Goal: Information Seeking & Learning: Compare options

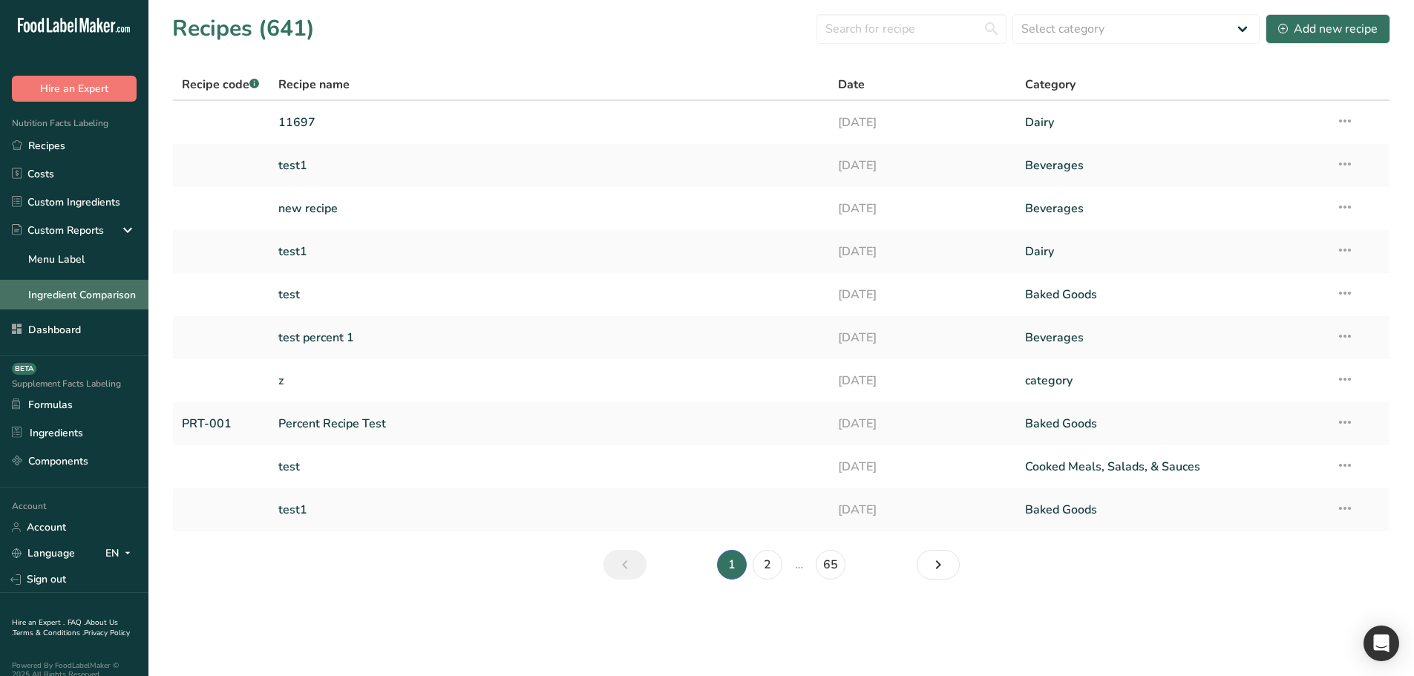
click at [91, 292] on link "Ingredient Comparison" at bounding box center [74, 295] width 148 height 30
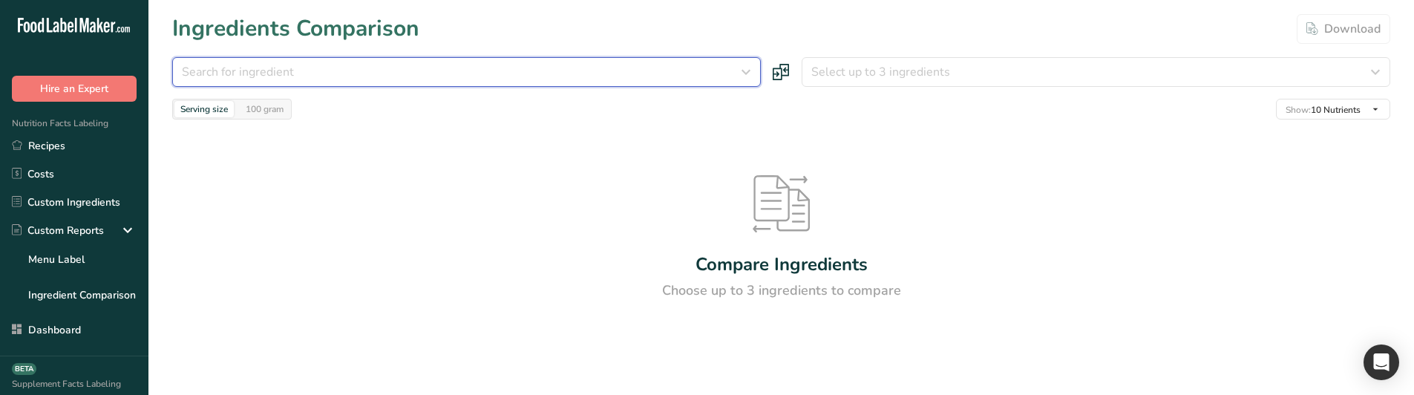
click at [423, 72] on div "Search for ingredient" at bounding box center [462, 72] width 560 height 18
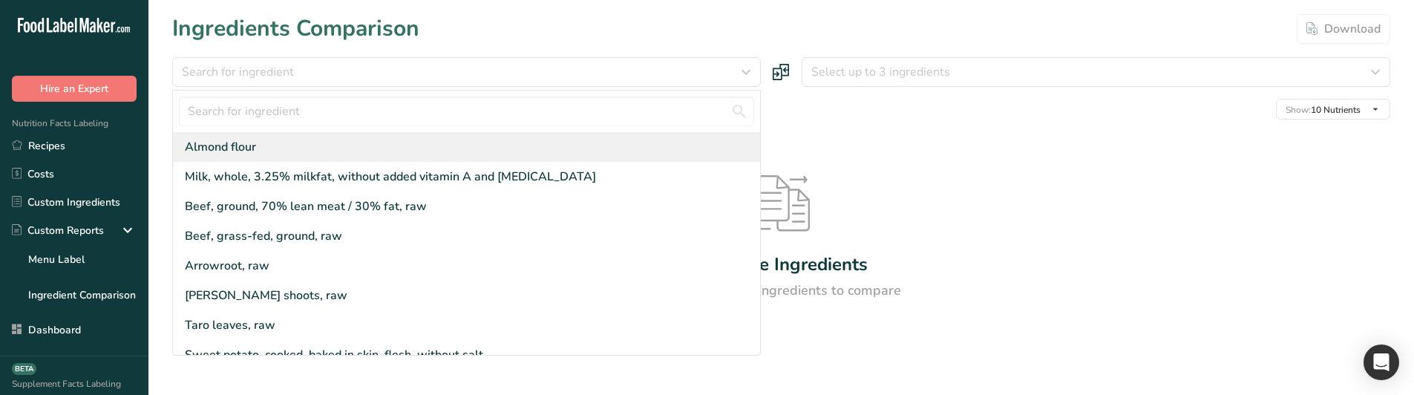
click at [342, 143] on div "Almond flour" at bounding box center [466, 147] width 587 height 30
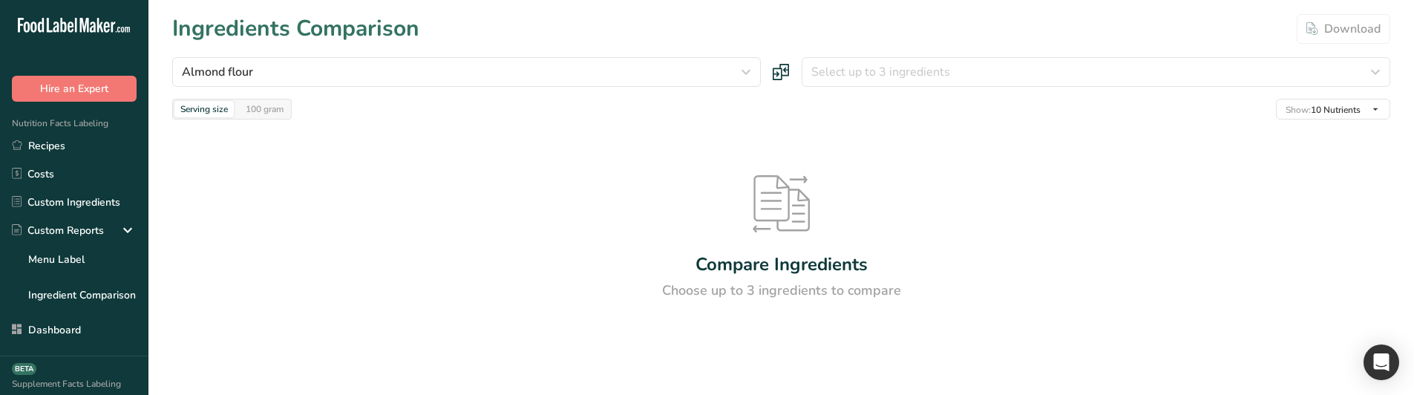
click at [959, 51] on section "Ingredients Comparison Download [GEOGRAPHIC_DATA] flour [GEOGRAPHIC_DATA] flour…" at bounding box center [781, 190] width 1266 height 380
click at [935, 65] on span "Select up to 3 ingredients" at bounding box center [880, 72] width 139 height 18
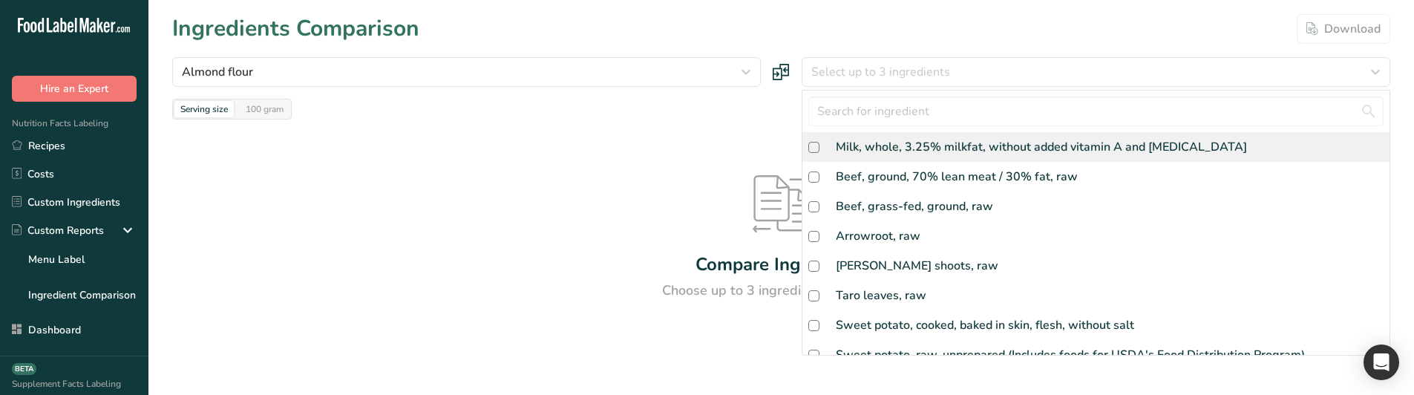
click at [898, 140] on div "Milk, whole, 3.25% milkfat, without added vitamin A and [MEDICAL_DATA]" at bounding box center [1041, 147] width 411 height 18
checkbox input "true"
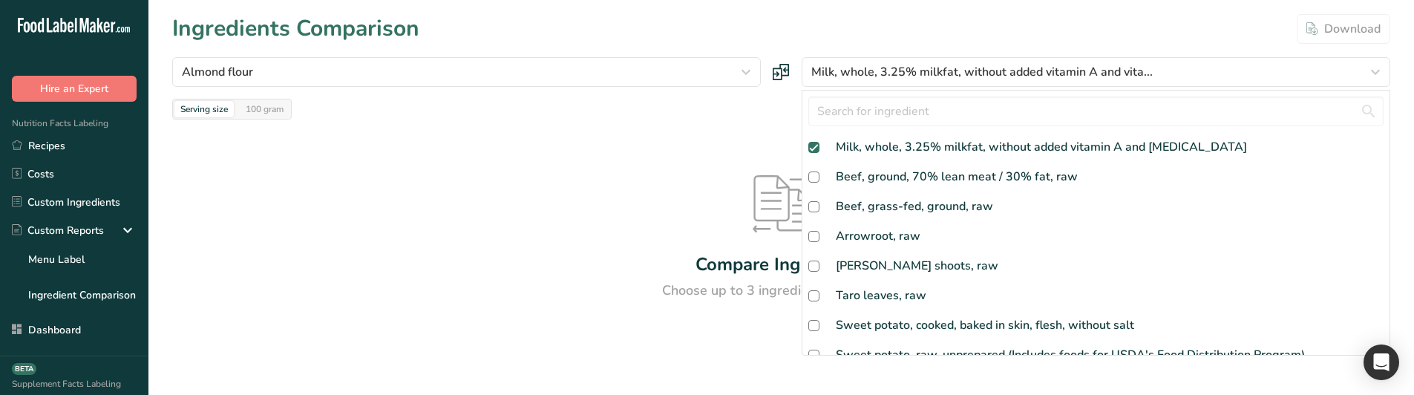
click at [735, 145] on div "Compare Ingredients Choose up to 3 ingredients to compare" at bounding box center [781, 238] width 1218 height 237
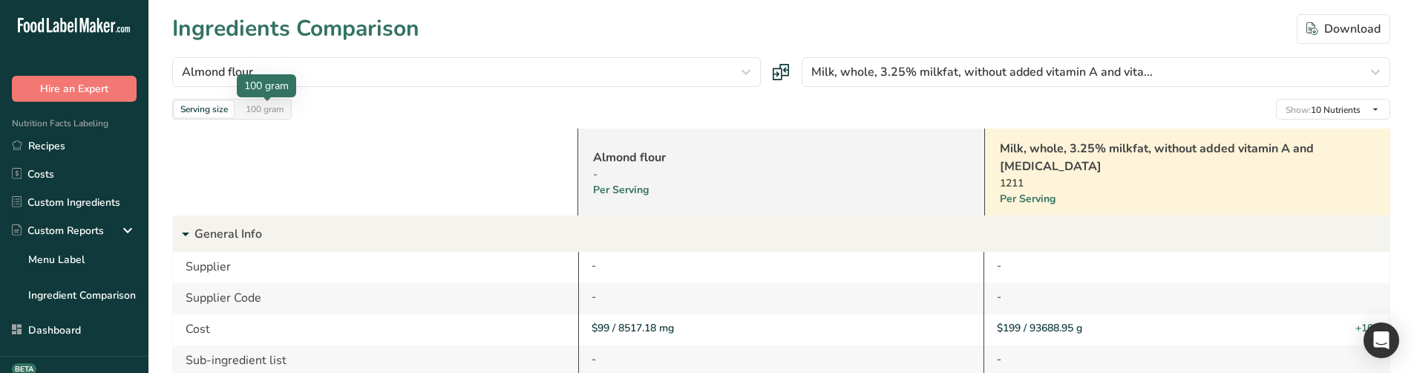
click at [252, 108] on div "100 gram" at bounding box center [265, 109] width 50 height 16
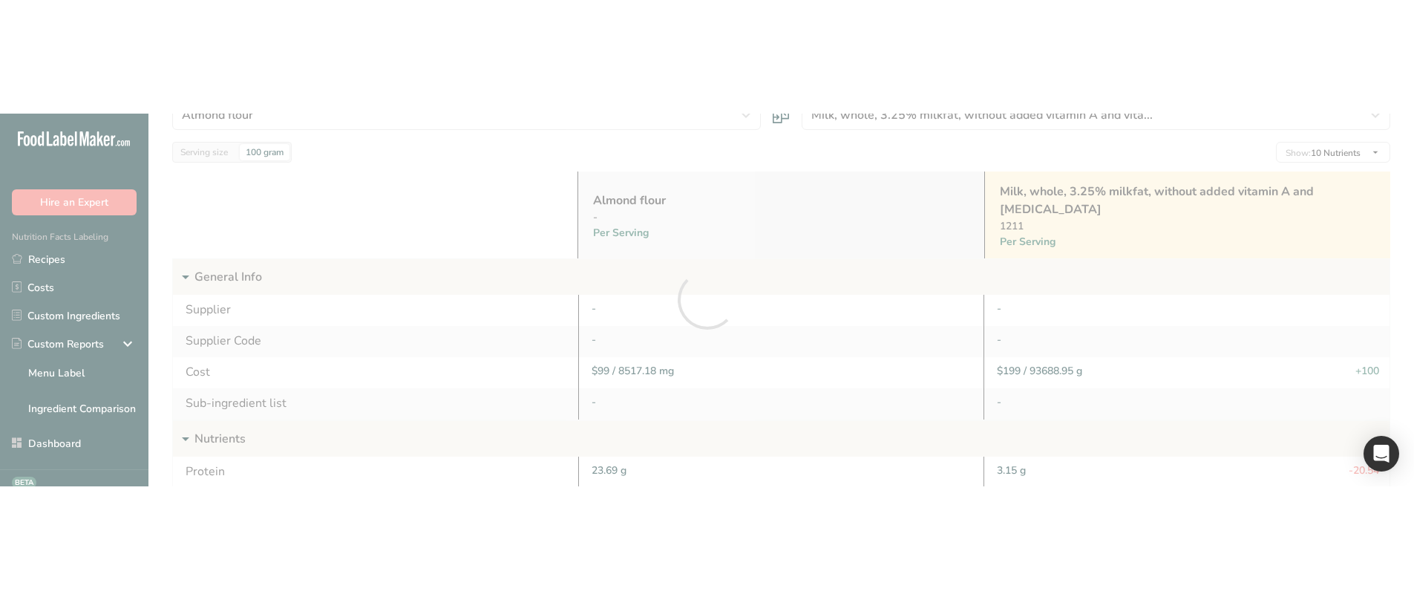
scroll to position [74, 0]
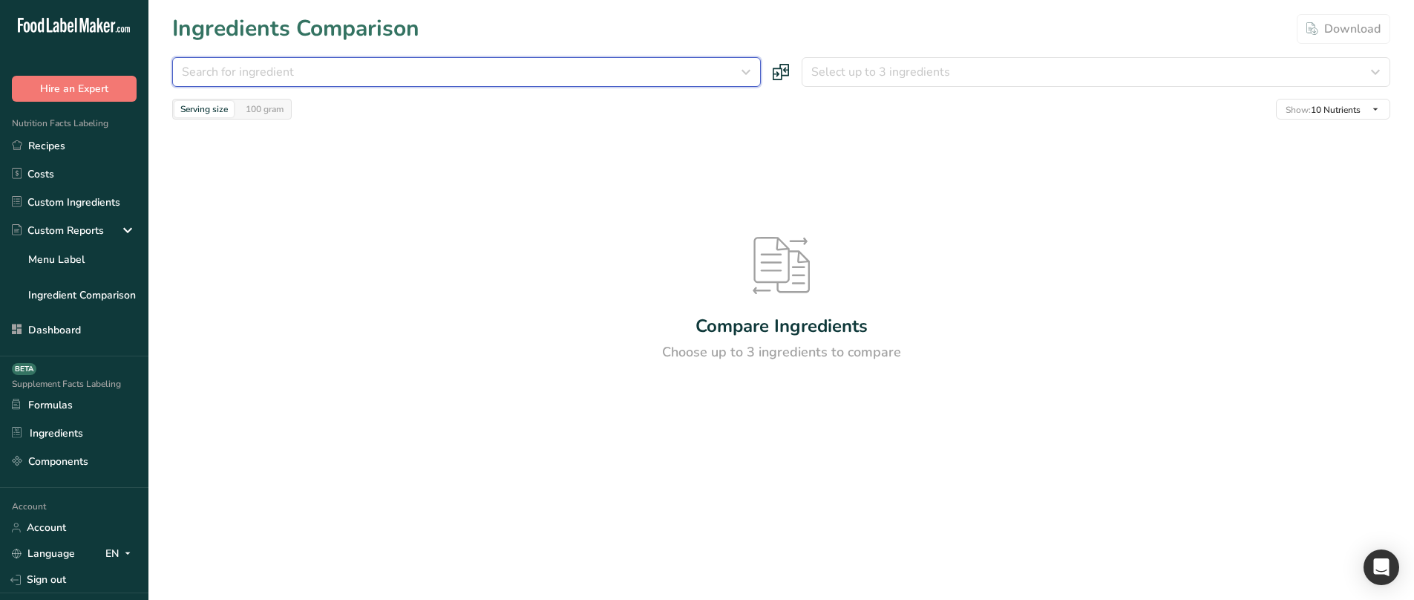
drag, startPoint x: 388, startPoint y: 66, endPoint x: 385, endPoint y: 73, distance: 7.8
click at [387, 66] on div "Search for ingredient" at bounding box center [462, 72] width 560 height 18
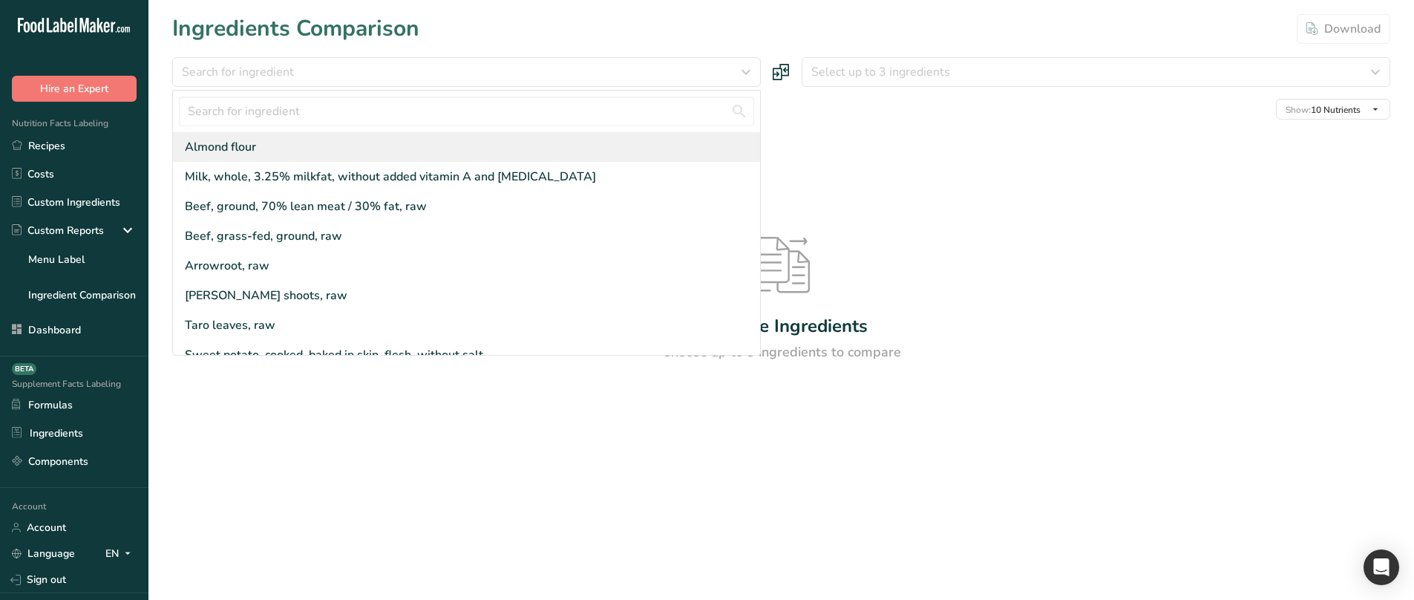
click at [333, 134] on div "Almond flour" at bounding box center [466, 147] width 587 height 30
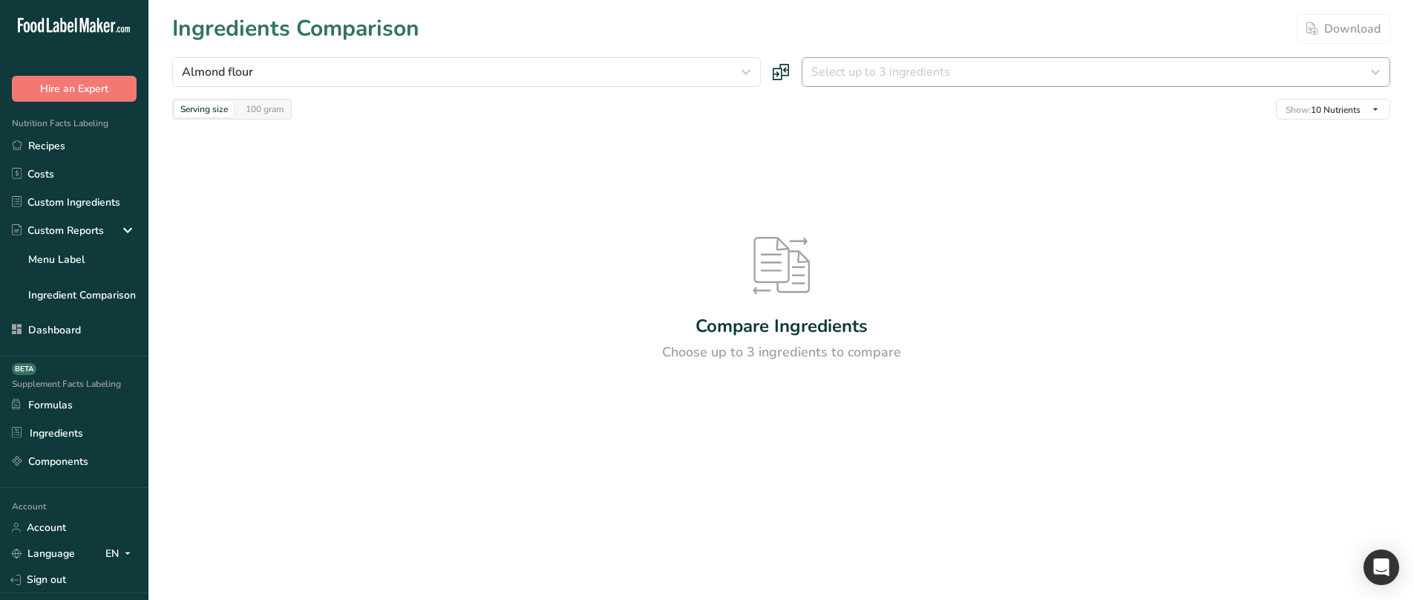
click at [837, 86] on div "Almond flour Almond flour Milk, whole, 3.25% milkfat, without added vitamin A a…" at bounding box center [781, 88] width 1218 height 62
click at [847, 77] on span "Select up to 3 ingredients" at bounding box center [880, 72] width 139 height 18
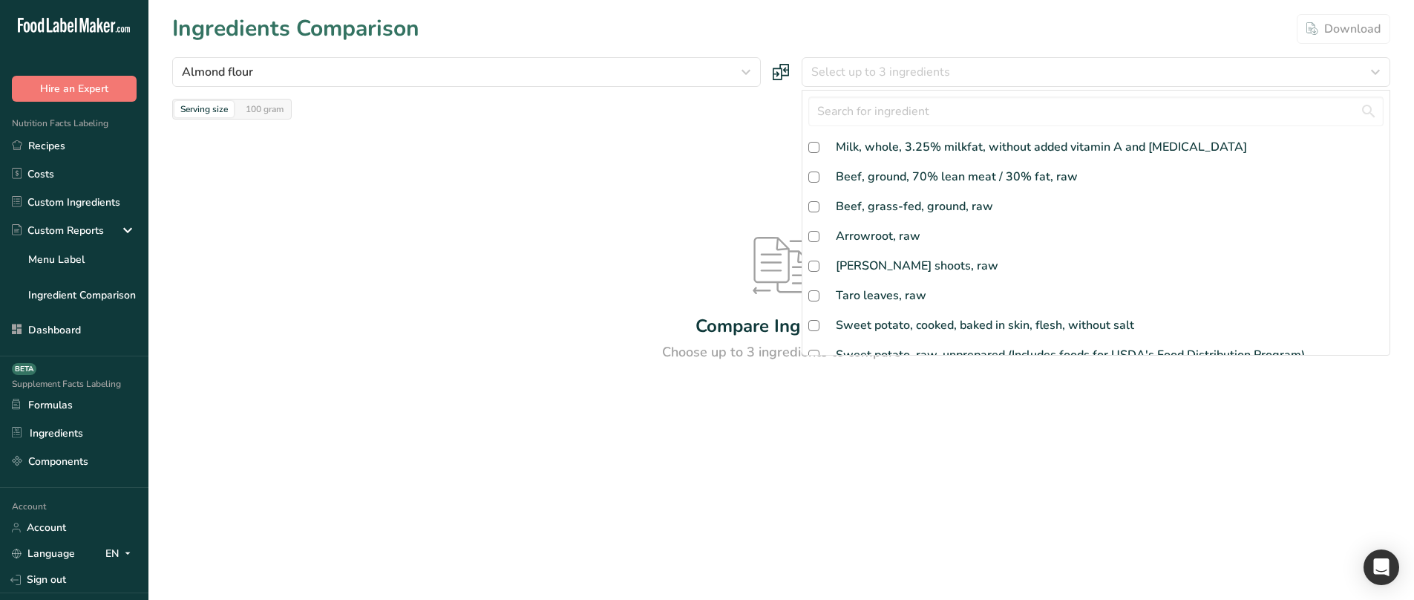
drag, startPoint x: 862, startPoint y: 144, endPoint x: 749, endPoint y: 138, distance: 113.0
click at [862, 145] on div "Milk, whole, 3.25% milkfat, without added vitamin A and [MEDICAL_DATA]" at bounding box center [1041, 147] width 411 height 18
checkbox input "true"
click at [626, 137] on div "Compare Ingredients Choose up to 3 ingredients to compare" at bounding box center [781, 300] width 1218 height 360
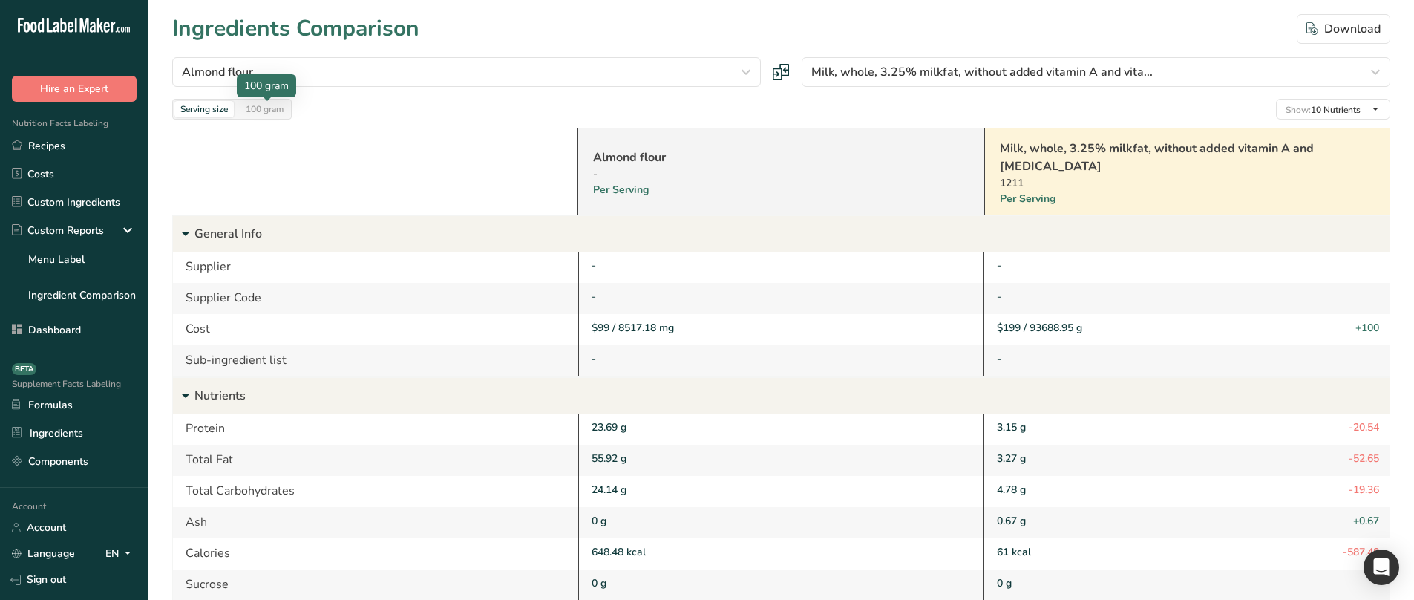
click at [284, 113] on div "100 gram" at bounding box center [265, 109] width 50 height 16
click at [212, 108] on div "Serving size" at bounding box center [203, 109] width 59 height 16
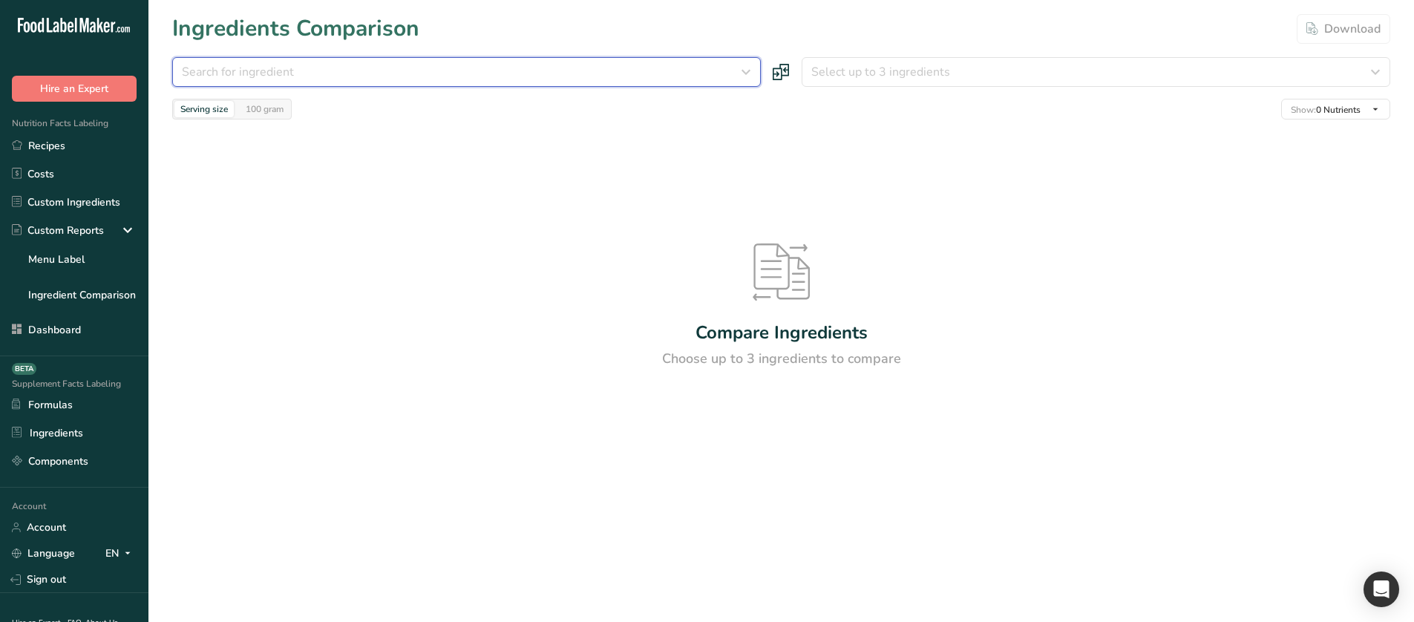
click at [552, 76] on div "Search for ingredient" at bounding box center [462, 72] width 560 height 18
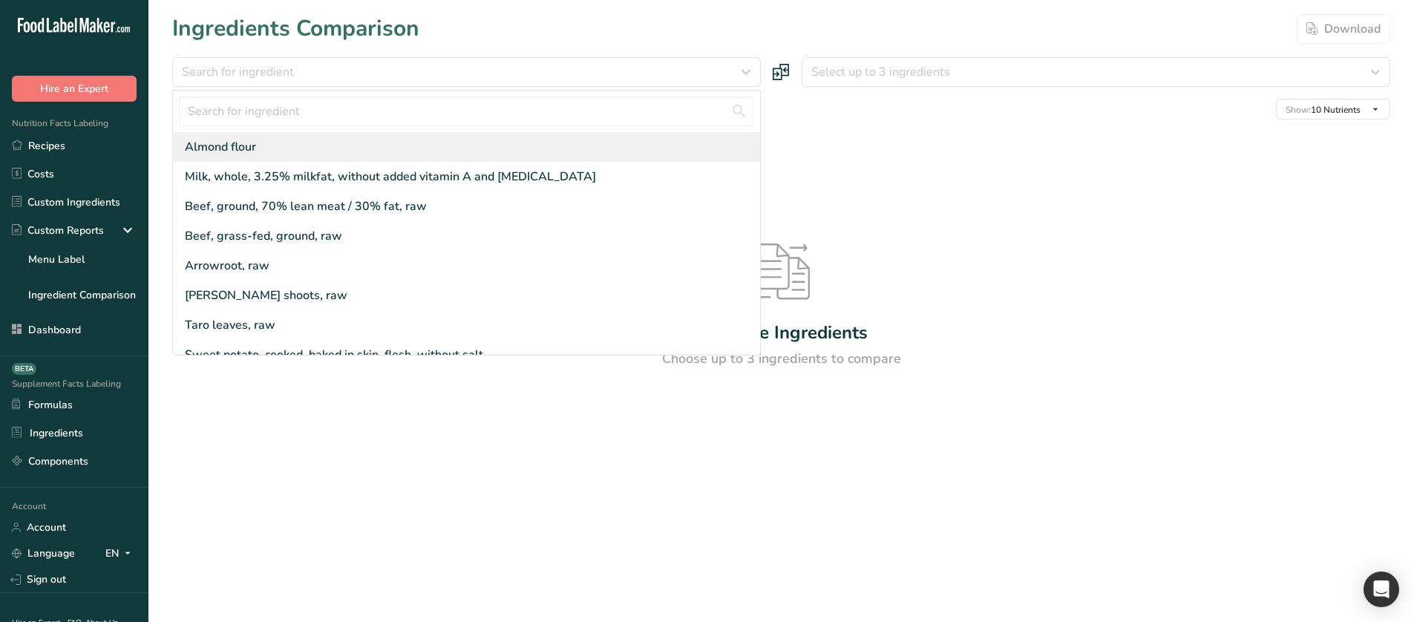
click at [485, 147] on div "Almond flour" at bounding box center [466, 147] width 587 height 30
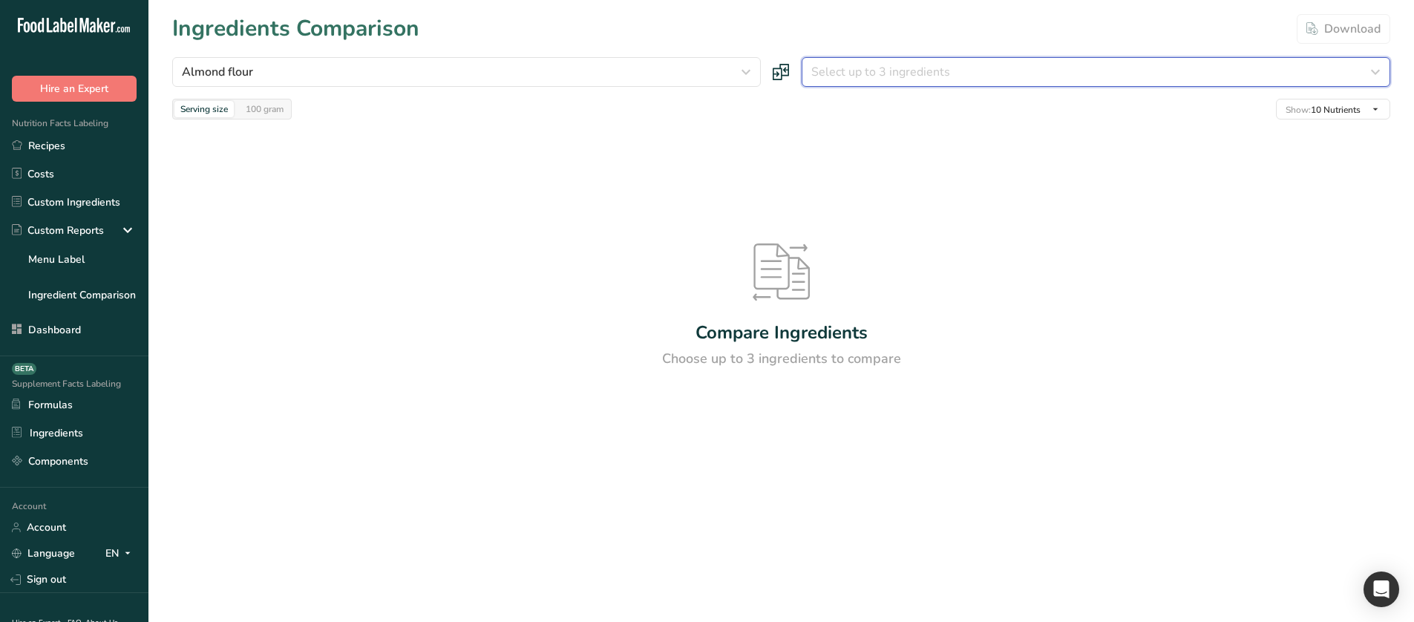
click at [927, 74] on span "Select up to 3 ingredients" at bounding box center [880, 72] width 139 height 18
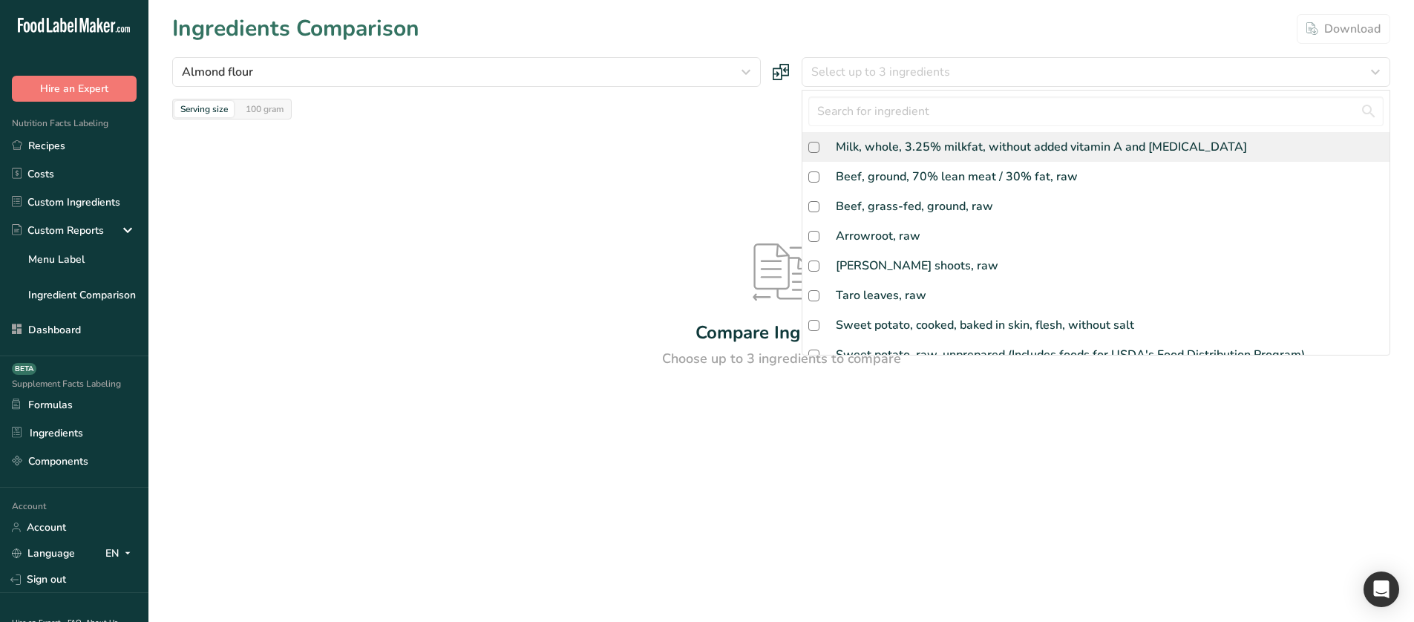
click at [884, 147] on div "Milk, whole, 3.25% milkfat, without added vitamin A and [MEDICAL_DATA]" at bounding box center [1041, 147] width 411 height 18
checkbox input "true"
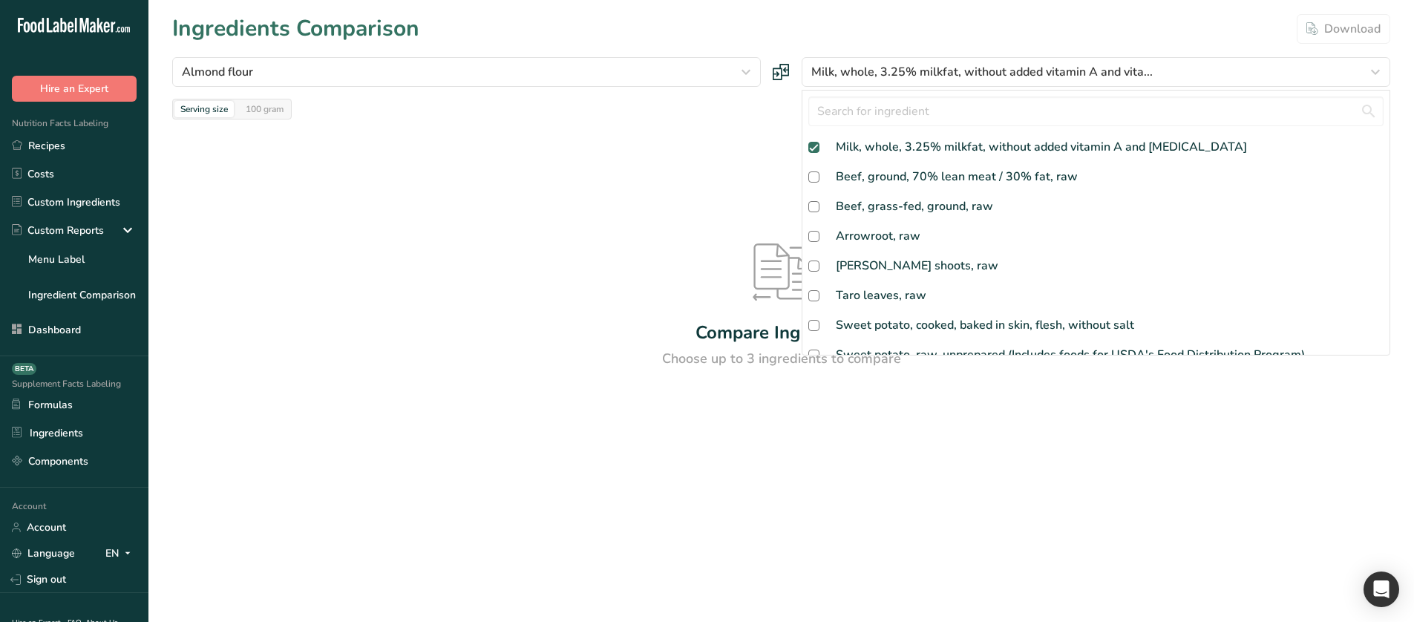
click at [705, 125] on div "Compare Ingredients Choose up to 3 ingredients to compare" at bounding box center [781, 306] width 1218 height 373
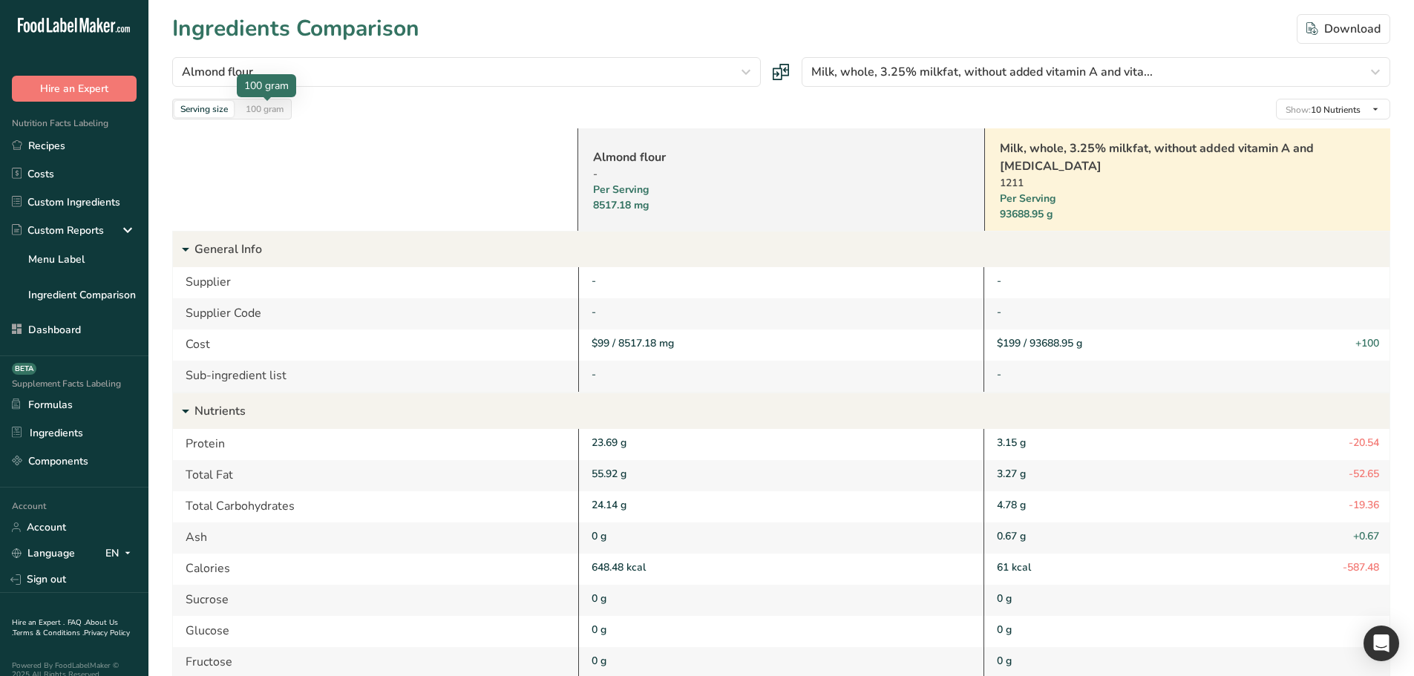
click at [287, 105] on div "100 gram" at bounding box center [265, 109] width 50 height 16
click at [199, 103] on div "Serving size" at bounding box center [203, 109] width 59 height 16
drag, startPoint x: 270, startPoint y: 109, endPoint x: 332, endPoint y: 154, distance: 76.5
click at [270, 110] on div "100 gram" at bounding box center [265, 109] width 50 height 16
click at [224, 117] on div "Serving size" at bounding box center [203, 109] width 59 height 16
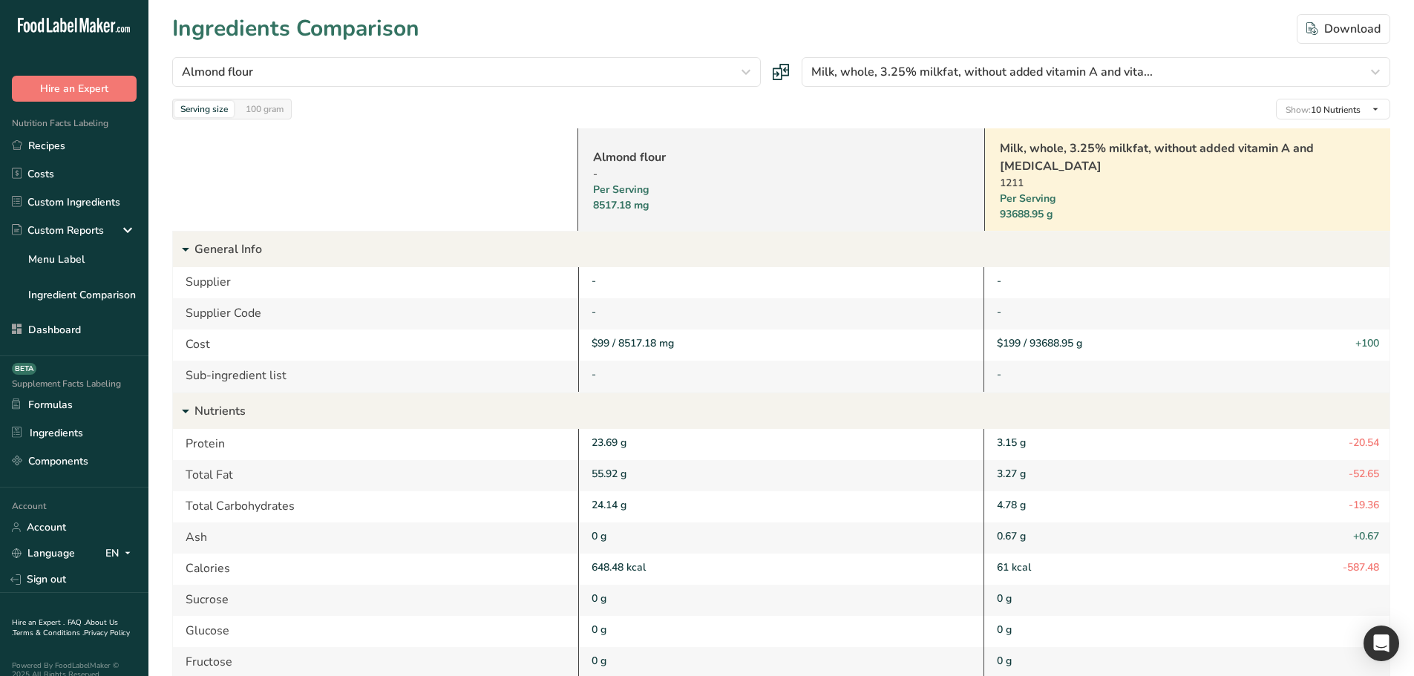
click at [628, 156] on link "Almond flour" at bounding box center [761, 157] width 337 height 18
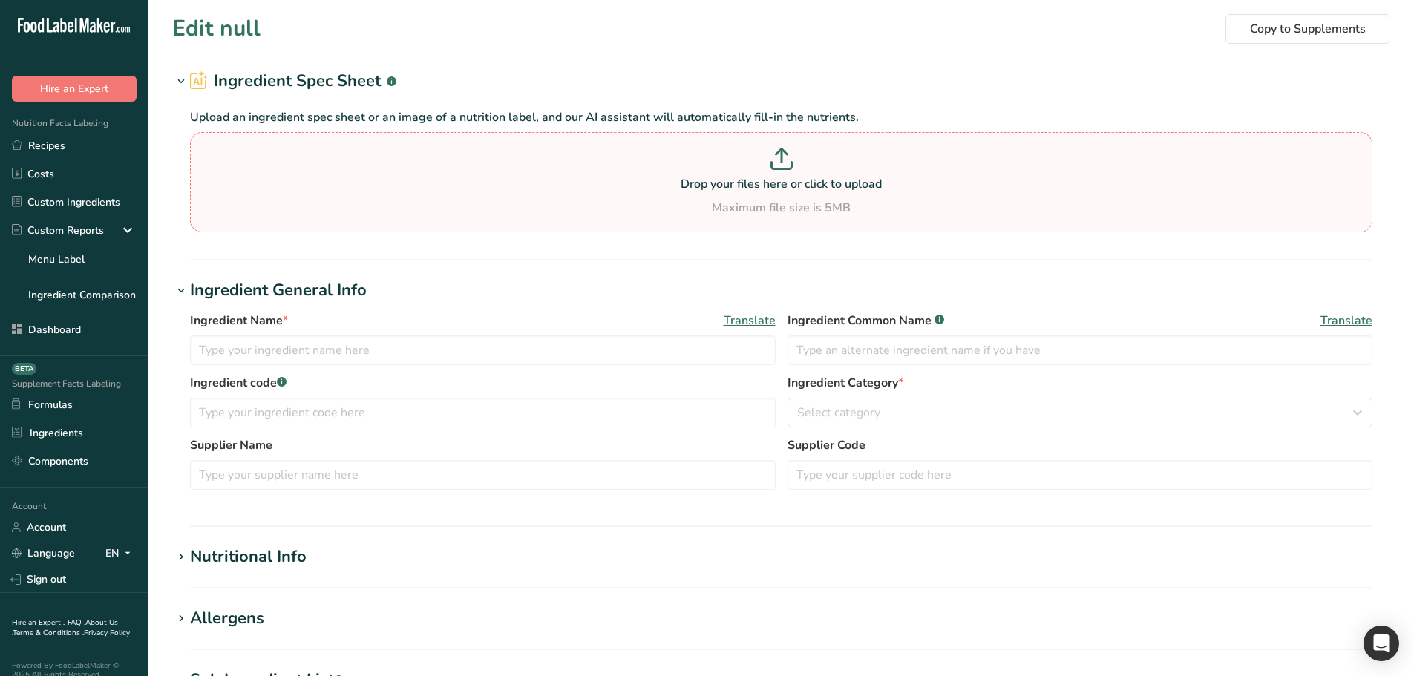
type input "Almond flour"
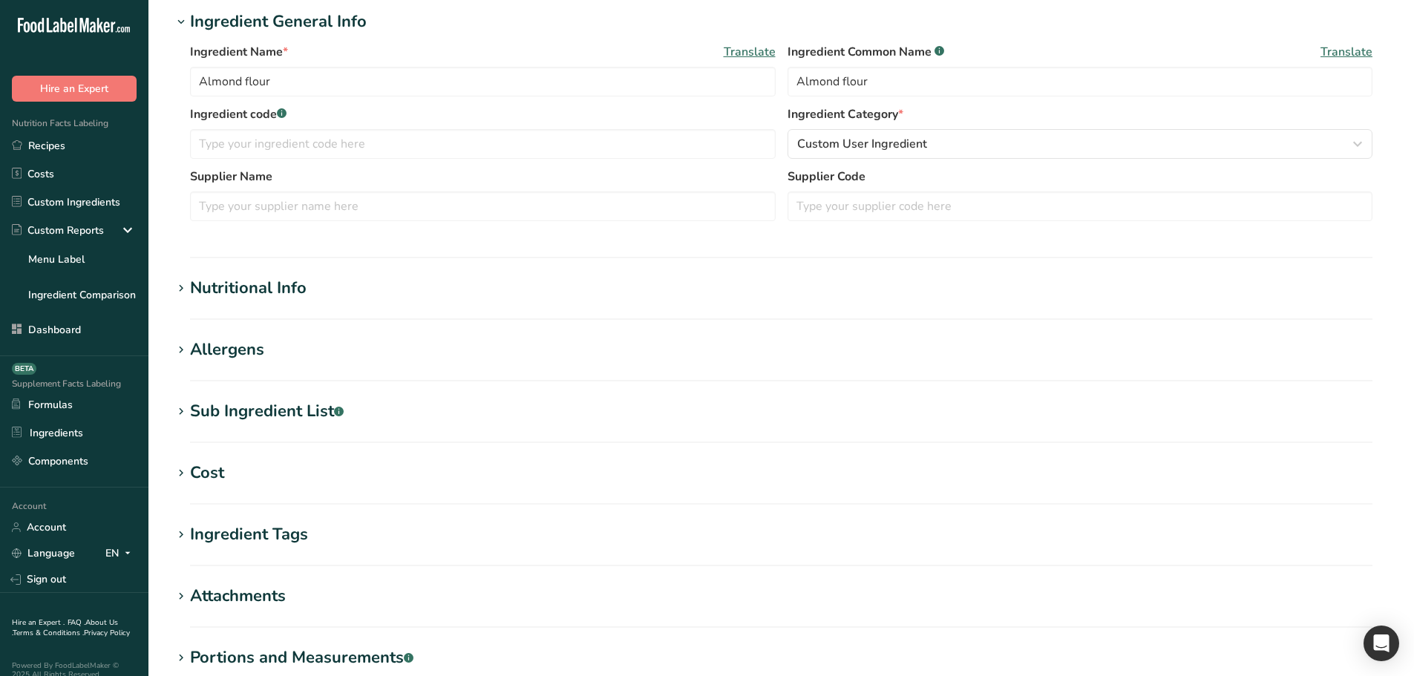
scroll to position [297, 0]
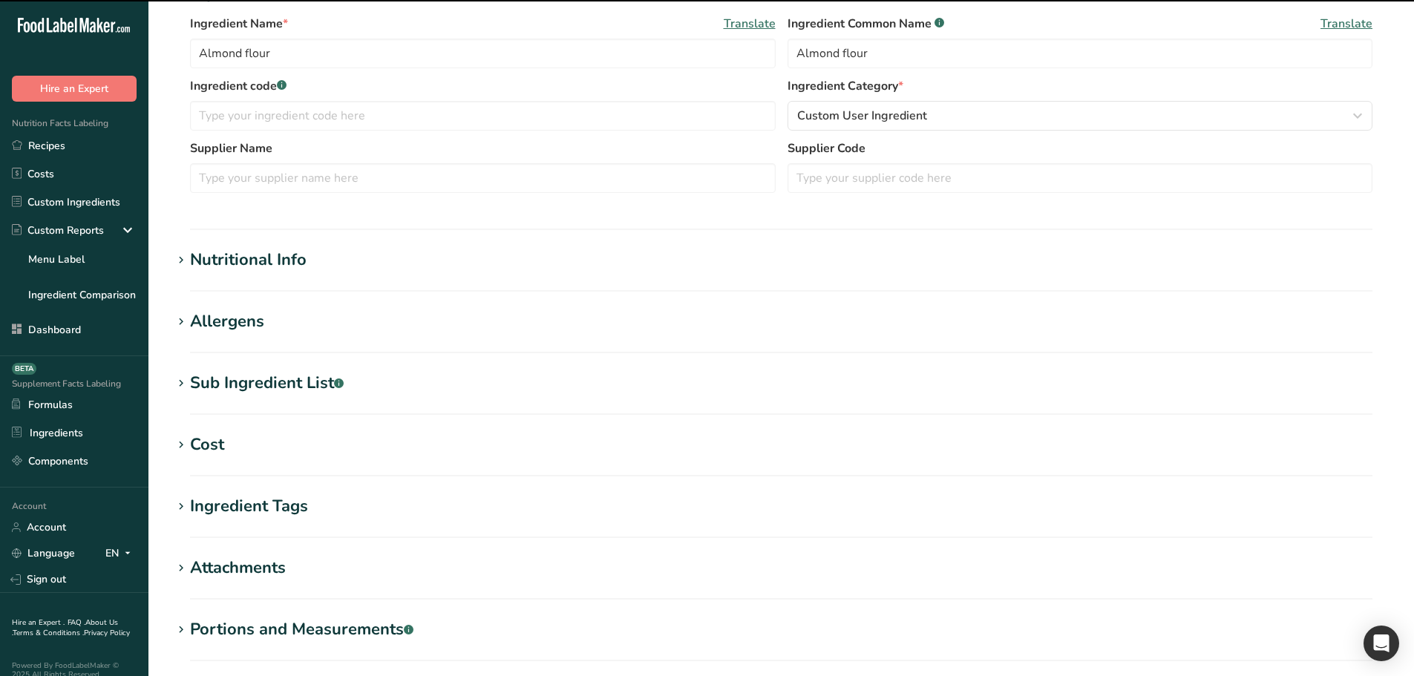
click at [249, 458] on section "Cost Price($) .a-a{fill:#347362;}.b-a{fill:#fff;} 99 Amount 8517.177 Unit Grams…" at bounding box center [781, 455] width 1218 height 44
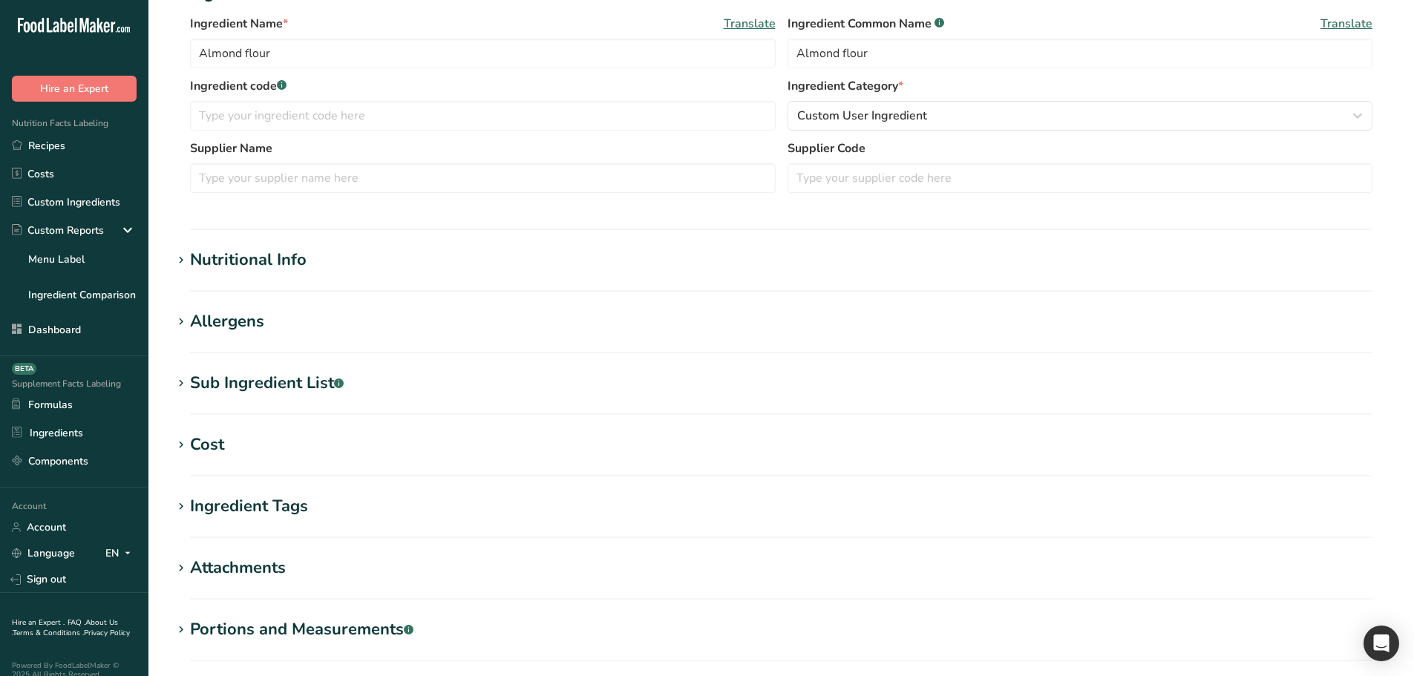
click at [218, 431] on section "Edit Almond flour Copy to Supplements Ingredient Spec Sheet .a-a{fill:#347362;}…" at bounding box center [781, 248] width 1266 height 1091
click at [209, 444] on div "Cost" at bounding box center [207, 445] width 34 height 24
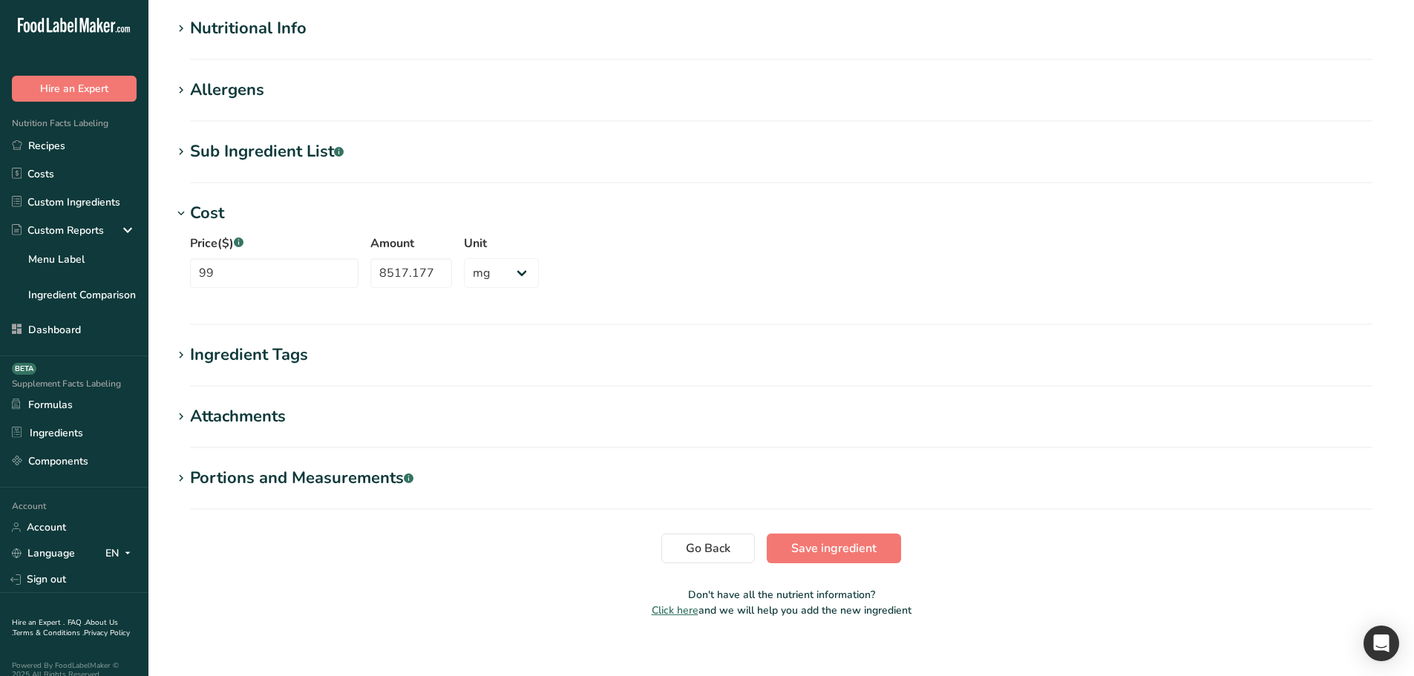
scroll to position [542, 0]
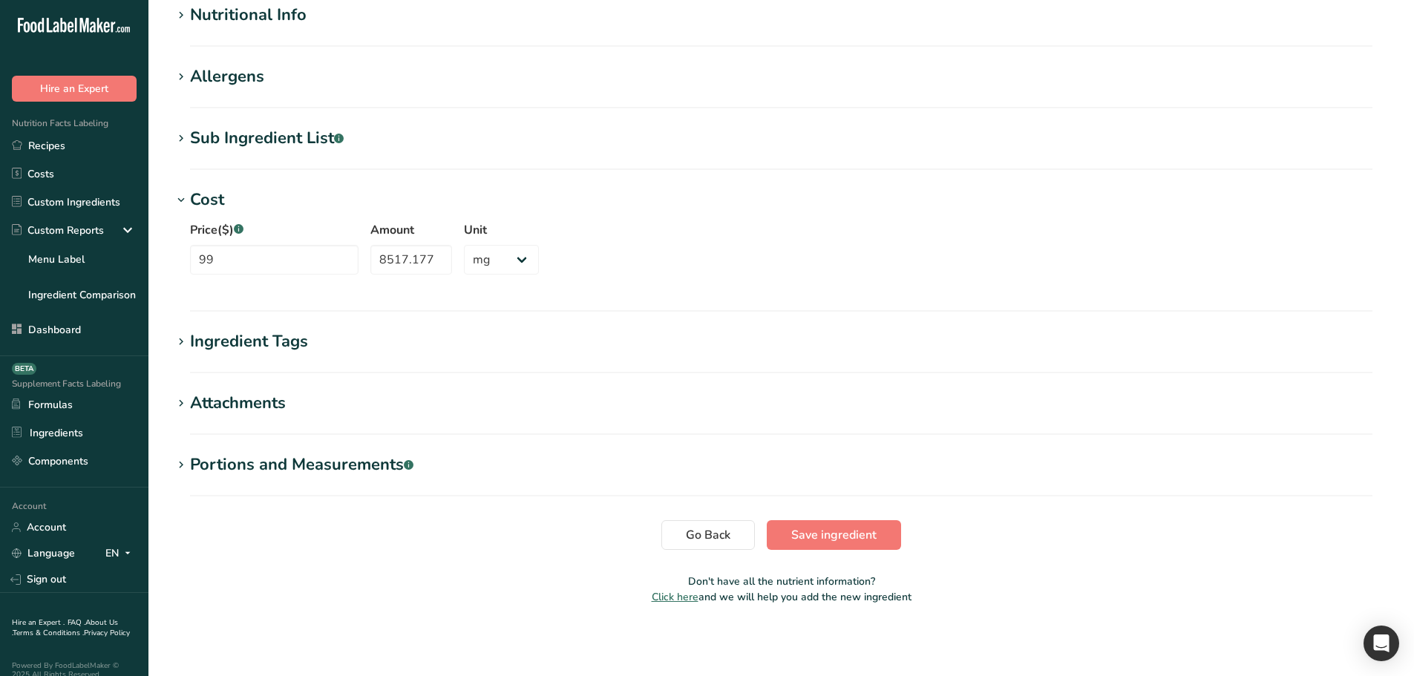
click at [267, 460] on div "Portions and Measurements .a-a{fill:#347362;}.b-a{fill:#fff;}" at bounding box center [301, 465] width 223 height 24
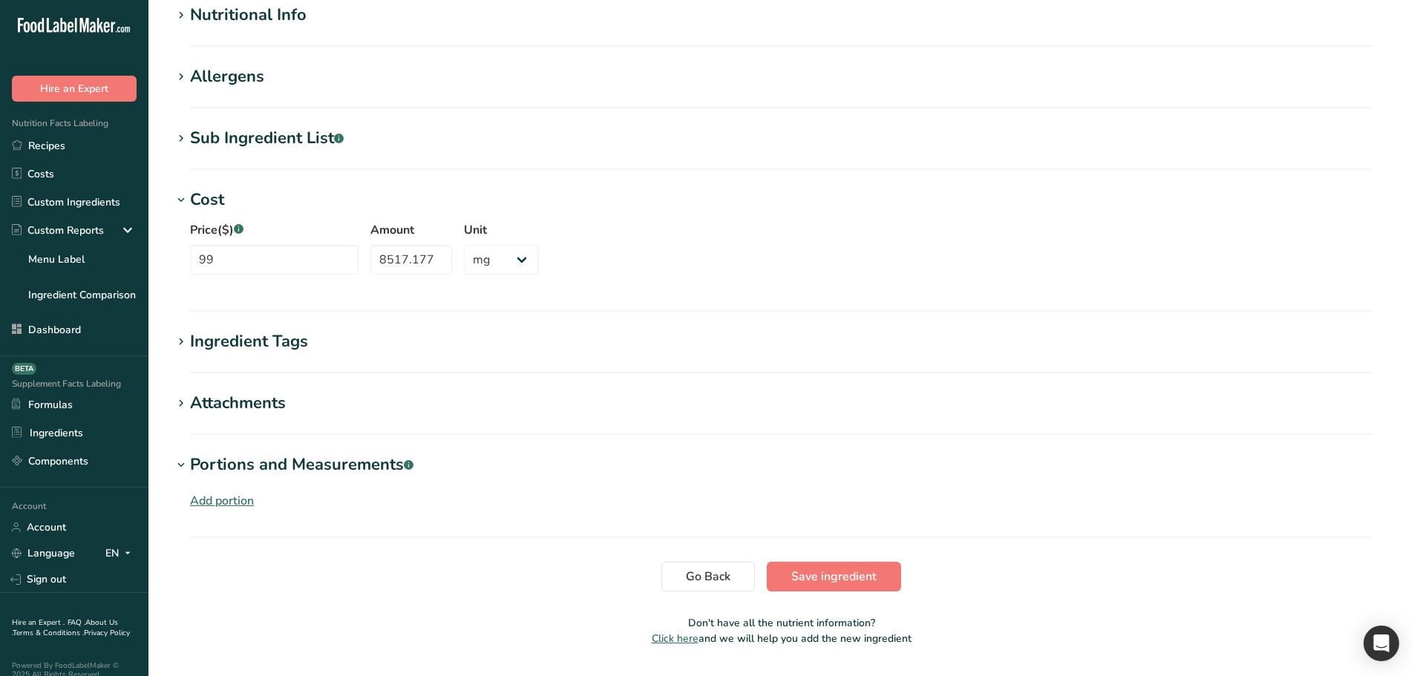
click at [249, 348] on div "Ingredient Tags" at bounding box center [249, 342] width 118 height 24
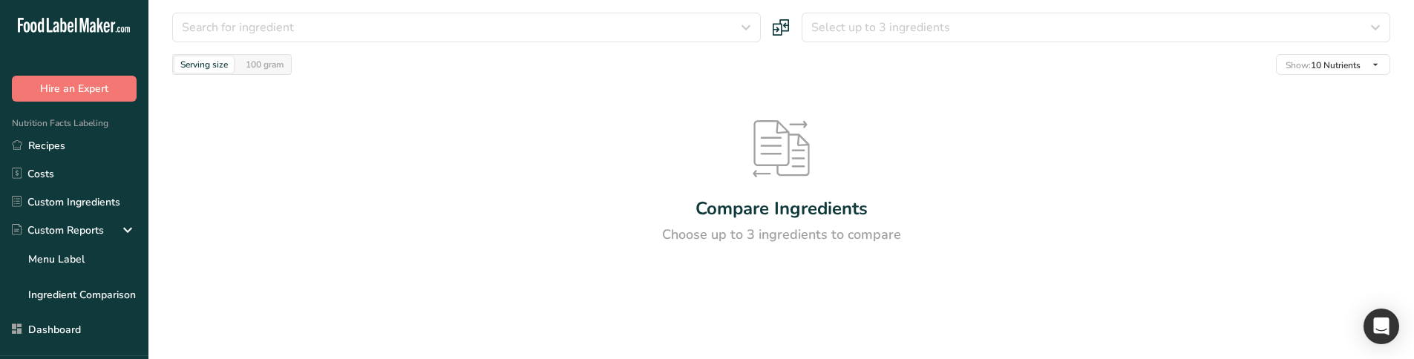
scroll to position [47, 0]
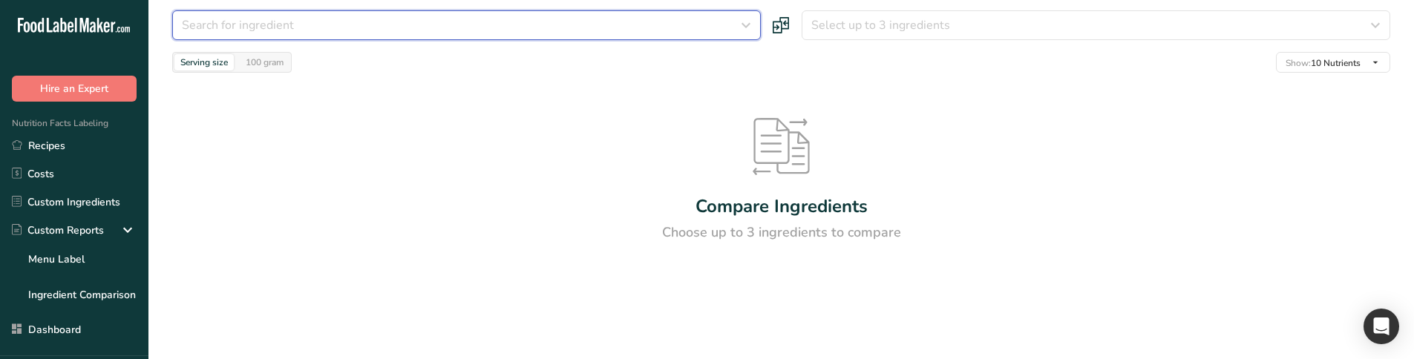
click at [324, 23] on div "Search for ingredient" at bounding box center [462, 25] width 560 height 18
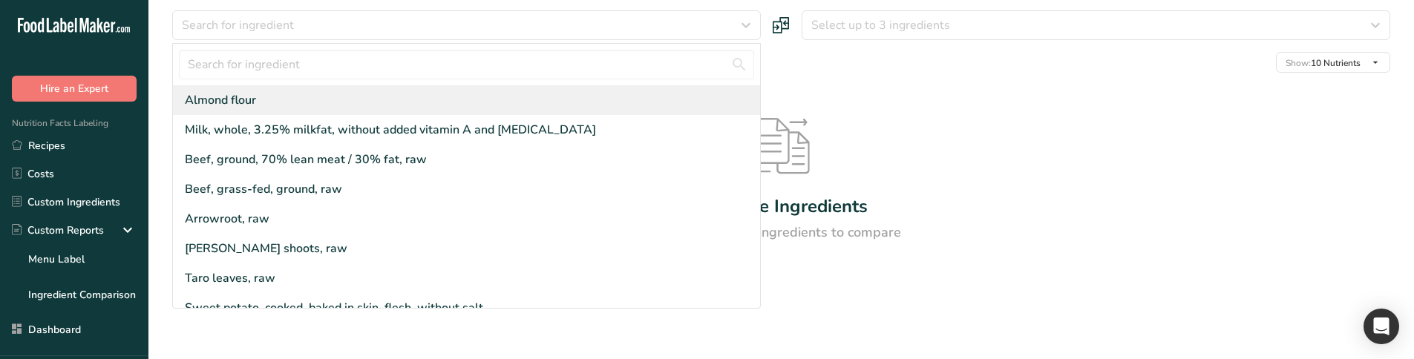
click at [290, 100] on div "Almond flour" at bounding box center [466, 100] width 587 height 30
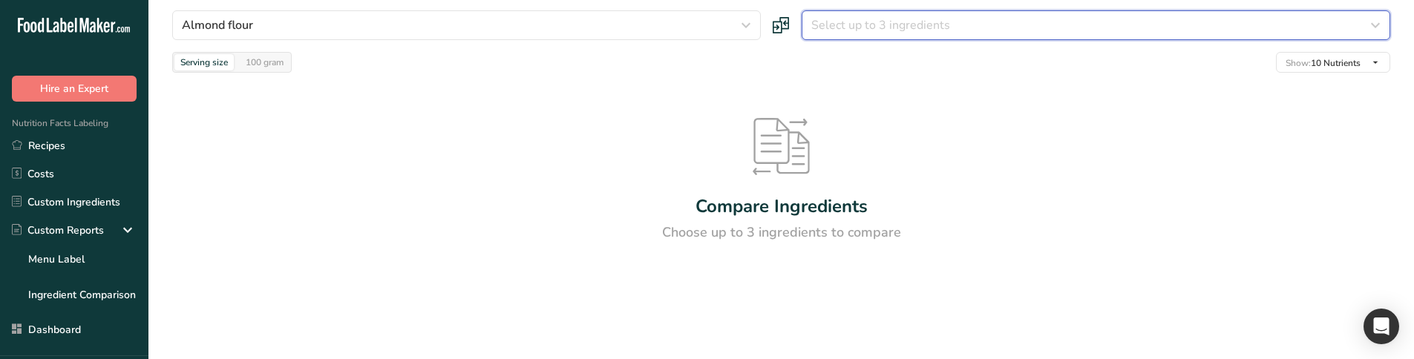
click at [971, 35] on button "Select up to 3 ingredients" at bounding box center [1096, 25] width 589 height 30
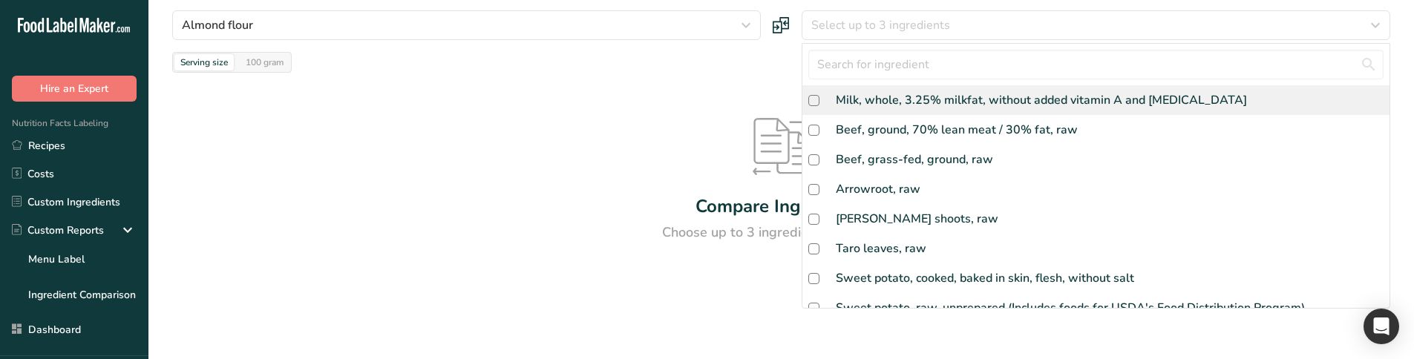
click at [931, 98] on div "Milk, whole, 3.25% milkfat, without added vitamin A and [MEDICAL_DATA]" at bounding box center [1041, 100] width 411 height 18
checkbox input "true"
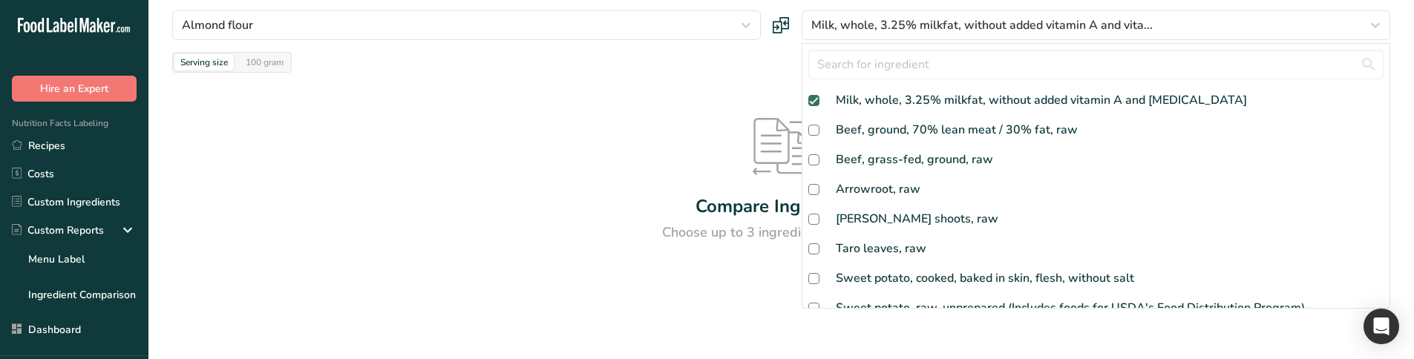
click at [525, 123] on div "Compare Ingredients Choose up to 3 ingredients to compare" at bounding box center [781, 180] width 1218 height 215
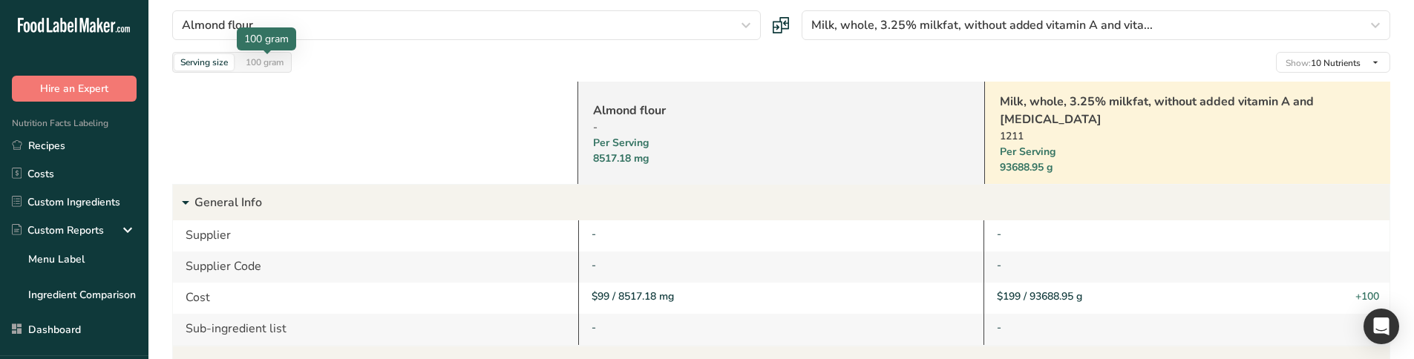
click at [268, 59] on div "100 gram" at bounding box center [265, 62] width 50 height 16
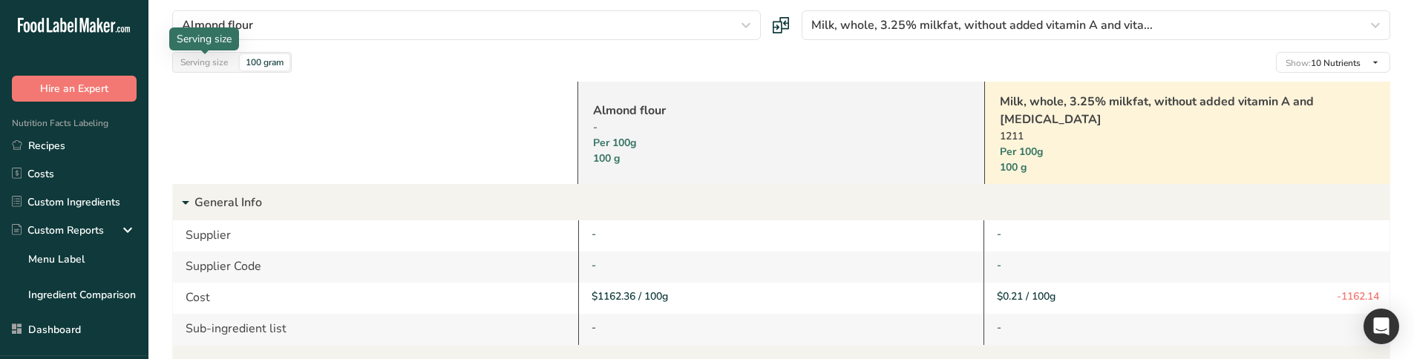
click at [216, 66] on div "Serving size" at bounding box center [203, 62] width 59 height 16
click at [247, 64] on div "100 gram" at bounding box center [265, 62] width 50 height 16
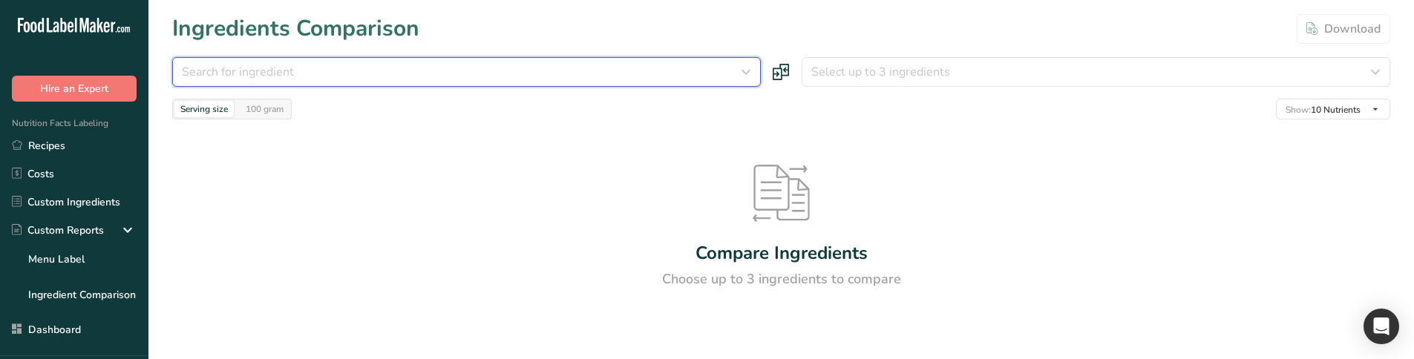
click at [513, 71] on div "Search for ingredient" at bounding box center [462, 72] width 560 height 18
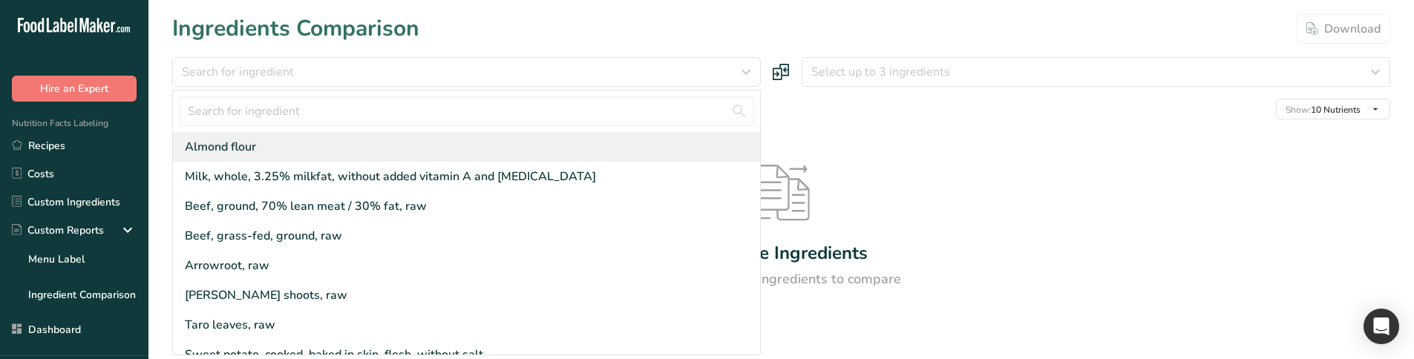
click at [465, 142] on div "Almond flour" at bounding box center [466, 147] width 587 height 30
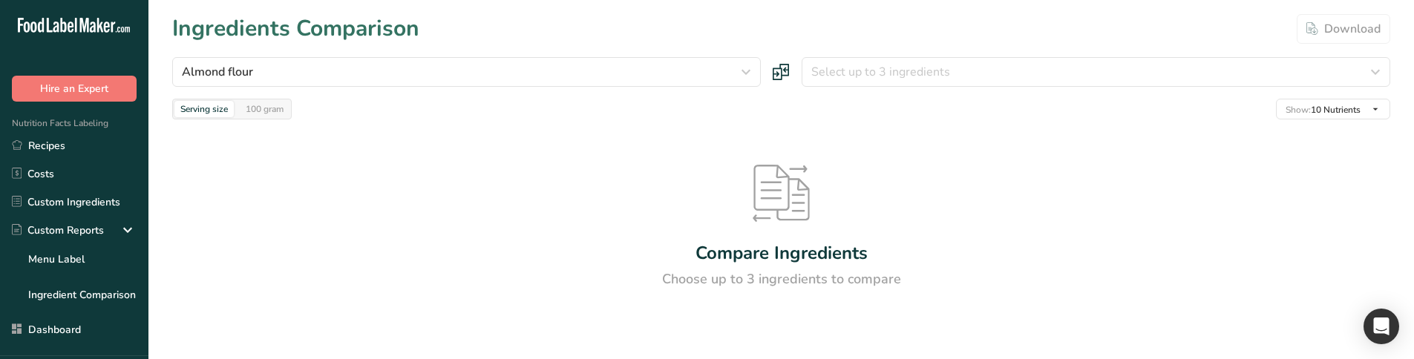
click at [861, 53] on section "Ingredients Comparison Download Almond flour Almond flour Milk, whole, 3.25% mi…" at bounding box center [781, 179] width 1266 height 359
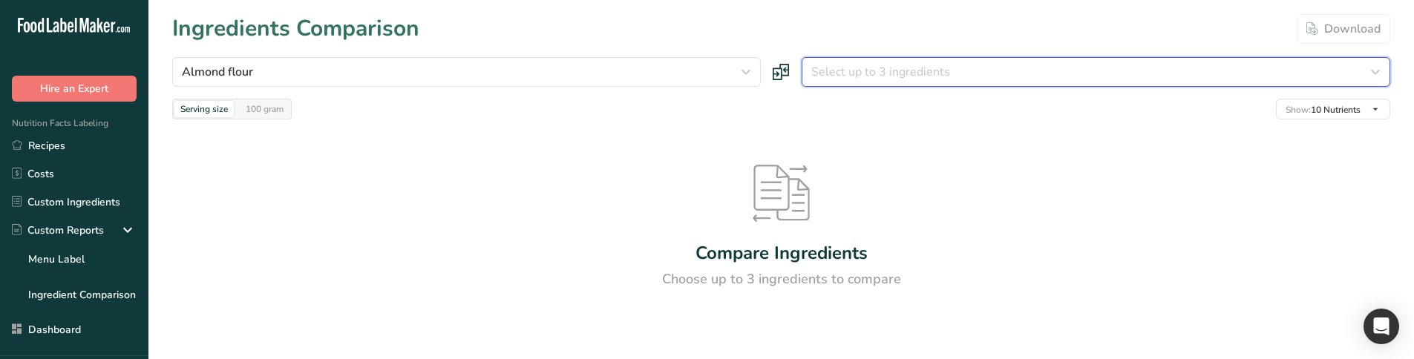
click at [858, 79] on span "Select up to 3 ingredients" at bounding box center [880, 72] width 139 height 18
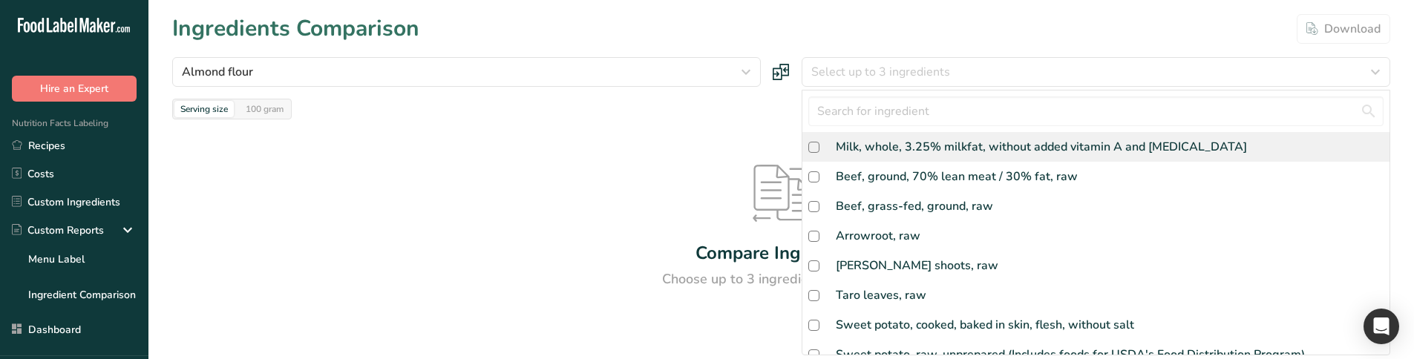
click at [823, 159] on div "Milk, whole, 3.25% milkfat, without added vitamin A and [MEDICAL_DATA]" at bounding box center [1095, 147] width 587 height 30
checkbox input "true"
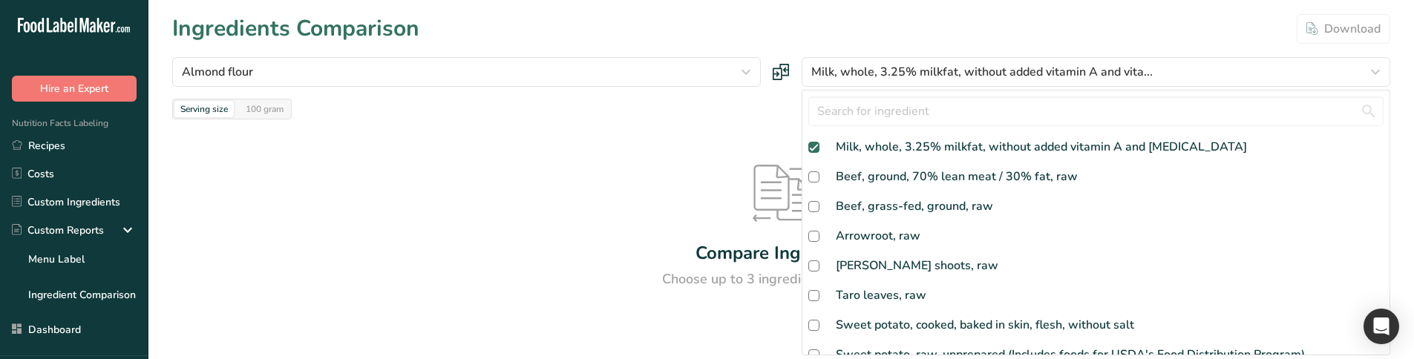
click at [578, 162] on div "Compare Ingredients Choose up to 3 ingredients to compare" at bounding box center [781, 227] width 1218 height 215
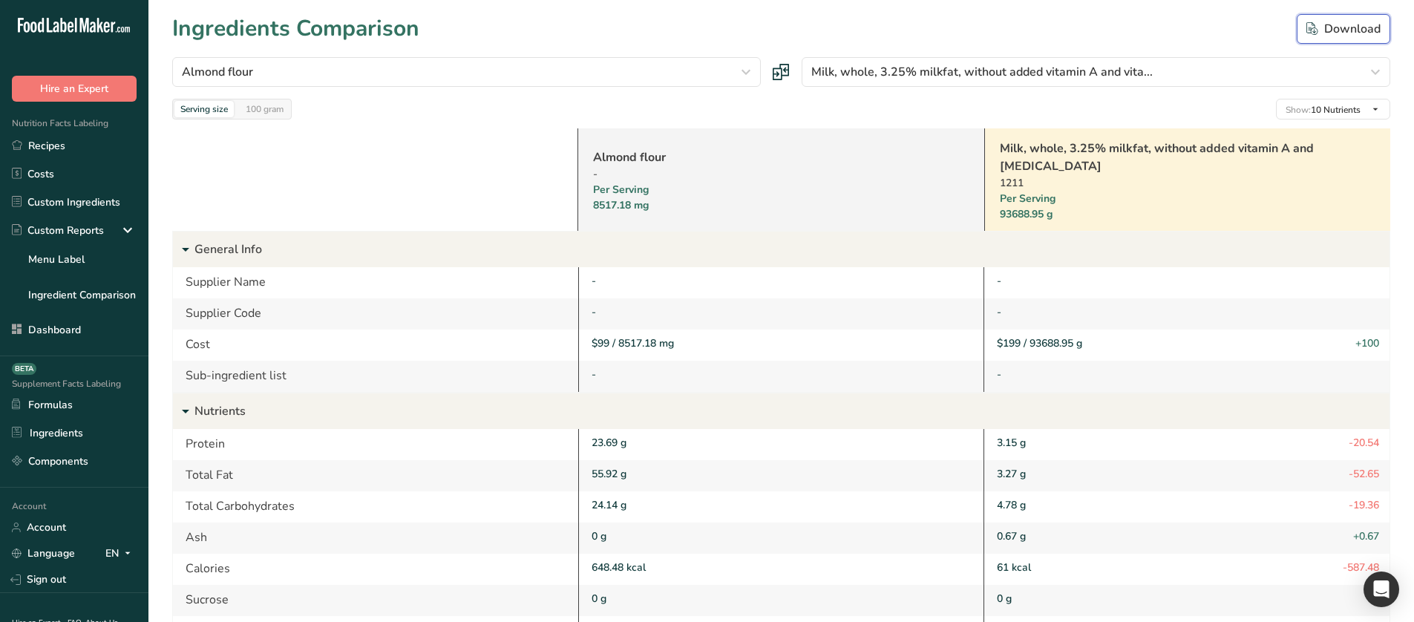
click at [1338, 18] on button "Download" at bounding box center [1344, 29] width 94 height 30
click at [1329, 33] on div "Download" at bounding box center [1344, 29] width 74 height 18
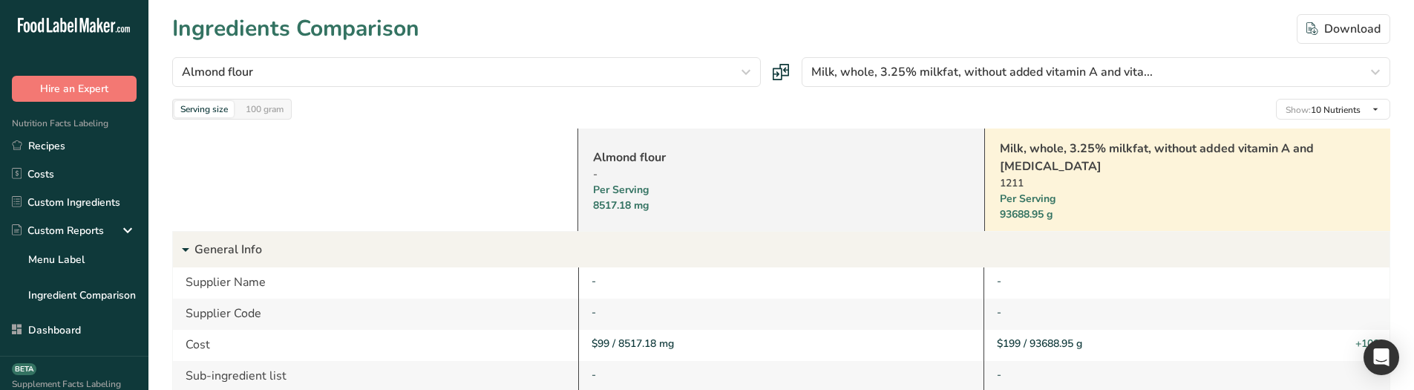
click at [728, 114] on div "Serving size 100 gram Show: 10 Nutrients All Nutrients Standard Components Calo…" at bounding box center [781, 109] width 1218 height 21
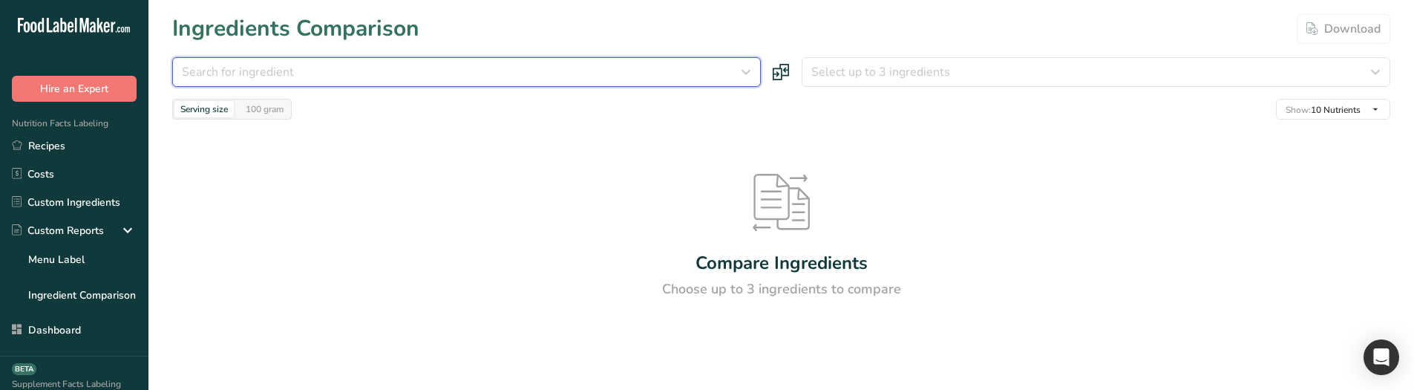
drag, startPoint x: 751, startPoint y: 72, endPoint x: 676, endPoint y: 100, distance: 80.1
click at [751, 71] on icon "button" at bounding box center [746, 72] width 18 height 27
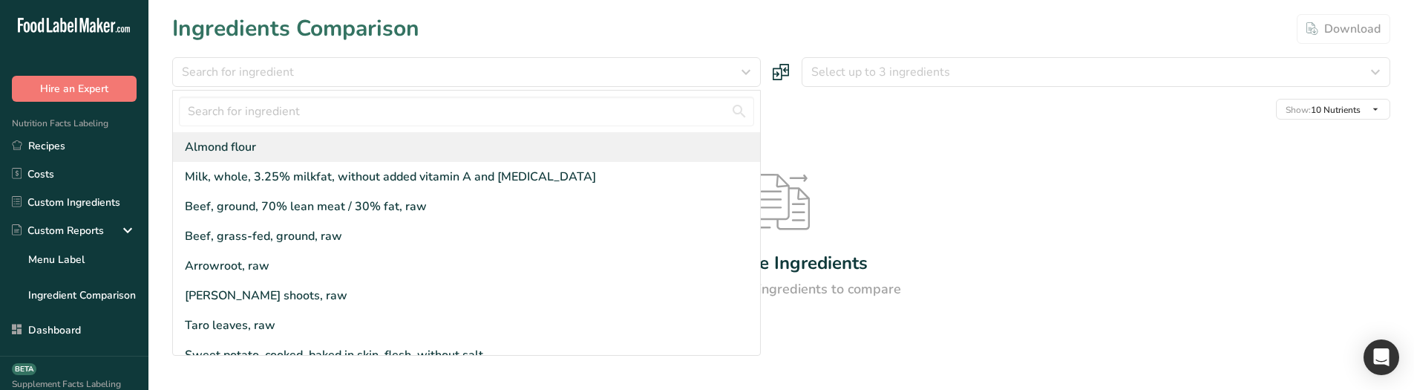
click at [573, 148] on div "Almond flour" at bounding box center [466, 147] width 587 height 30
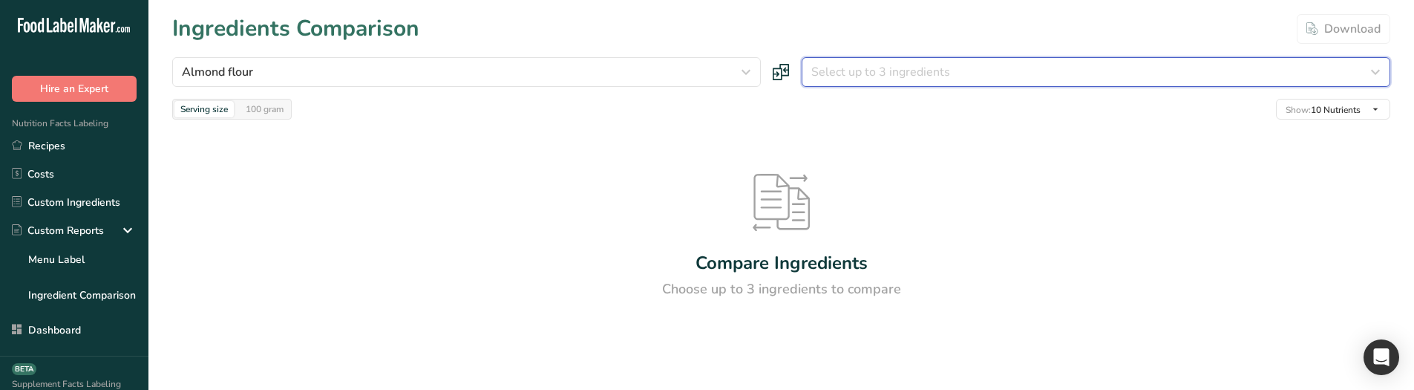
click at [938, 86] on button "Select up to 3 ingredients" at bounding box center [1096, 72] width 589 height 30
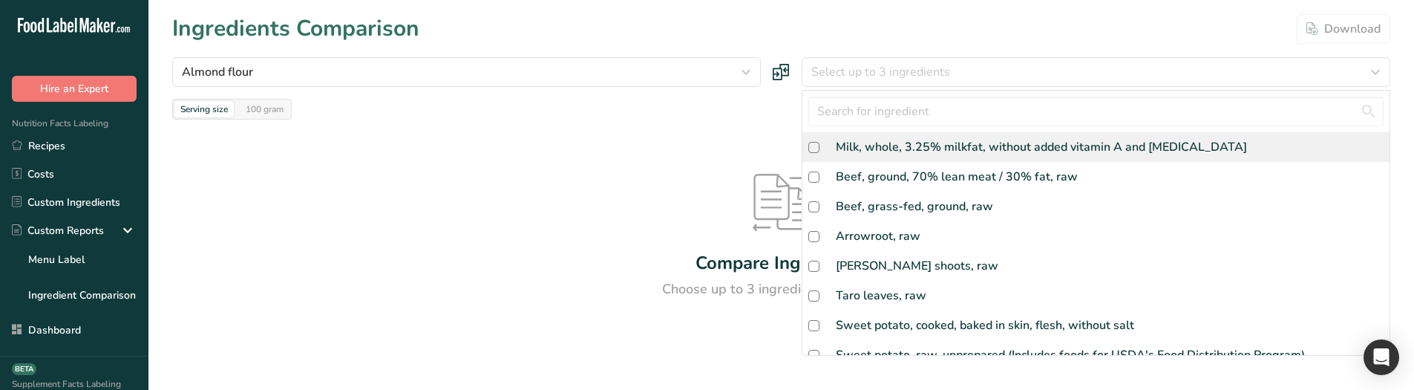
click at [894, 141] on div "Milk, whole, 3.25% milkfat, without added vitamin A and [MEDICAL_DATA]" at bounding box center [1041, 147] width 411 height 18
checkbox input "true"
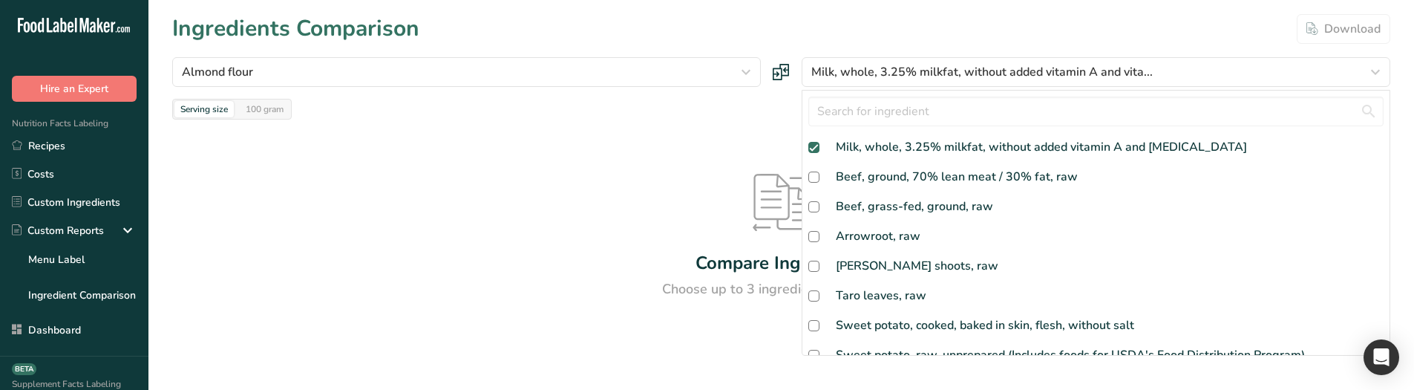
click at [621, 177] on div "Compare Ingredients Choose up to 3 ingredients to compare" at bounding box center [781, 237] width 1218 height 234
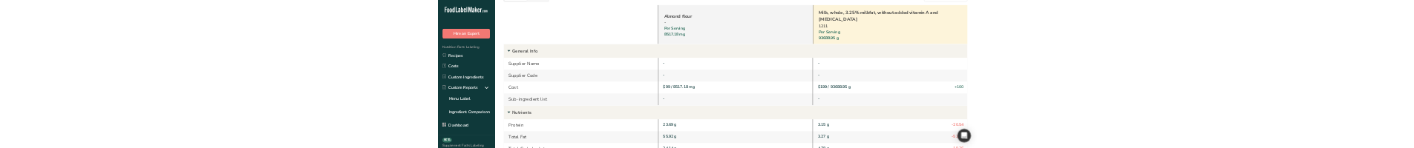
scroll to position [74, 0]
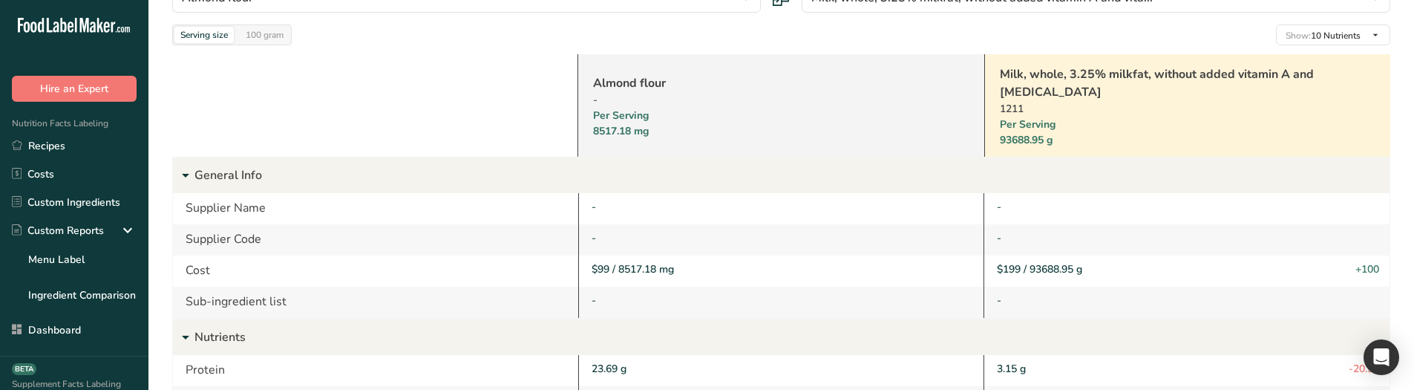
click at [218, 184] on p "General Info" at bounding box center [791, 175] width 1195 height 36
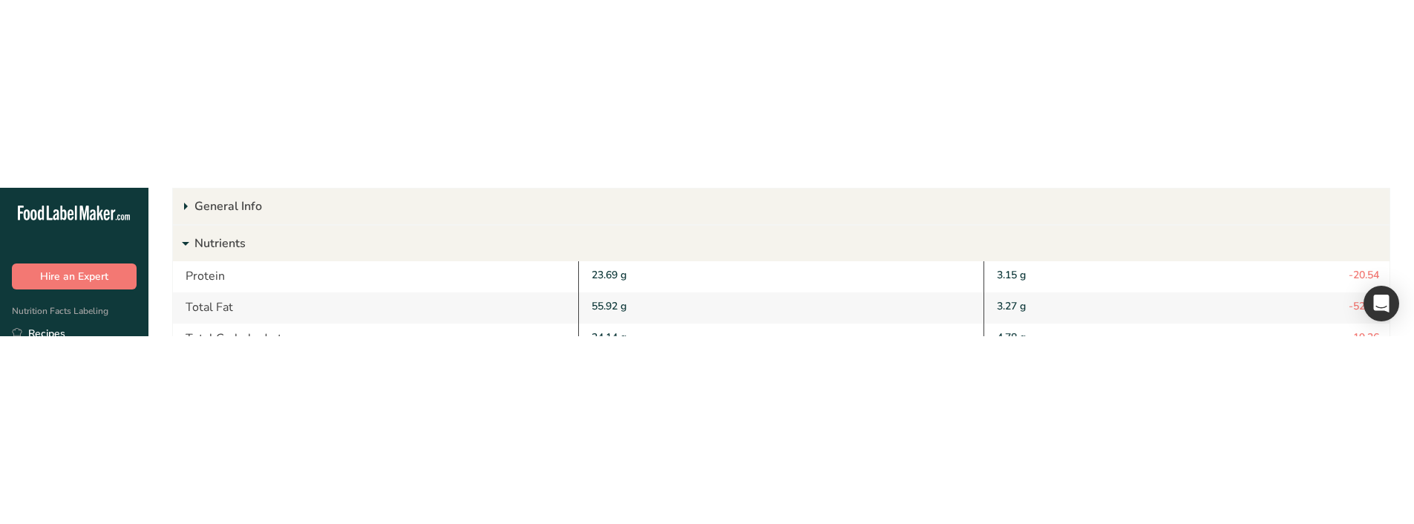
scroll to position [223, 0]
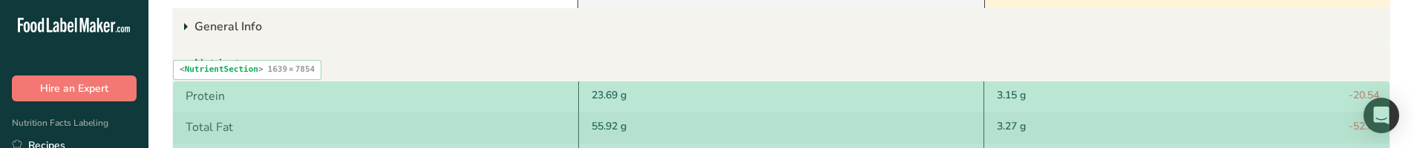
click at [489, 110] on div "Protein" at bounding box center [375, 97] width 405 height 31
click at [646, 82] on div "23.69 g" at bounding box center [781, 97] width 406 height 31
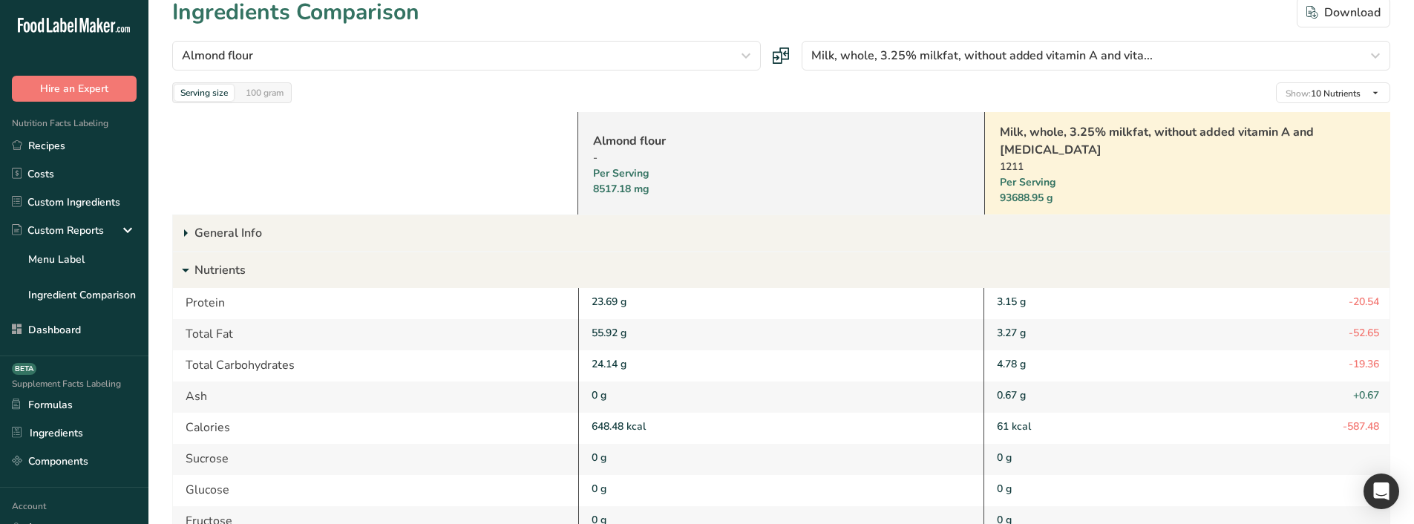
scroll to position [0, 0]
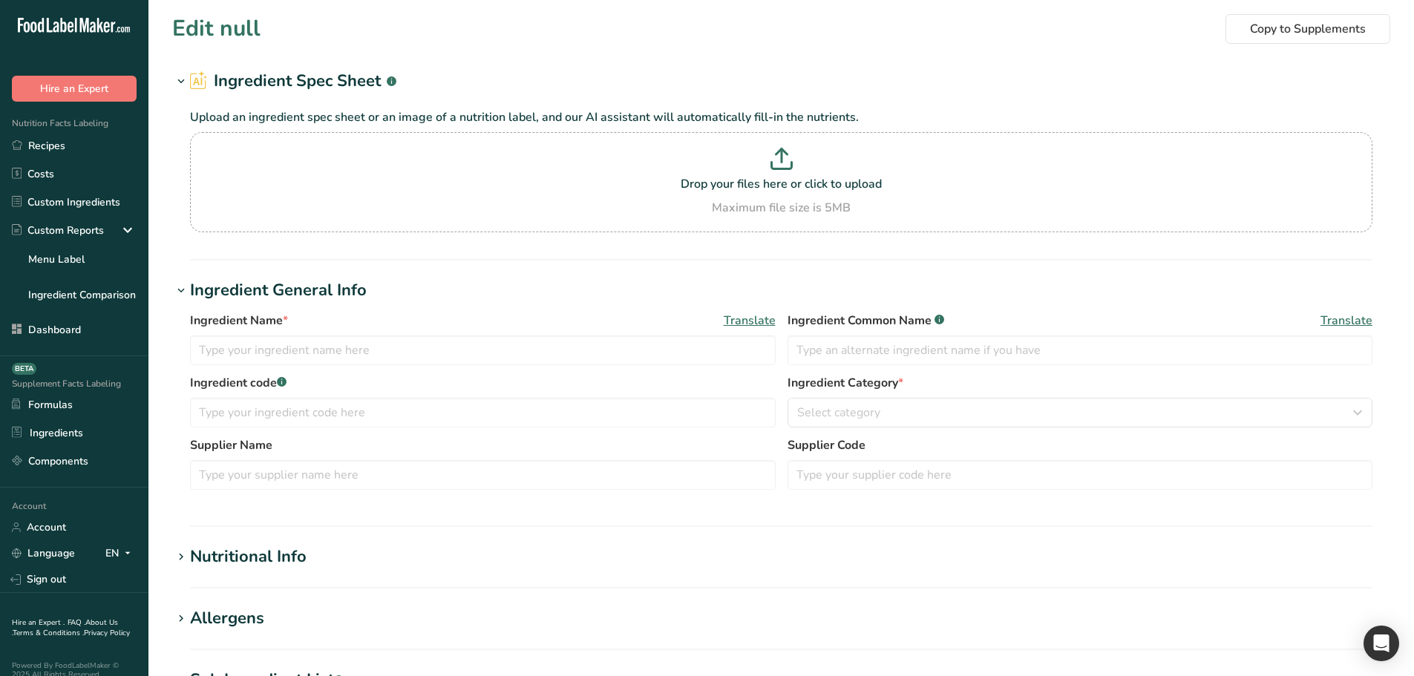
type input "Almond flour"
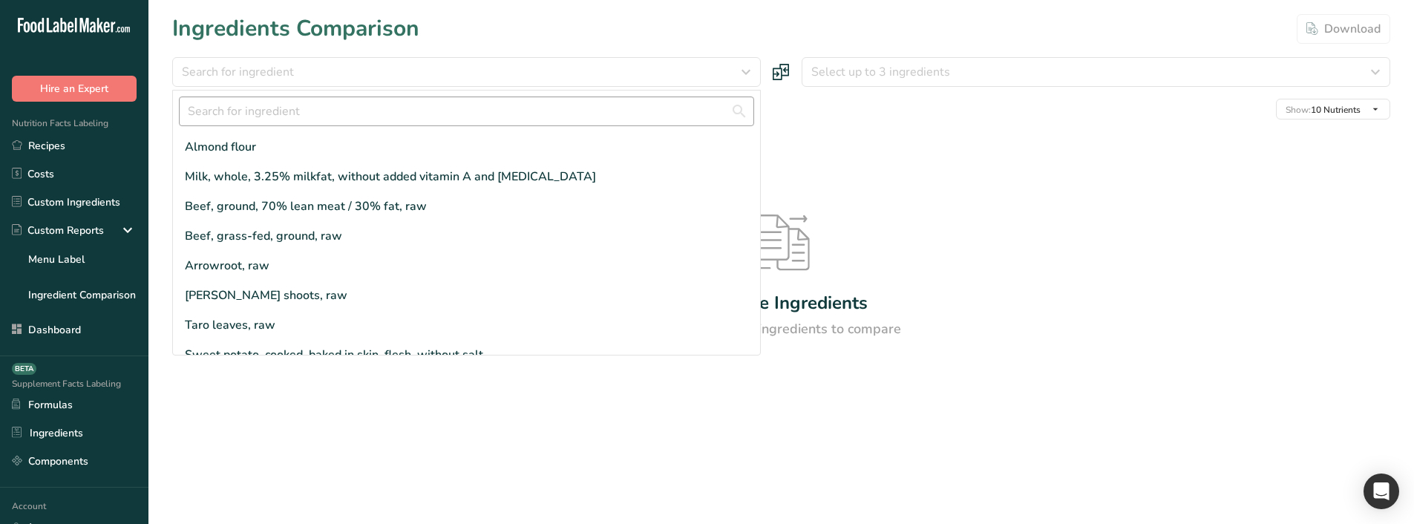
drag, startPoint x: 436, startPoint y: 147, endPoint x: 545, endPoint y: 120, distance: 112.5
click at [436, 148] on div "Almond flour" at bounding box center [466, 147] width 587 height 30
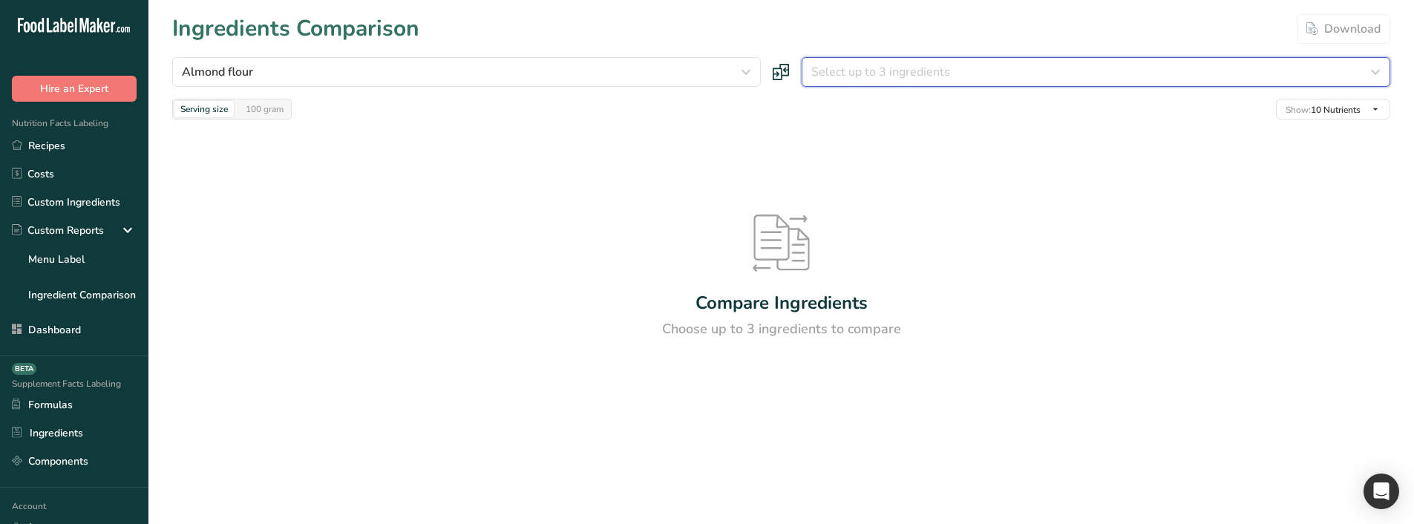
click at [841, 81] on button "Select up to 3 ingredients" at bounding box center [1096, 72] width 589 height 30
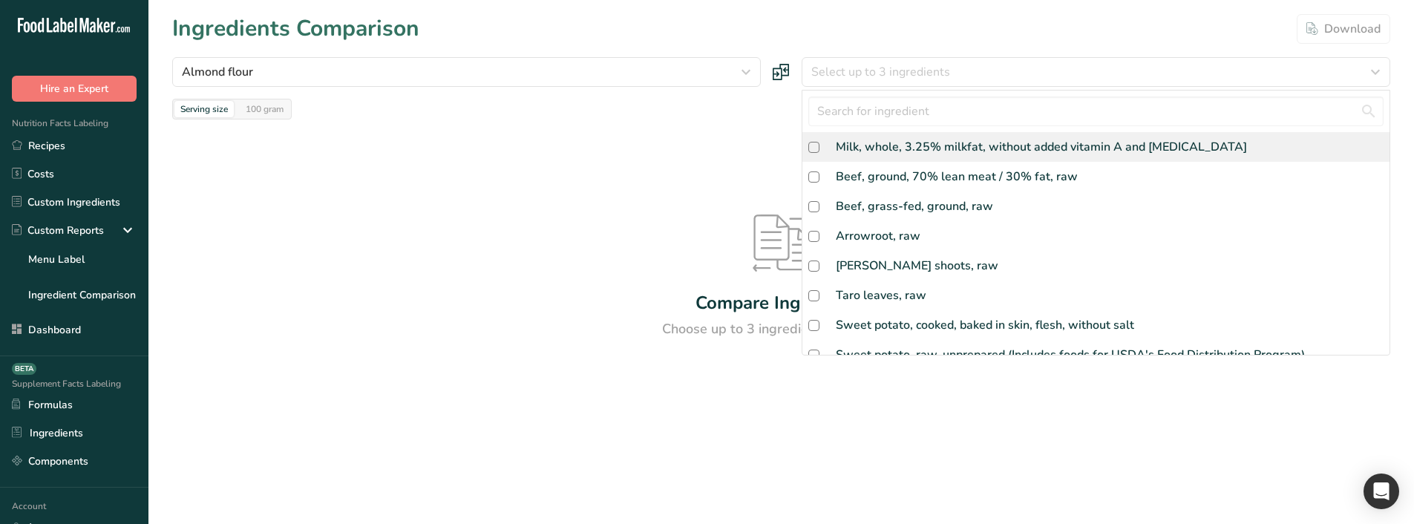
click at [850, 138] on div "Milk, whole, 3.25% milkfat, without added vitamin A and [MEDICAL_DATA]" at bounding box center [1041, 147] width 411 height 18
checkbox input "true"
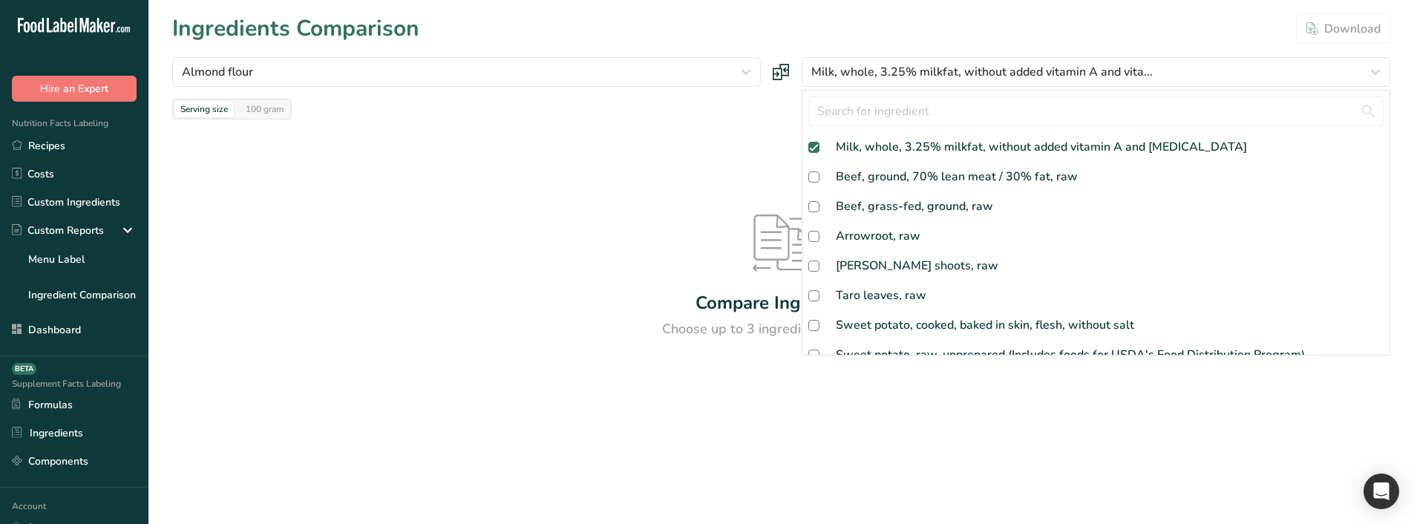
click at [748, 98] on div "Almond flour [GEOGRAPHIC_DATA] flour Beef, ground, 70% lean meat / 30% fat, raw…" at bounding box center [781, 88] width 1218 height 62
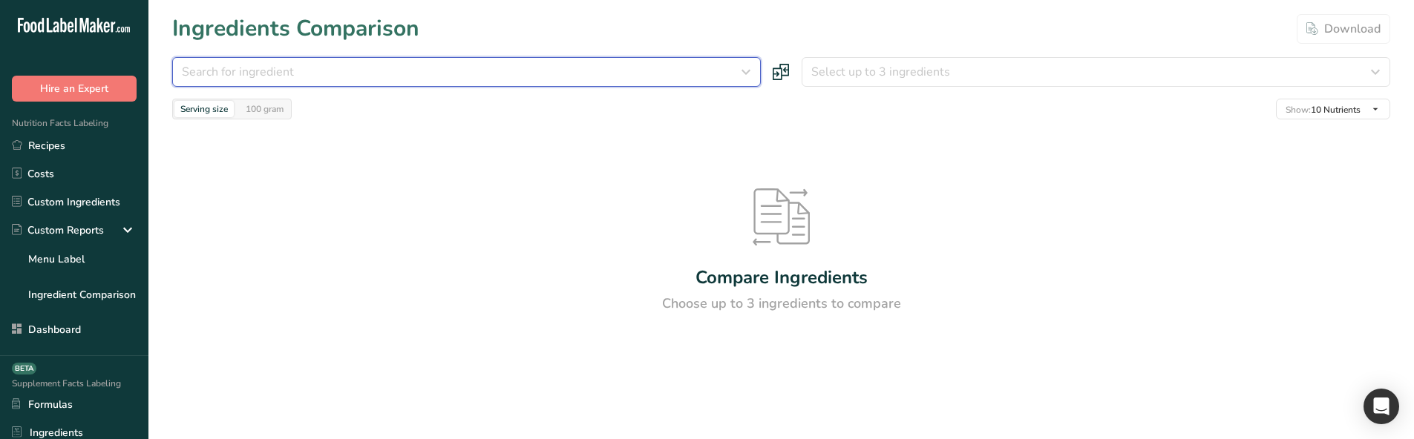
click at [544, 69] on div "Search for ingredient" at bounding box center [462, 72] width 560 height 18
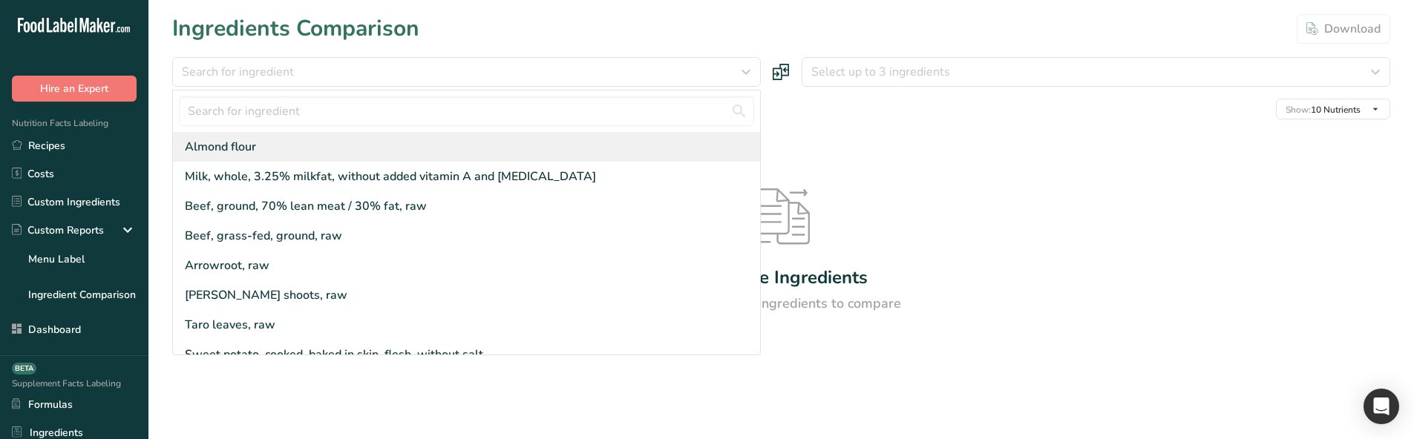
click at [506, 146] on div "Almond flour" at bounding box center [466, 147] width 587 height 30
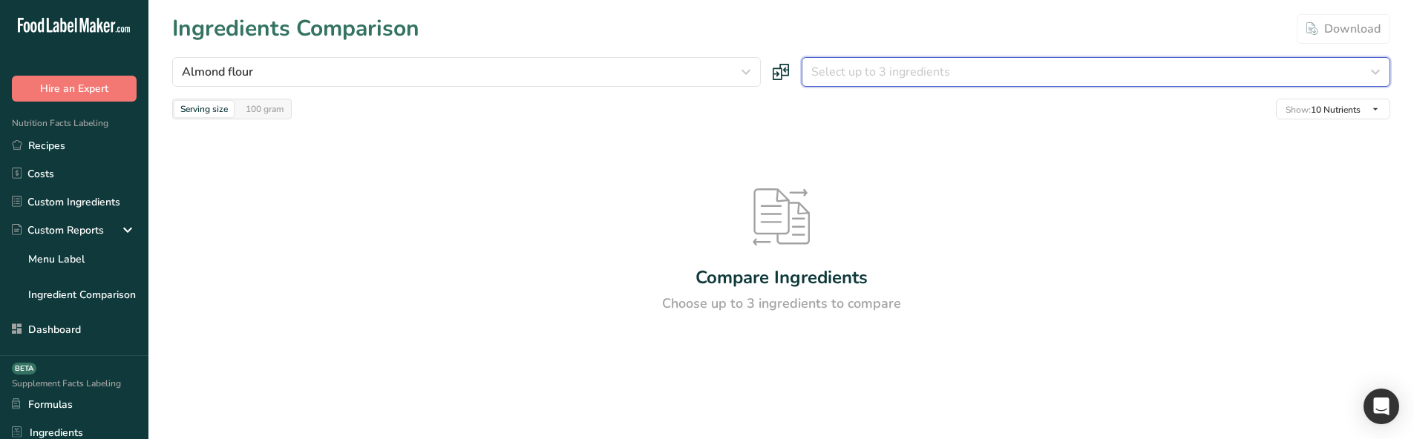
click at [912, 71] on span "Select up to 3 ingredients" at bounding box center [880, 72] width 139 height 18
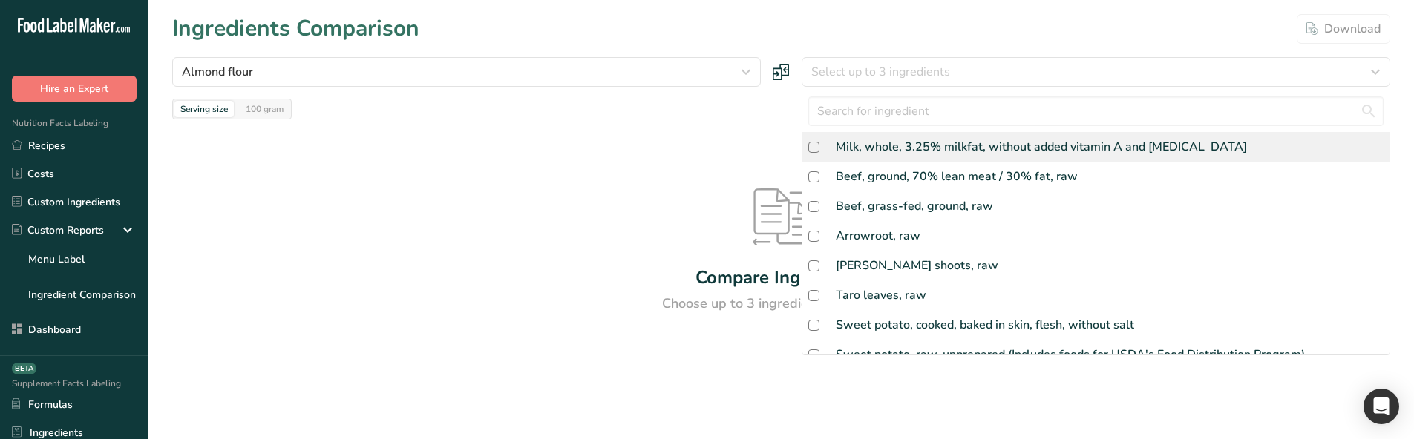
click at [882, 139] on div "Milk, whole, 3.25% milkfat, without added vitamin A and [MEDICAL_DATA]" at bounding box center [1041, 147] width 411 height 18
checkbox input "true"
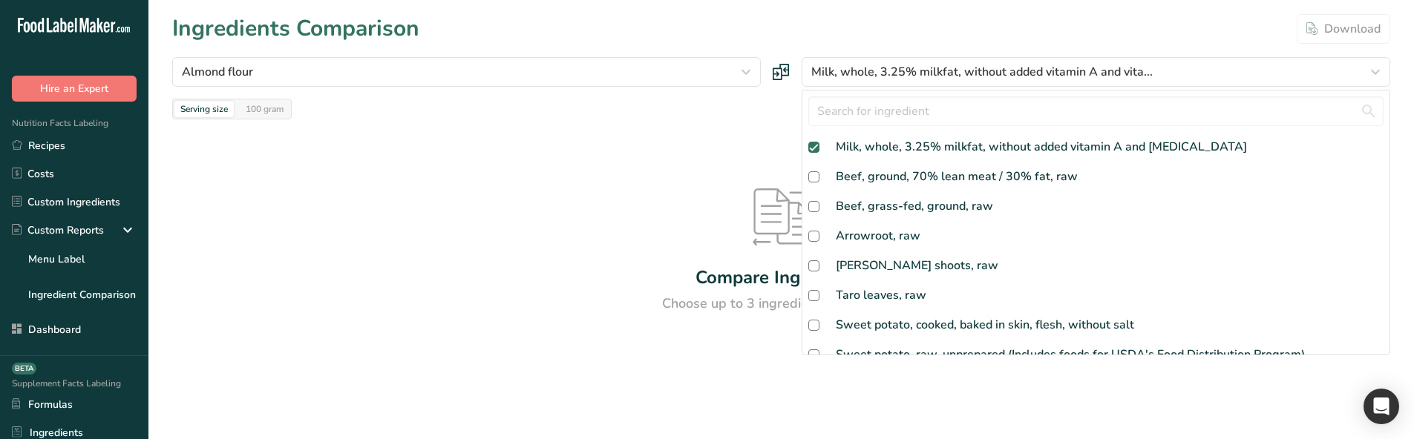
click at [737, 129] on div "Compare Ingredients Choose up to 3 ingredients to compare" at bounding box center [781, 252] width 1218 height 264
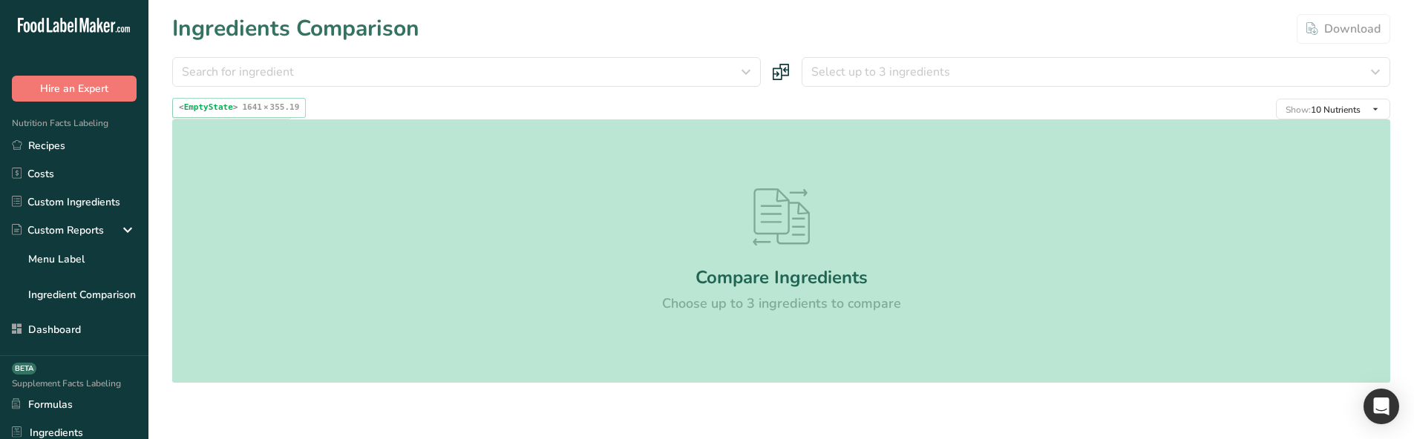
click at [630, 321] on div "Compare Ingredients Choose up to 3 ingredients to compare" at bounding box center [781, 252] width 1218 height 264
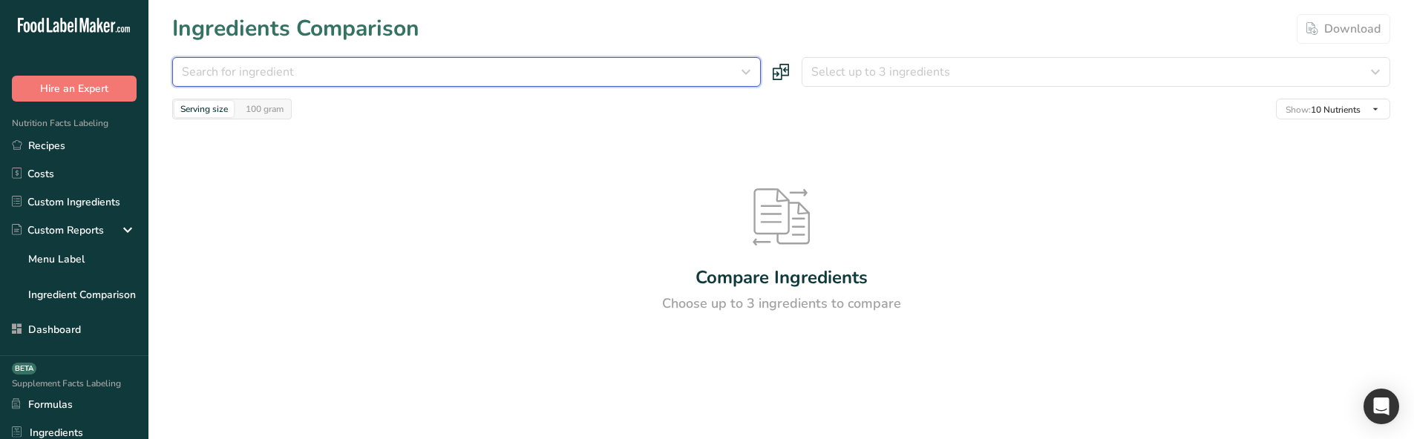
click at [460, 78] on div "Search for ingredient" at bounding box center [462, 72] width 560 height 18
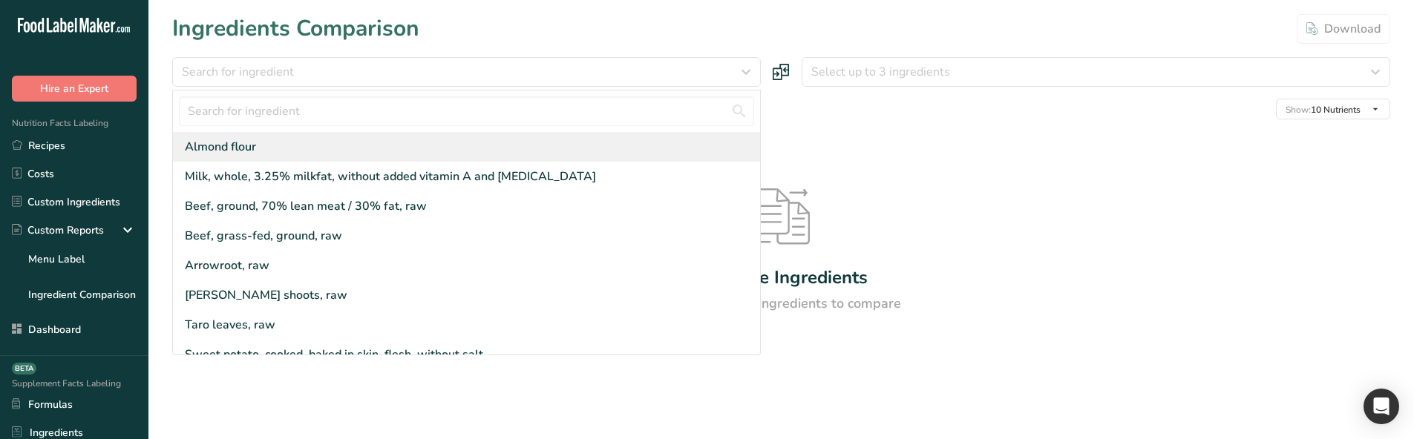
click at [437, 143] on div "Almond flour" at bounding box center [466, 147] width 587 height 30
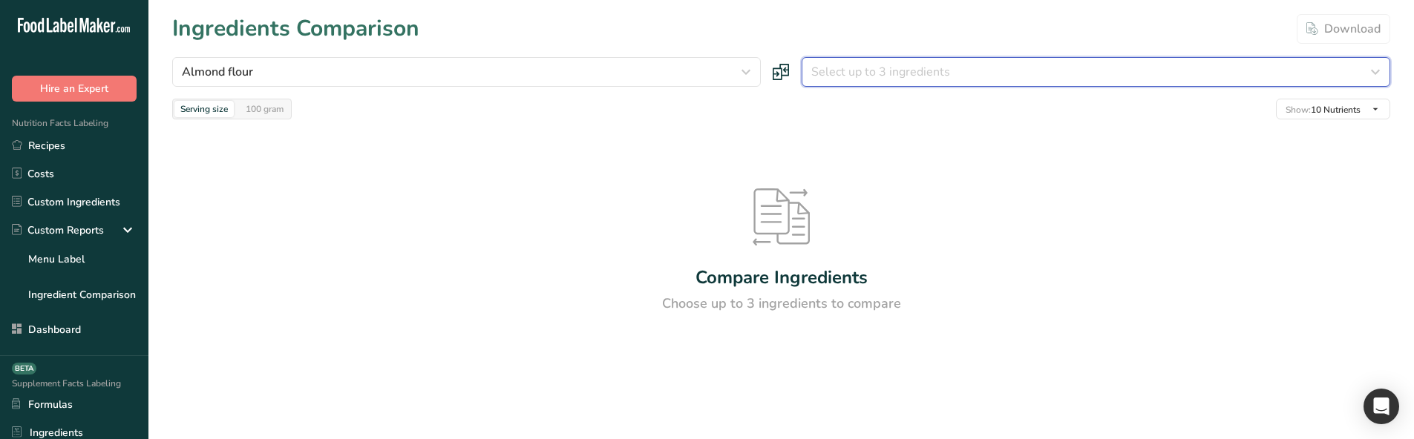
click at [910, 75] on span "Select up to 3 ingredients" at bounding box center [880, 72] width 139 height 18
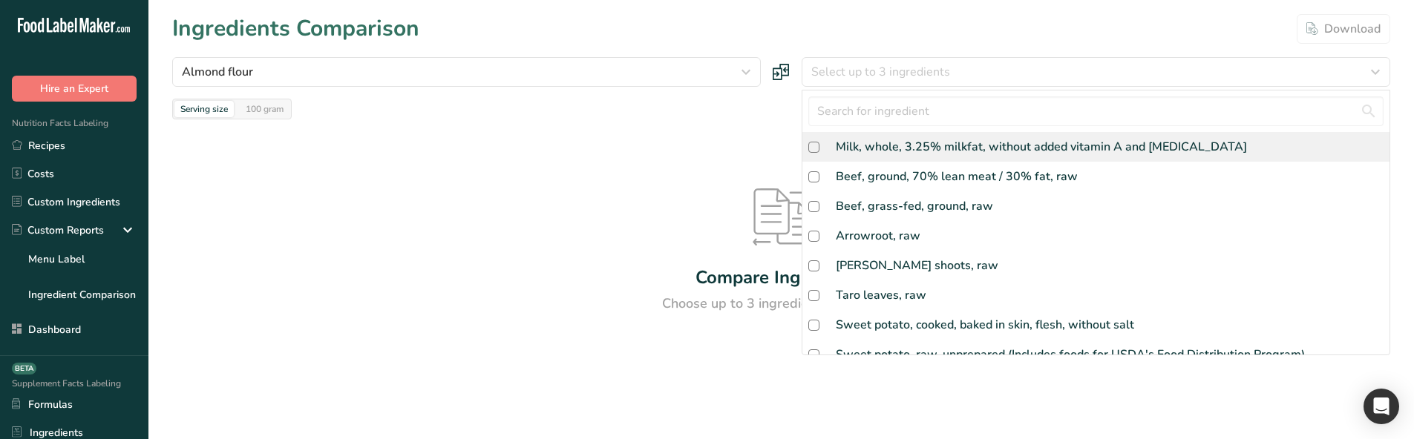
click at [872, 139] on div "Milk, whole, 3.25% milkfat, without added vitamin A and [MEDICAL_DATA]" at bounding box center [1041, 147] width 411 height 18
checkbox input "true"
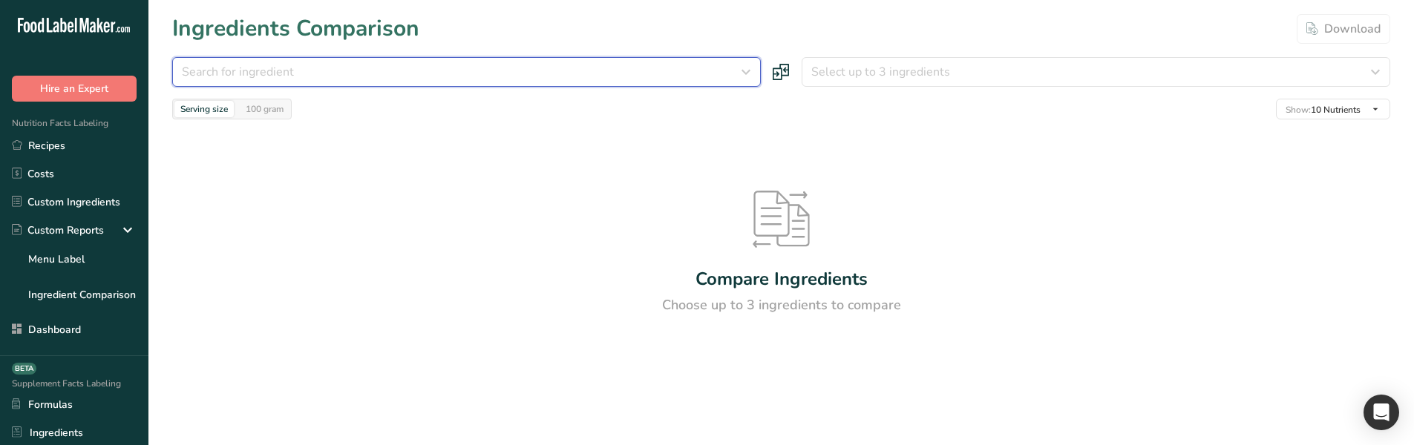
click at [399, 76] on div "Search for ingredient" at bounding box center [462, 72] width 560 height 18
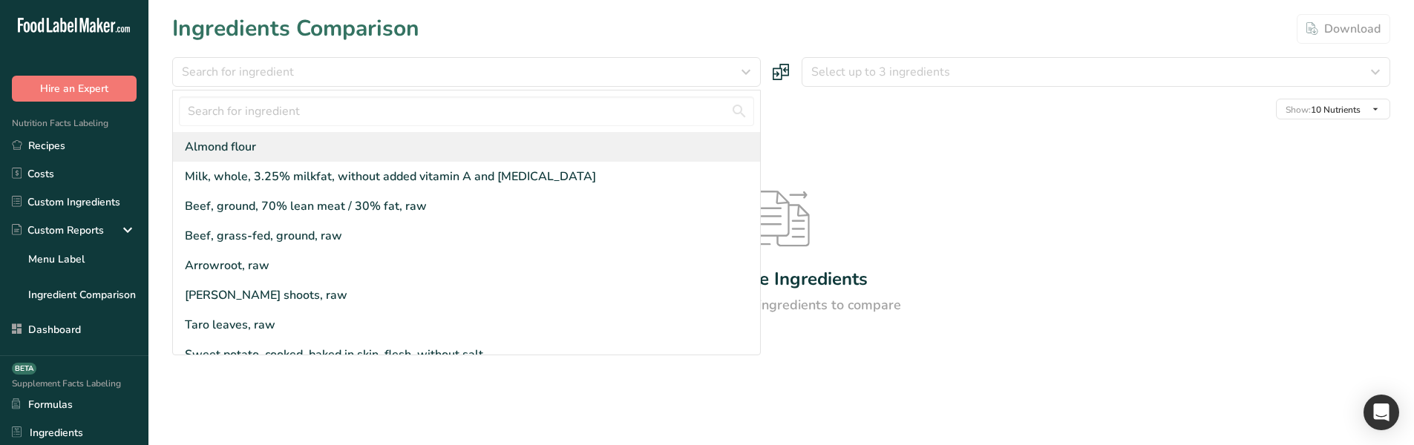
click at [399, 136] on div "Almond flour" at bounding box center [466, 147] width 587 height 30
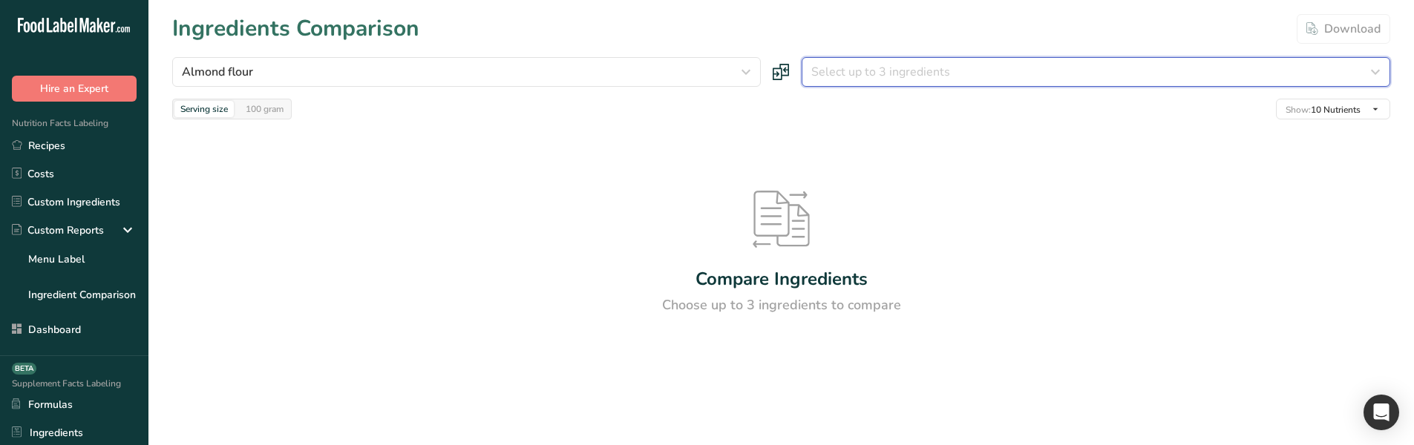
click at [828, 73] on span "Select up to 3 ingredients" at bounding box center [880, 72] width 139 height 18
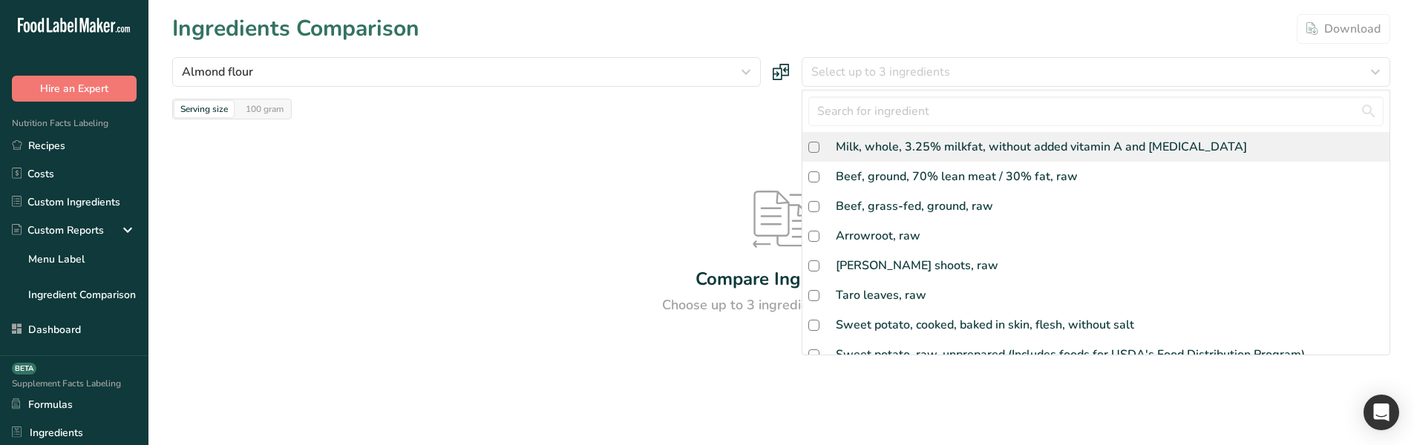
click at [836, 139] on div "Milk, whole, 3.25% milkfat, without added vitamin A and [MEDICAL_DATA]" at bounding box center [1041, 147] width 411 height 18
checkbox input "true"
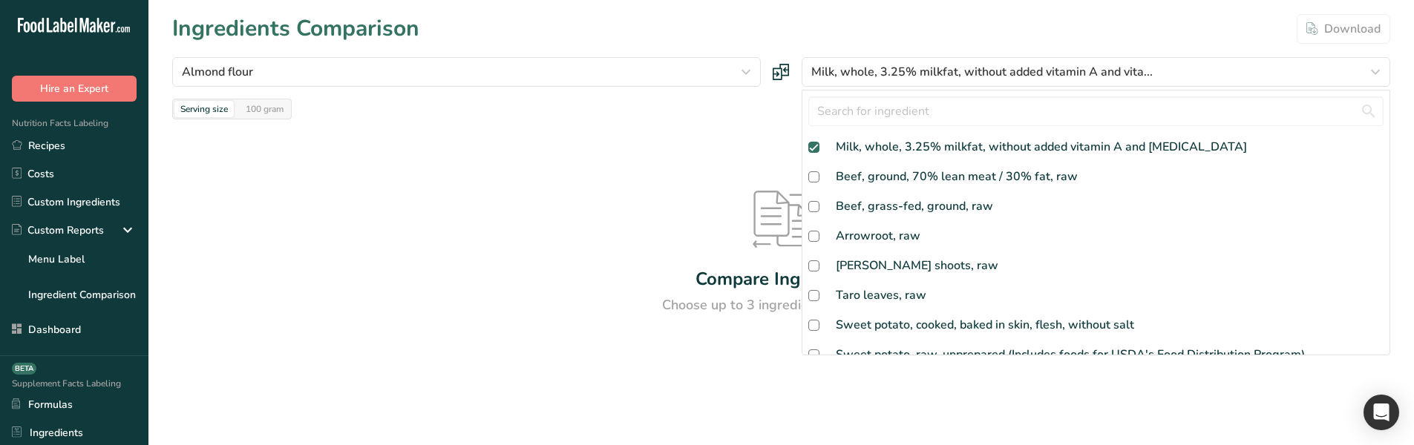
click at [653, 134] on div "Compare Ingredients Choose up to 3 ingredients to compare" at bounding box center [781, 253] width 1218 height 267
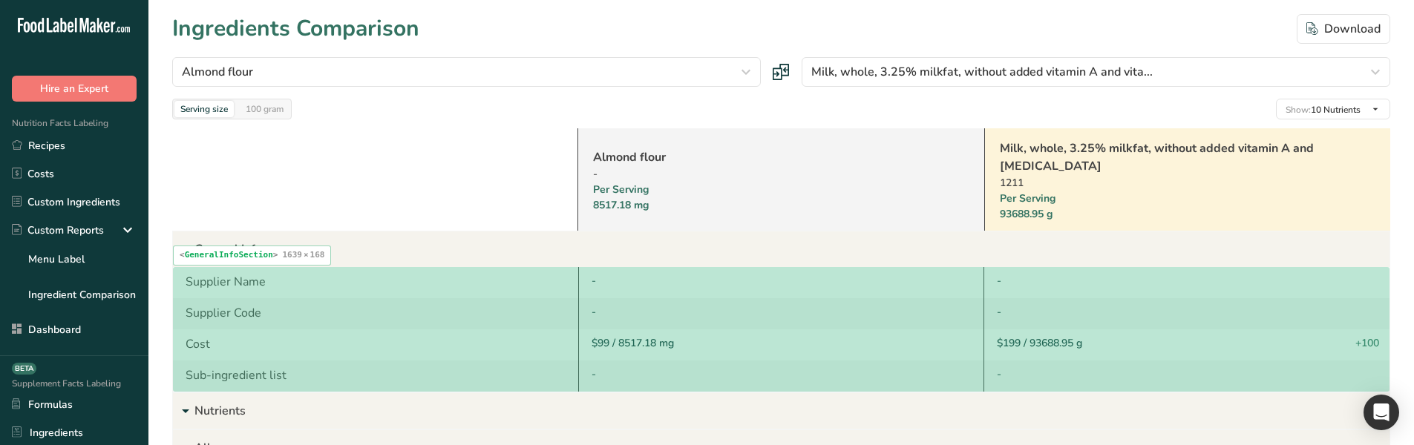
click at [572, 312] on div "Supplier Code" at bounding box center [375, 313] width 405 height 31
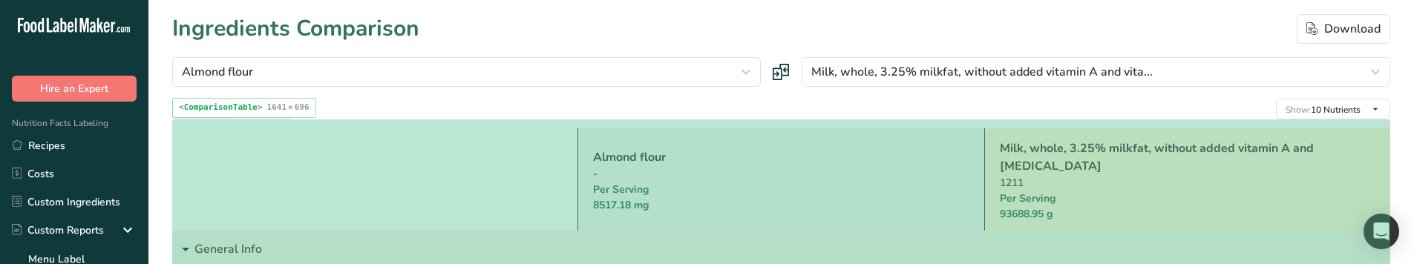
click at [485, 201] on div at bounding box center [374, 179] width 405 height 102
click at [282, 153] on div at bounding box center [374, 179] width 405 height 102
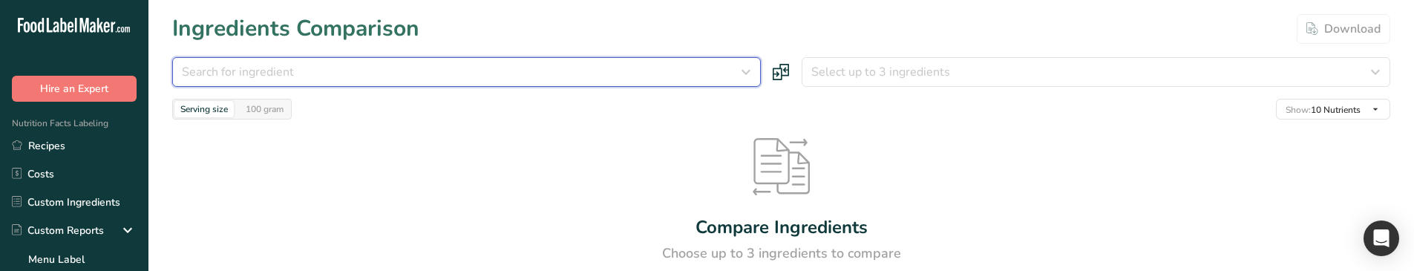
click at [578, 67] on div "Search for ingredient" at bounding box center [462, 72] width 560 height 18
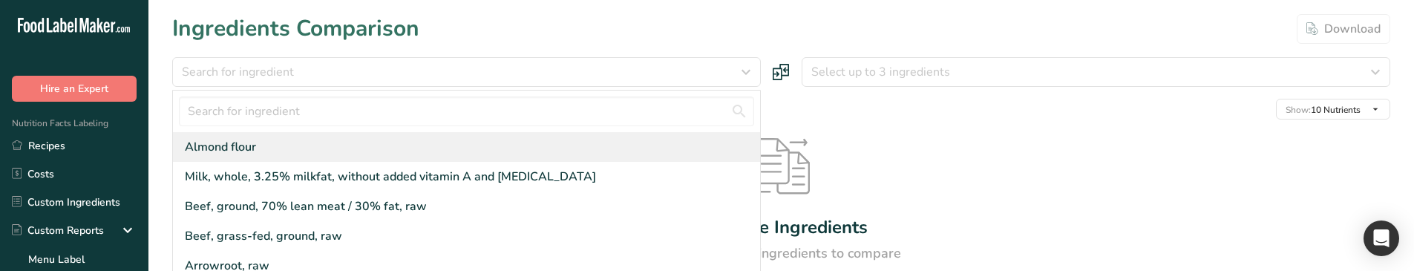
click at [460, 136] on div "Almond flour" at bounding box center [466, 147] width 587 height 30
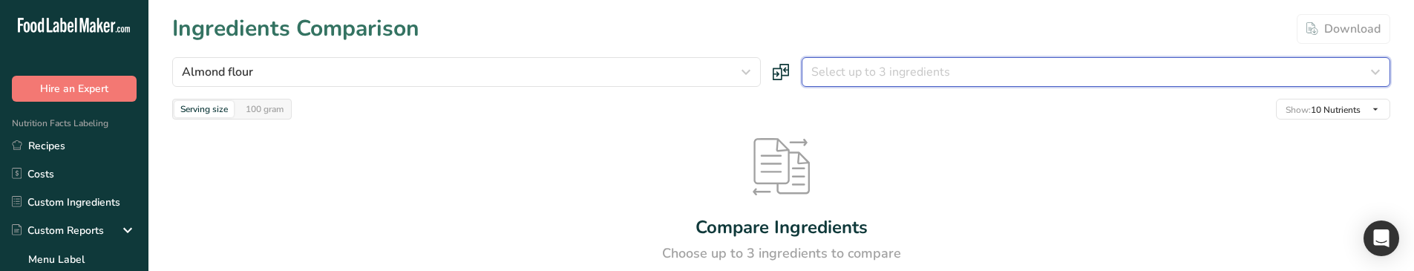
drag, startPoint x: 957, startPoint y: 66, endPoint x: 944, endPoint y: 75, distance: 15.4
click at [957, 63] on div "Select up to 3 ingredients" at bounding box center [1091, 72] width 560 height 18
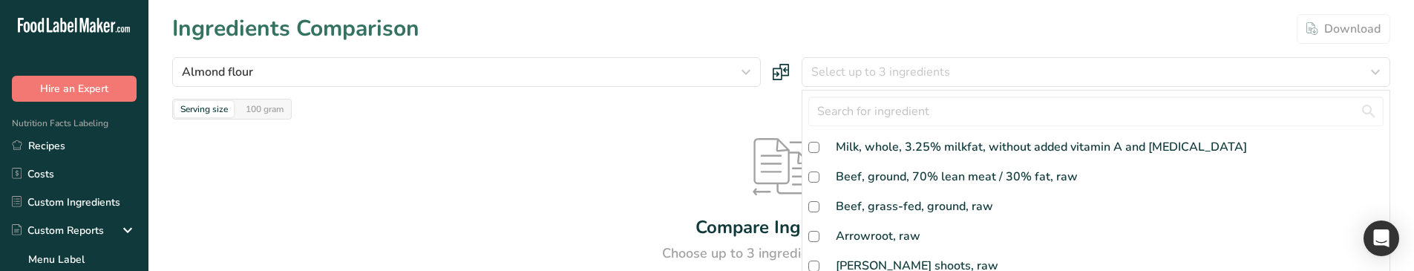
click at [875, 130] on div at bounding box center [1095, 112] width 587 height 42
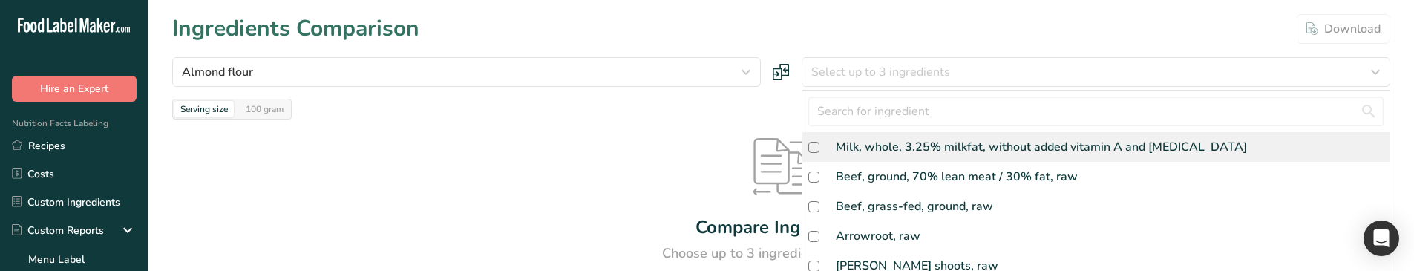
click at [875, 136] on div "Milk, whole, 3.25% milkfat, without added vitamin A and [MEDICAL_DATA]" at bounding box center [1095, 147] width 587 height 30
checkbox input "true"
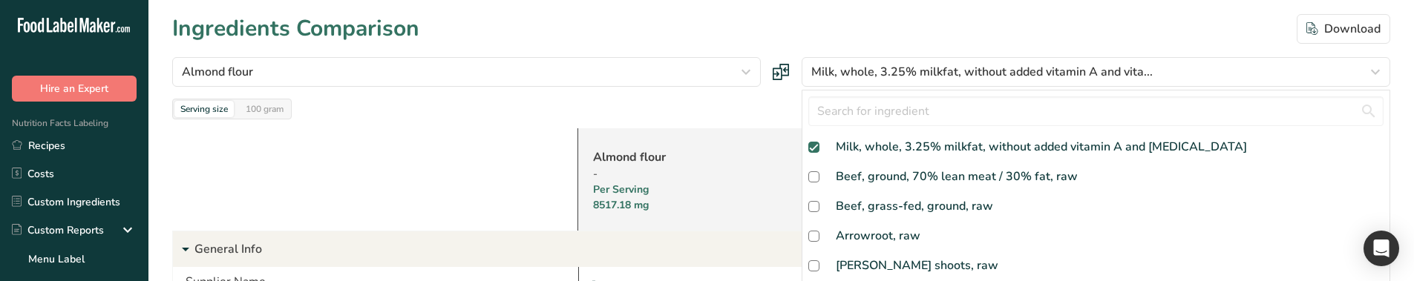
click at [549, 103] on div "Serving size 100 gram Show: 10 Nutrients All Nutrients Standard Components Calo…" at bounding box center [781, 109] width 1218 height 21
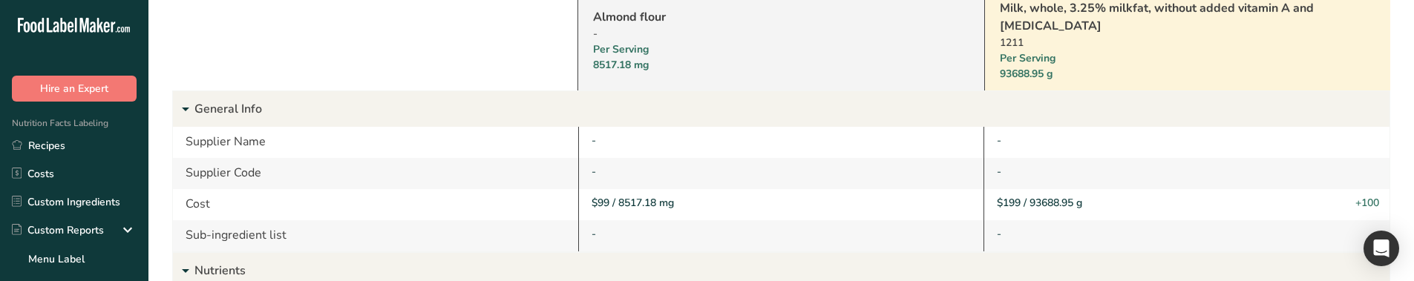
scroll to position [297, 0]
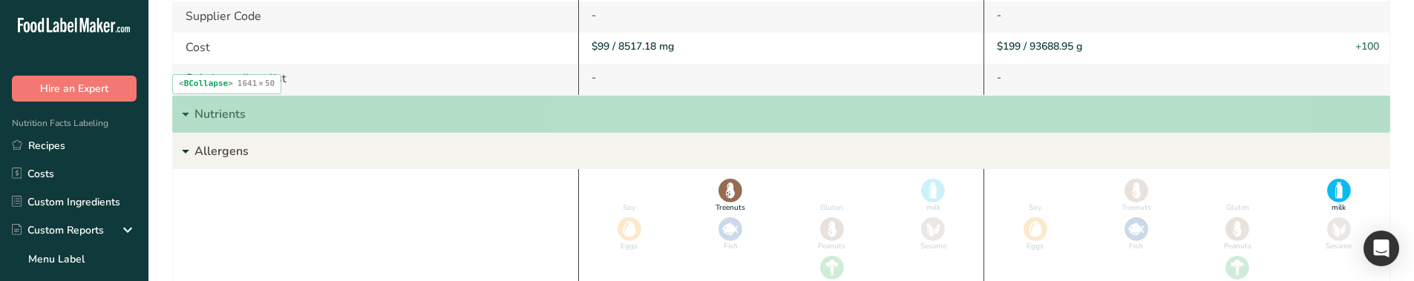
click at [513, 128] on p "Nutrients" at bounding box center [791, 115] width 1195 height 36
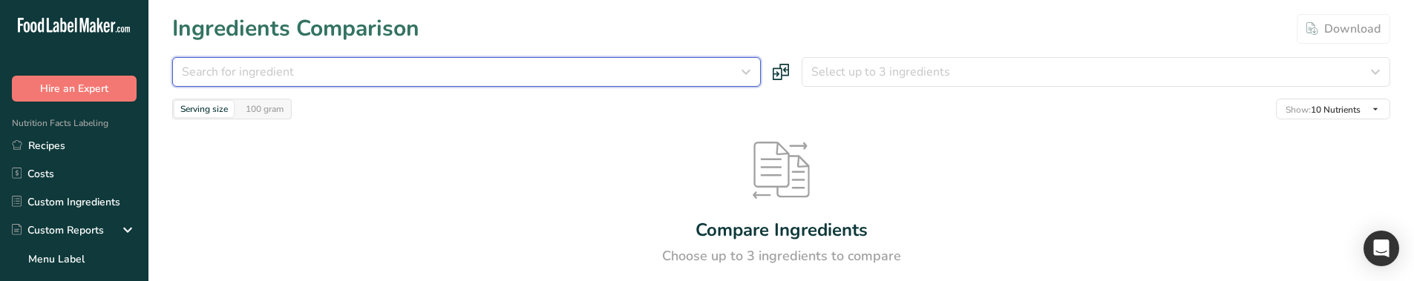
click at [412, 77] on div "Search for ingredient" at bounding box center [462, 72] width 560 height 18
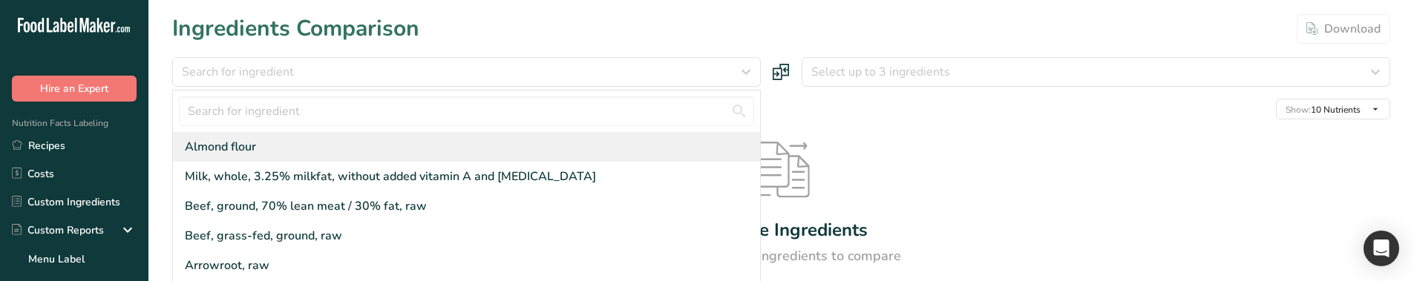
drag, startPoint x: 404, startPoint y: 156, endPoint x: 457, endPoint y: 160, distance: 52.8
click at [404, 157] on div "Almond flour" at bounding box center [466, 147] width 587 height 30
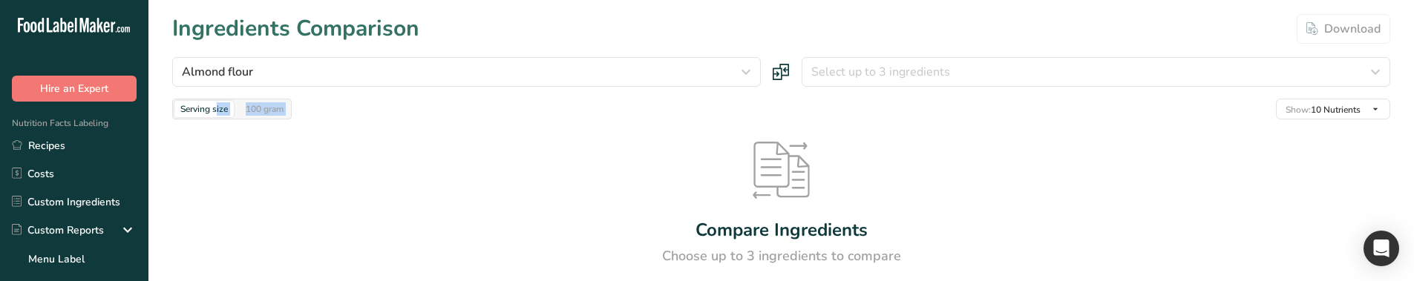
click at [945, 116] on div "Almond flour [GEOGRAPHIC_DATA] flour Milk, whole, 3.25% milkfat, without added …" at bounding box center [781, 88] width 1218 height 62
click at [918, 91] on div "Almond flour [GEOGRAPHIC_DATA] flour Milk, whole, 3.25% milkfat, without added …" at bounding box center [781, 88] width 1218 height 62
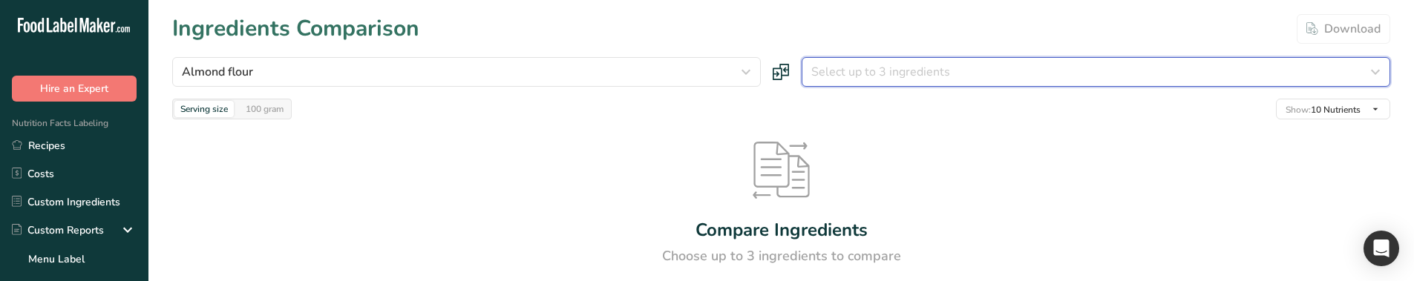
click at [894, 72] on span "Select up to 3 ingredients" at bounding box center [880, 72] width 139 height 18
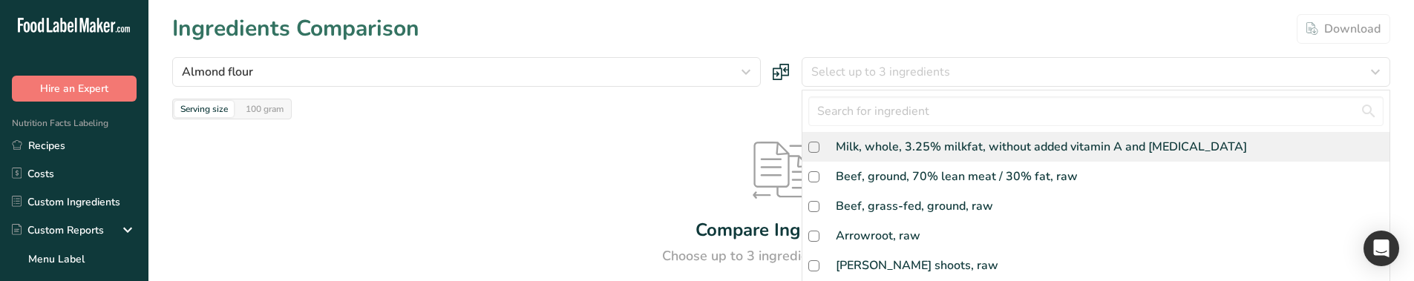
click at [857, 144] on div "Milk, whole, 3.25% milkfat, without added vitamin A and [MEDICAL_DATA]" at bounding box center [1041, 147] width 411 height 18
checkbox input "true"
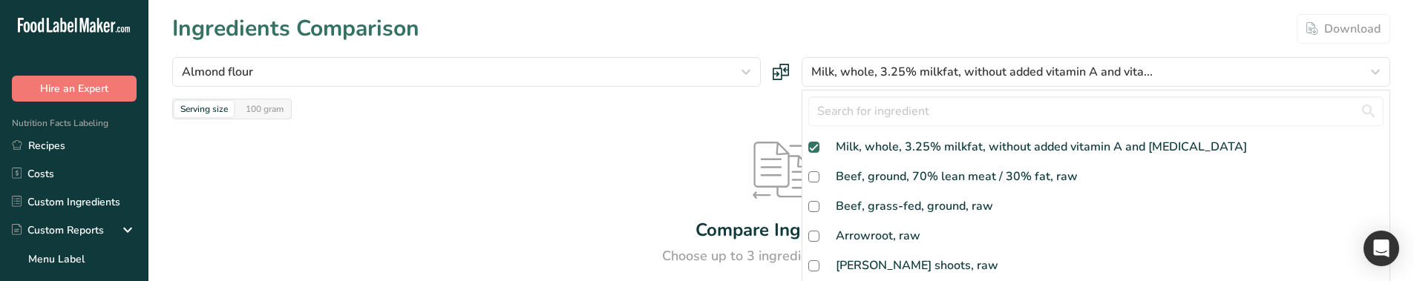
click at [741, 134] on div "Compare Ingredients Choose up to 3 ingredients to compare" at bounding box center [781, 204] width 1218 height 169
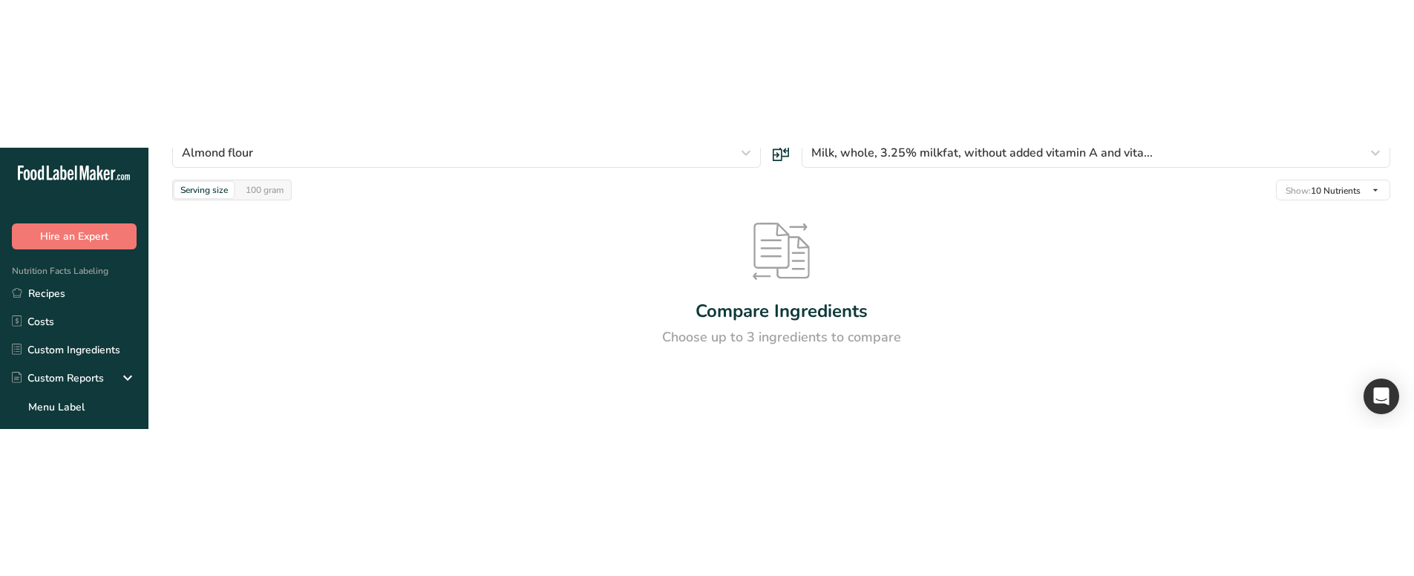
scroll to position [78, 0]
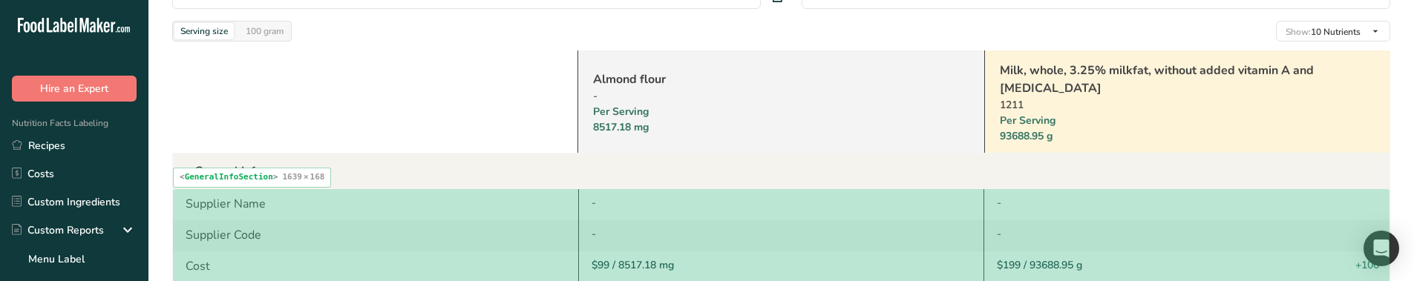
click at [656, 213] on div "-" at bounding box center [781, 204] width 406 height 31
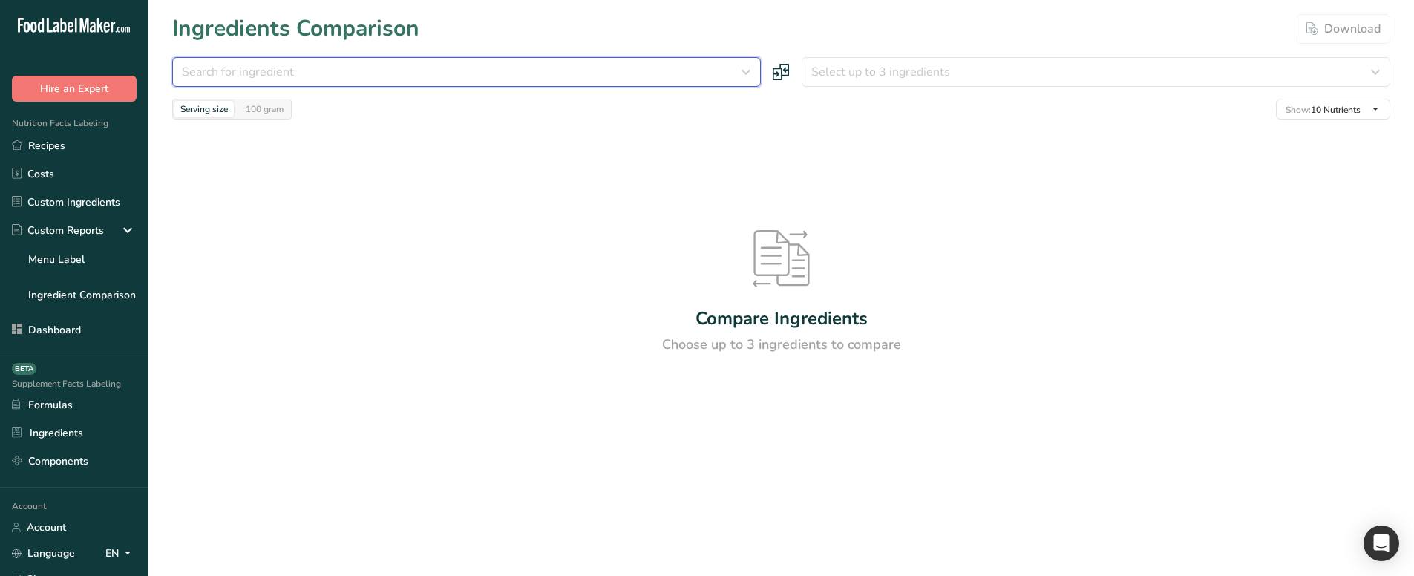
click at [407, 70] on div "Search for ingredient" at bounding box center [462, 72] width 560 height 18
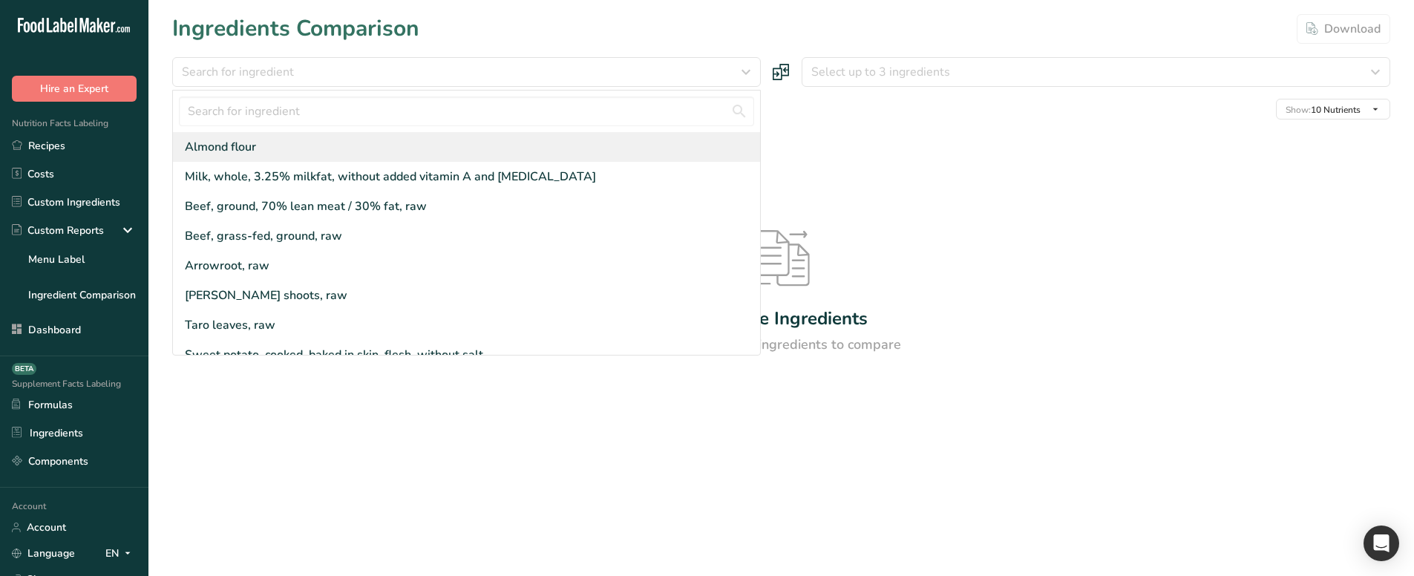
click at [386, 134] on div "Almond flour" at bounding box center [466, 147] width 587 height 30
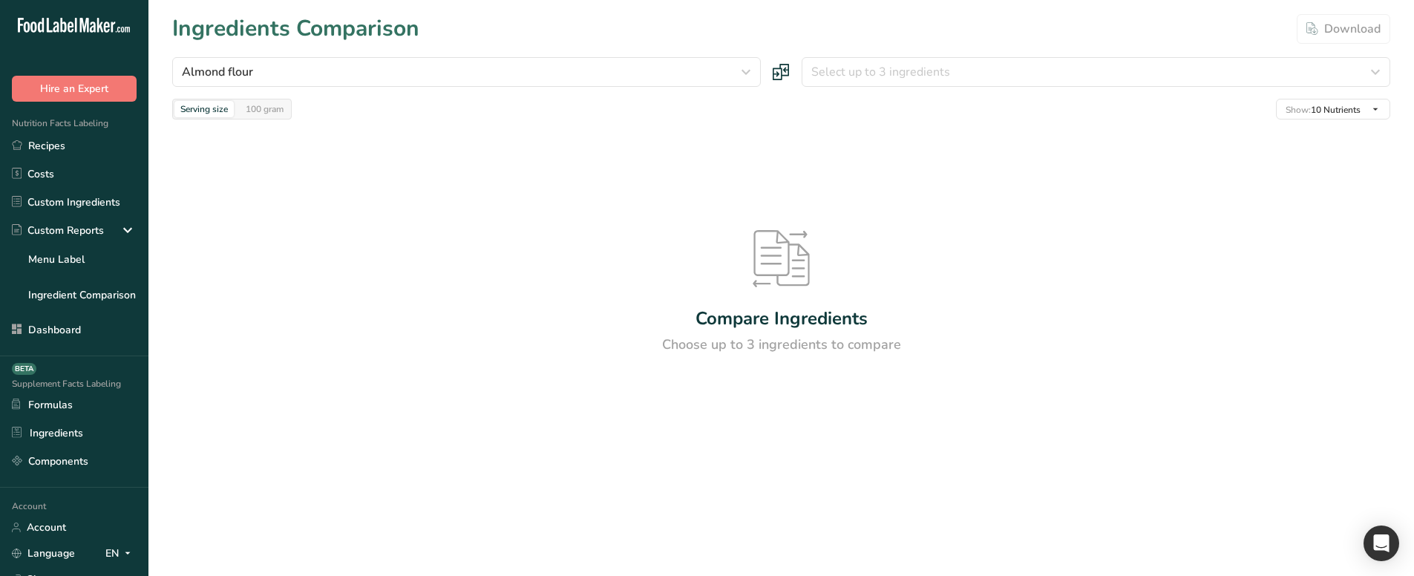
click at [850, 87] on div "Almond flour Almond flour Milk, whole, 3.25% milkfat, without added vitamin A a…" at bounding box center [781, 88] width 1218 height 62
click at [851, 85] on button "Select up to 3 ingredients" at bounding box center [1096, 72] width 589 height 30
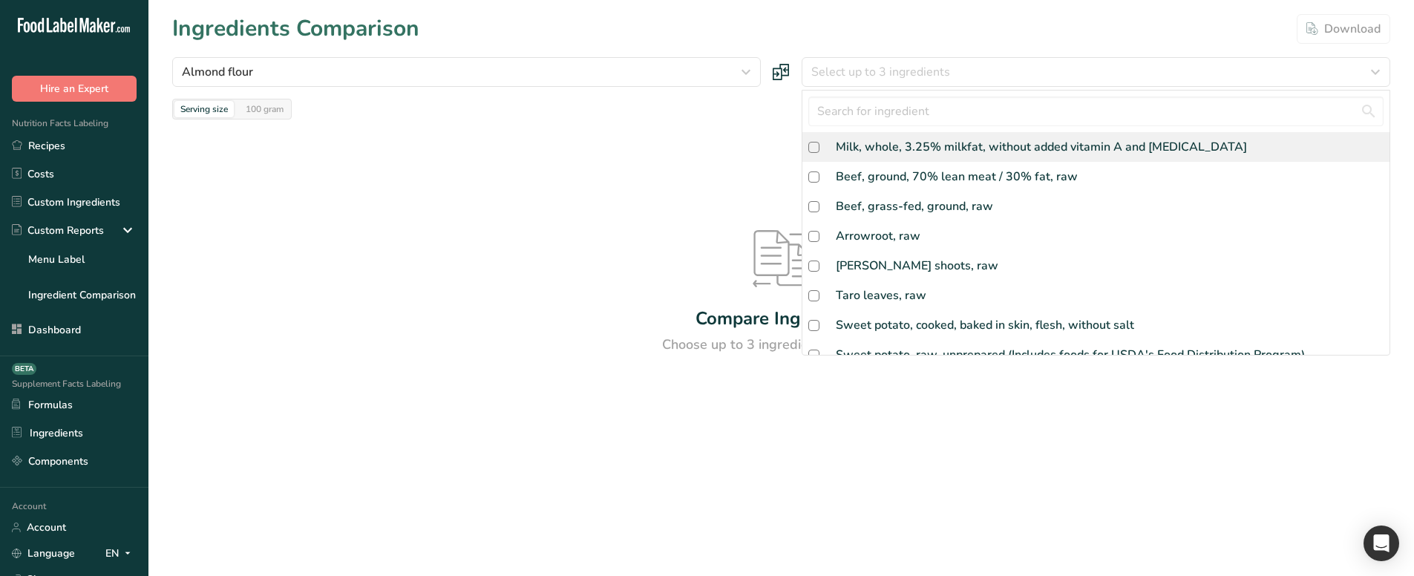
click at [848, 142] on div "Milk, whole, 3.25% milkfat, without added vitamin A and [MEDICAL_DATA]" at bounding box center [1041, 147] width 411 height 18
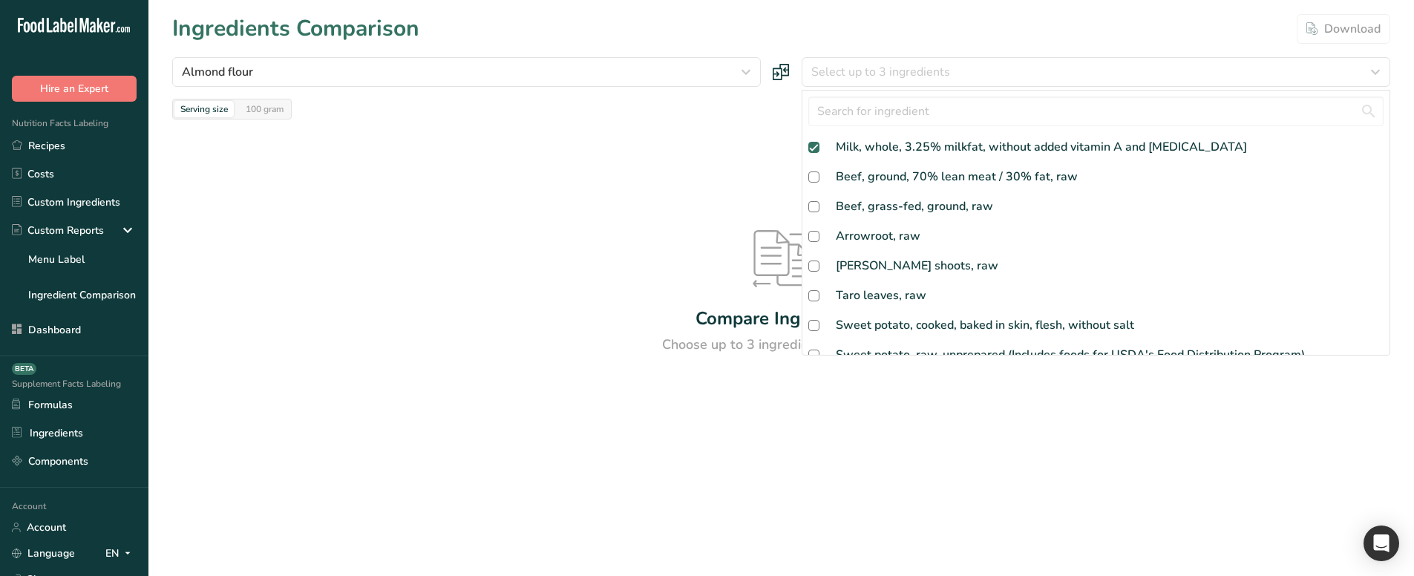
checkbox input "true"
click at [680, 119] on div "Serving size 100 gram Show: 10 Nutrients All Nutrients Standard Components Calo…" at bounding box center [781, 109] width 1218 height 21
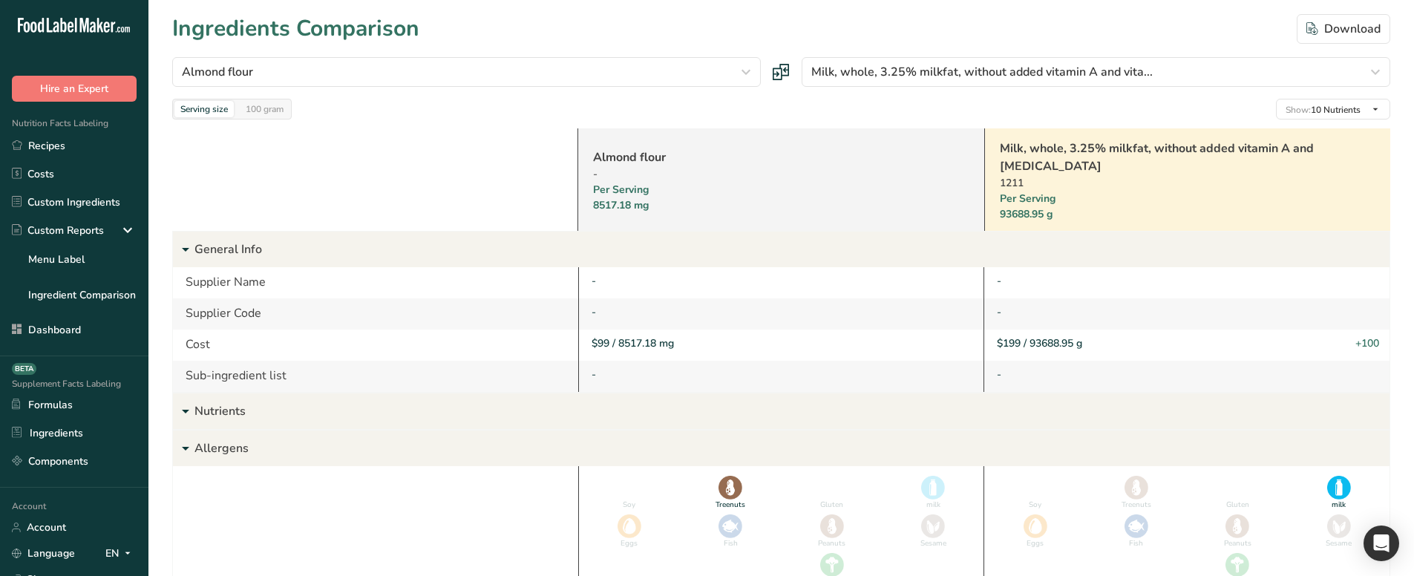
click at [267, 414] on p "Nutrients" at bounding box center [791, 411] width 1195 height 36
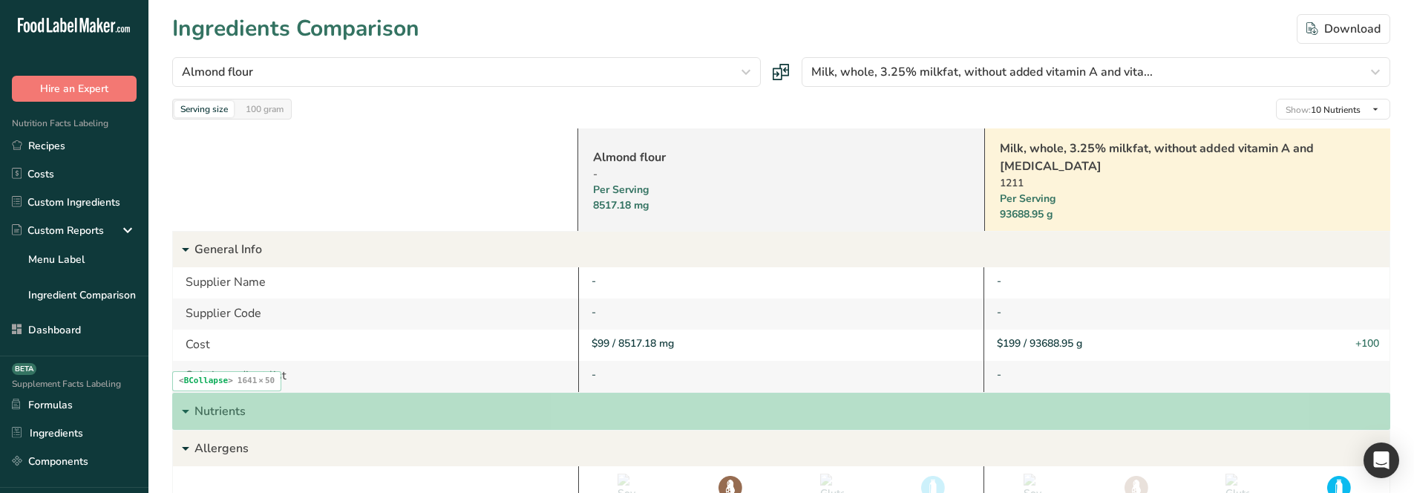
click at [485, 419] on p "Nutrients" at bounding box center [791, 411] width 1195 height 36
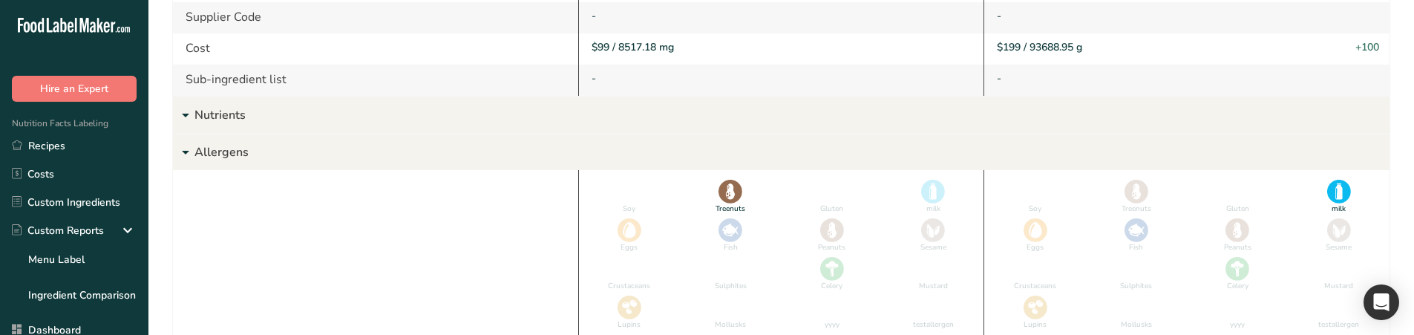
scroll to position [297, 0]
click at [333, 114] on p "Nutrients" at bounding box center [791, 115] width 1195 height 36
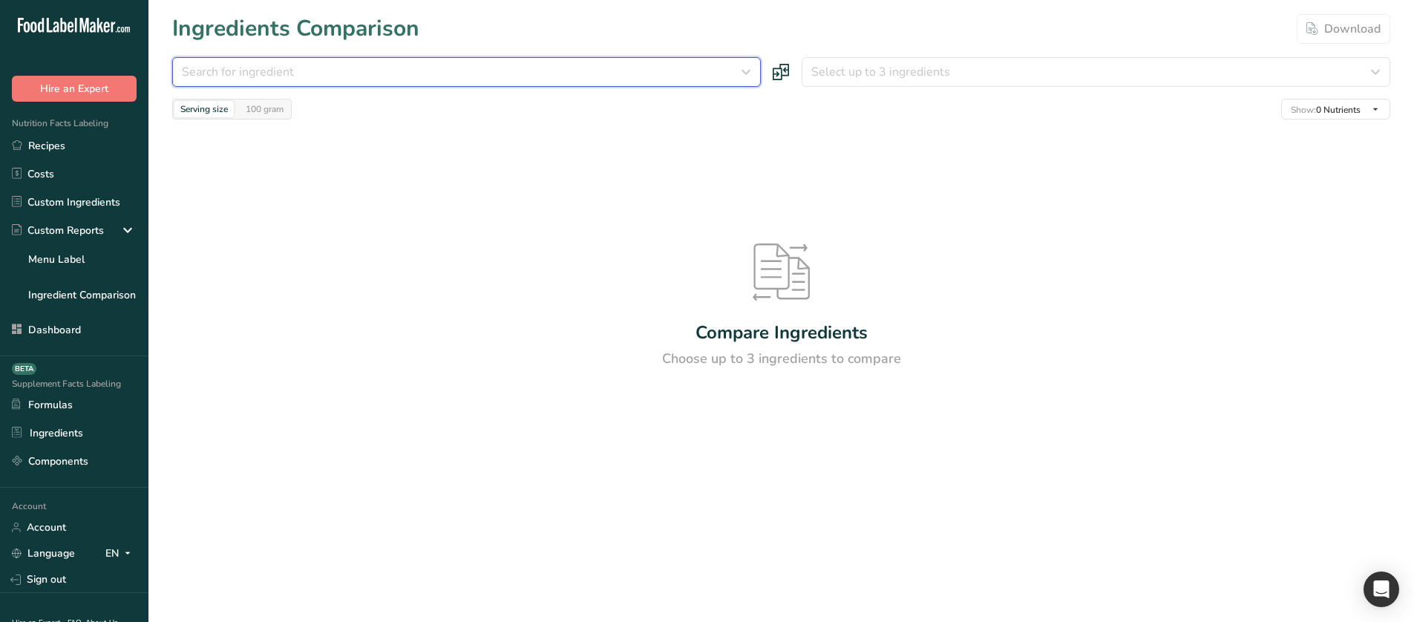
click at [397, 66] on div "Search for ingredient" at bounding box center [462, 72] width 560 height 18
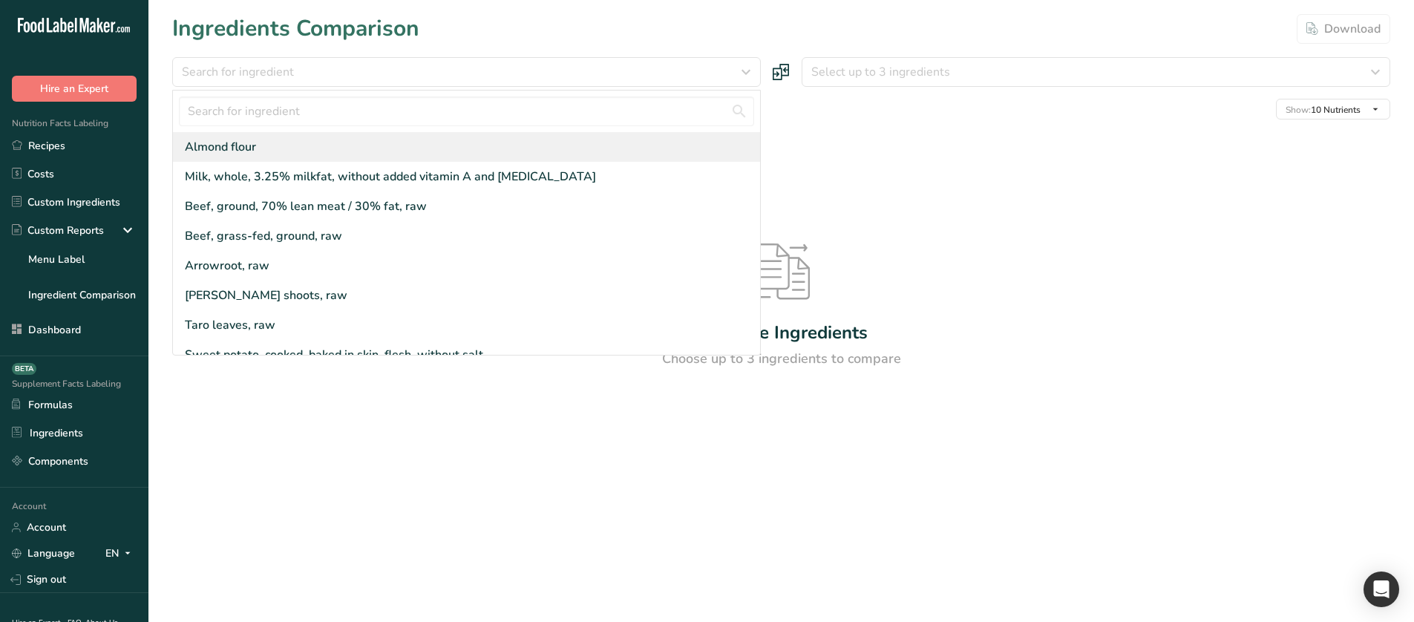
click at [368, 139] on div "Almond flour" at bounding box center [466, 147] width 587 height 30
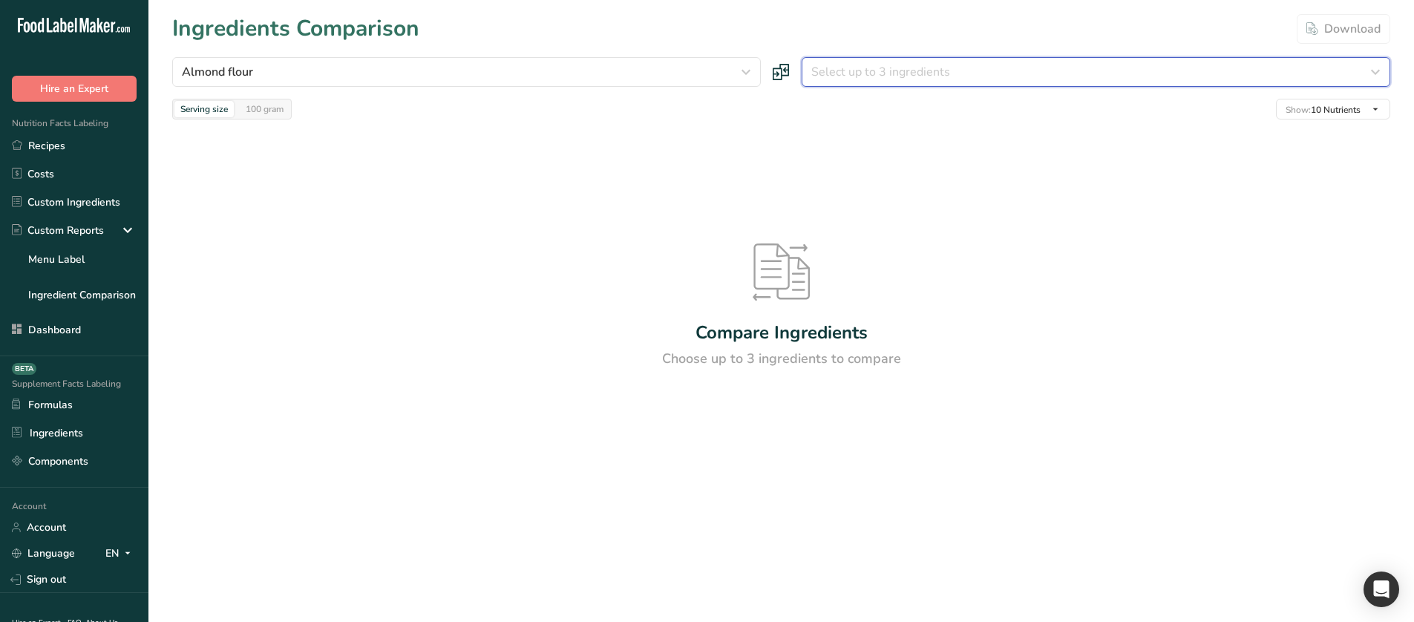
drag, startPoint x: 813, startPoint y: 68, endPoint x: 815, endPoint y: 79, distance: 12.1
click at [814, 67] on span "Select up to 3 ingredients" at bounding box center [880, 72] width 139 height 18
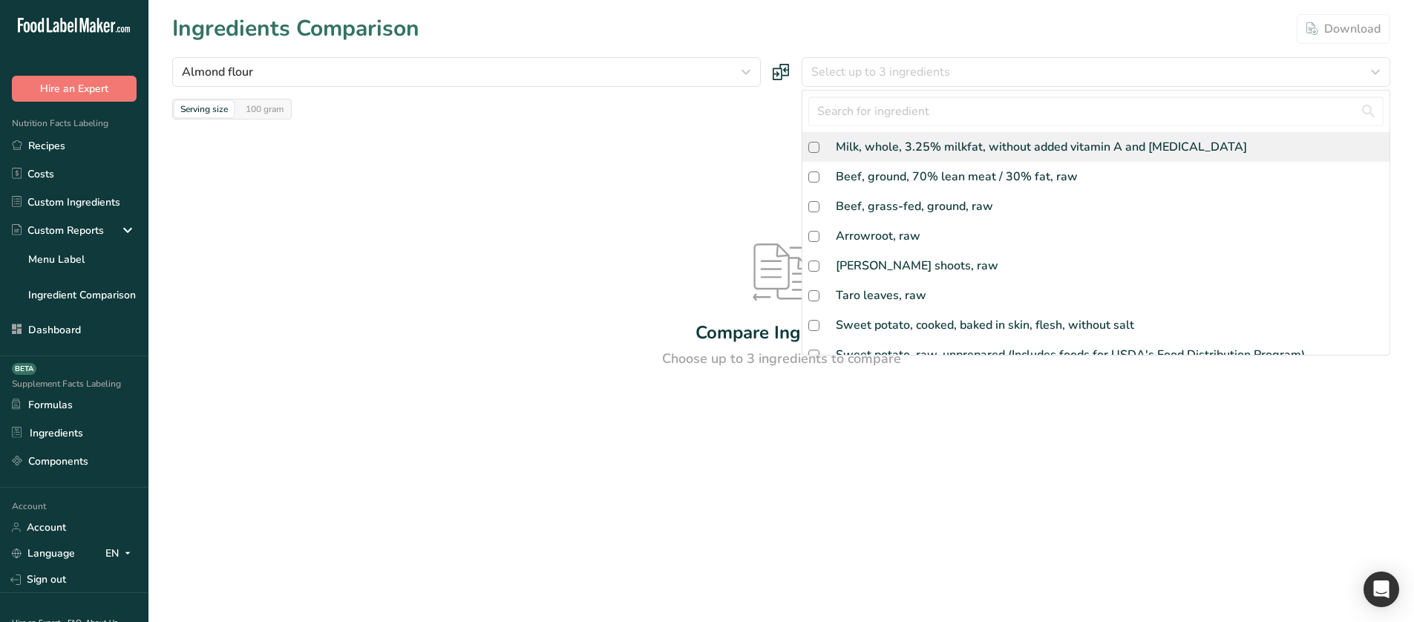
click at [836, 156] on div "Milk, whole, 3.25% milkfat, without added vitamin A and [MEDICAL_DATA]" at bounding box center [1095, 147] width 587 height 30
checkbox input "true"
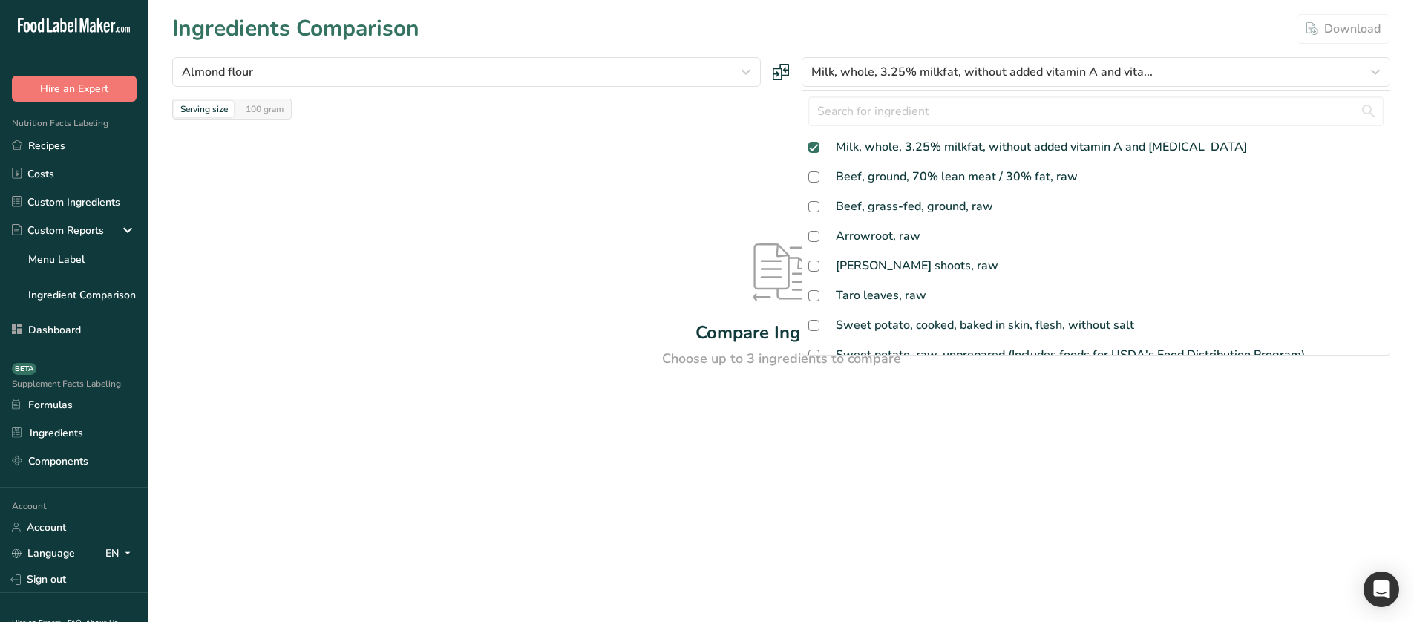
click at [687, 140] on div "Compare Ingredients Choose up to 3 ingredients to compare" at bounding box center [781, 306] width 1218 height 373
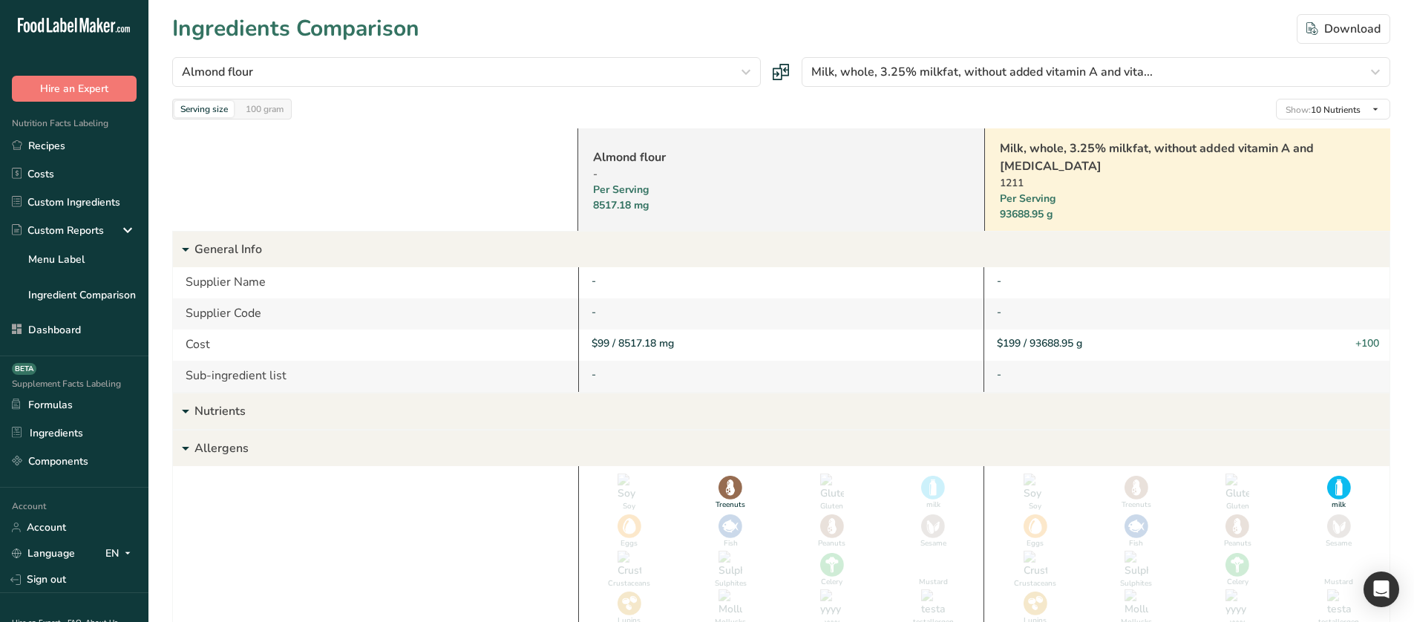
click at [328, 334] on p "Nutrients" at bounding box center [791, 411] width 1195 height 36
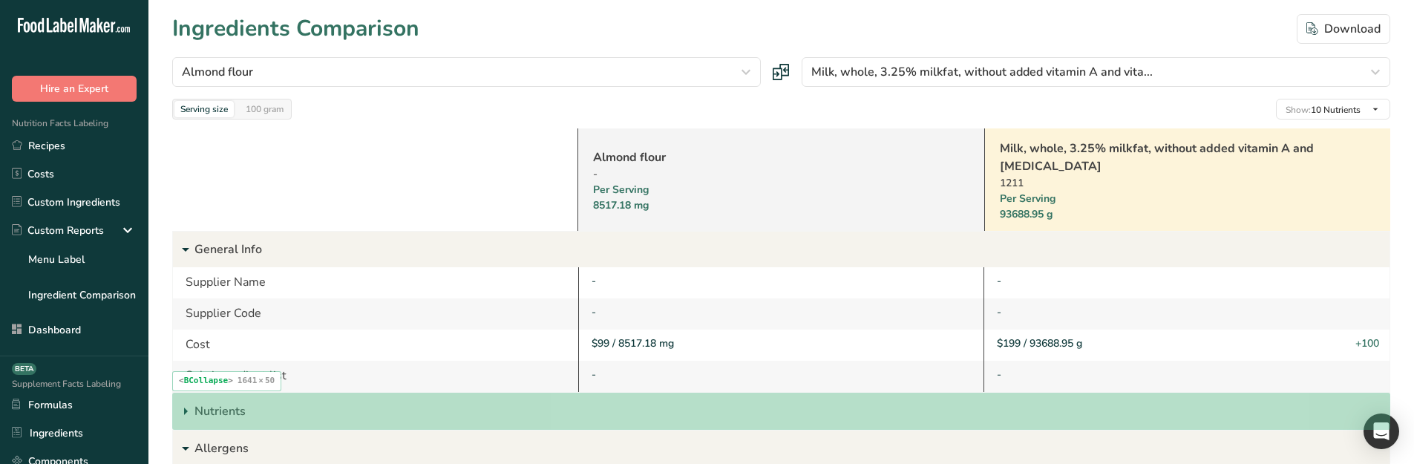
click at [546, 334] on p "Nutrients" at bounding box center [791, 411] width 1195 height 36
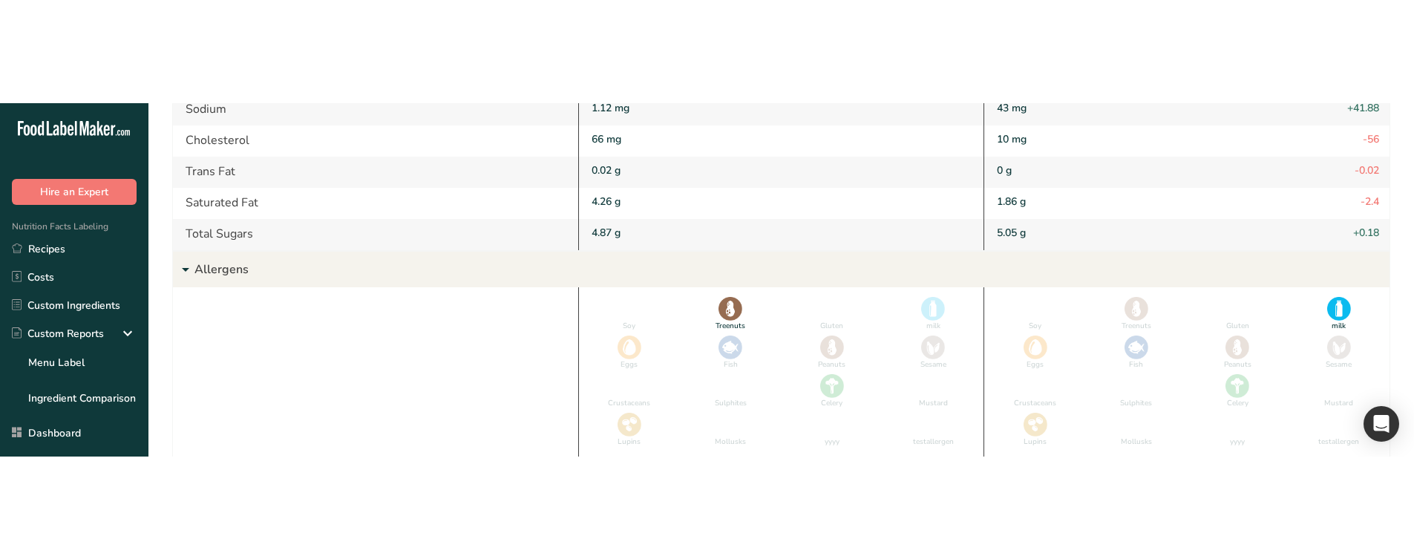
scroll to position [432, 0]
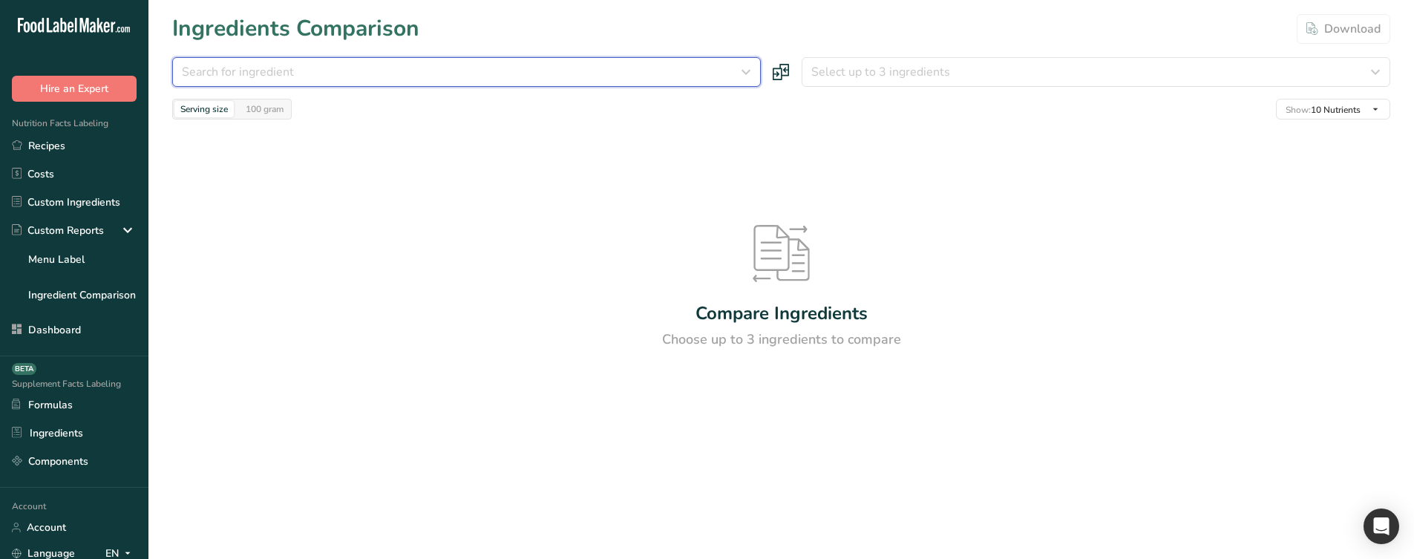
click at [362, 85] on button "Search for ingredient" at bounding box center [466, 72] width 589 height 30
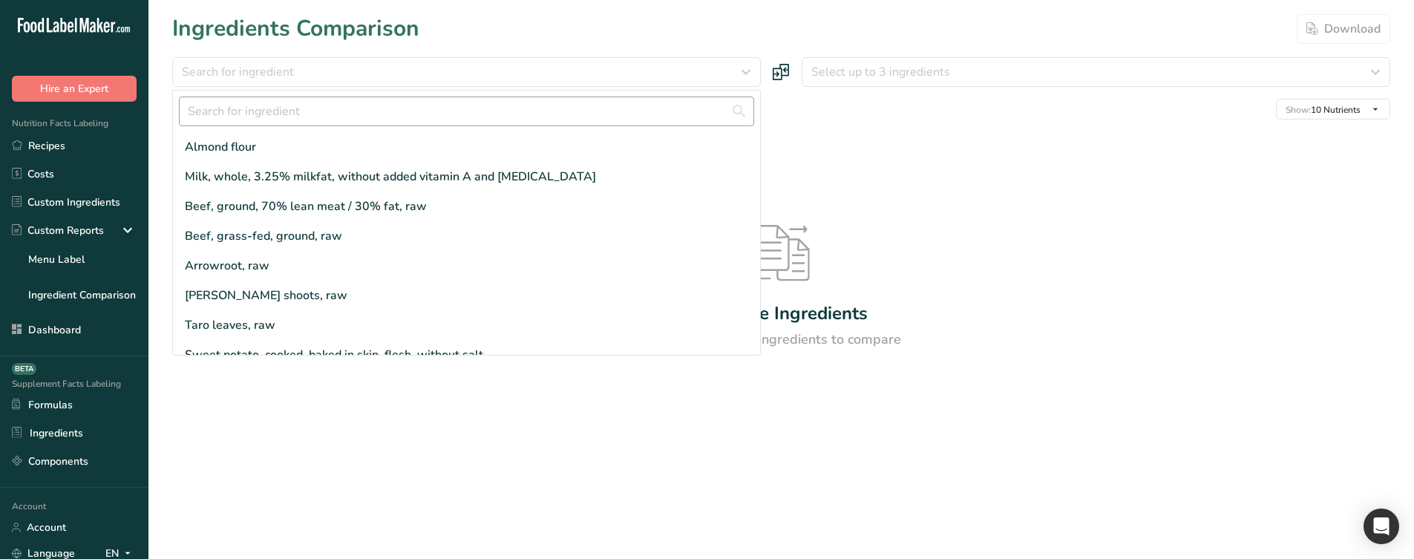
click at [282, 143] on div "Almond flour" at bounding box center [466, 147] width 587 height 30
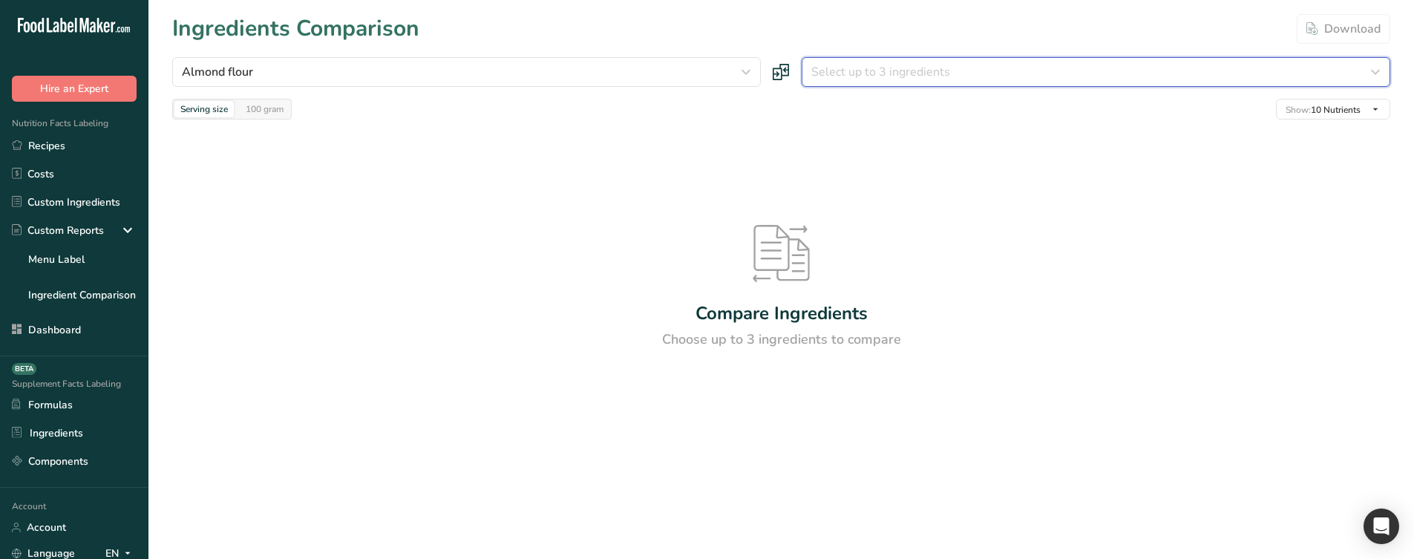
click at [965, 81] on button "Select up to 3 ingredients" at bounding box center [1096, 72] width 589 height 30
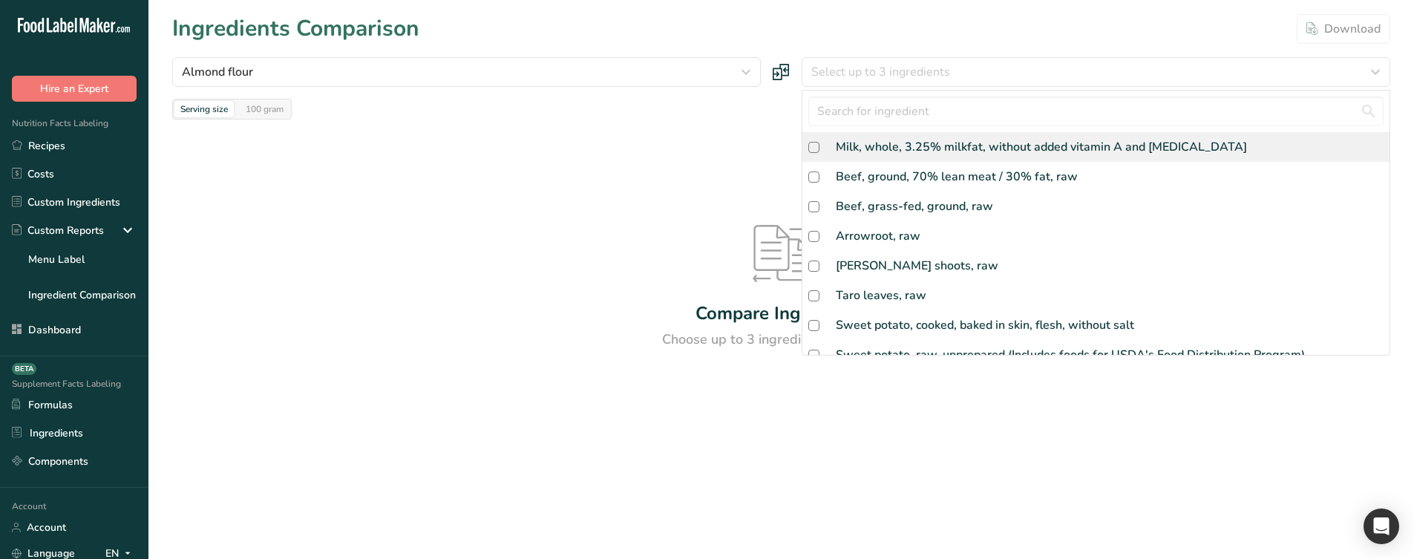
click at [913, 153] on div "Milk, whole, 3.25% milkfat, without added vitamin A and [MEDICAL_DATA]" at bounding box center [1041, 147] width 411 height 18
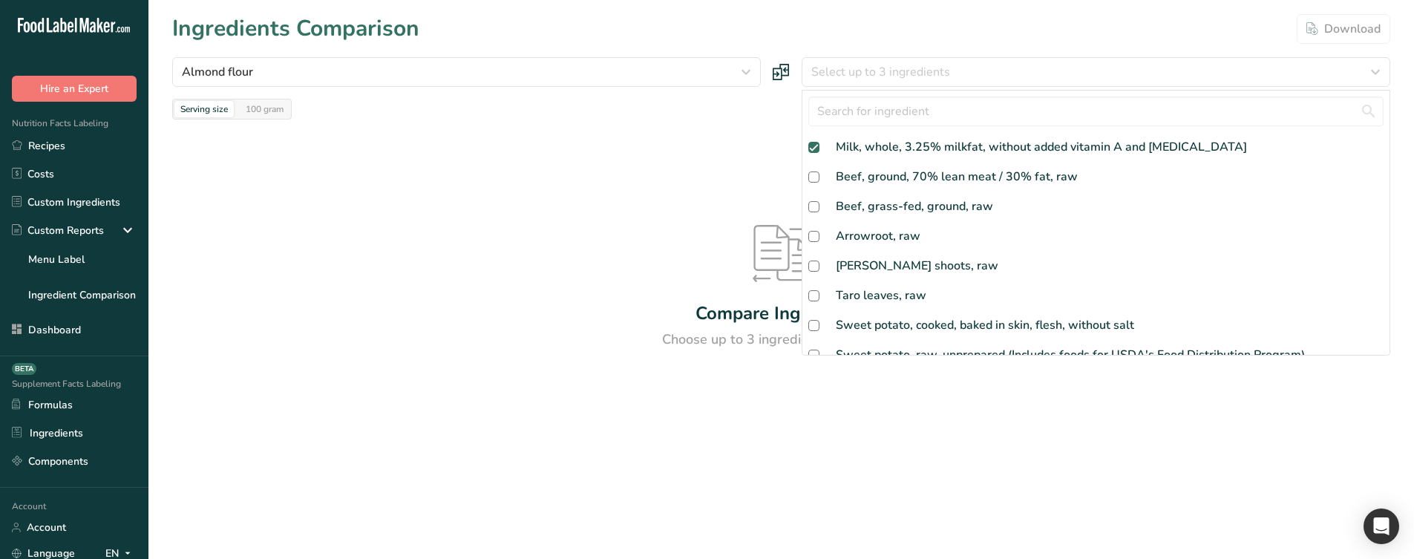
checkbox input "true"
click at [638, 165] on div "Compare Ingredients Choose up to 3 ingredients to compare" at bounding box center [781, 288] width 1218 height 336
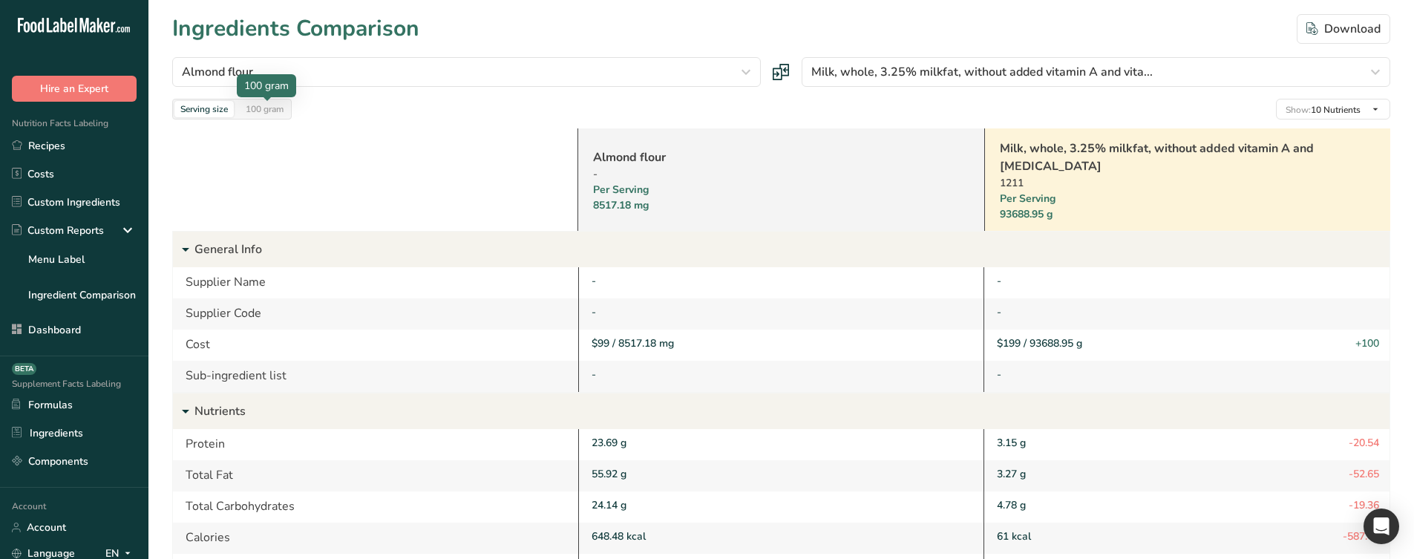
click at [272, 105] on div "100 gram" at bounding box center [265, 109] width 50 height 16
click at [197, 101] on div "Serving size" at bounding box center [203, 109] width 59 height 16
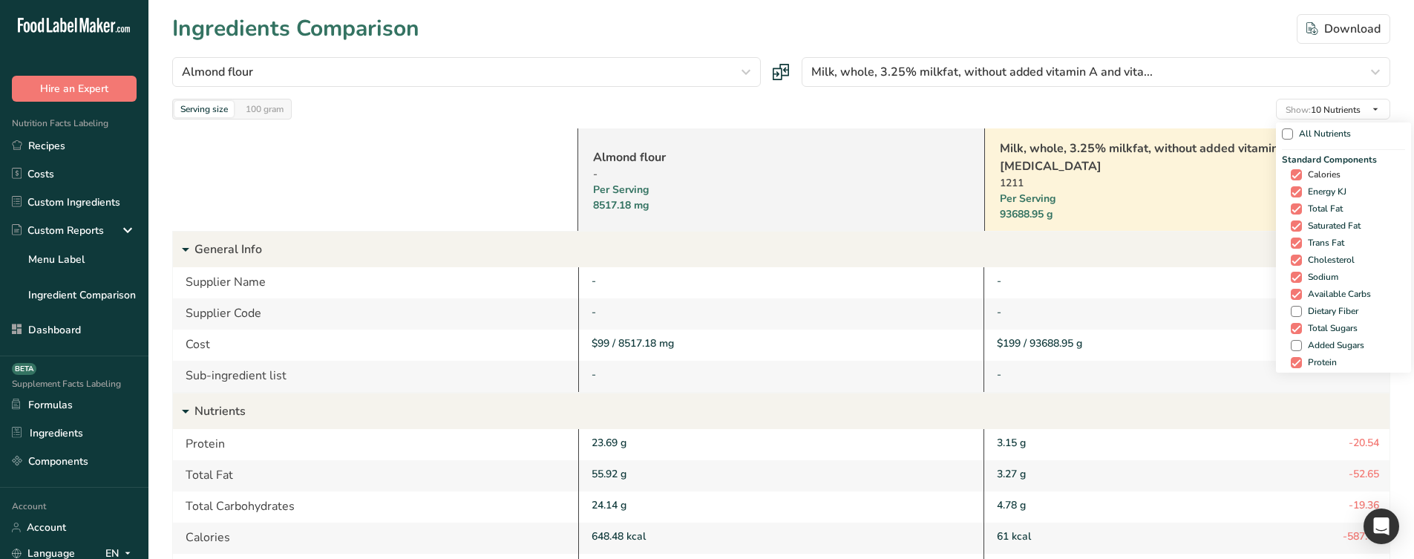
click at [1302, 175] on span "Calories" at bounding box center [1321, 174] width 39 height 11
click at [1301, 175] on input "Calories" at bounding box center [1296, 175] width 10 height 10
checkbox input "false"
click at [1326, 190] on span "Energy KJ" at bounding box center [1329, 191] width 45 height 11
click at [1306, 190] on input "Energy KJ" at bounding box center [1301, 192] width 10 height 10
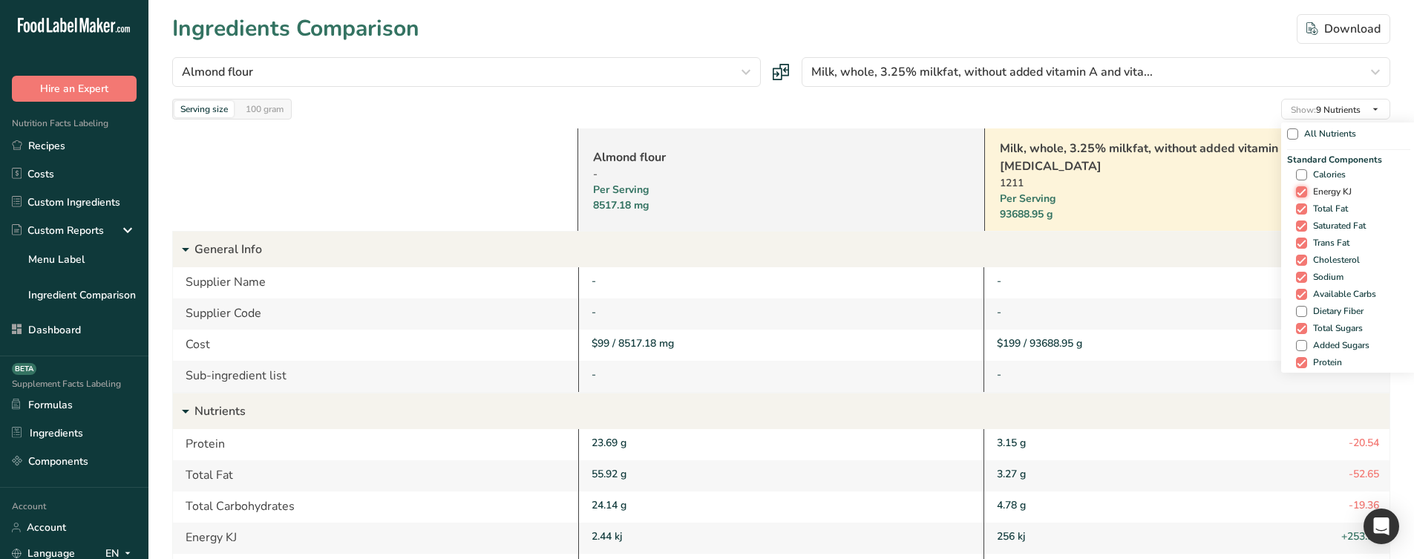
checkbox input "false"
click at [1327, 214] on span "Total Fat" at bounding box center [1327, 208] width 41 height 11
click at [1306, 214] on input "Total Fat" at bounding box center [1301, 209] width 10 height 10
checkbox input "false"
click at [1318, 223] on span "Saturated Fat" at bounding box center [1336, 225] width 59 height 11
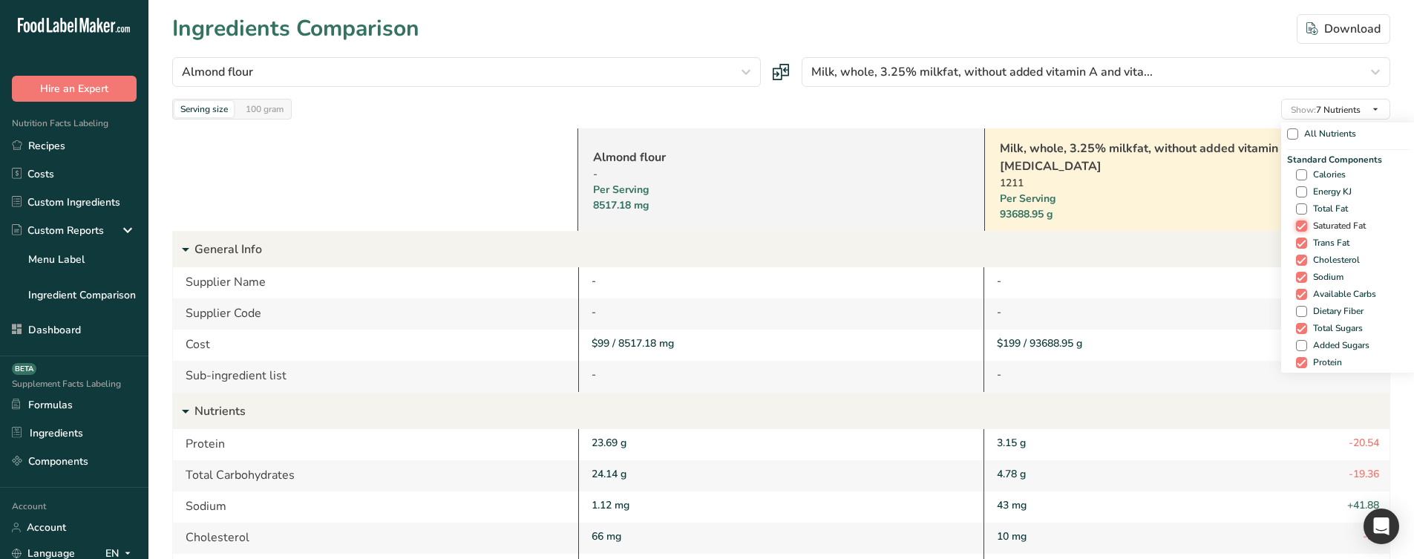
click at [1306, 223] on input "Saturated Fat" at bounding box center [1301, 226] width 10 height 10
checkbox input "false"
click at [1324, 242] on span "Trans Fat" at bounding box center [1328, 243] width 42 height 11
click at [1306, 242] on input "Trans Fat" at bounding box center [1301, 243] width 10 height 10
checkbox input "false"
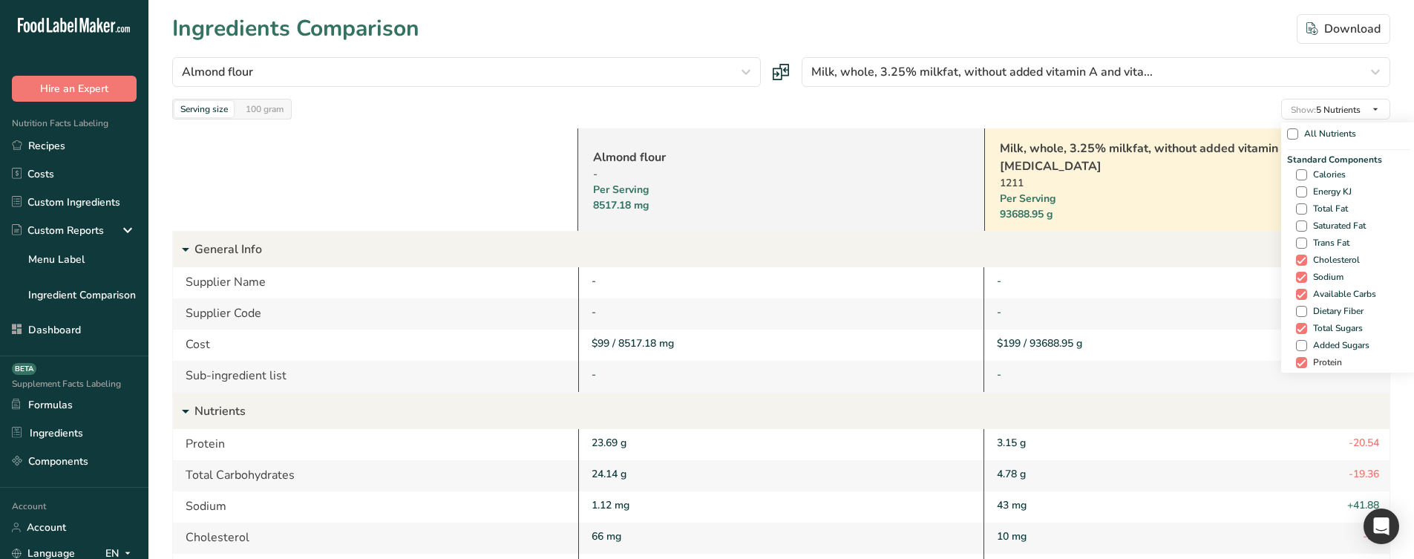
click at [1314, 357] on span "Protein" at bounding box center [1324, 362] width 35 height 11
click at [1306, 358] on input "Protein" at bounding box center [1301, 363] width 10 height 10
checkbox input "false"
click at [1320, 324] on span "Total Sugars" at bounding box center [1335, 328] width 56 height 11
click at [1306, 324] on input "Total Sugars" at bounding box center [1301, 329] width 10 height 10
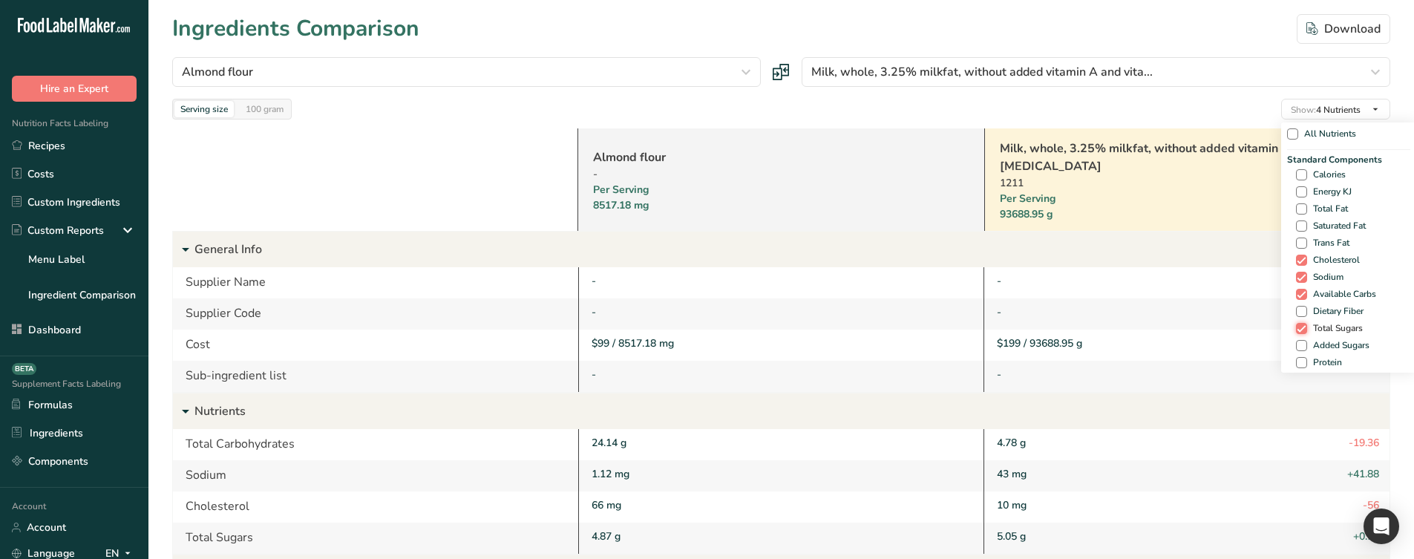
checkbox input "false"
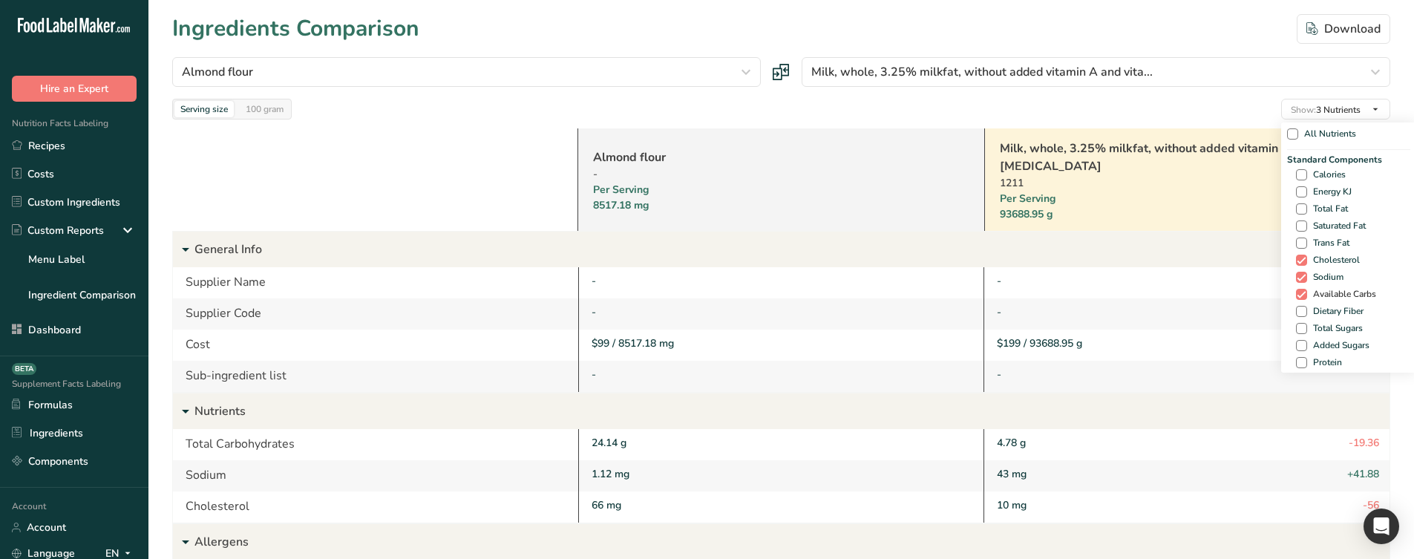
click at [1318, 291] on span "Available Carbs" at bounding box center [1341, 294] width 69 height 11
click at [1306, 291] on input "Available Carbs" at bounding box center [1301, 295] width 10 height 10
checkbox input "false"
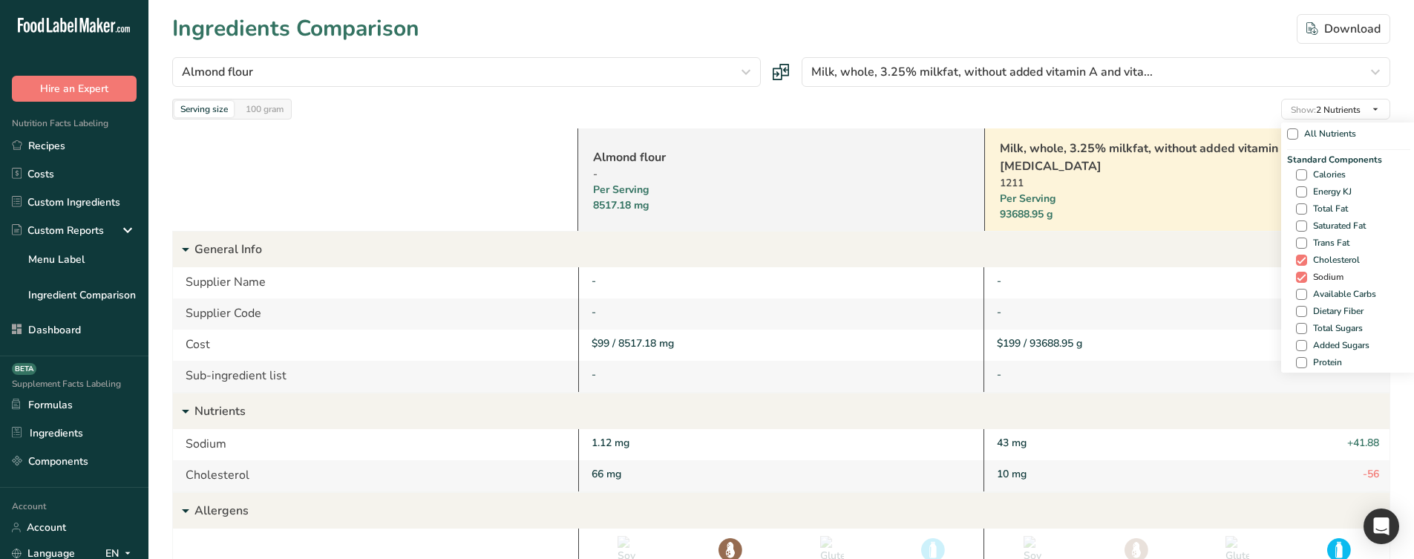
click at [1312, 276] on span "Sodium" at bounding box center [1325, 277] width 36 height 11
click at [1306, 276] on input "Sodium" at bounding box center [1301, 277] width 10 height 10
checkbox input "false"
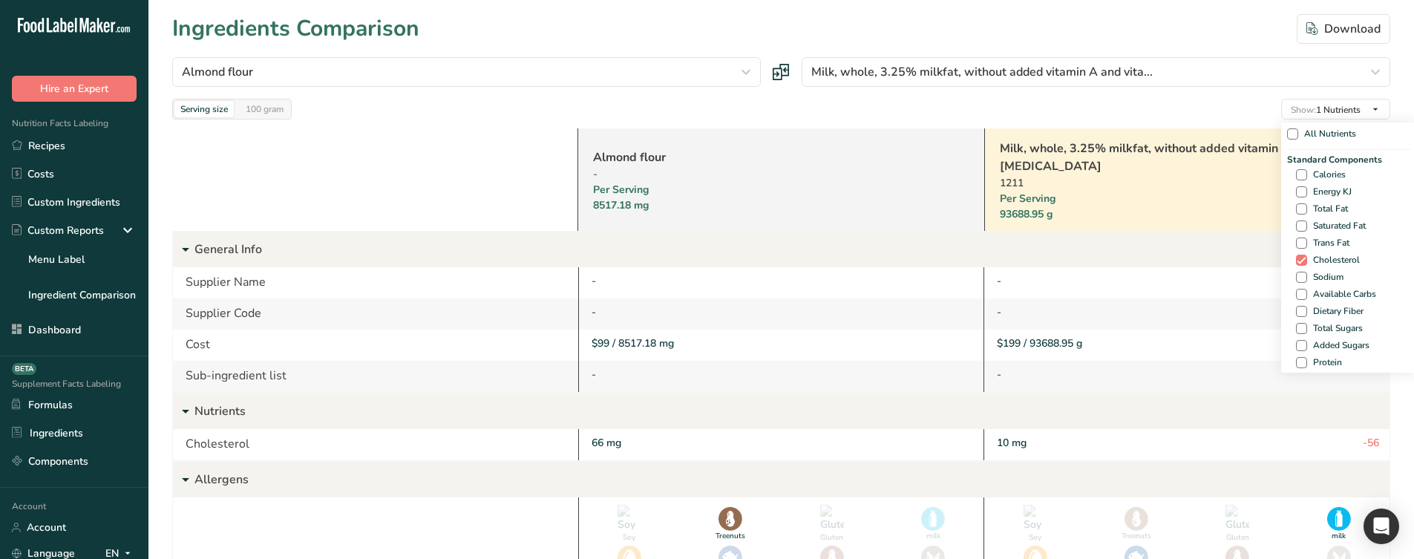
click at [1312, 267] on div "Standard Components Calories Energy KJ Total Fat Saturated Fat Trans Fat Choles…" at bounding box center [1348, 262] width 123 height 218
click at [1322, 261] on span "Cholesterol" at bounding box center [1333, 260] width 53 height 11
click at [1306, 261] on input "Cholesterol" at bounding box center [1301, 260] width 10 height 10
checkbox input "false"
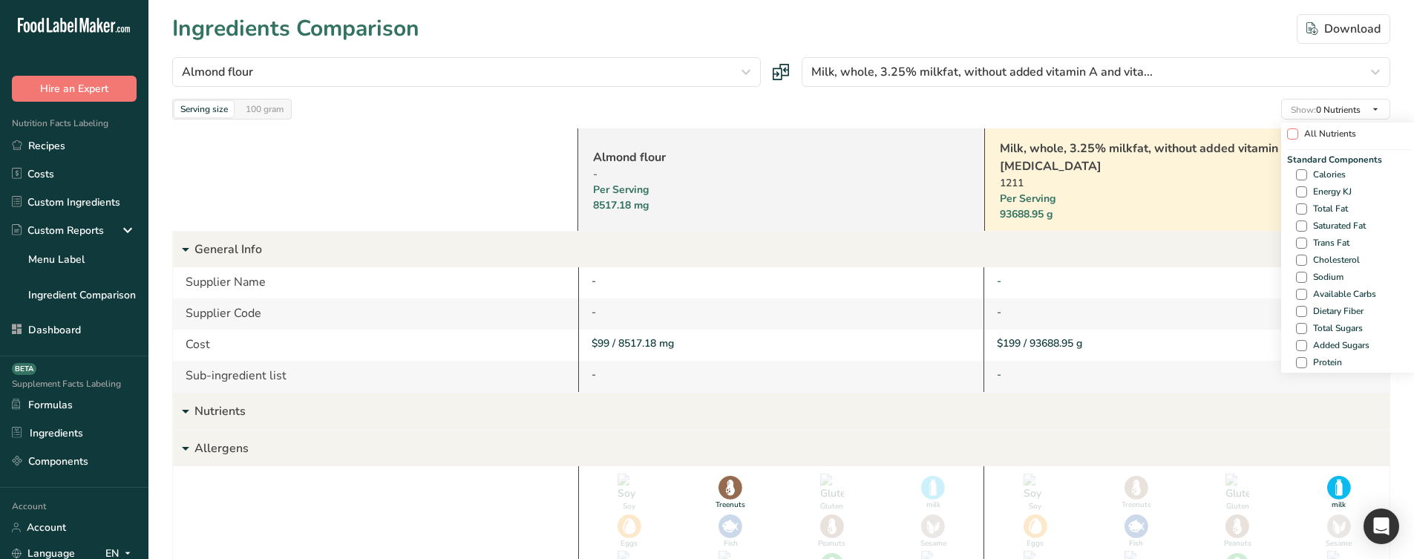
click at [1290, 134] on span at bounding box center [1292, 133] width 11 height 11
click at [1290, 134] on input "All Nutrients" at bounding box center [1292, 134] width 10 height 10
checkbox input "true"
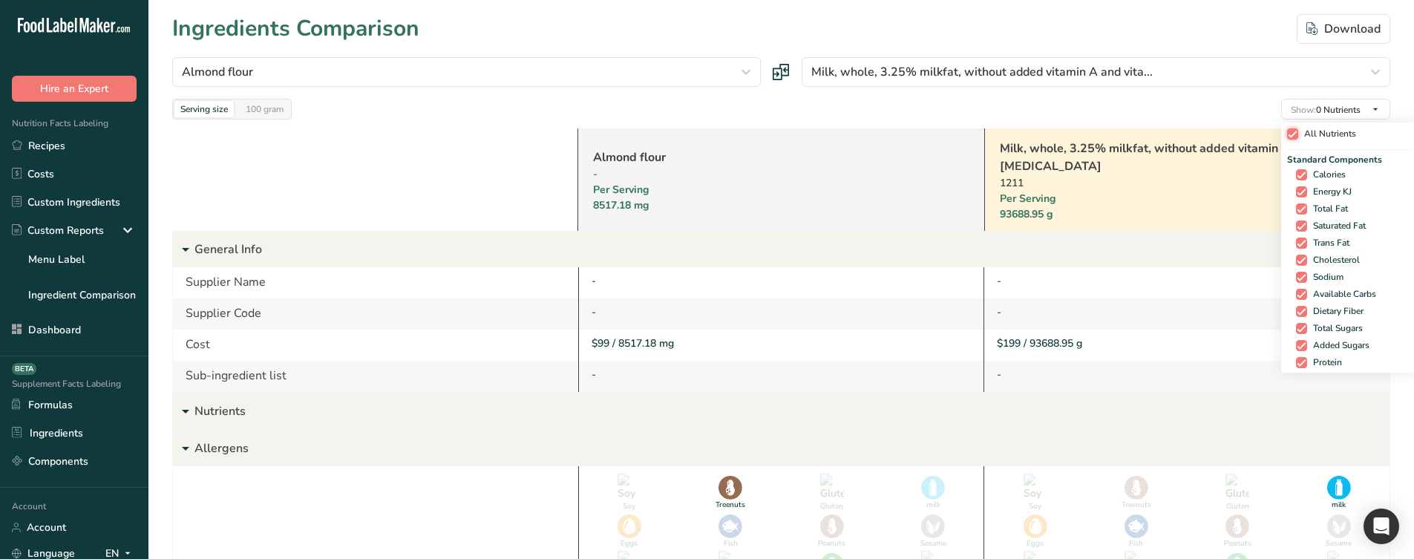
checkbox input "true"
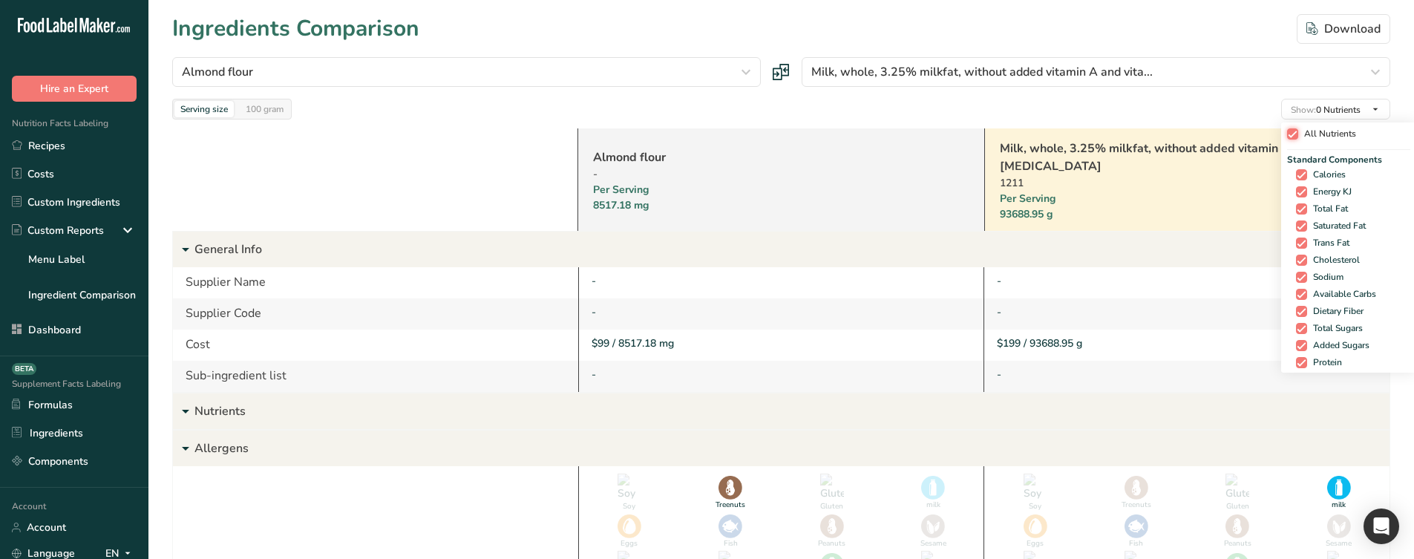
checkbox input "true"
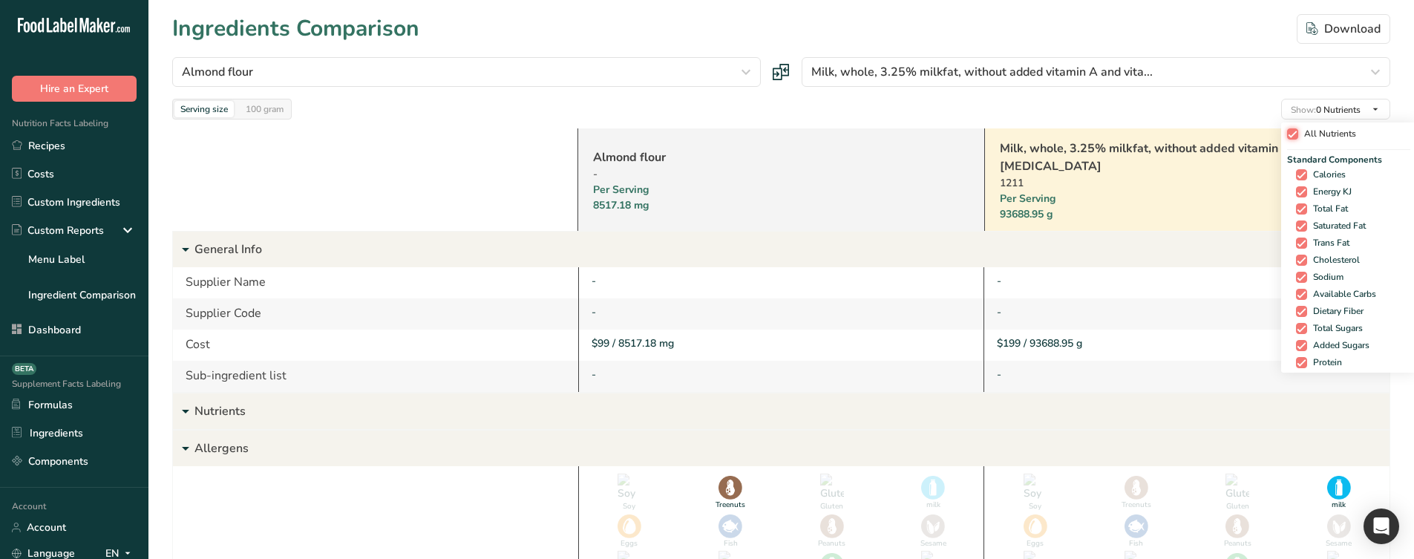
checkbox input "true"
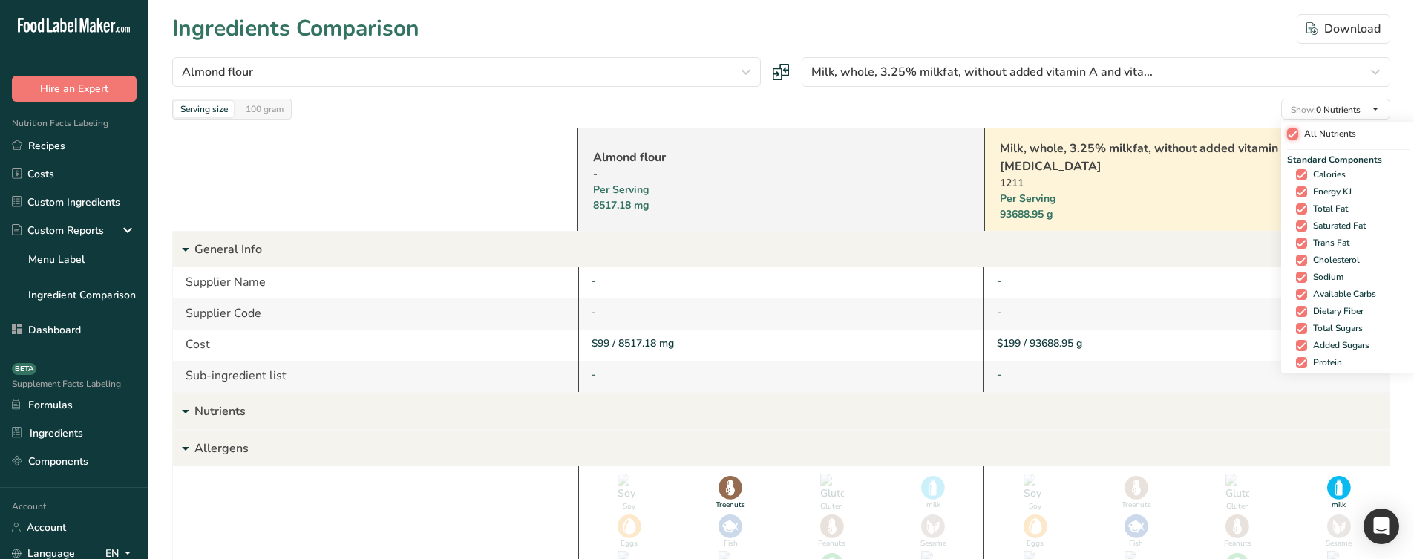
checkbox input "true"
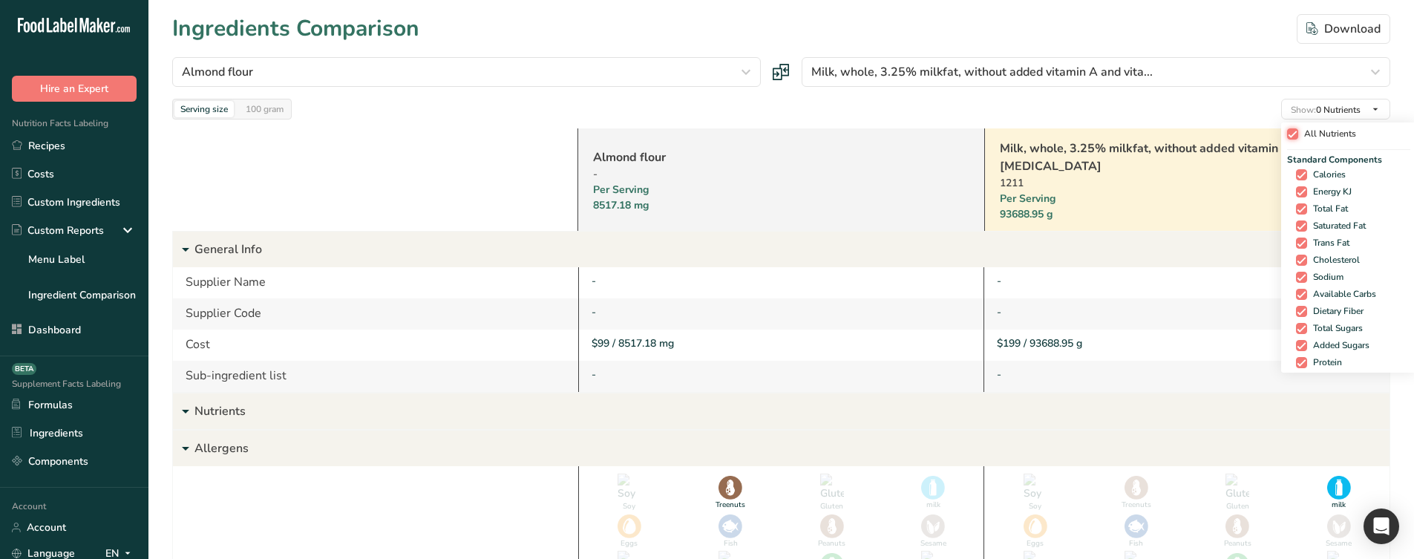
checkbox input "true"
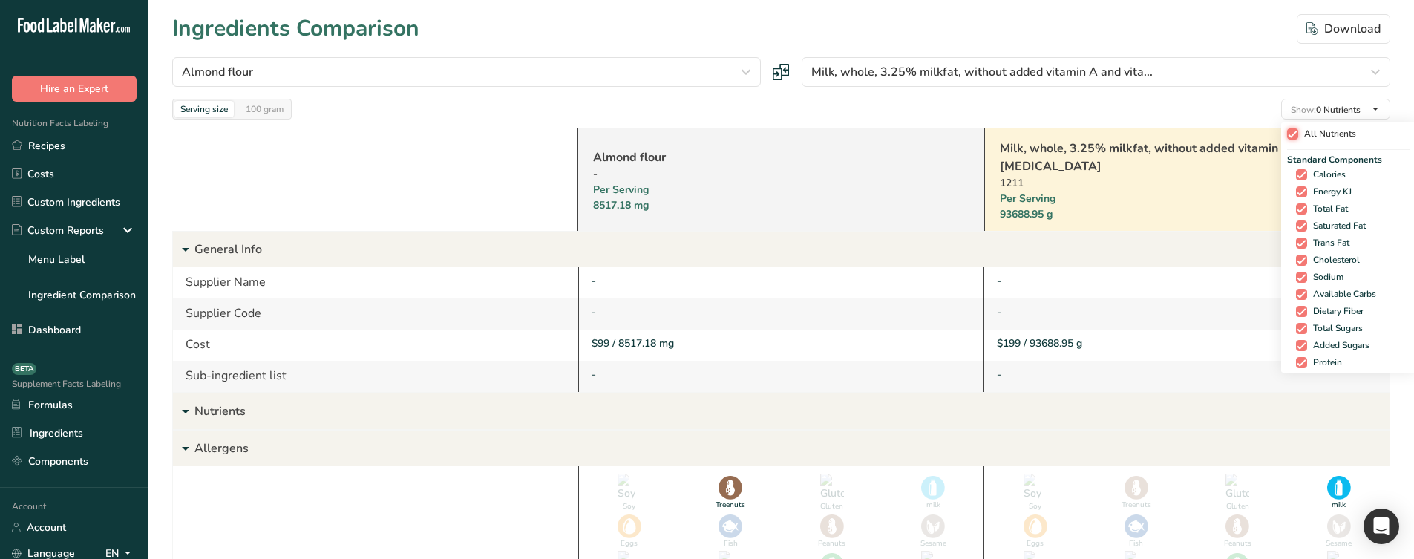
checkbox input "true"
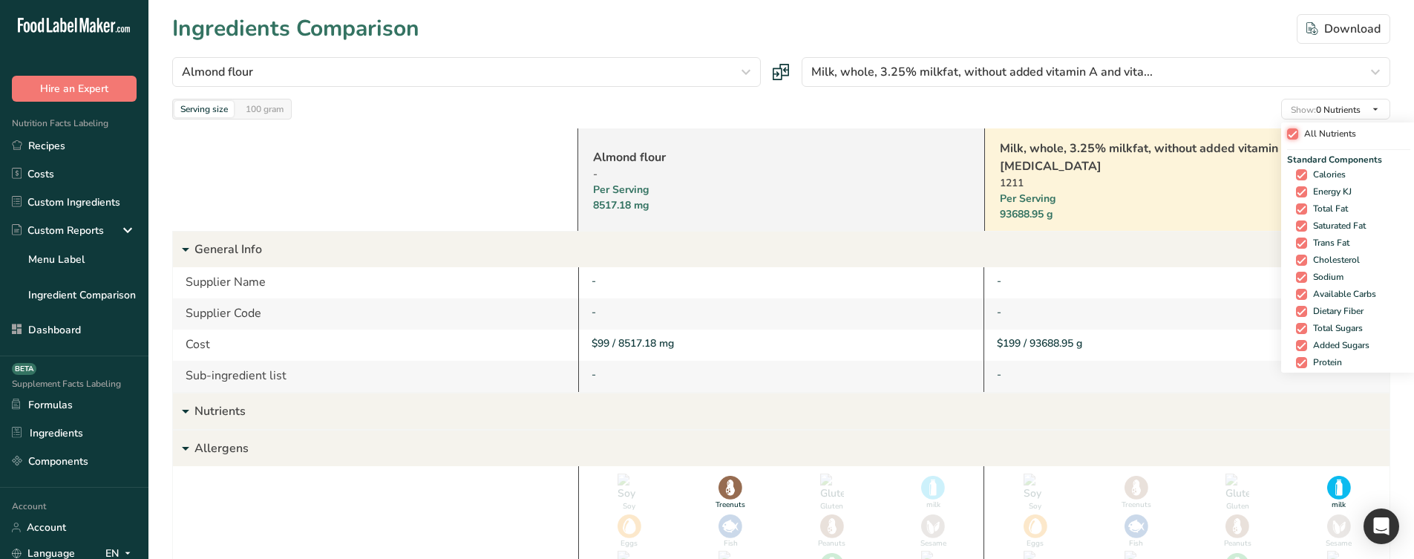
checkbox input "true"
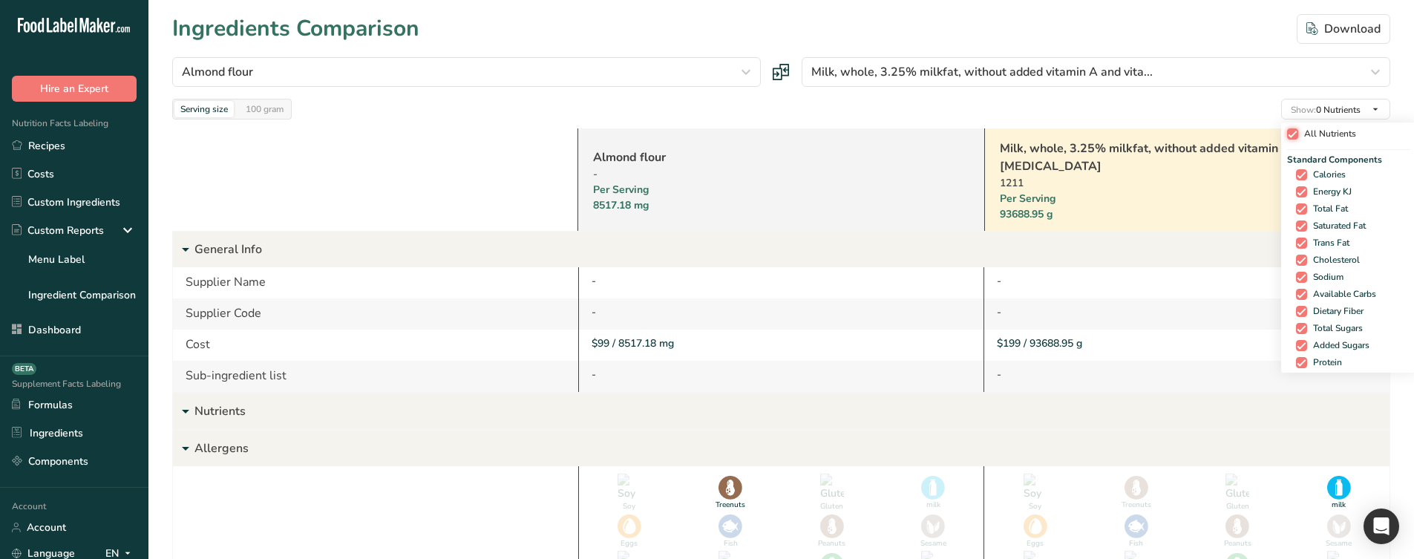
checkbox input "true"
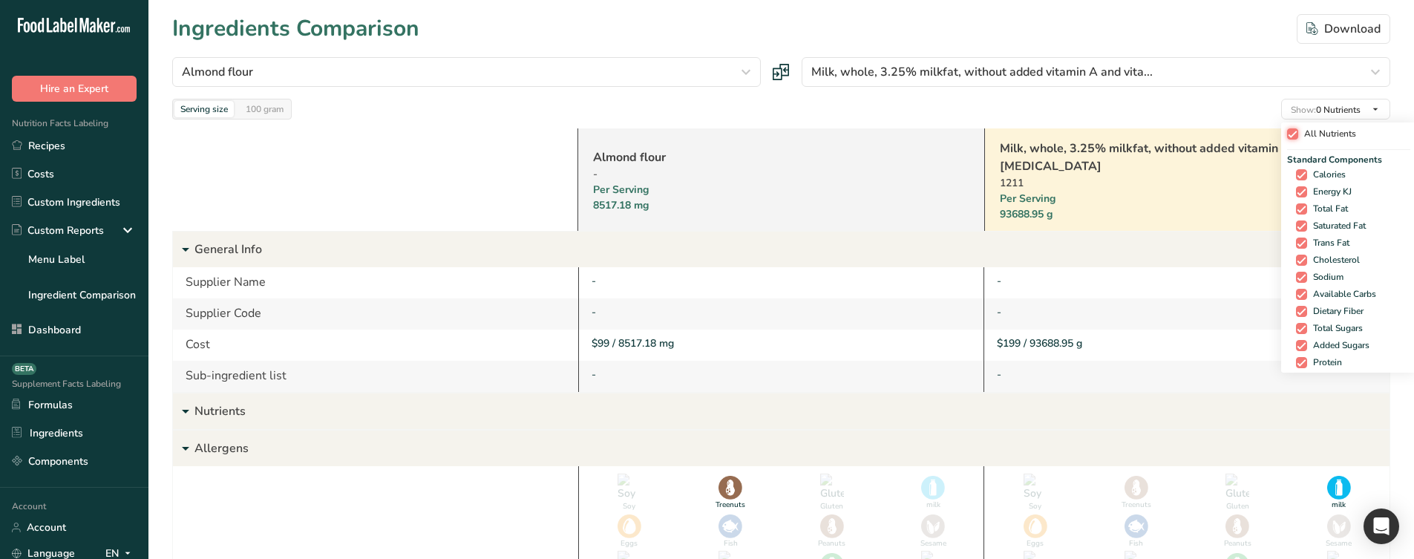
checkbox input "true"
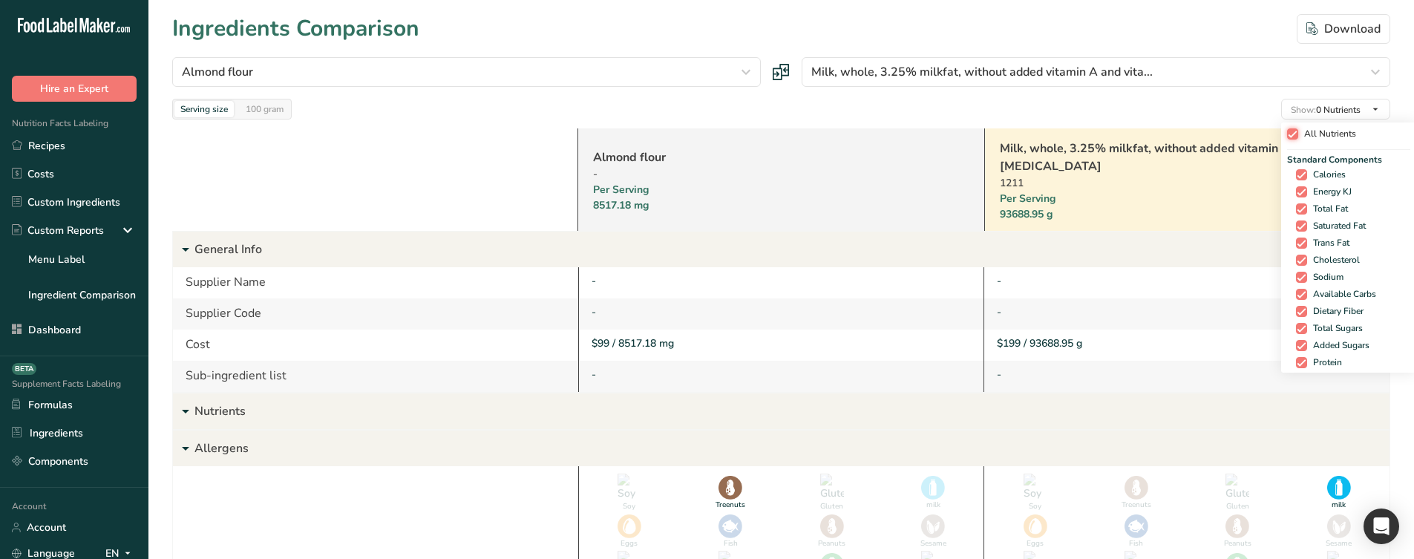
checkbox input "true"
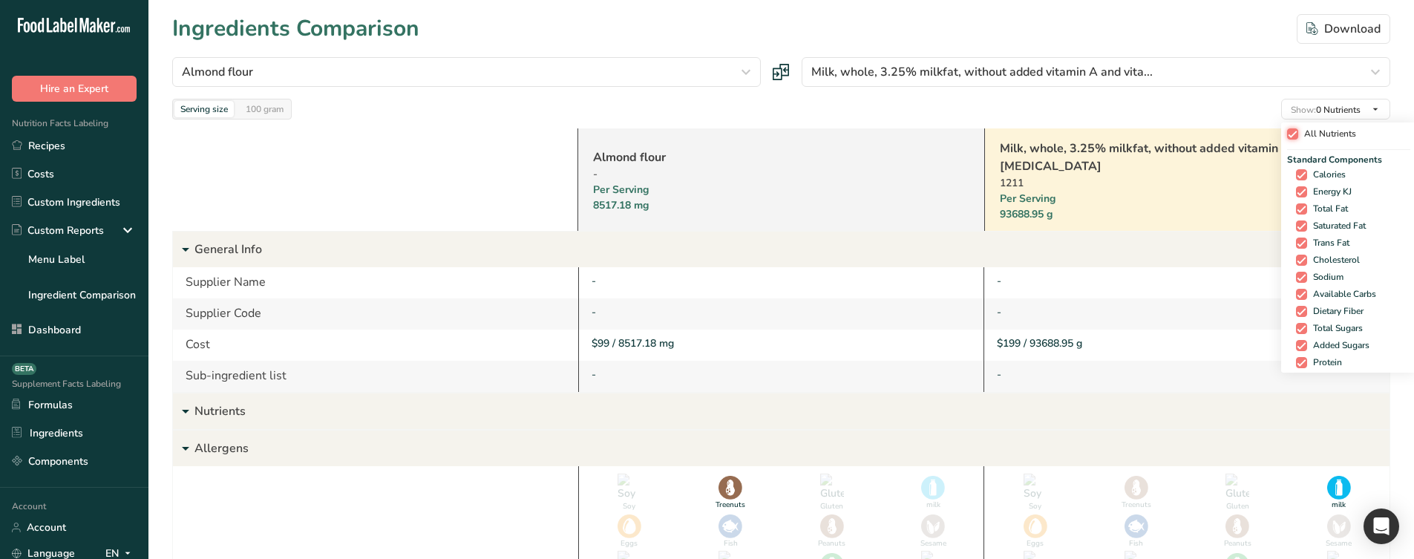
checkbox input "true"
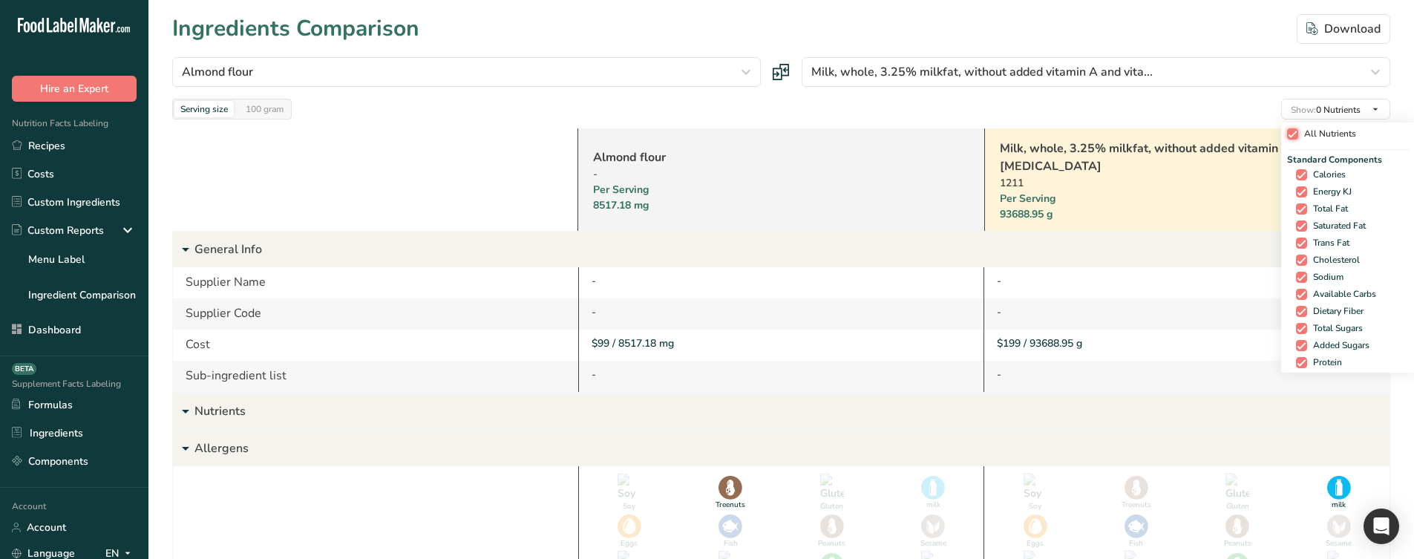
checkbox input "true"
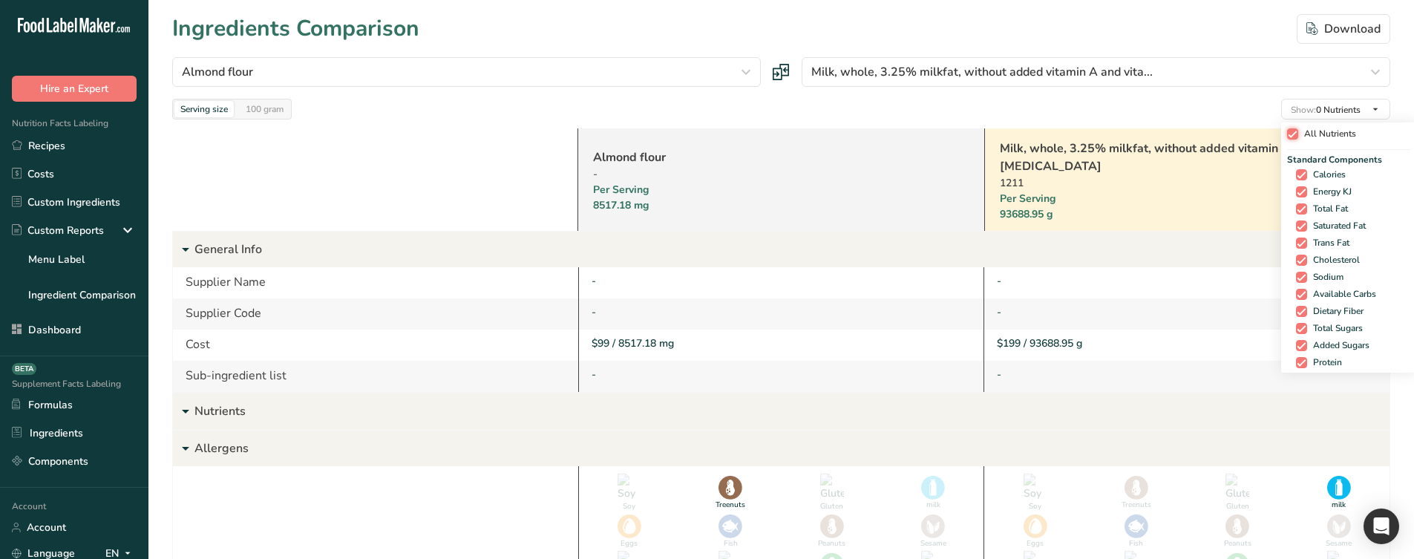
checkbox input "true"
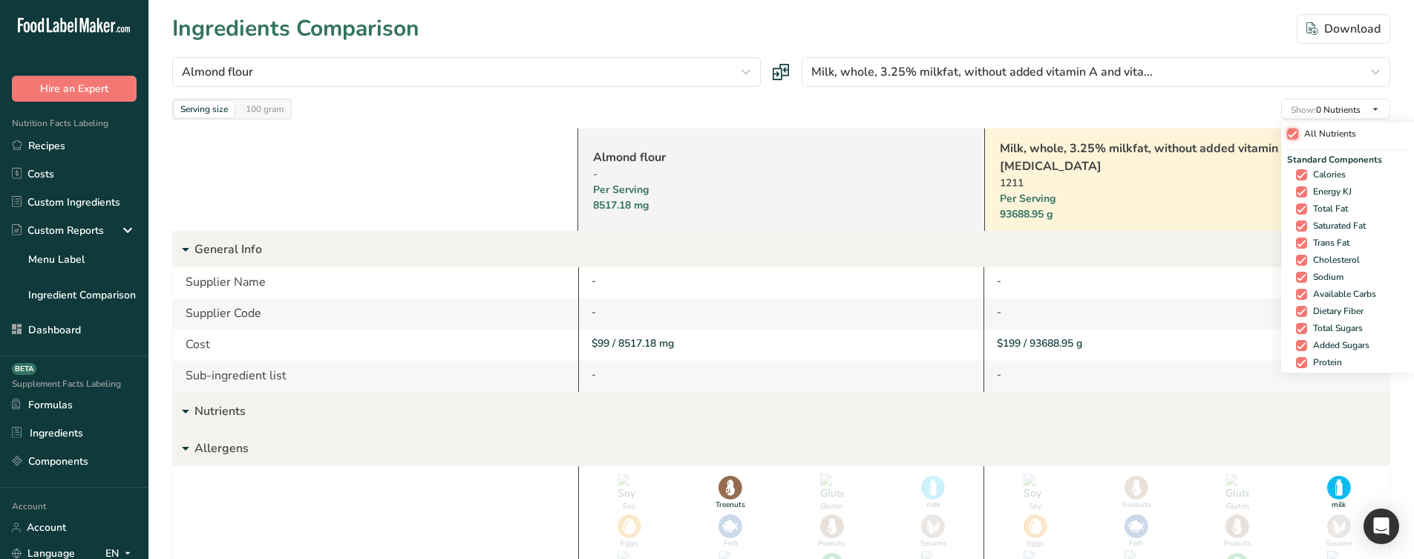
checkbox input "true"
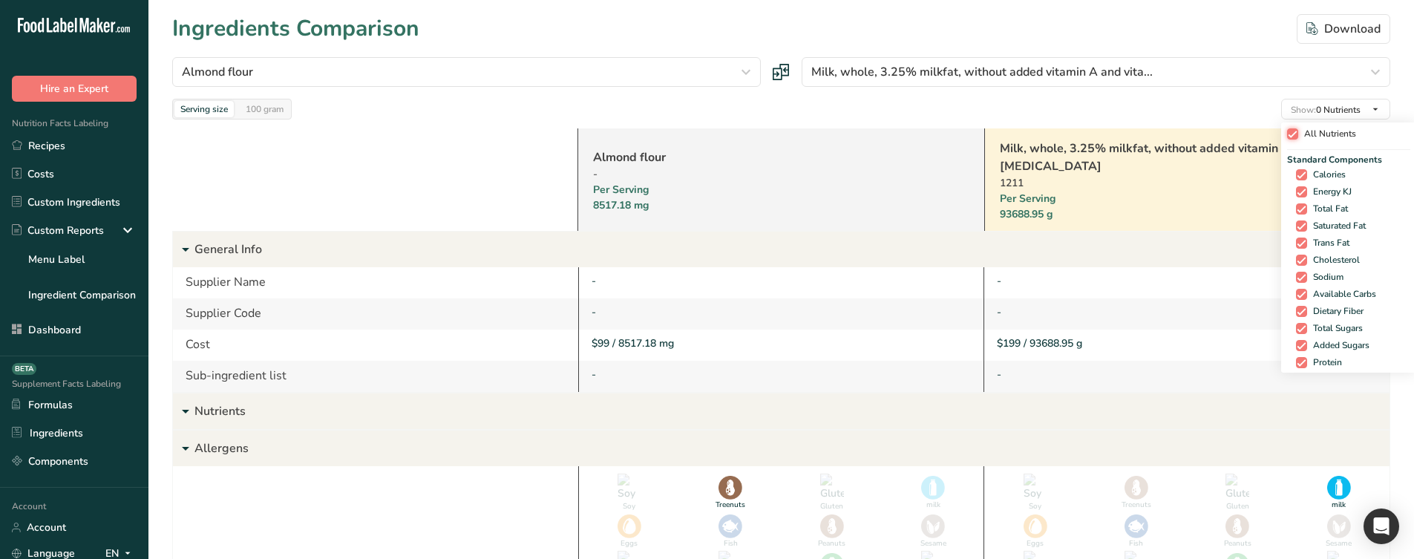
checkbox input "true"
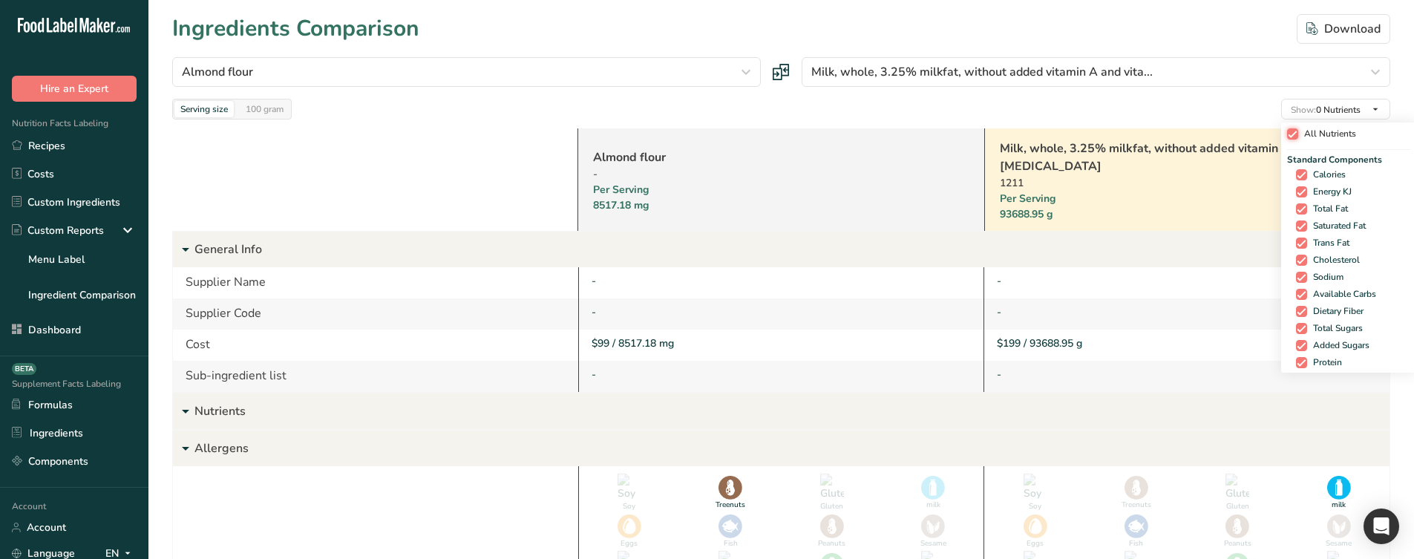
checkbox input "true"
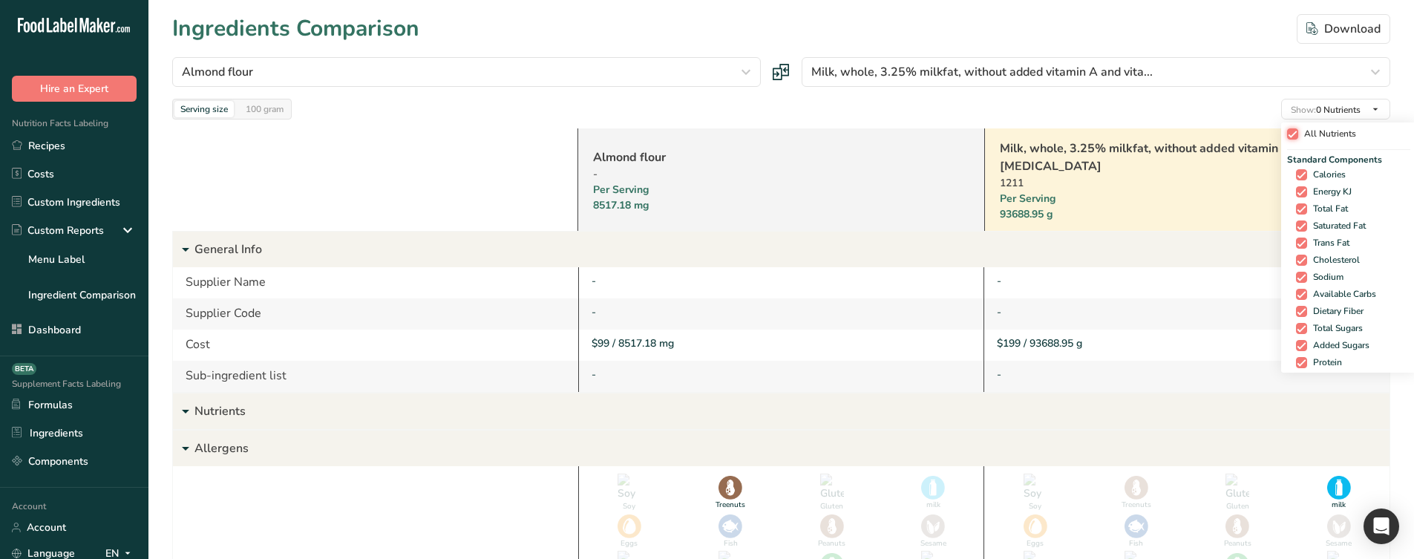
checkbox input "true"
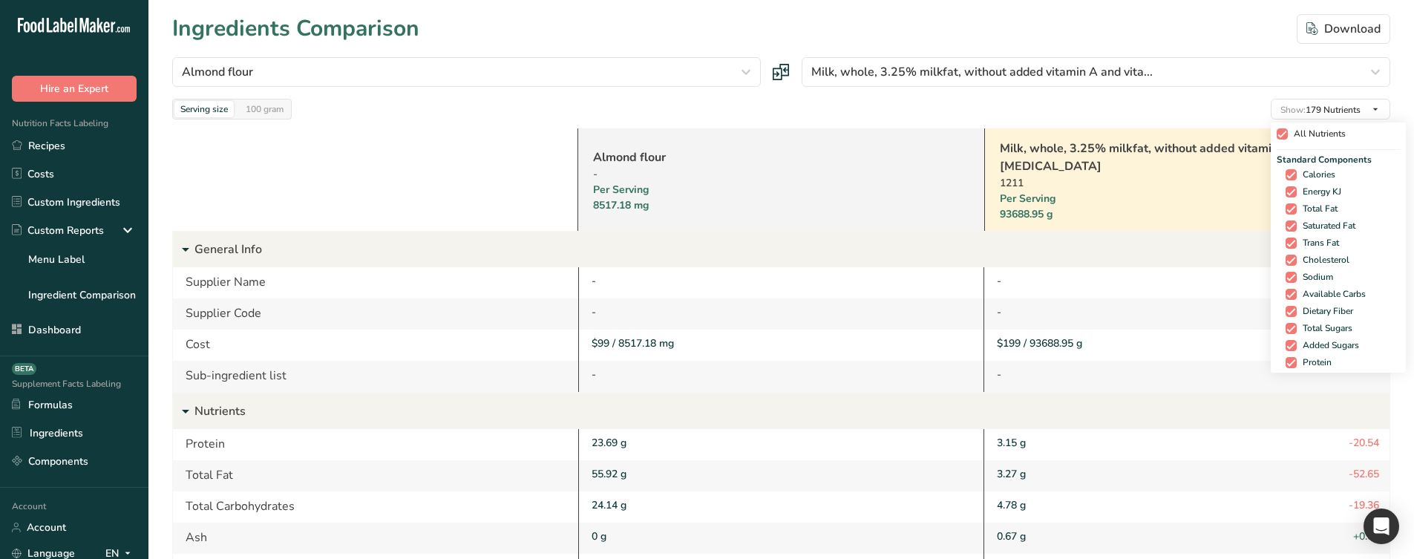
click at [1300, 132] on span "All Nutrients" at bounding box center [1317, 133] width 58 height 11
click at [1287, 132] on input "All Nutrients" at bounding box center [1282, 134] width 10 height 10
checkbox input "false"
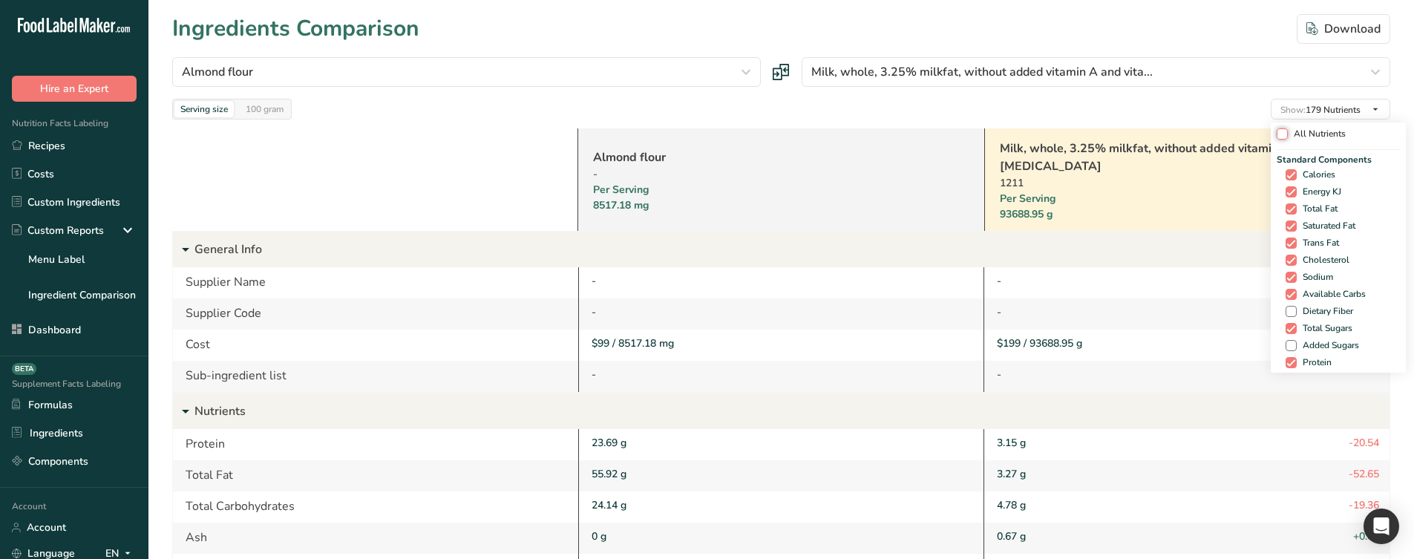
checkbox input "false"
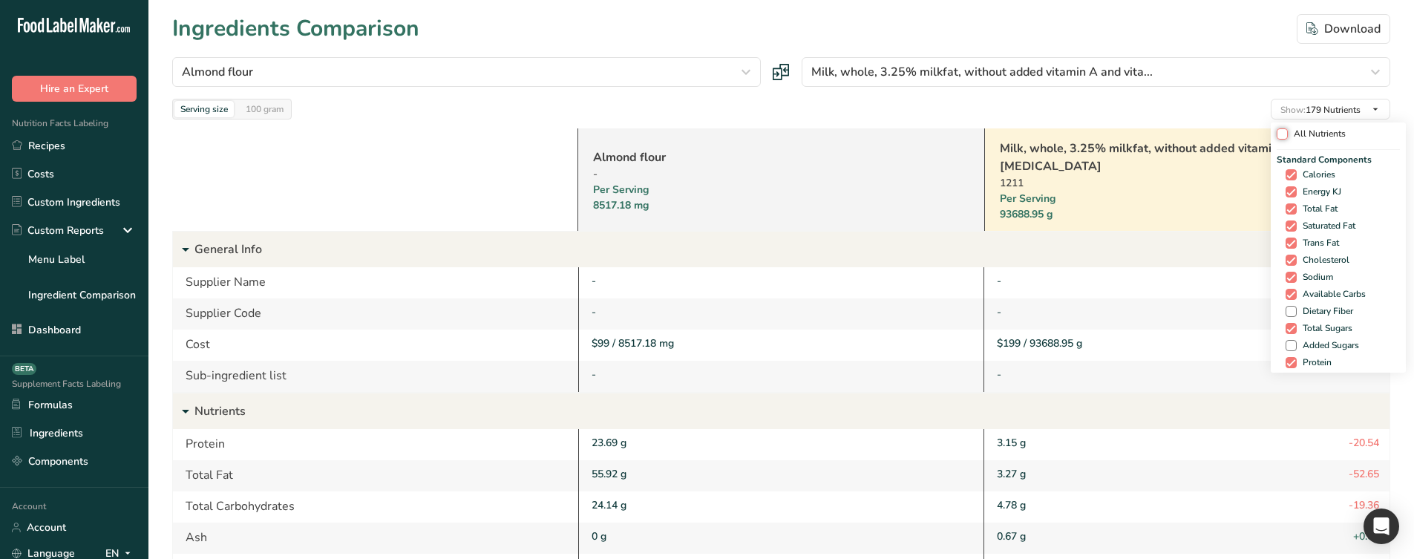
checkbox input "false"
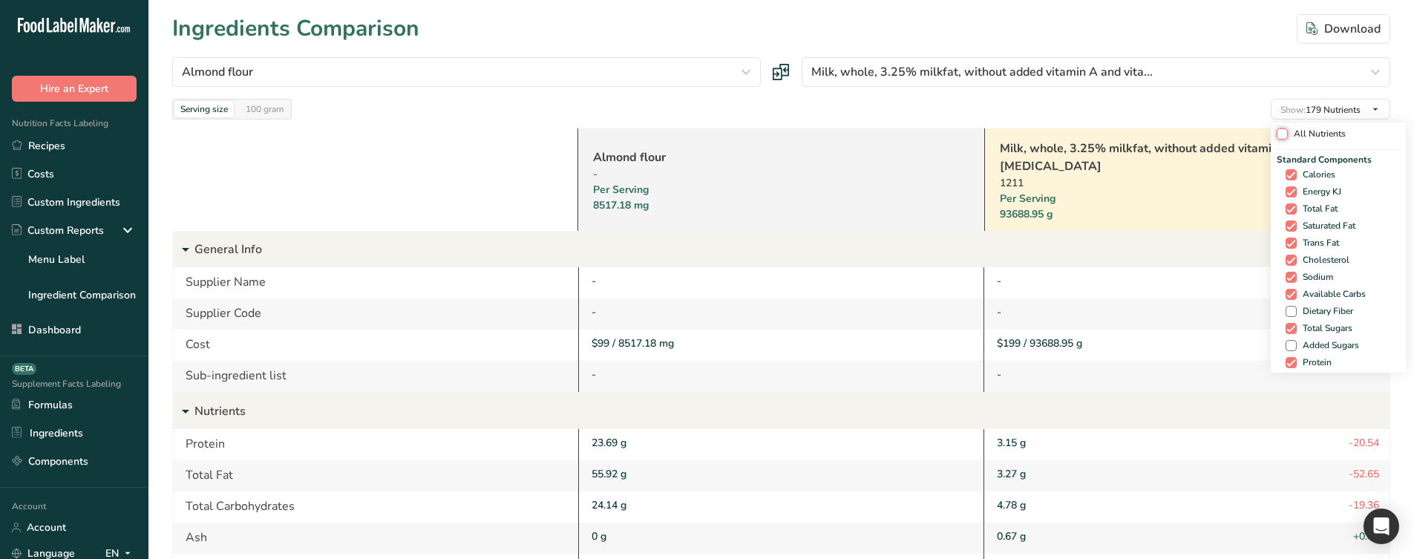
checkbox input "false"
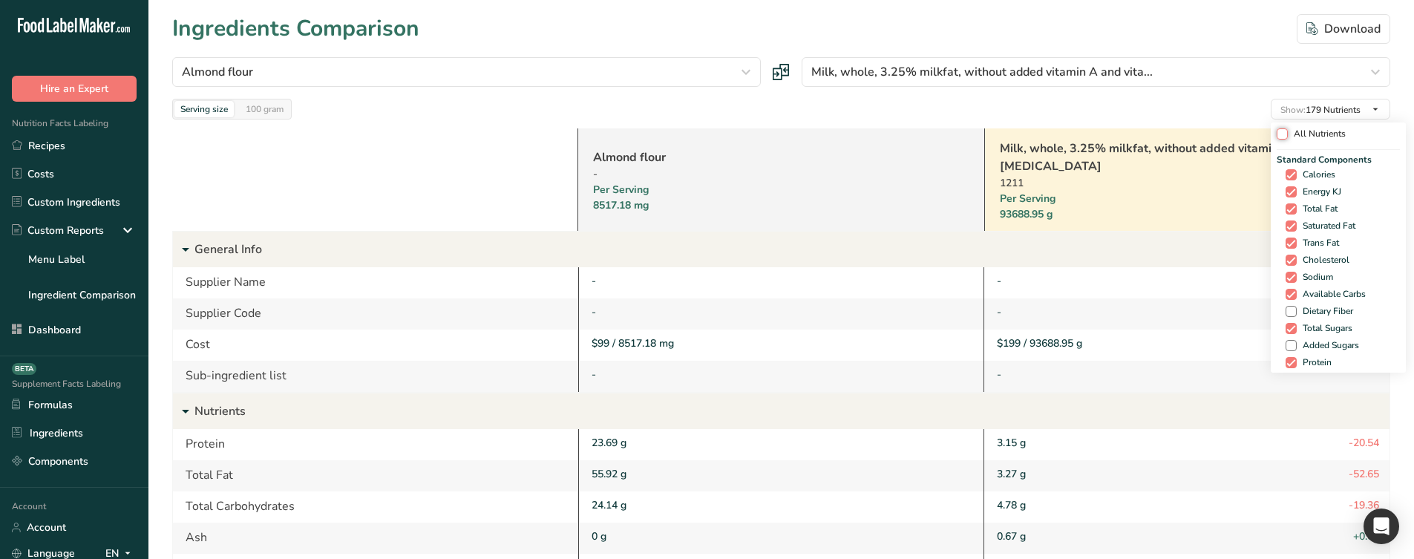
checkbox input "false"
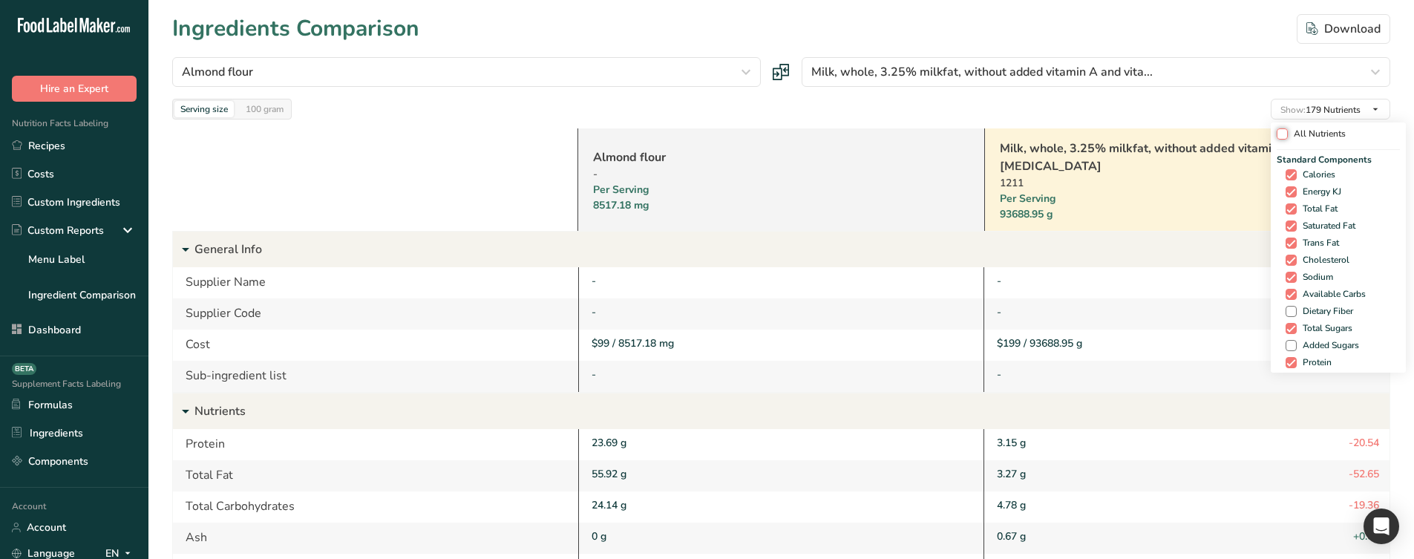
checkbox input "false"
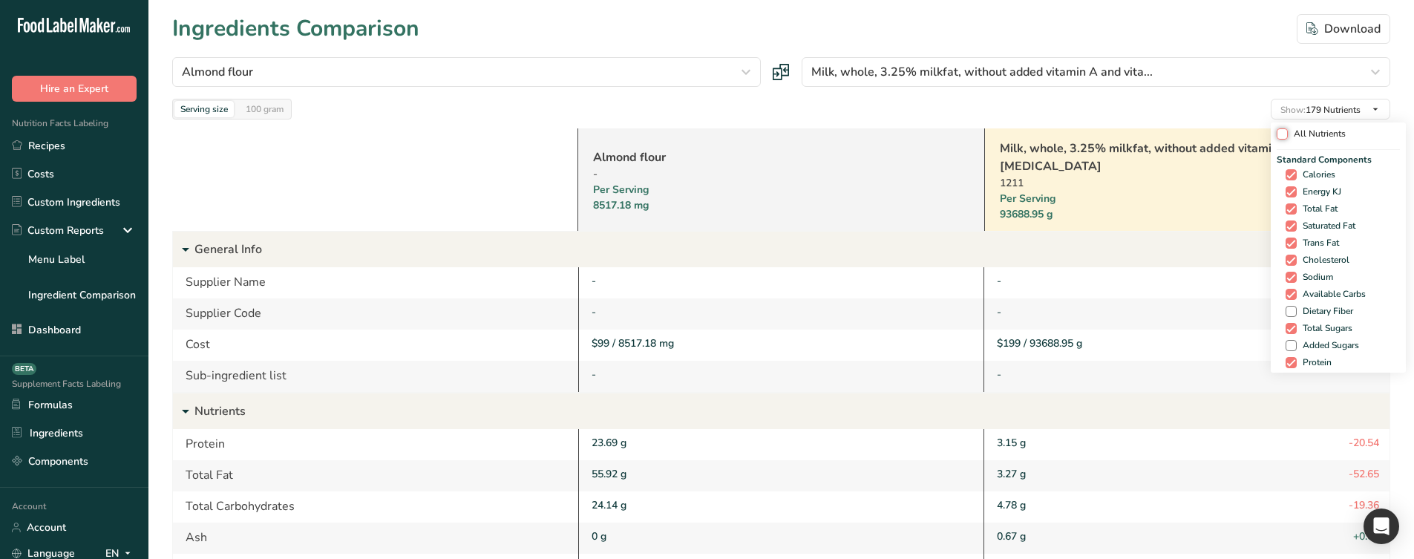
checkbox input "false"
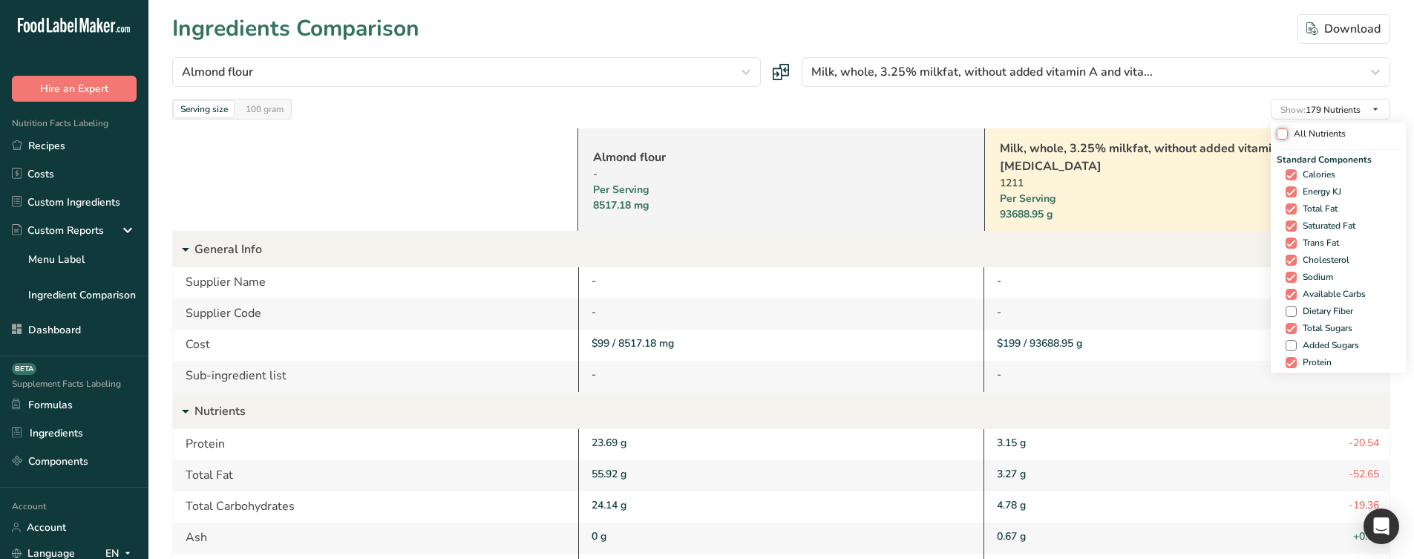
checkbox input "false"
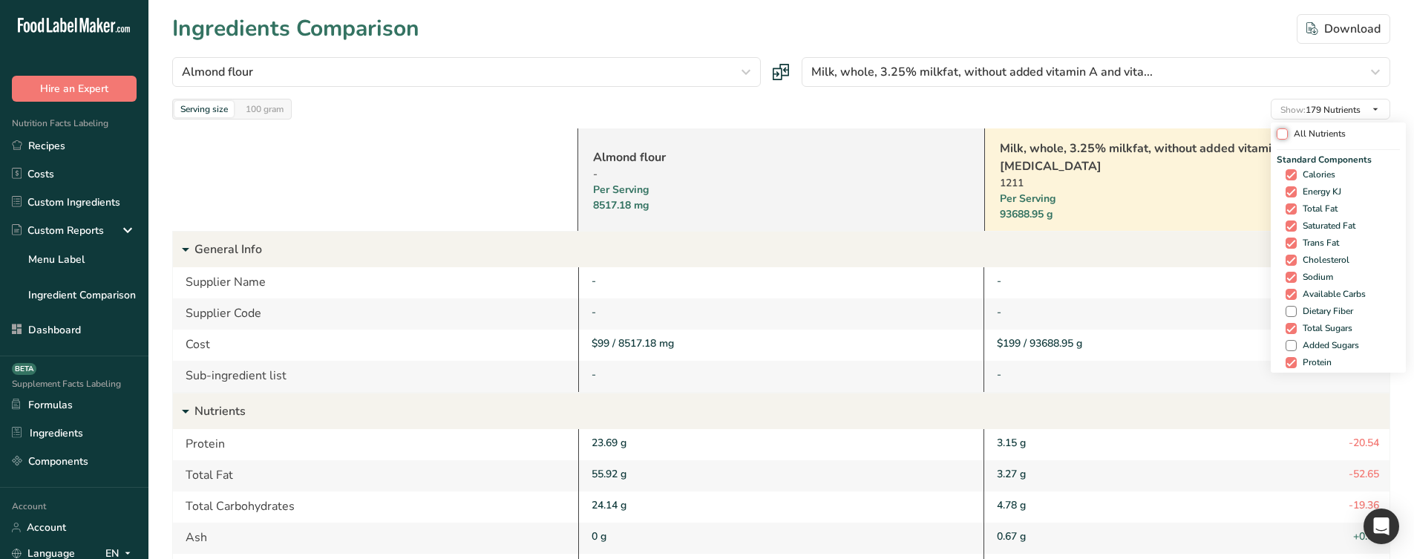
checkbox input "false"
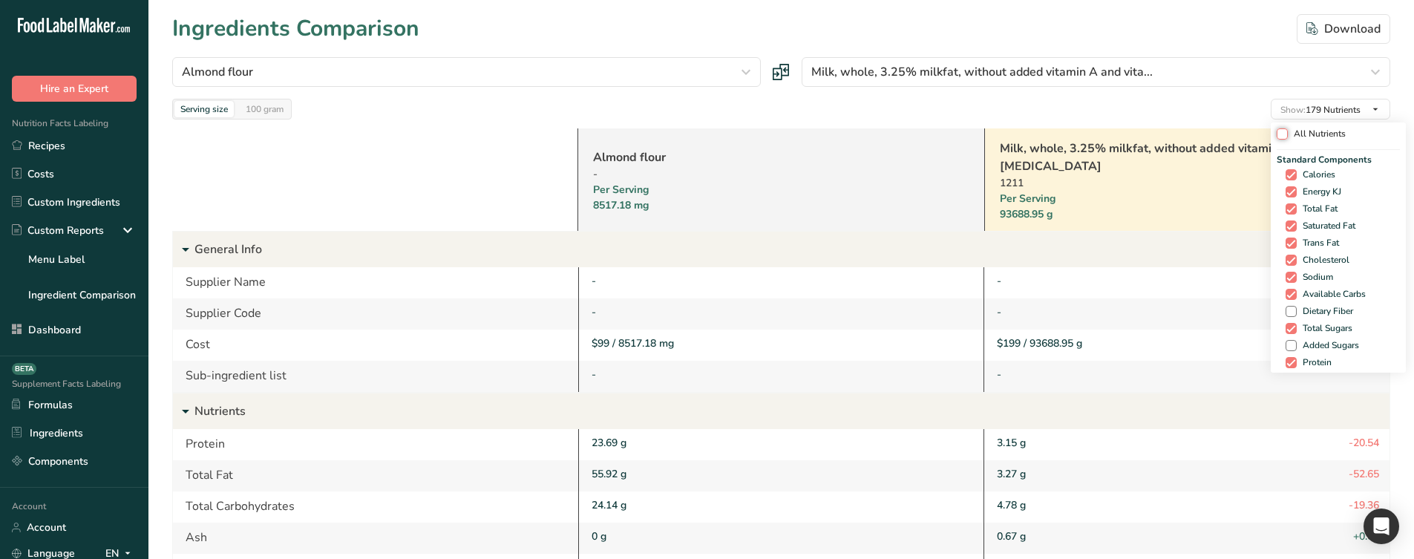
checkbox input "false"
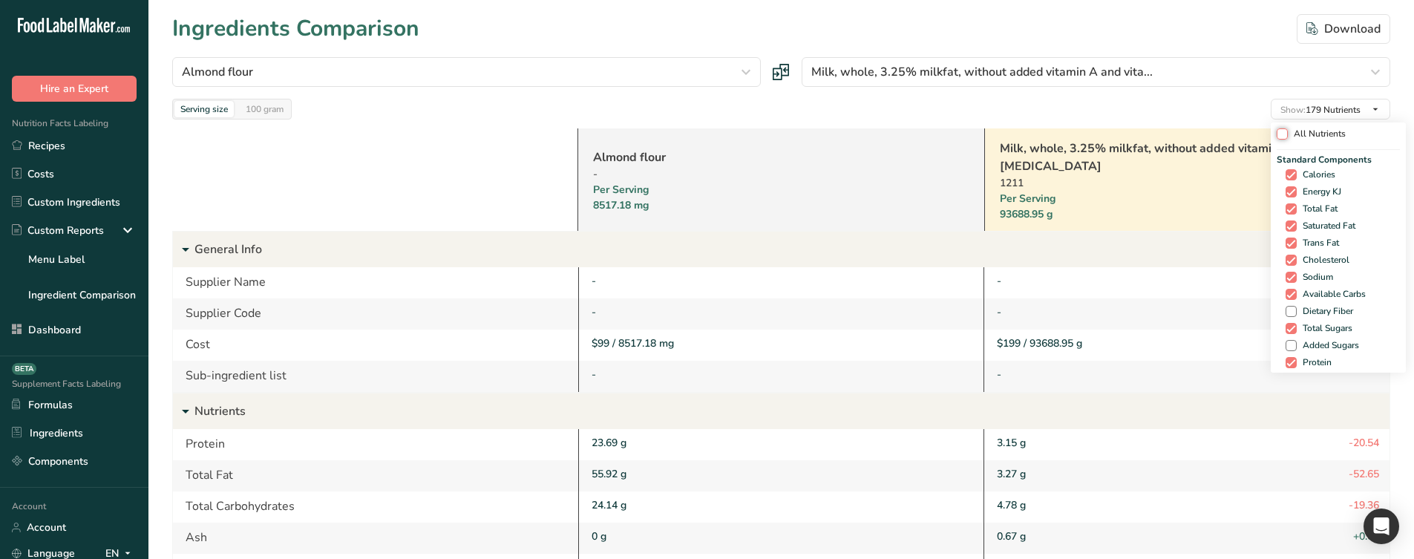
checkbox input "false"
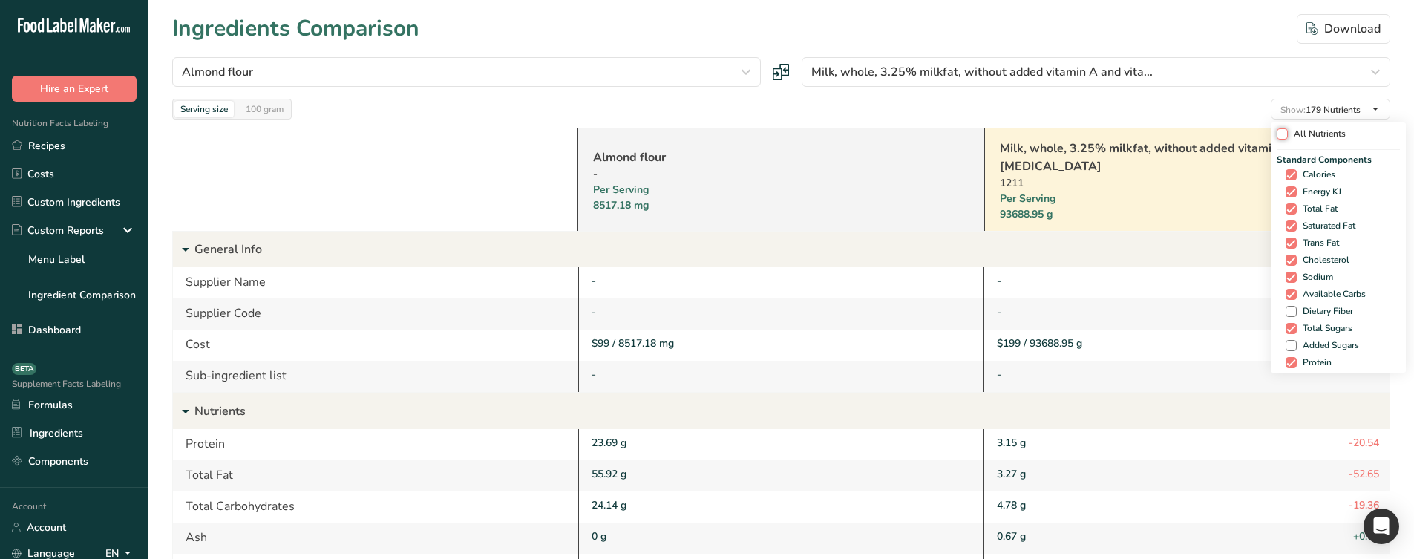
checkbox input "false"
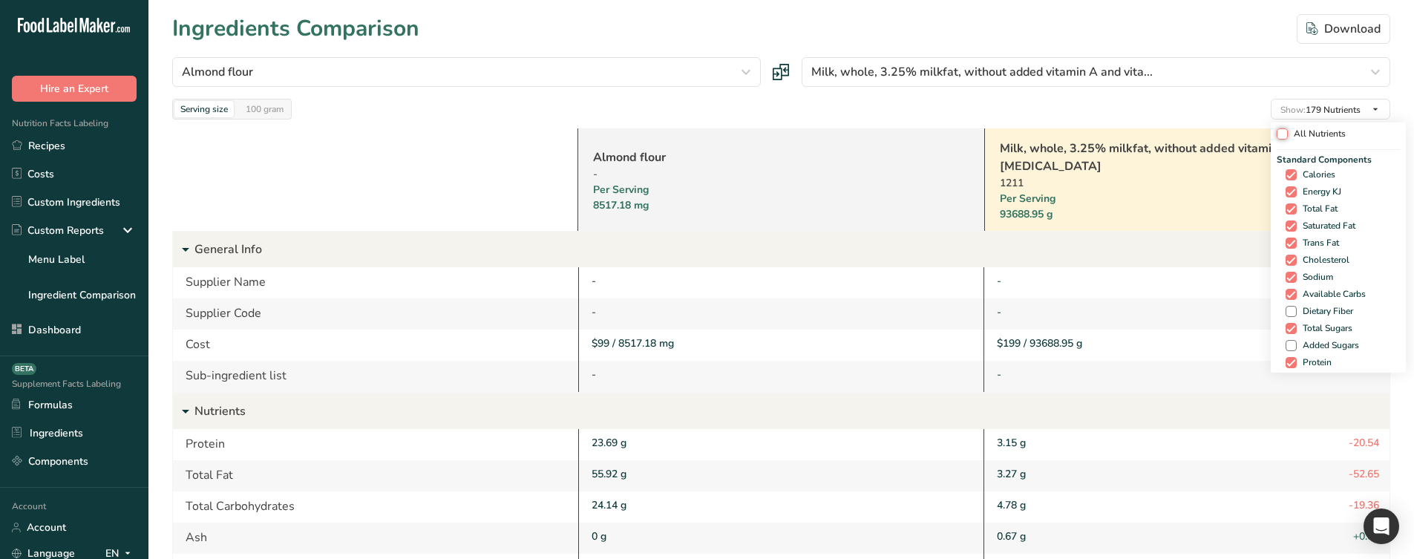
checkbox input "false"
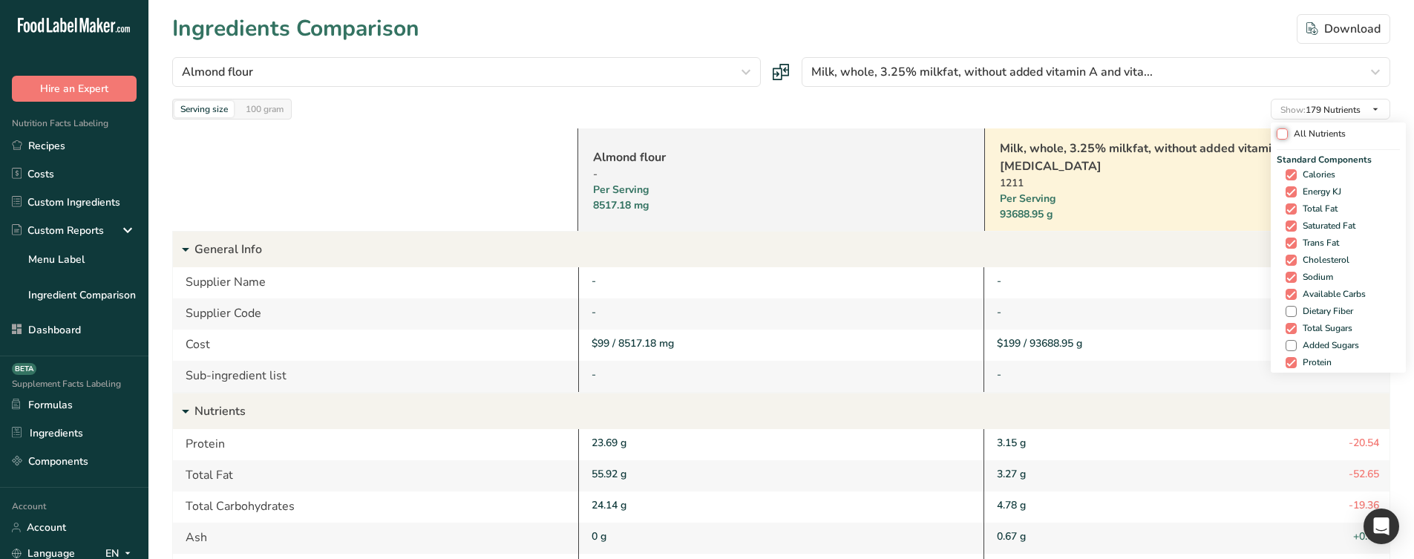
checkbox input "false"
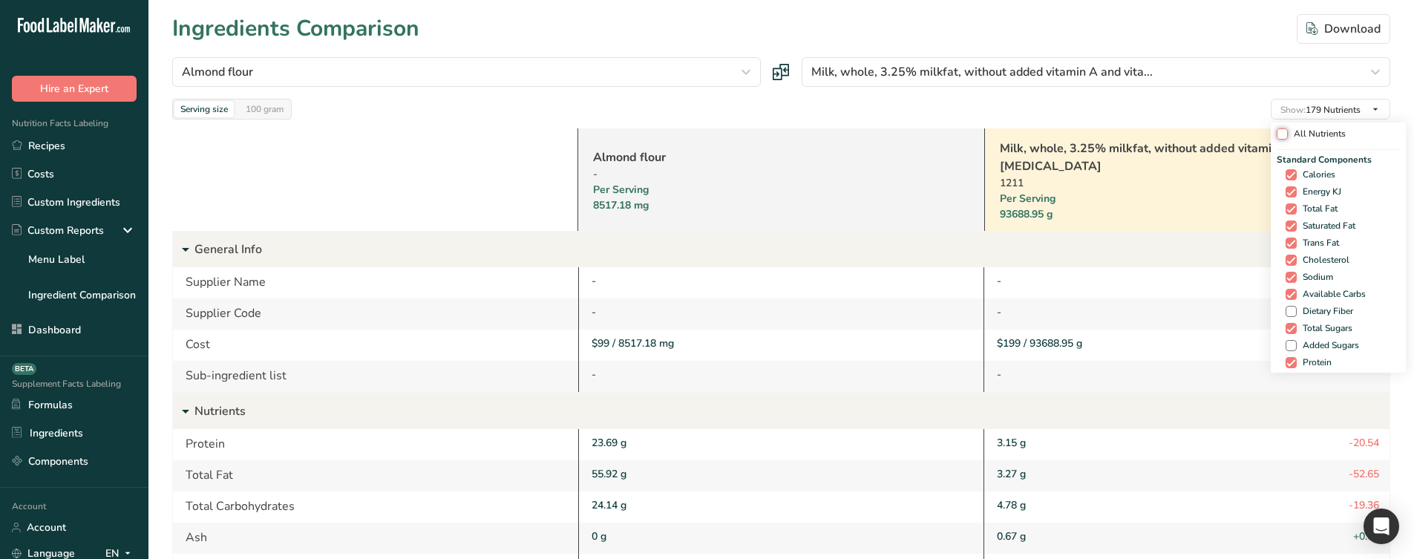
checkbox input "false"
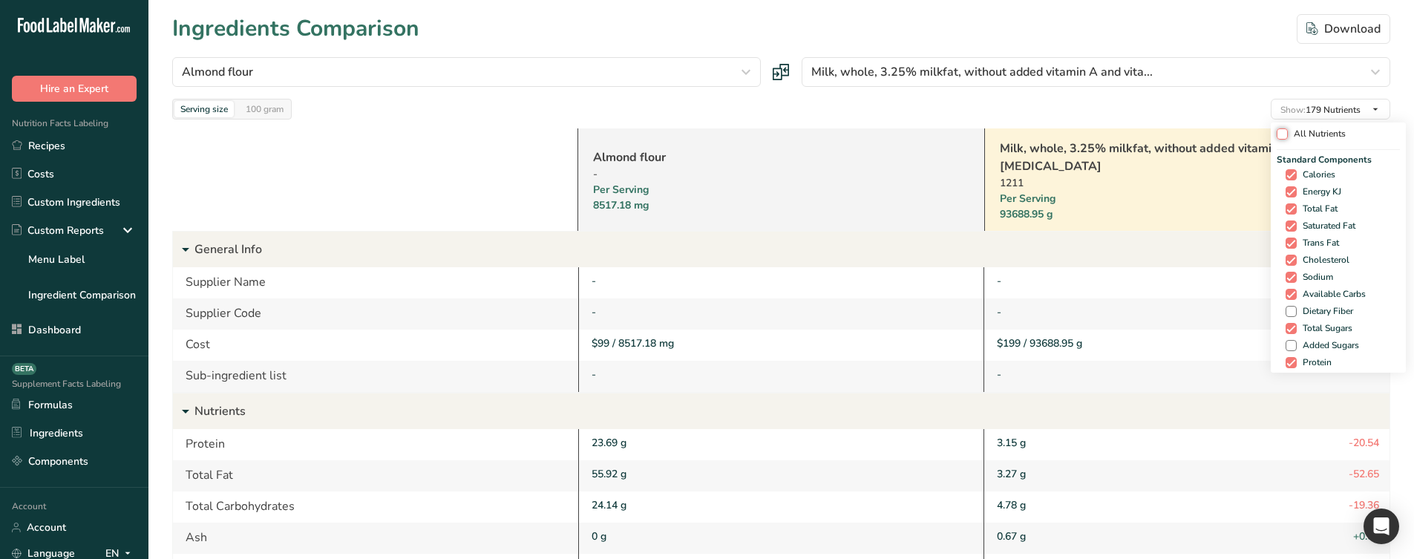
checkbox input "false"
click at [1311, 186] on span "Energy KJ" at bounding box center [1324, 191] width 45 height 11
click at [1301, 187] on input "Energy KJ" at bounding box center [1296, 192] width 10 height 10
checkbox input "false"
click at [1309, 177] on span "Calories" at bounding box center [1326, 174] width 39 height 11
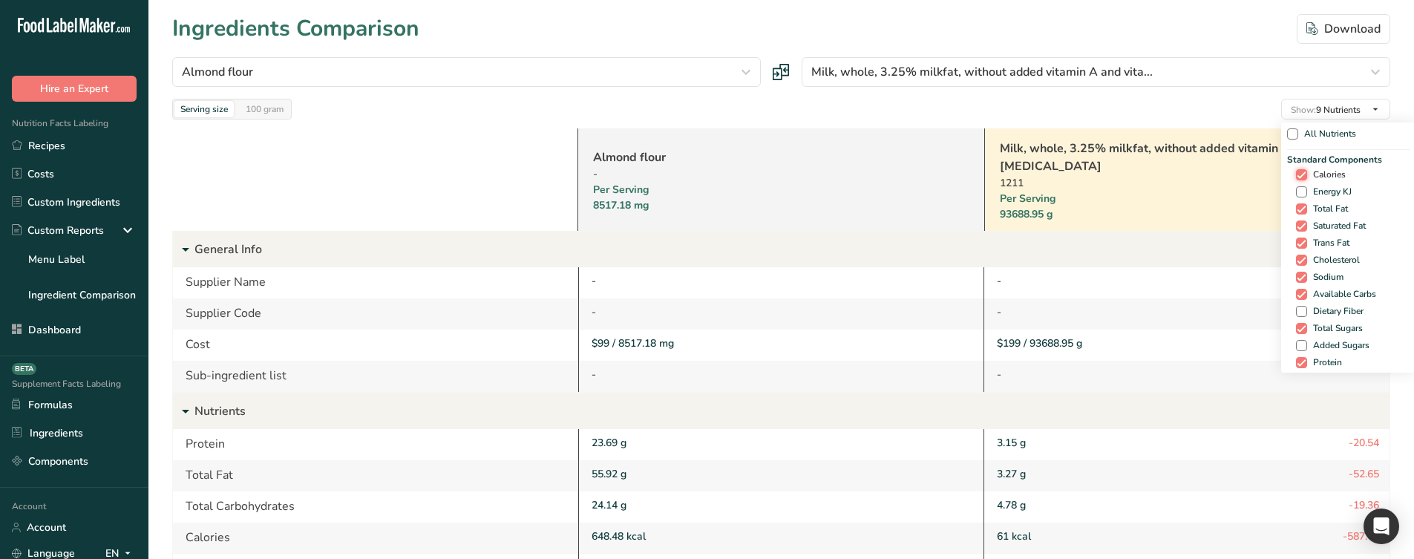
click at [1306, 177] on input "Calories" at bounding box center [1301, 175] width 10 height 10
checkbox input "false"
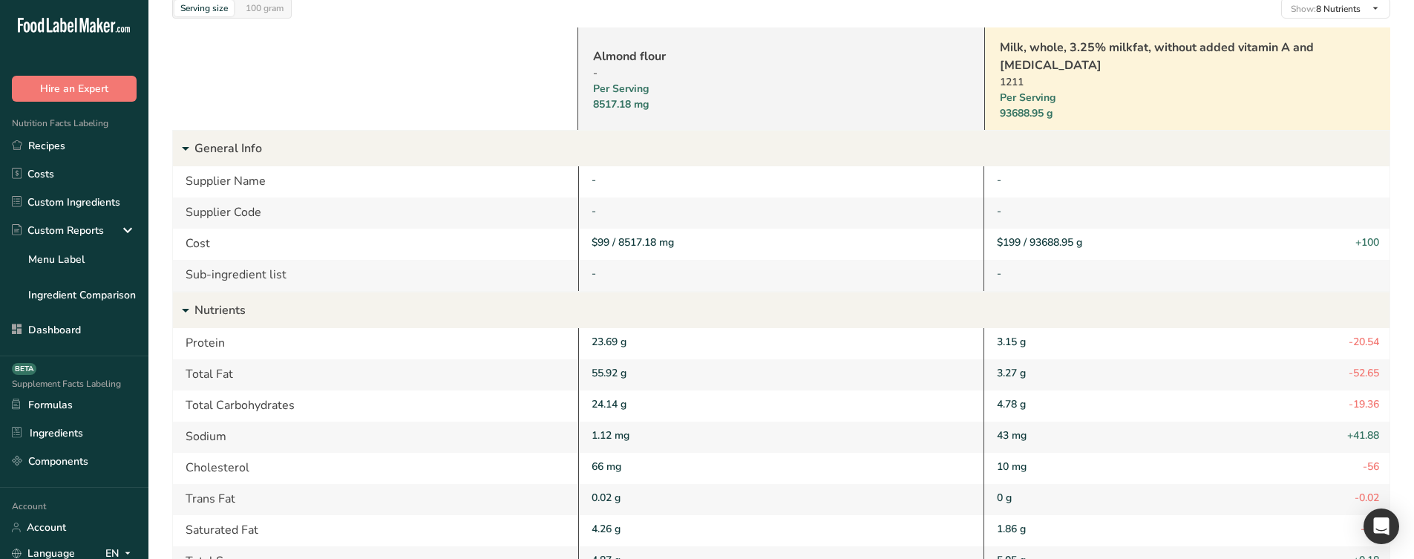
scroll to position [74, 0]
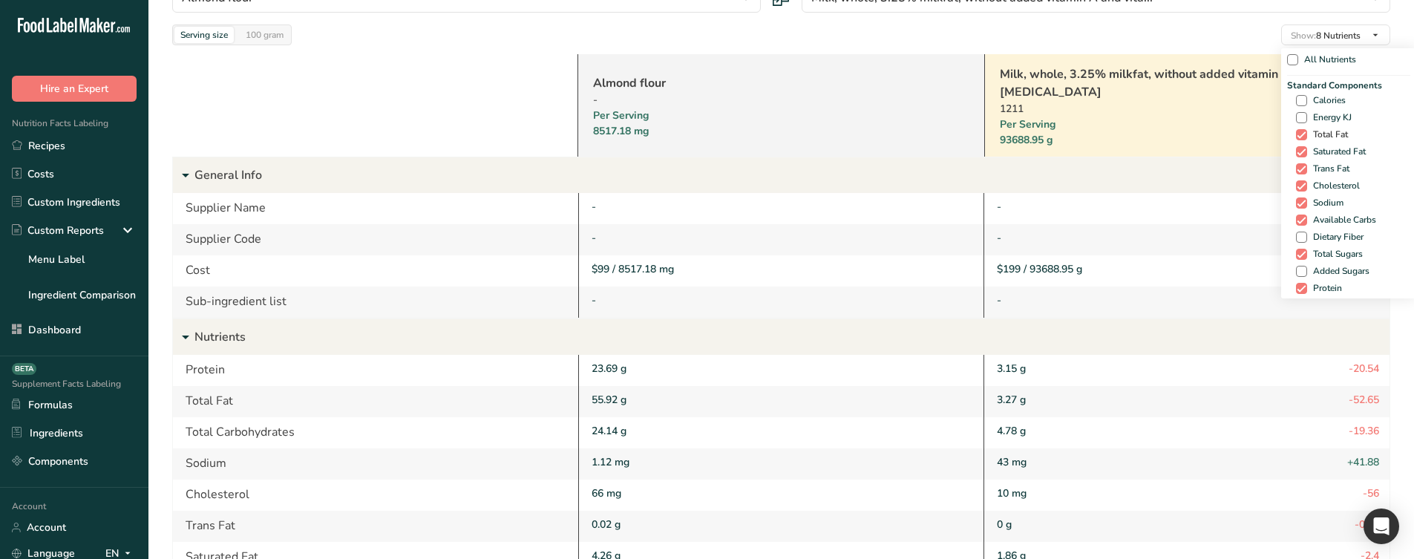
click at [1321, 138] on span "Total Fat" at bounding box center [1327, 134] width 41 height 11
click at [1306, 138] on input "Total Fat" at bounding box center [1301, 135] width 10 height 10
checkbox input "false"
drag, startPoint x: 1327, startPoint y: 151, endPoint x: 1324, endPoint y: 174, distance: 24.0
click at [1327, 151] on span "Saturated Fat" at bounding box center [1336, 151] width 59 height 11
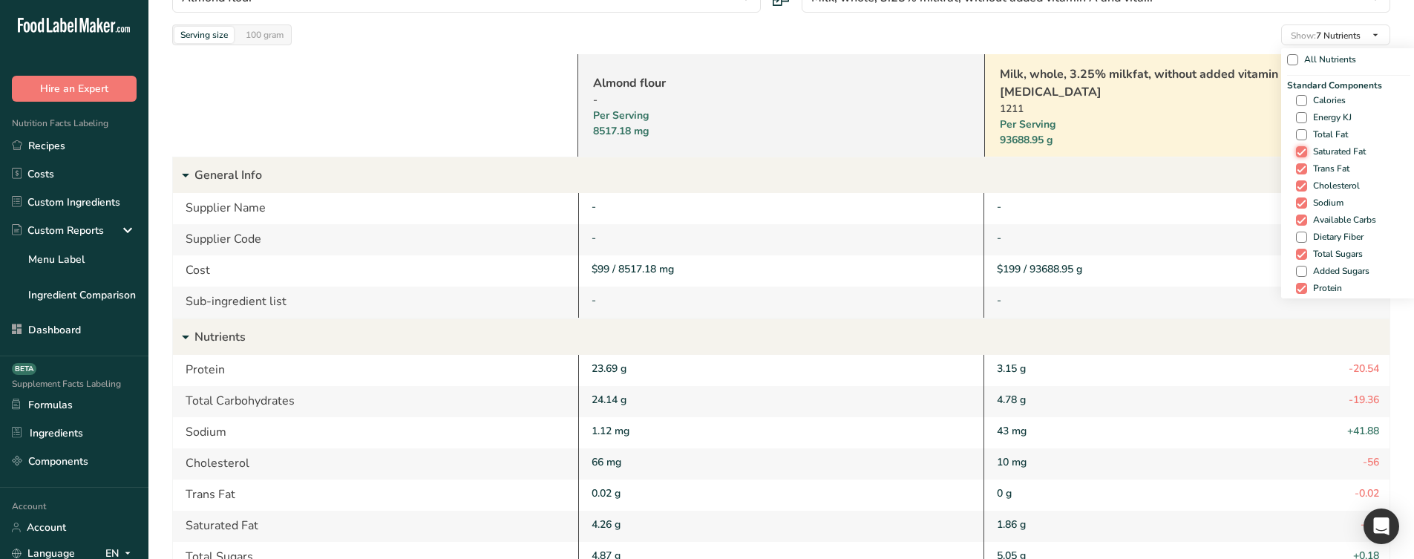
click at [1306, 151] on input "Saturated Fat" at bounding box center [1301, 152] width 10 height 10
checkbox input "false"
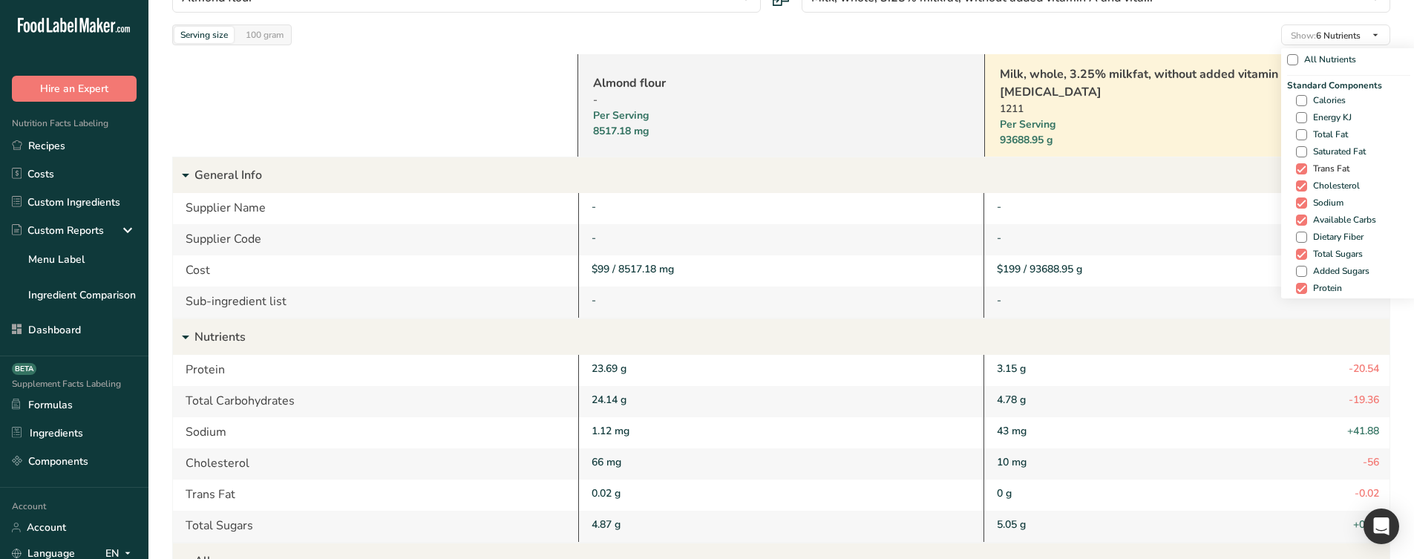
click at [1321, 171] on span "Trans Fat" at bounding box center [1328, 168] width 42 height 11
click at [1306, 171] on input "Trans Fat" at bounding box center [1301, 169] width 10 height 10
checkbox input "false"
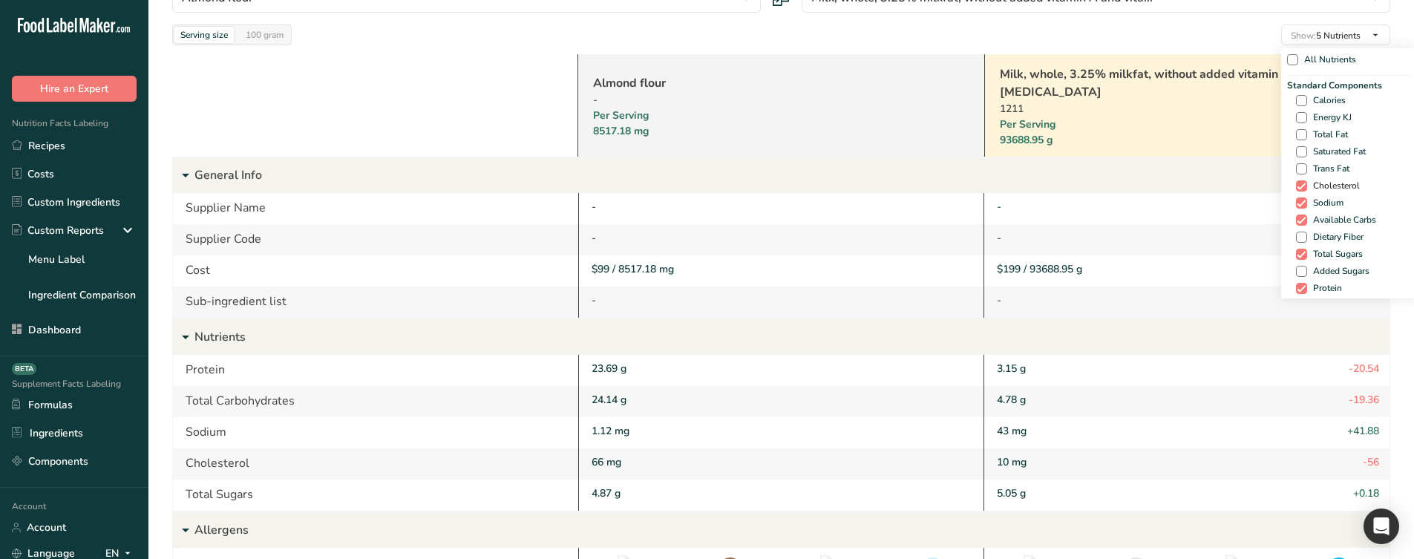
click at [1319, 189] on span "Cholesterol" at bounding box center [1333, 185] width 53 height 11
click at [1306, 189] on input "Cholesterol" at bounding box center [1301, 186] width 10 height 10
checkbox input "false"
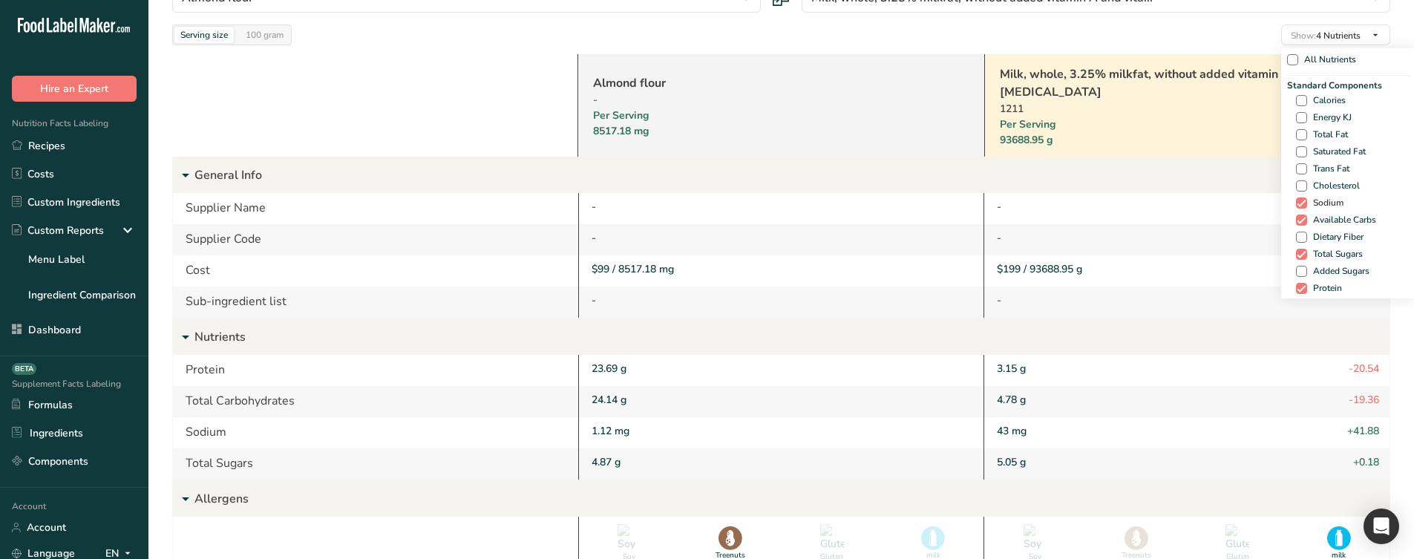
click at [1315, 199] on span "Sodium" at bounding box center [1325, 202] width 36 height 11
click at [1306, 199] on input "Sodium" at bounding box center [1301, 203] width 10 height 10
checkbox input "false"
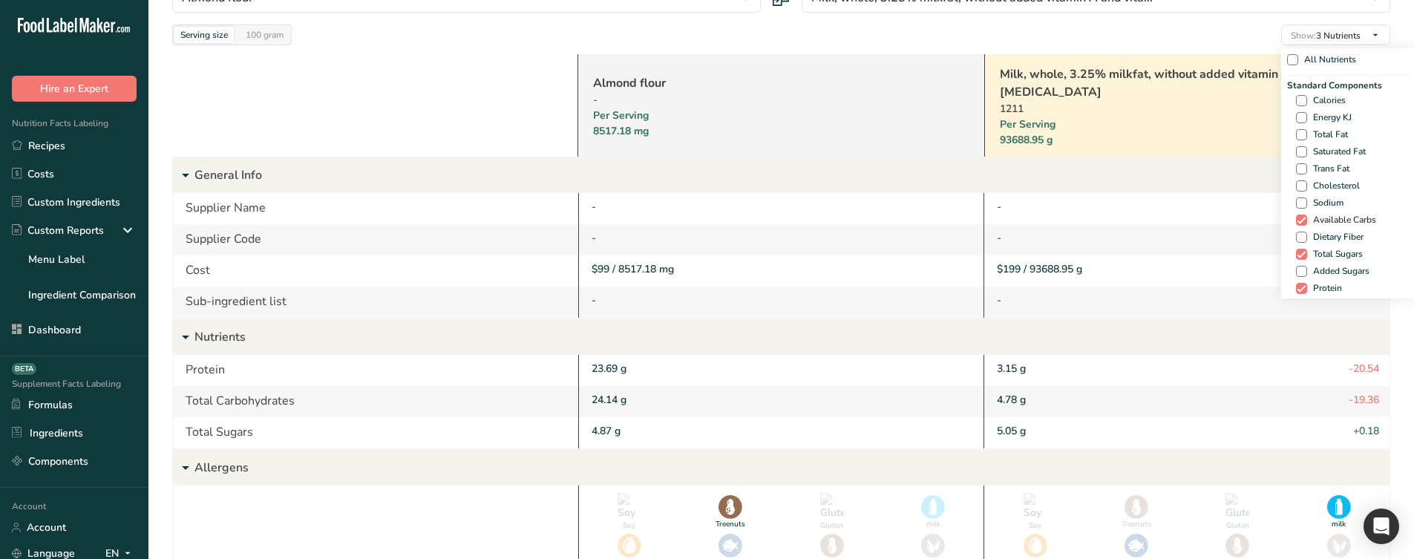
click at [1313, 220] on span "Available Carbs" at bounding box center [1341, 220] width 69 height 11
click at [1306, 220] on input "Available Carbs" at bounding box center [1301, 220] width 10 height 10
checkbox input "false"
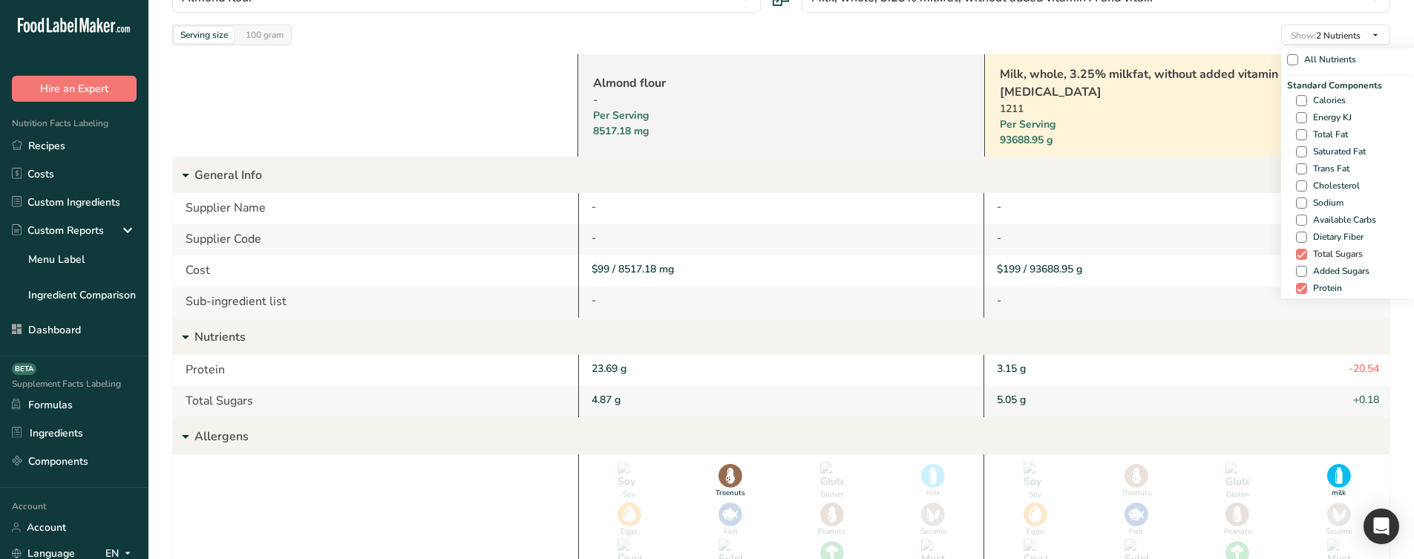
click at [1313, 252] on span "Total Sugars" at bounding box center [1335, 254] width 56 height 11
click at [1306, 252] on input "Total Sugars" at bounding box center [1301, 254] width 10 height 10
checkbox input "false"
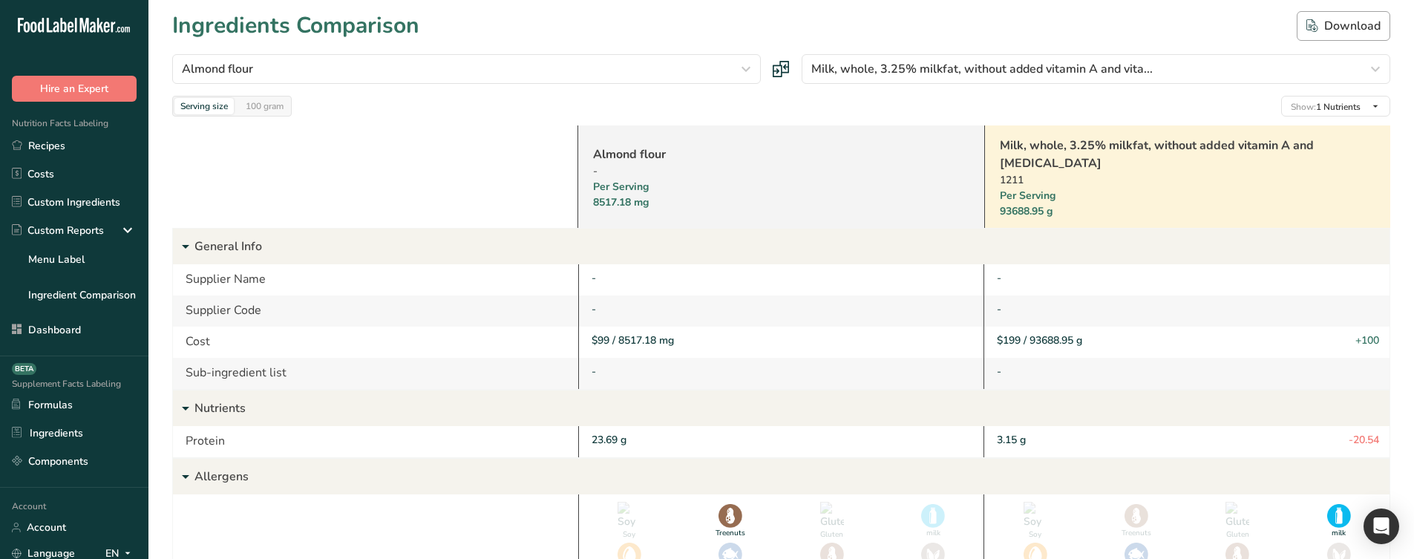
scroll to position [0, 0]
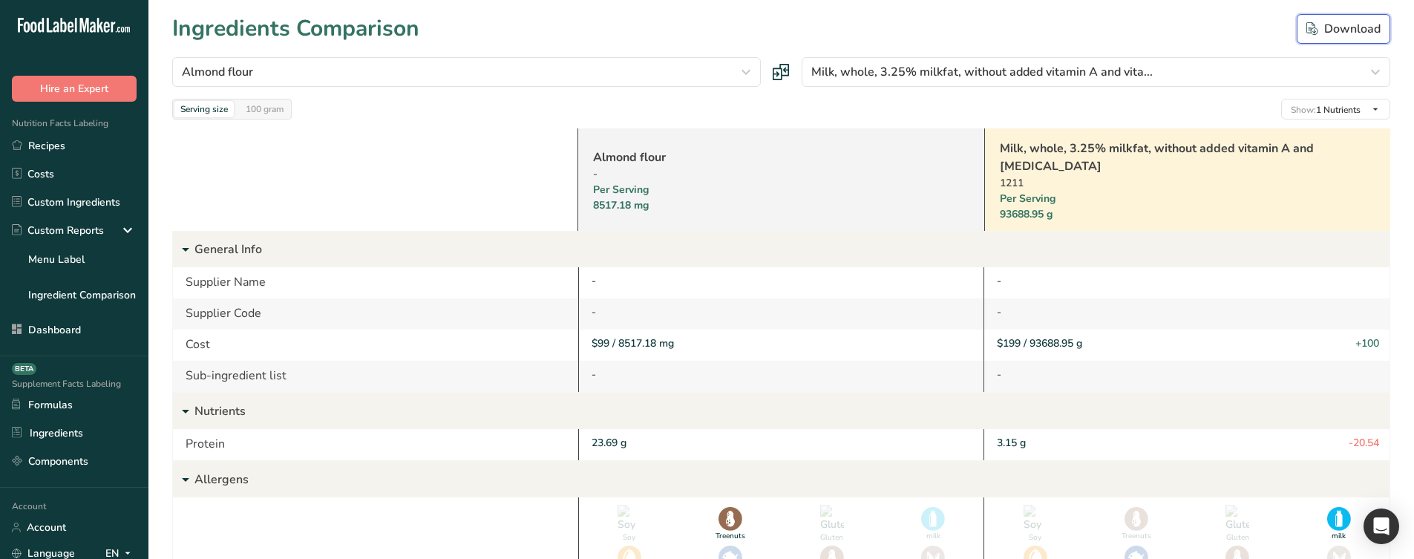
click at [1319, 20] on div "Download" at bounding box center [1344, 29] width 74 height 18
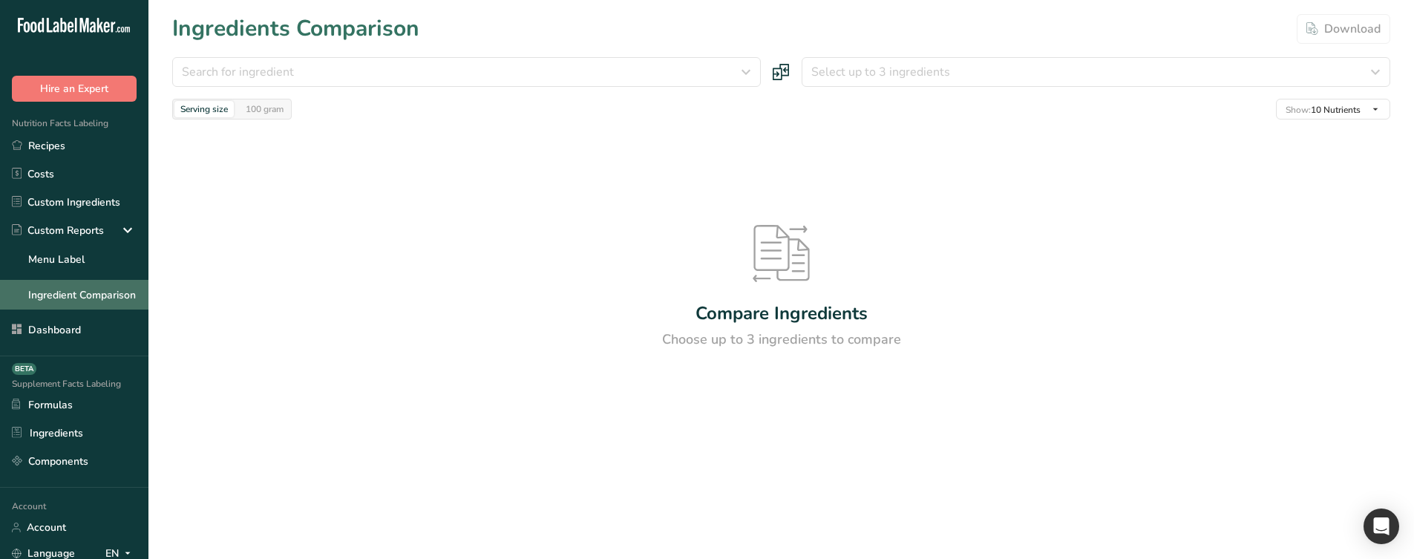
click at [72, 281] on link "Ingredient Comparison" at bounding box center [74, 295] width 148 height 30
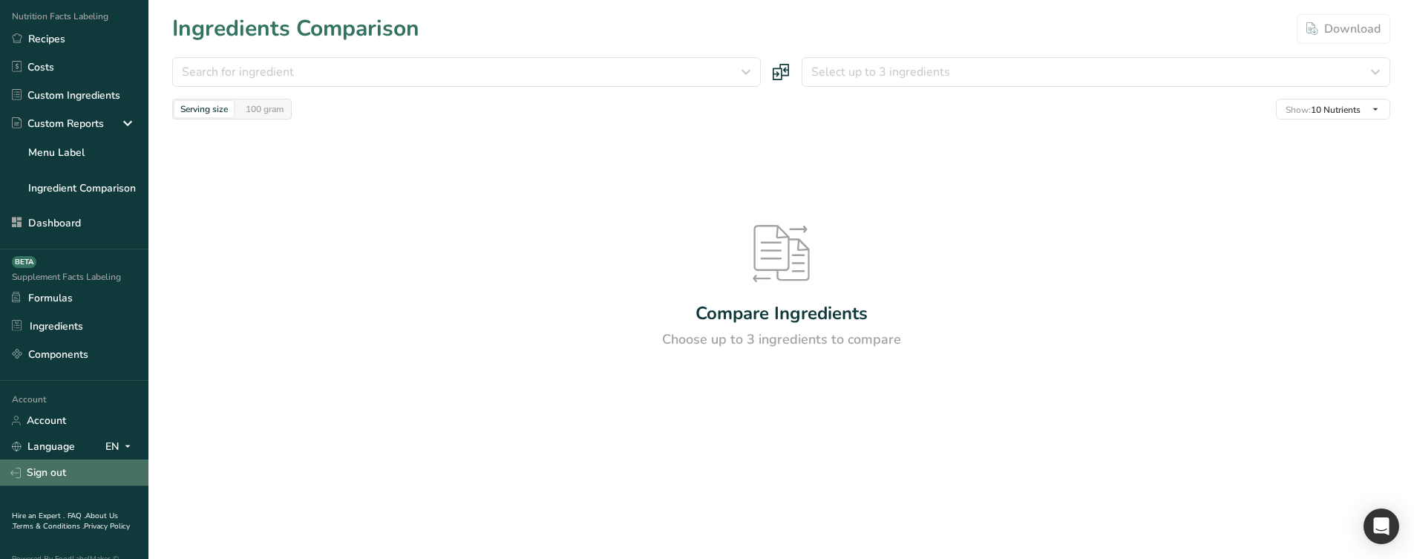
scroll to position [143, 0]
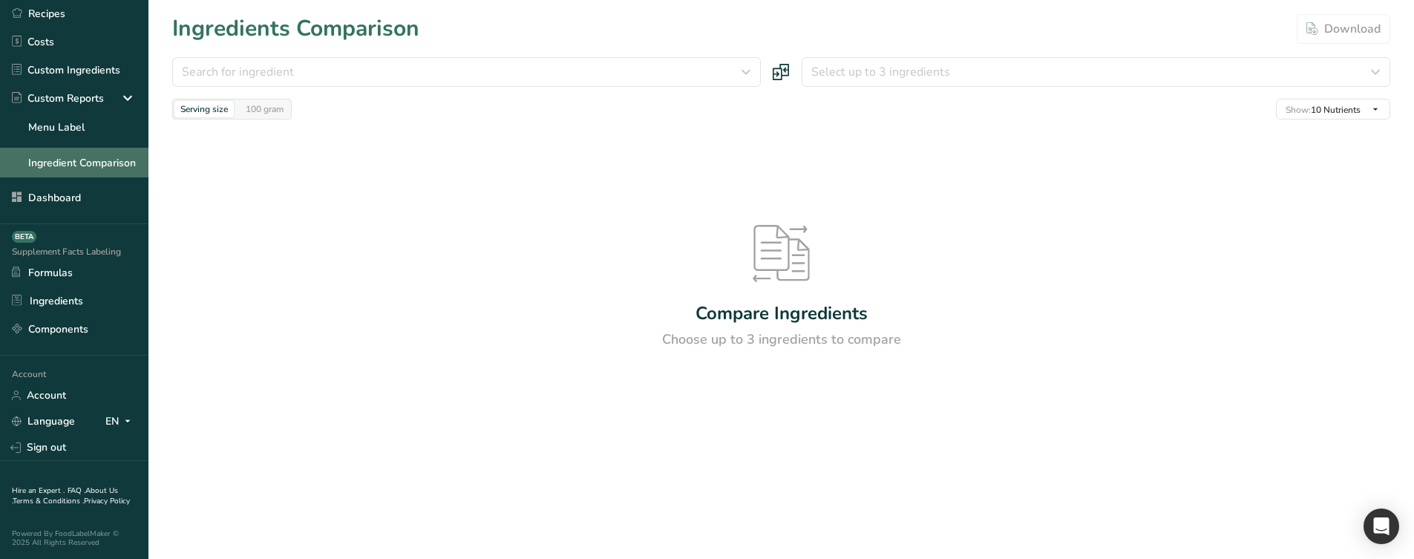
drag, startPoint x: 58, startPoint y: 448, endPoint x: 59, endPoint y: 163, distance: 285.1
click at [58, 447] on link "Sign out" at bounding box center [74, 447] width 148 height 26
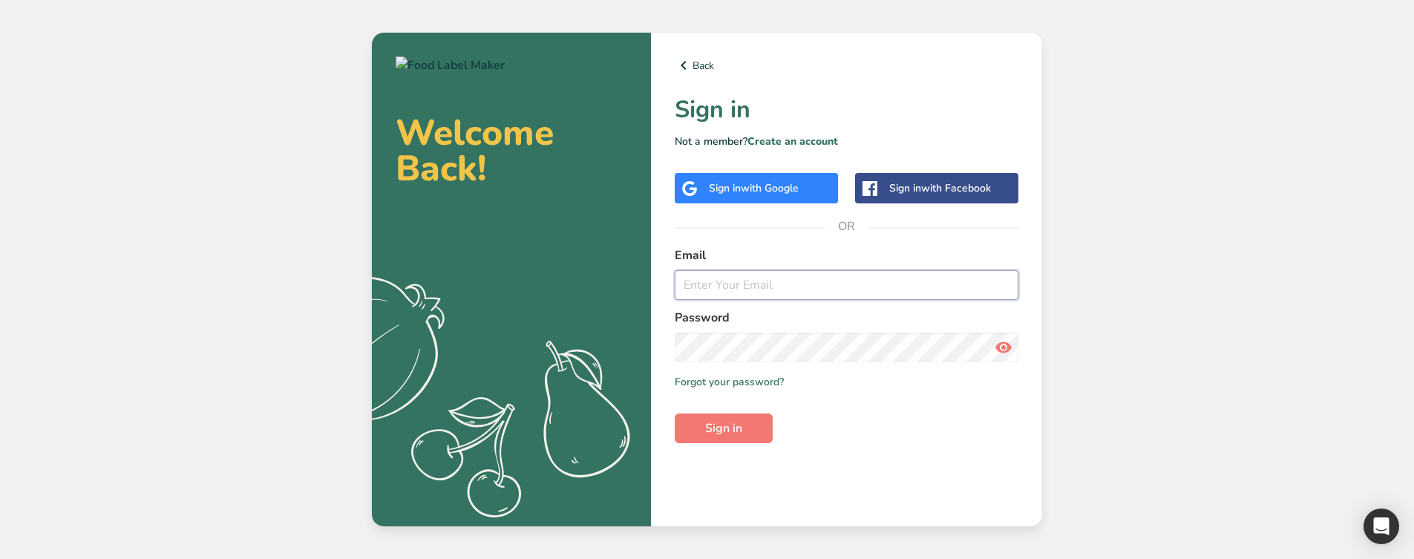
type input "[EMAIL_ADDRESS][DOMAIN_NAME]"
click at [708, 291] on input "[EMAIL_ADDRESS][DOMAIN_NAME]" at bounding box center [847, 285] width 344 height 30
click at [789, 148] on p "Not a member? Create an account" at bounding box center [847, 142] width 344 height 16
click at [787, 145] on link "Create an account" at bounding box center [793, 141] width 91 height 14
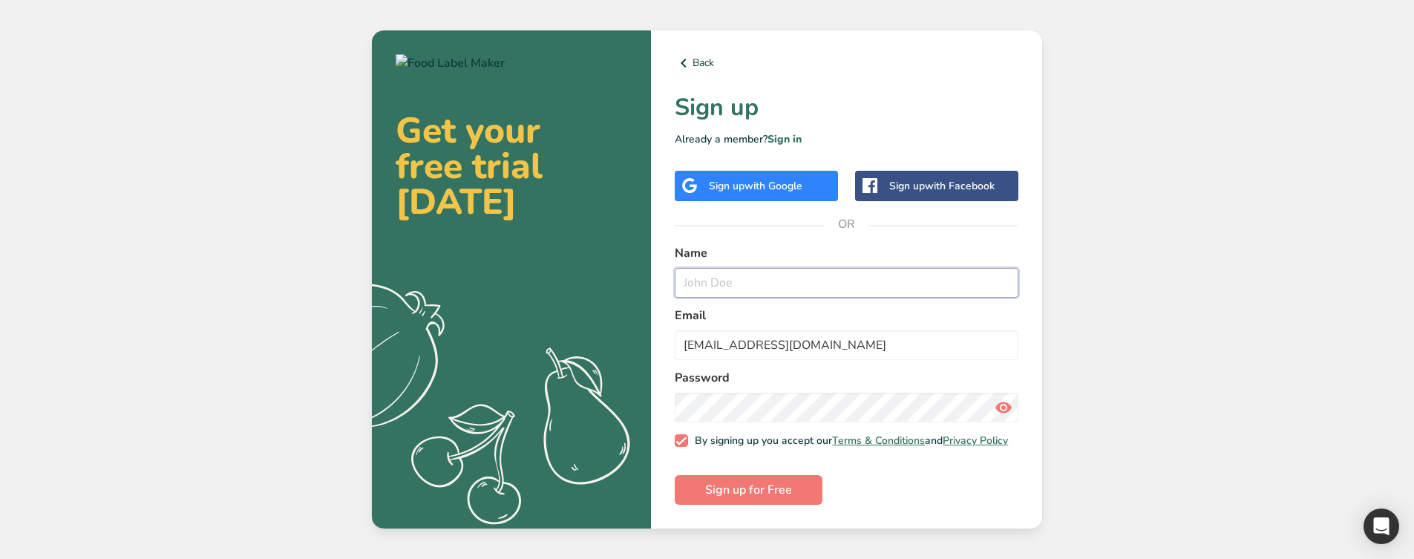
click at [751, 285] on input "text" at bounding box center [847, 283] width 344 height 30
click at [716, 339] on input "admin@test.com" at bounding box center [847, 345] width 344 height 30
type input "admin3243243342@test.com"
click at [728, 287] on input "text" at bounding box center [847, 283] width 344 height 30
type input "fdsfdsfds"
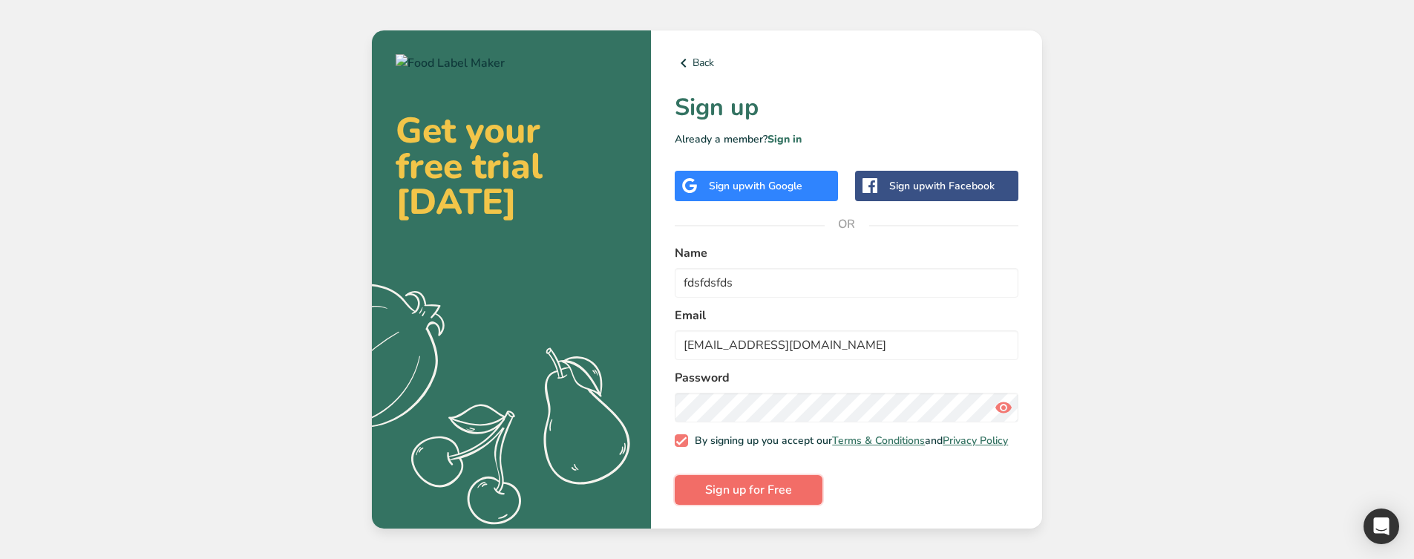
click at [727, 491] on span "Sign up for Free" at bounding box center [748, 490] width 87 height 18
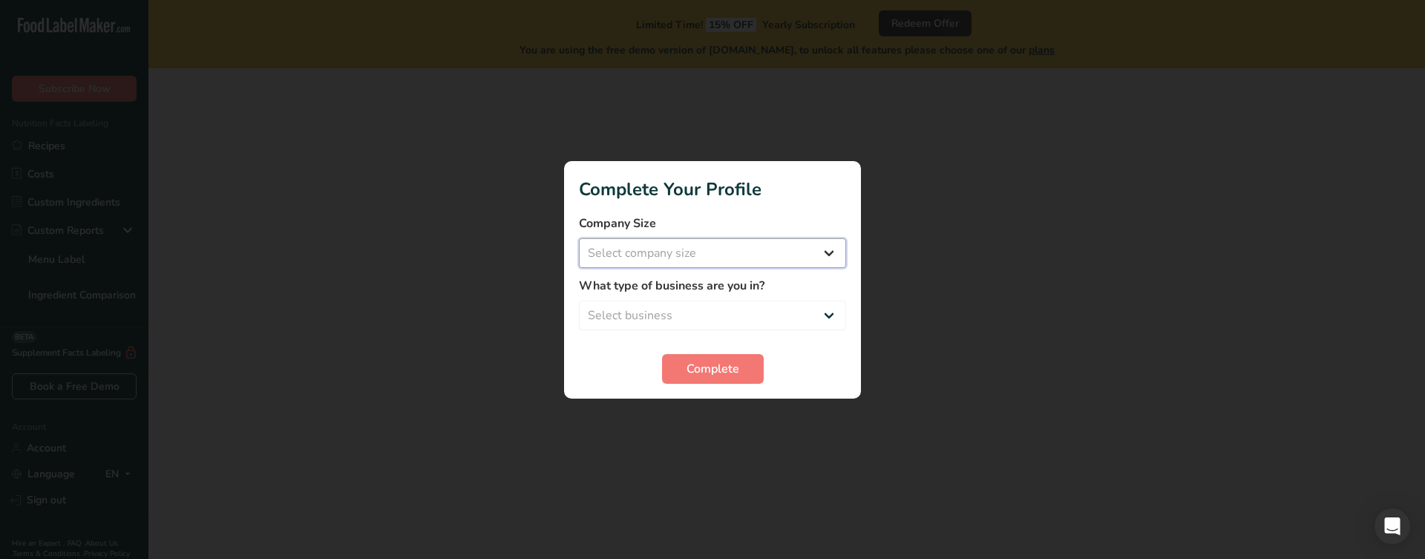
click at [676, 264] on select "Select company size Over 500 Employees test 1 1 Fewer than 10 Employees Fewer t…" at bounding box center [712, 253] width 267 height 30
select select "10"
click at [579, 238] on select "Select company size Over 500 Employees test 1 1 Fewer than 10 Employees Fewer t…" at bounding box center [712, 253] width 267 height 30
click at [661, 309] on select "Select business Packaged Food Manufacturer Restaurant & Cafe Bakery Meal Plans …" at bounding box center [712, 316] width 267 height 30
select select "2"
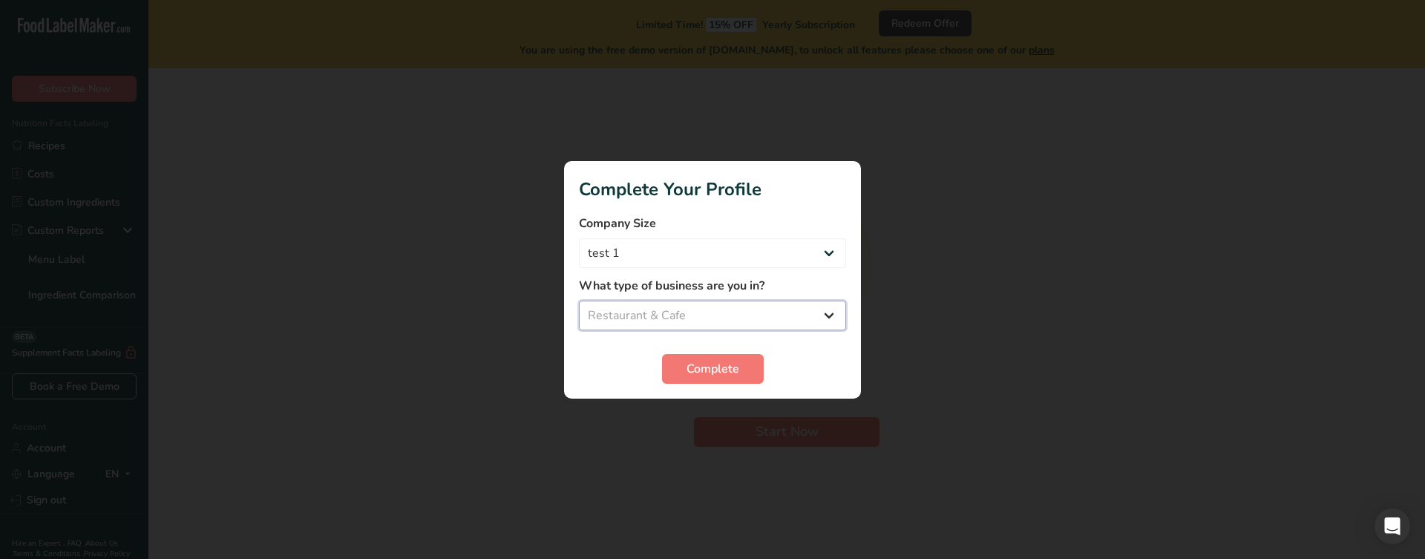
click at [579, 301] on select "Select business Packaged Food Manufacturer Restaurant & Cafe Bakery Meal Plans …" at bounding box center [712, 316] width 267 height 30
click at [699, 384] on section "Complete Your Profile Company Size Over 500 Employees test 1 1 Fewer than 10 Em…" at bounding box center [712, 280] width 297 height 238
click at [697, 380] on button "Complete" at bounding box center [713, 369] width 102 height 30
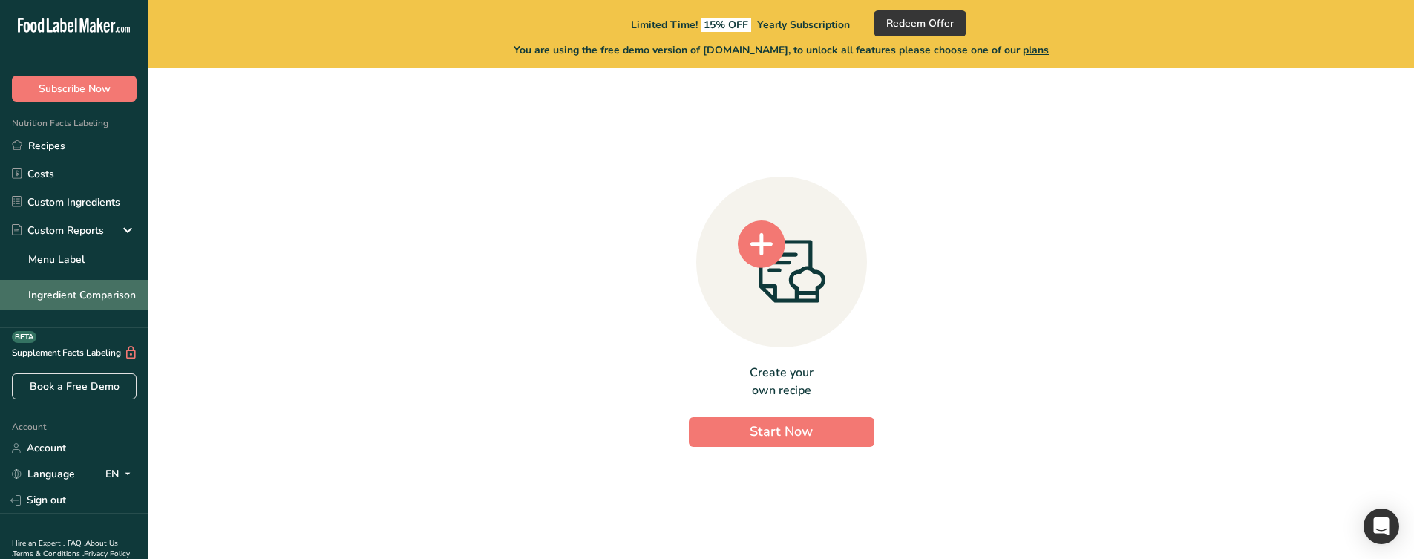
click at [77, 297] on link "Ingredient Comparison" at bounding box center [74, 295] width 148 height 30
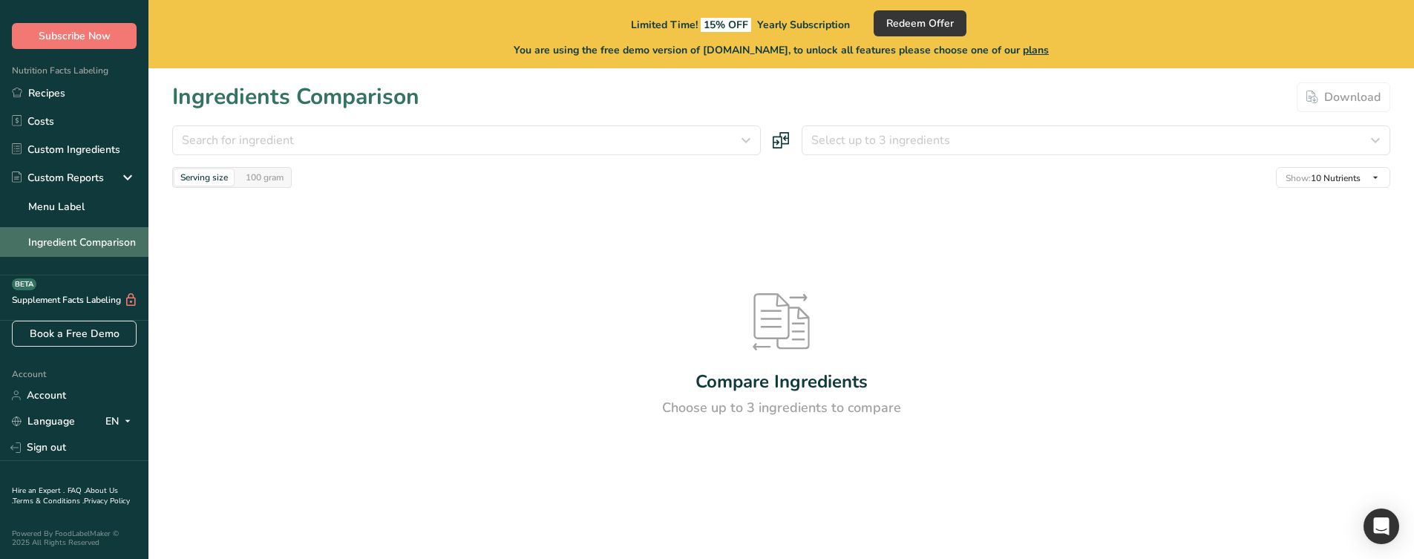
scroll to position [63, 0]
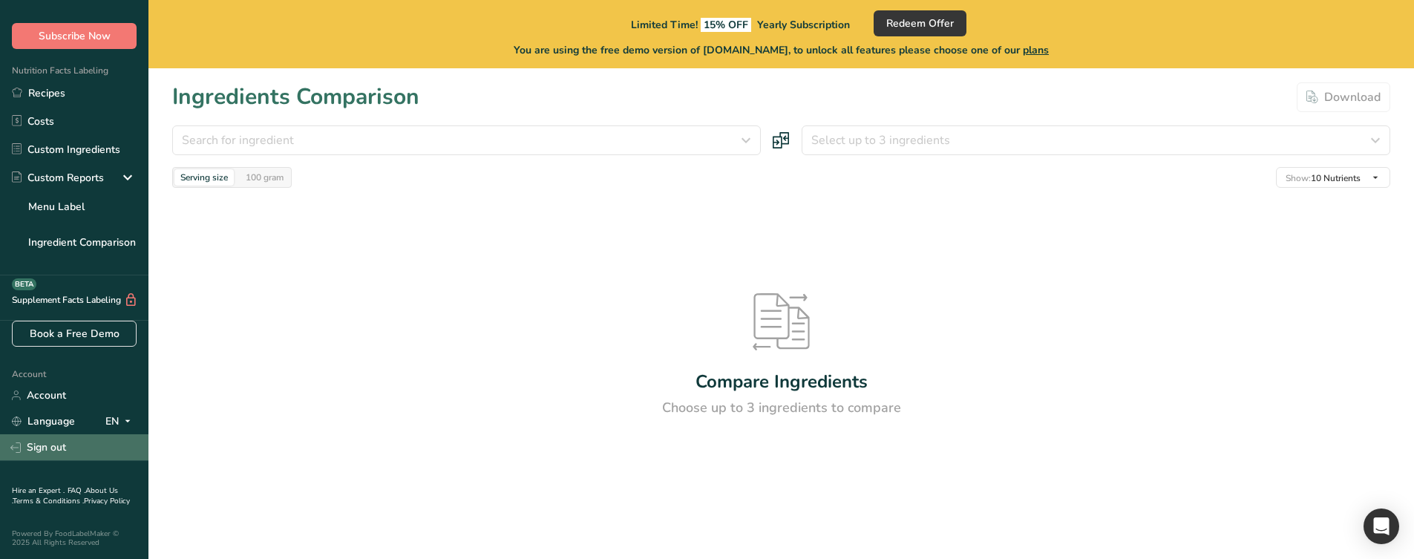
click at [67, 439] on link "Sign out" at bounding box center [74, 447] width 148 height 26
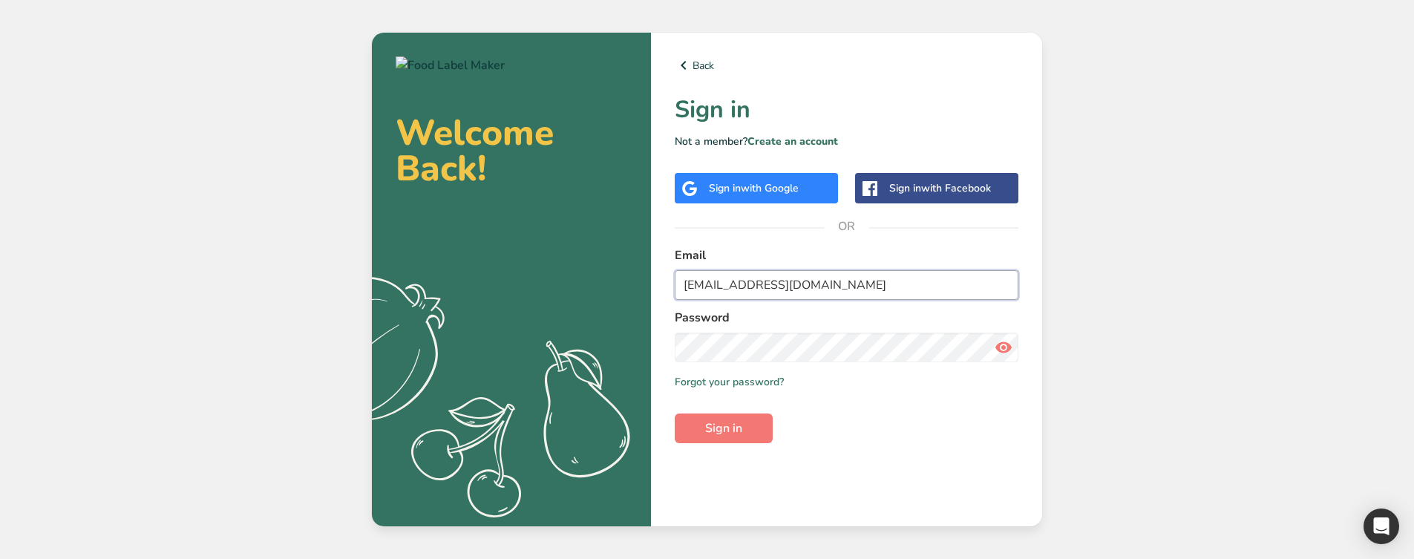
click at [714, 287] on input "[EMAIL_ADDRESS][DOMAIN_NAME]" at bounding box center [847, 285] width 344 height 30
click at [714, 287] on input "admin@test.com" at bounding box center [847, 285] width 344 height 30
type input "a.essam@foodlabelmaker.com"
click at [736, 410] on form "Email a.essam@foodlabelmaker.com Password Remember me Forgot your password? Sig…" at bounding box center [847, 344] width 344 height 197
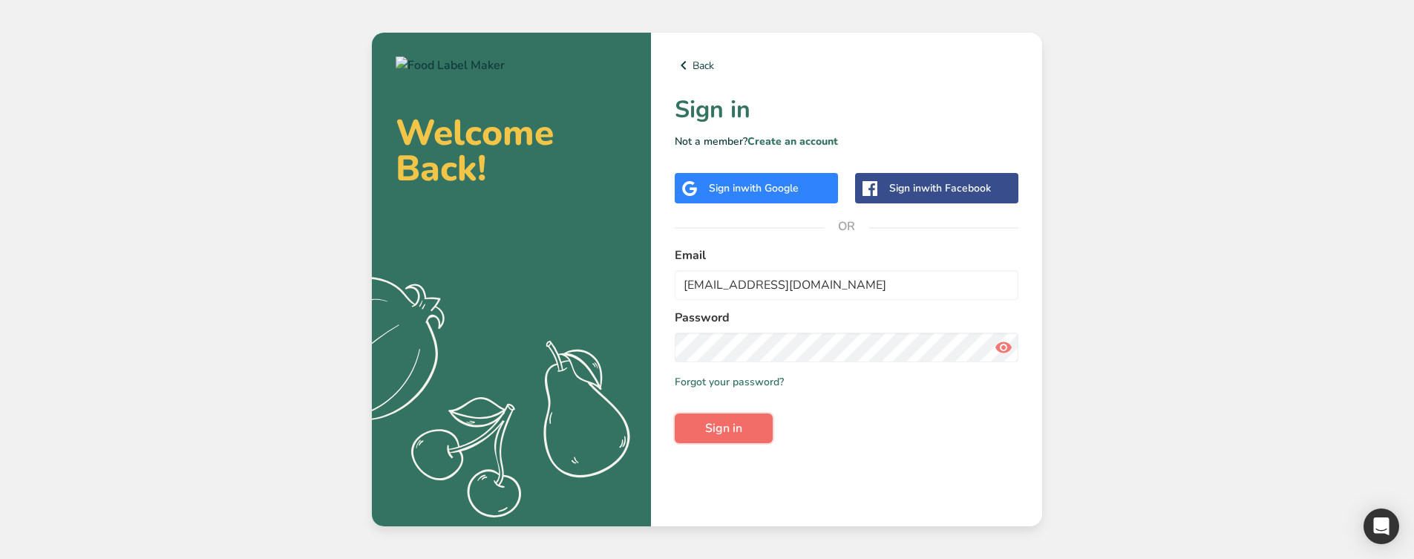
click at [734, 432] on span "Sign in" at bounding box center [723, 428] width 37 height 18
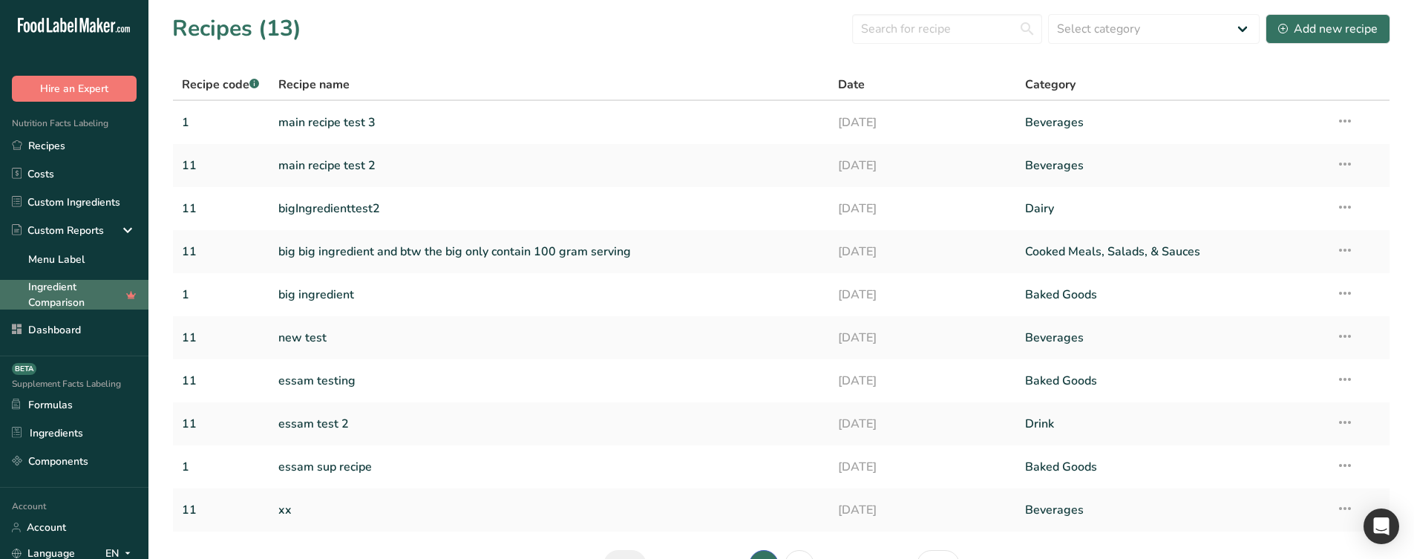
click at [65, 287] on link "Ingredient Comparison" at bounding box center [74, 295] width 148 height 30
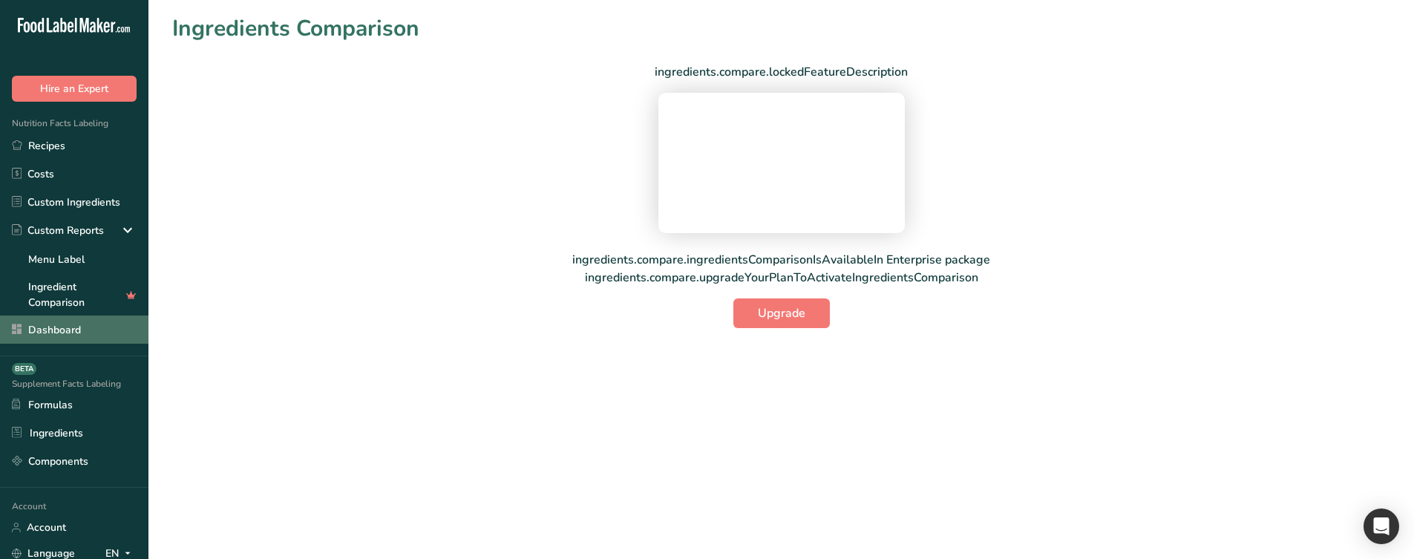
click at [73, 340] on link "Dashboard" at bounding box center [74, 330] width 148 height 28
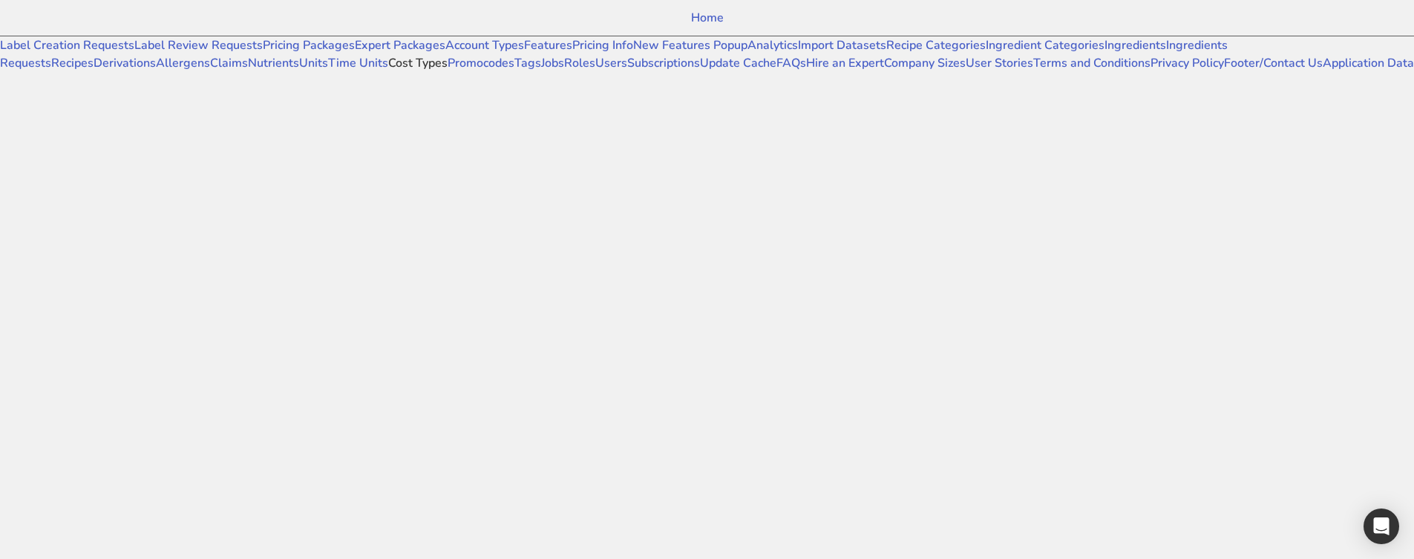
scroll to position [668, 0]
click at [595, 71] on link "Users" at bounding box center [611, 63] width 32 height 16
select select
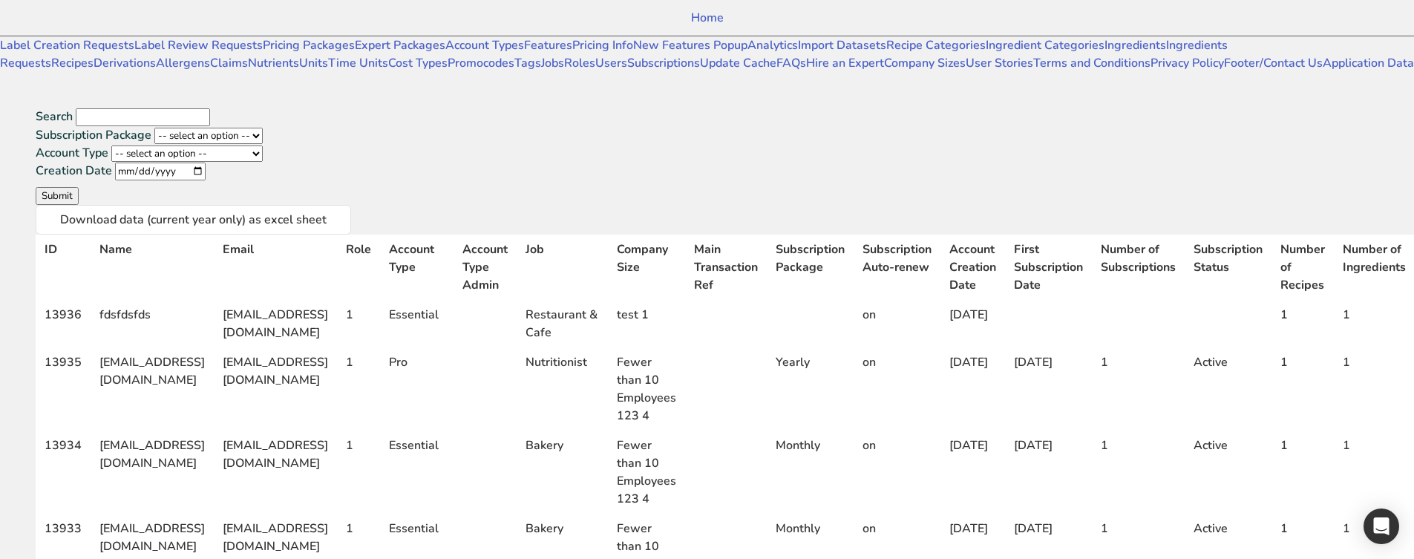
click at [210, 108] on input "Search" at bounding box center [143, 117] width 134 height 18
type input "a.essam"
click at [36, 187] on button "Submit" at bounding box center [57, 196] width 43 height 18
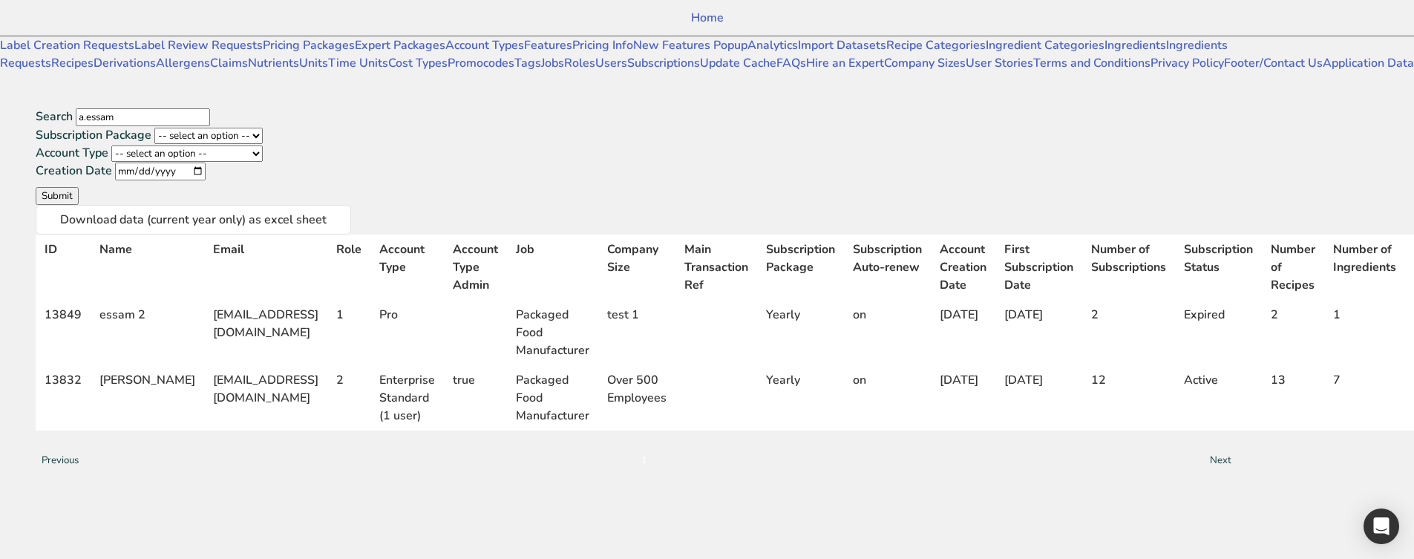
scroll to position [0, 306]
select select "3"
select select "US"
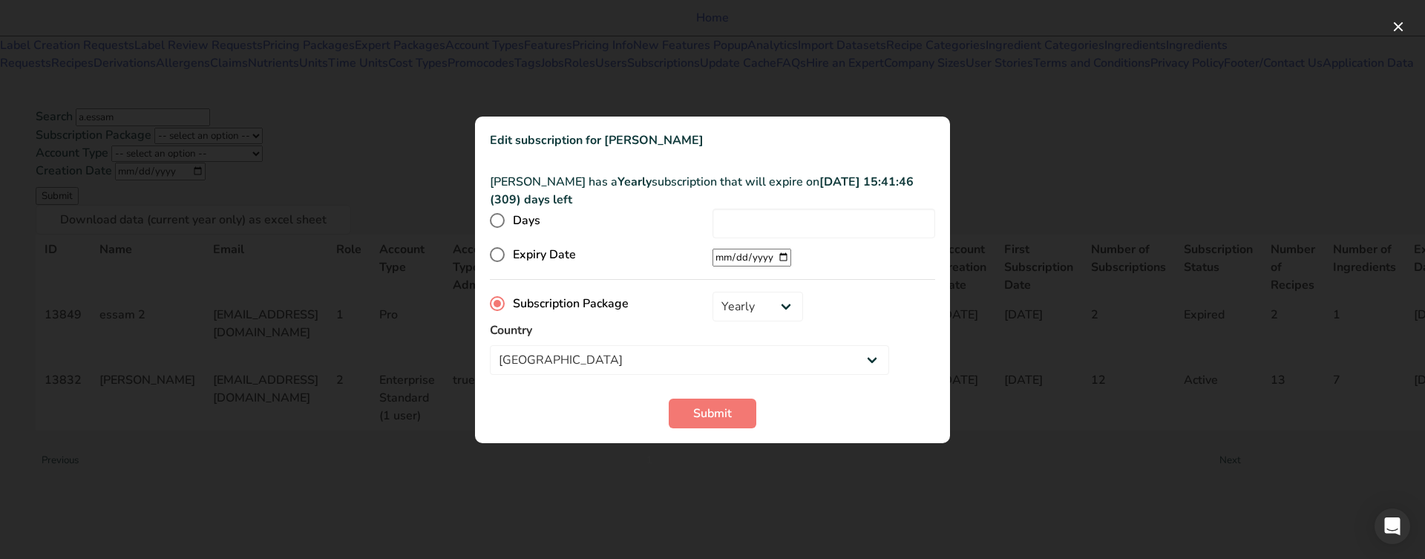
click at [1126, 475] on div at bounding box center [712, 279] width 1425 height 559
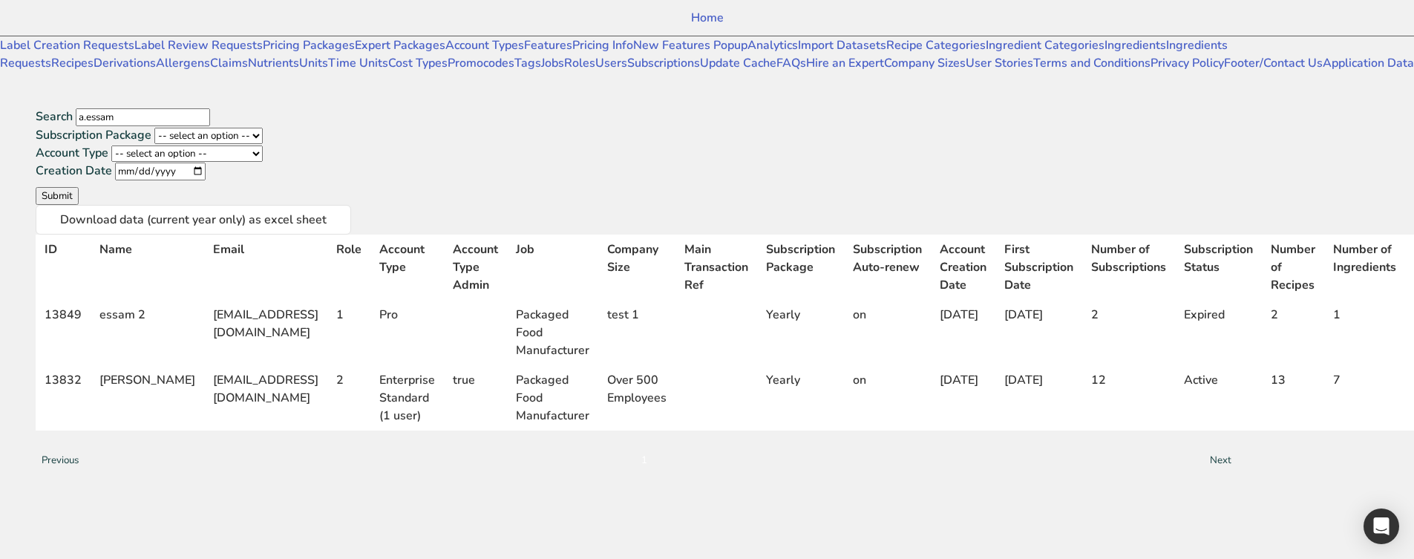
select select "13"
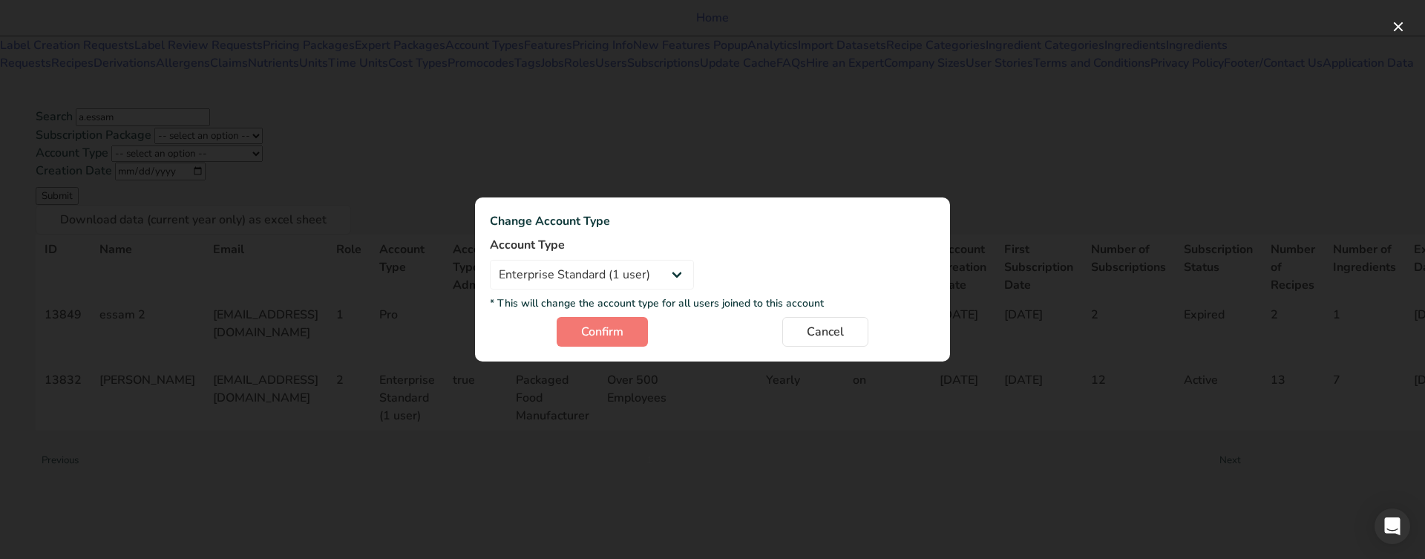
click at [1215, 436] on div at bounding box center [712, 279] width 1425 height 559
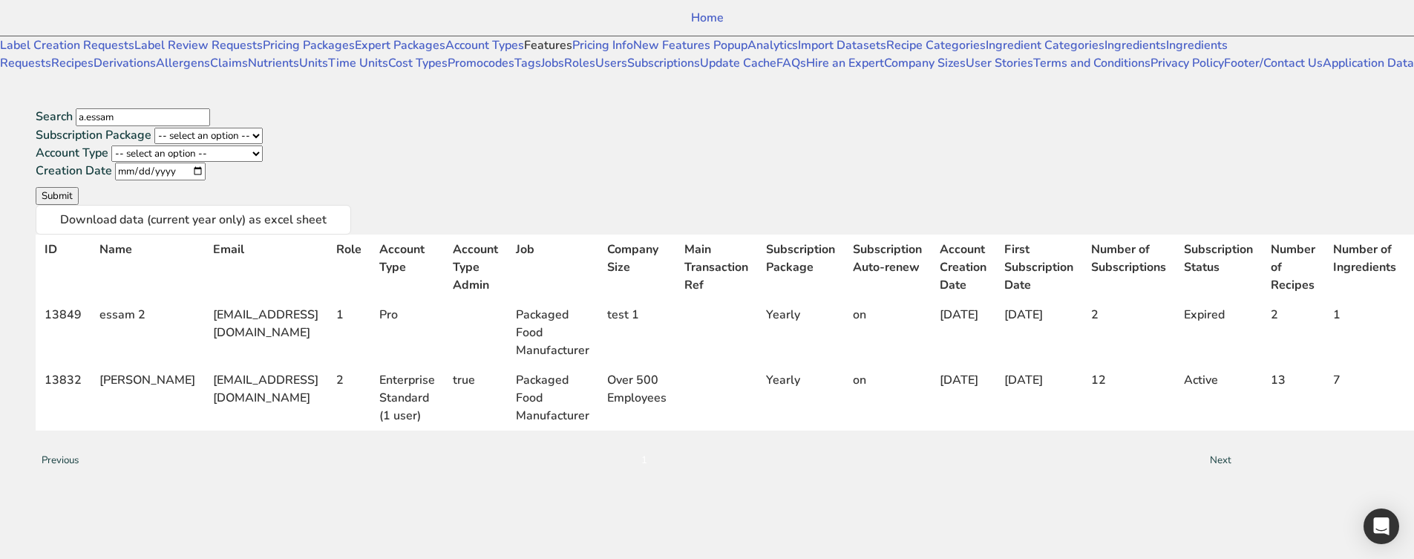
click at [524, 53] on link "Features" at bounding box center [548, 45] width 48 height 16
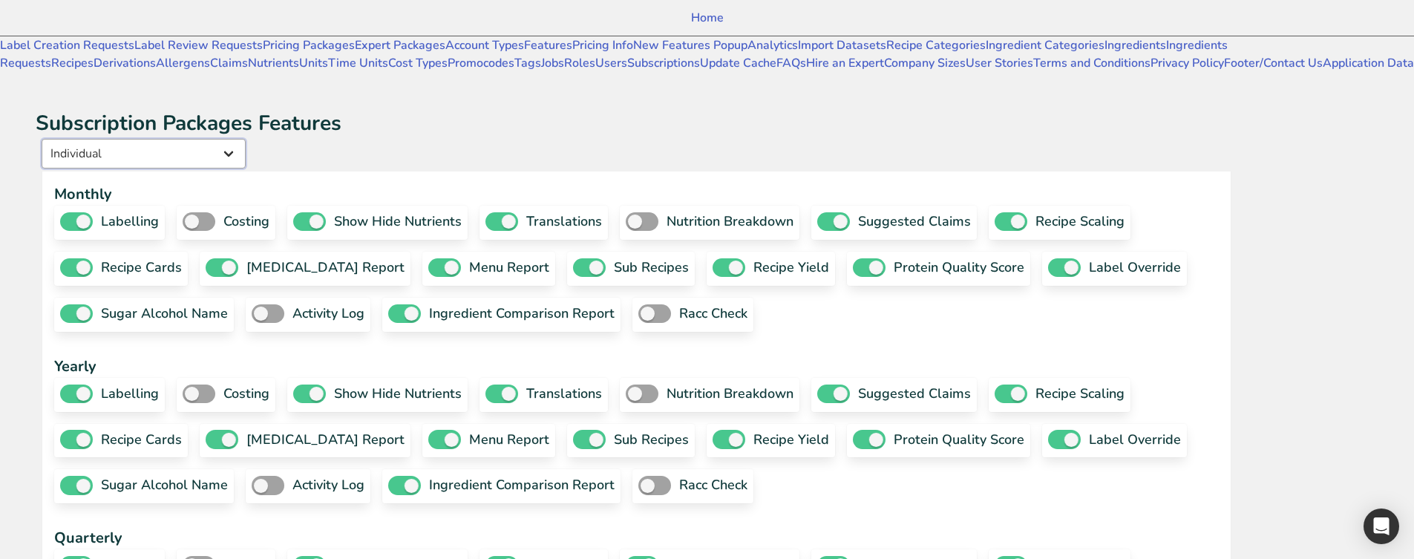
click at [246, 139] on select "Individual Essential Pro Business Old Enterprise 3 Users (799$) Old Enterprise …" at bounding box center [144, 154] width 204 height 30
select select "13"
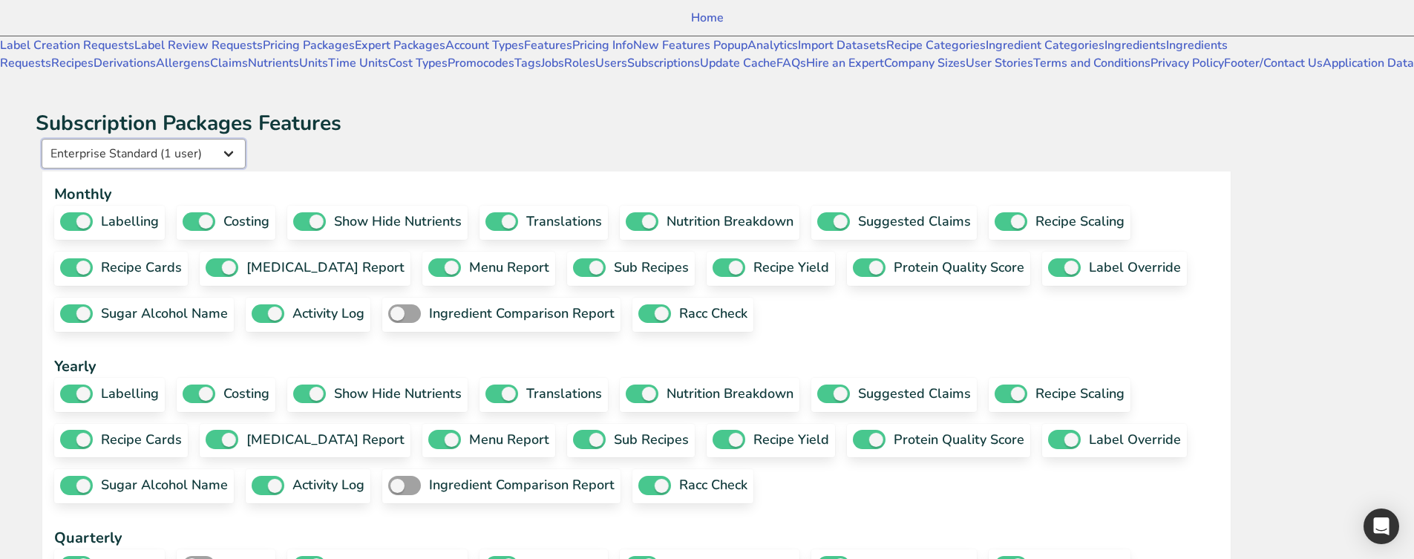
click at [200, 139] on select "Individual Essential Pro Business Old Enterprise 3 Users (799$) Old Enterprise …" at bounding box center [144, 154] width 204 height 30
checkbox input "true"
checkbox input "false"
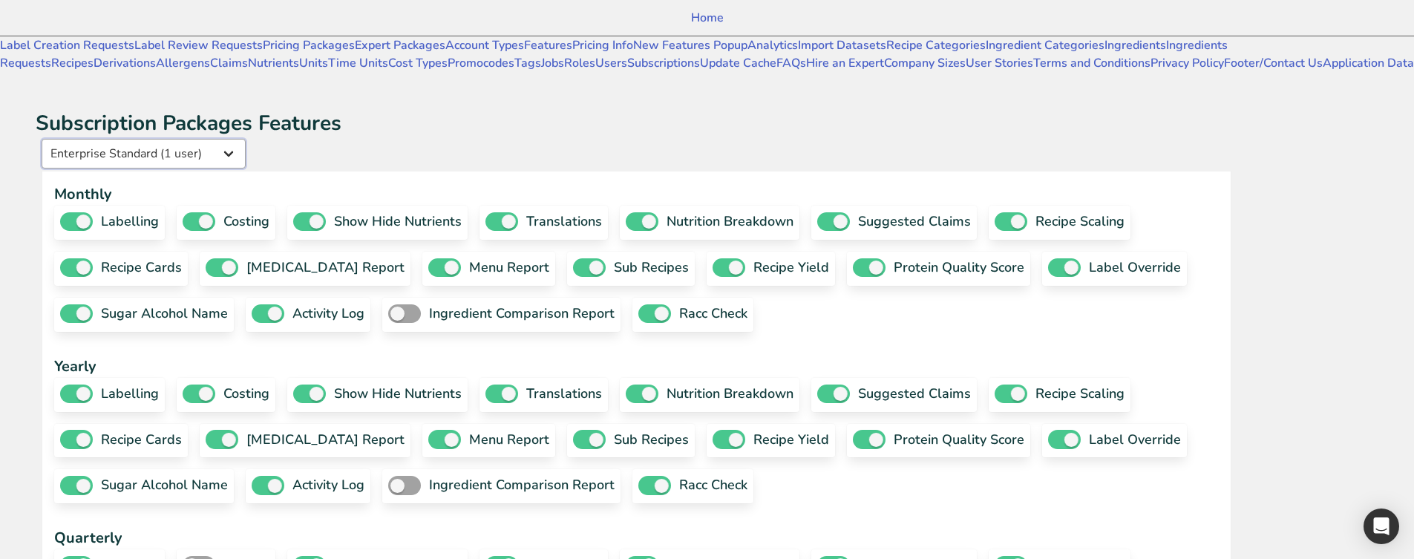
checkbox input "true"
checkbox input "false"
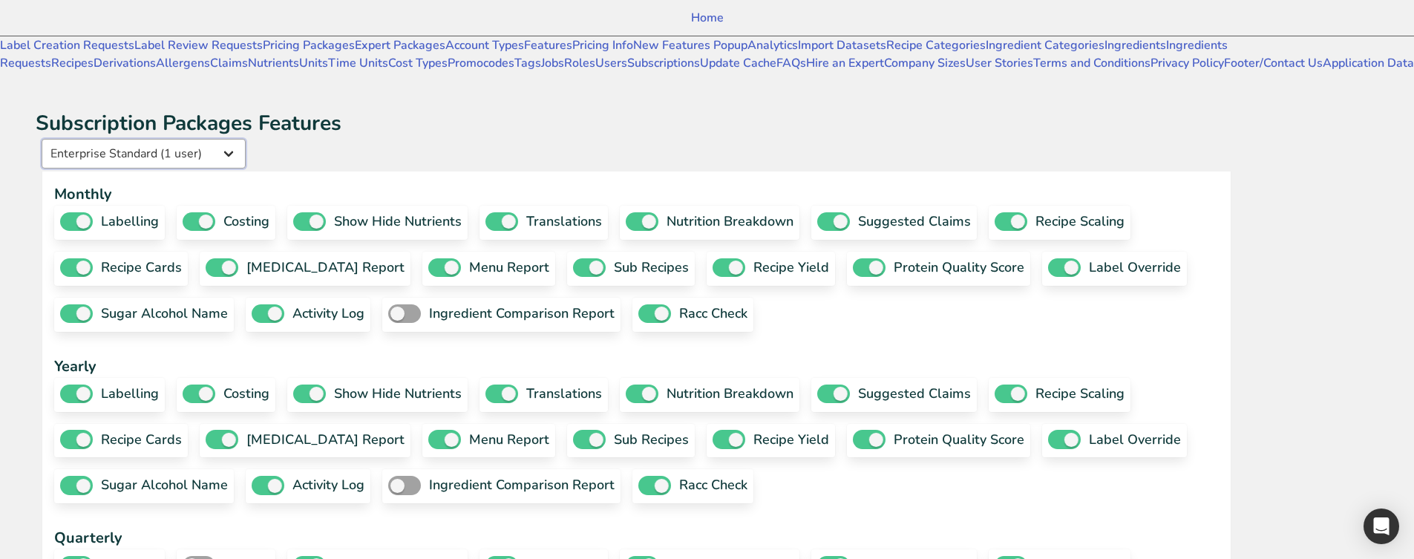
checkbox input "true"
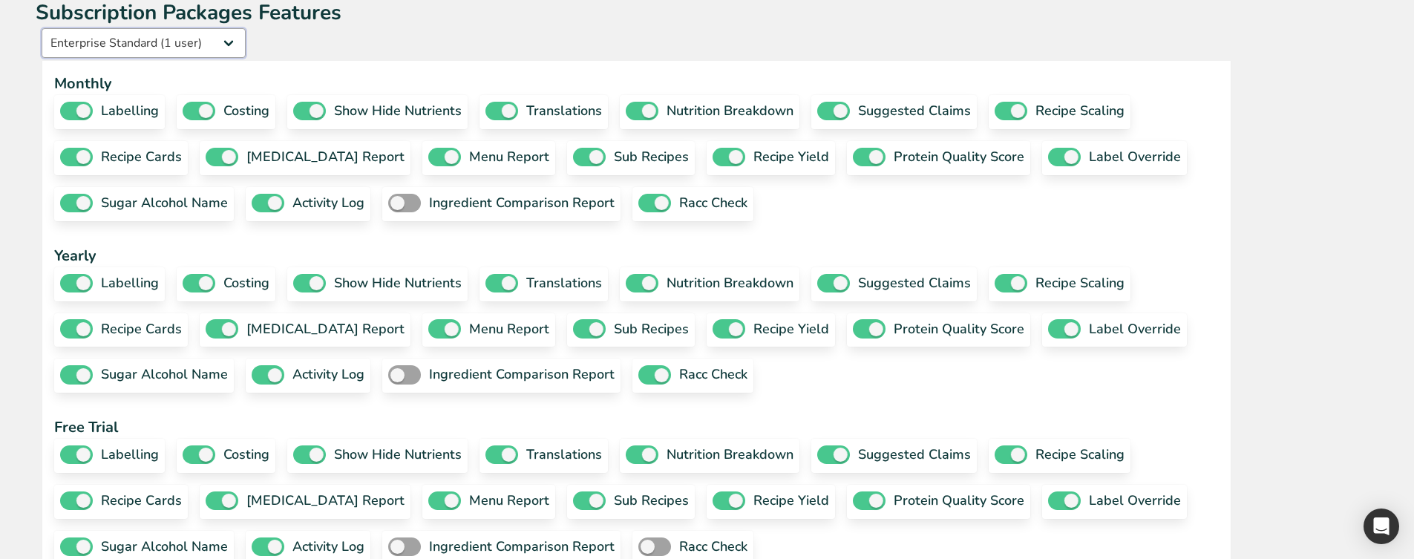
scroll to position [111, 0]
click at [215, 101] on span at bounding box center [199, 110] width 33 height 19
click at [192, 105] on input "costing" at bounding box center [188, 110] width 10 height 10
checkbox input "false"
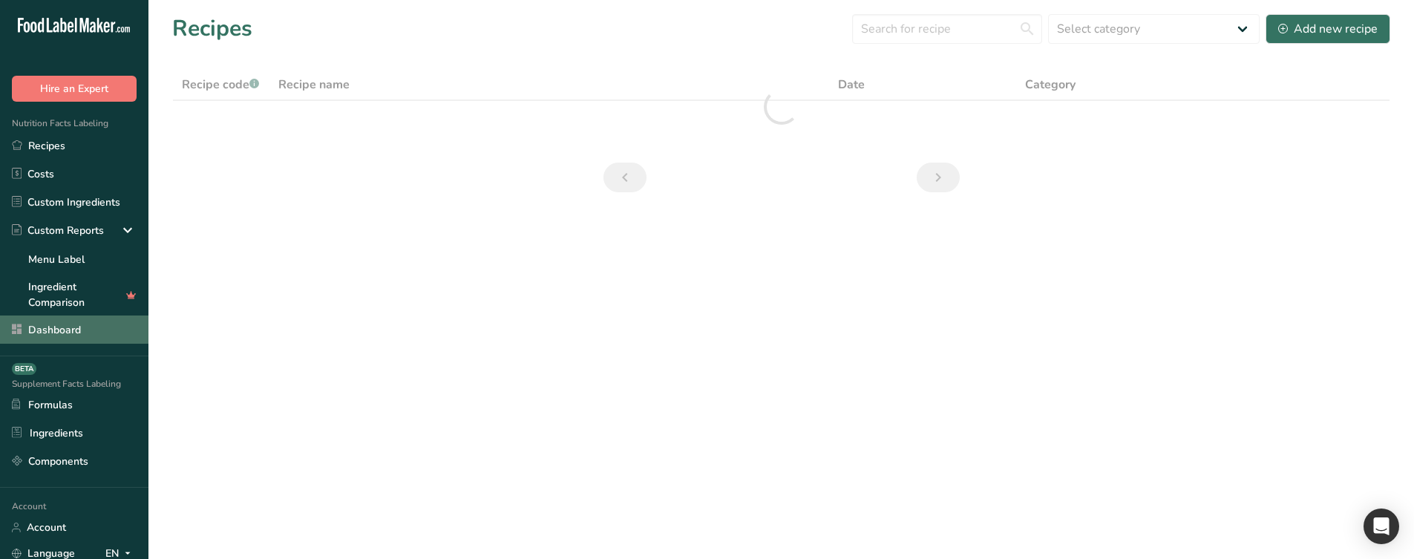
click at [122, 324] on link "Dashboard" at bounding box center [74, 330] width 148 height 28
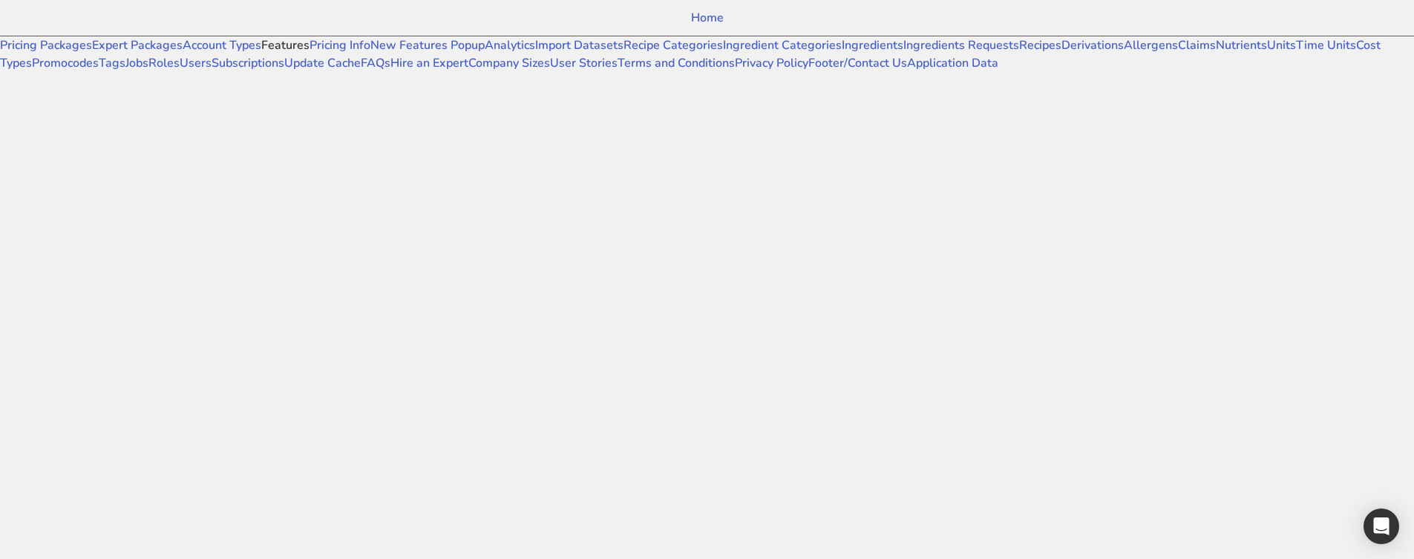
click at [261, 53] on link "Features" at bounding box center [285, 45] width 48 height 16
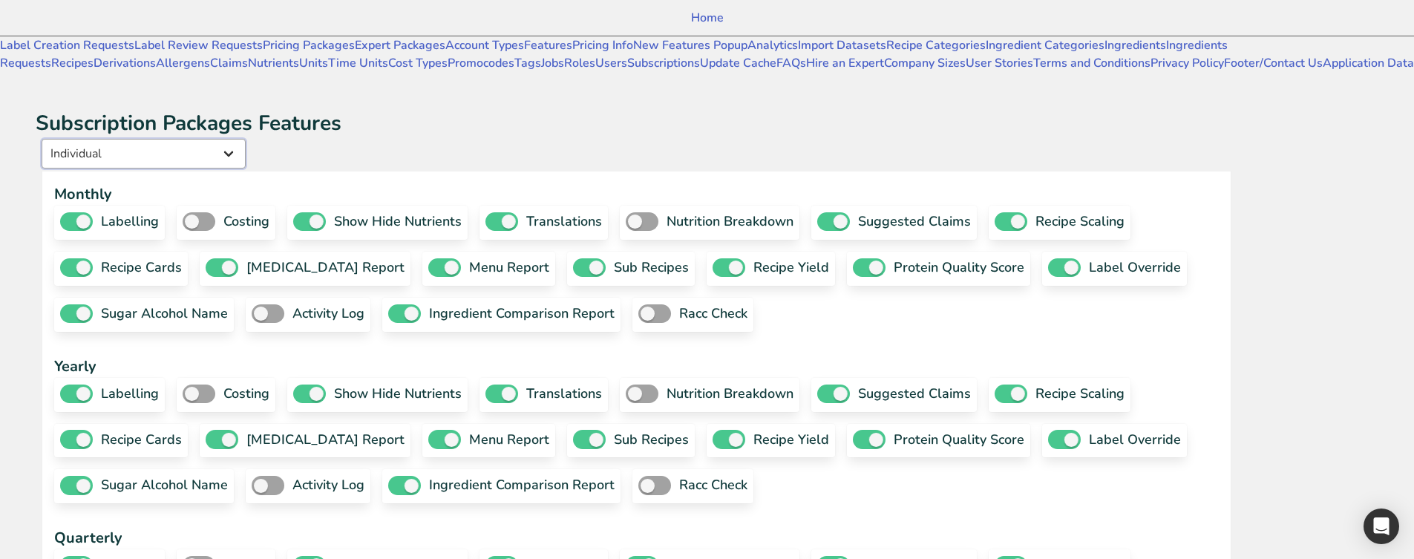
click at [246, 139] on select "Individual Essential Pro Business Old Enterprise 3 Users (799$) Old Enterprise …" at bounding box center [144, 154] width 204 height 30
select select "13"
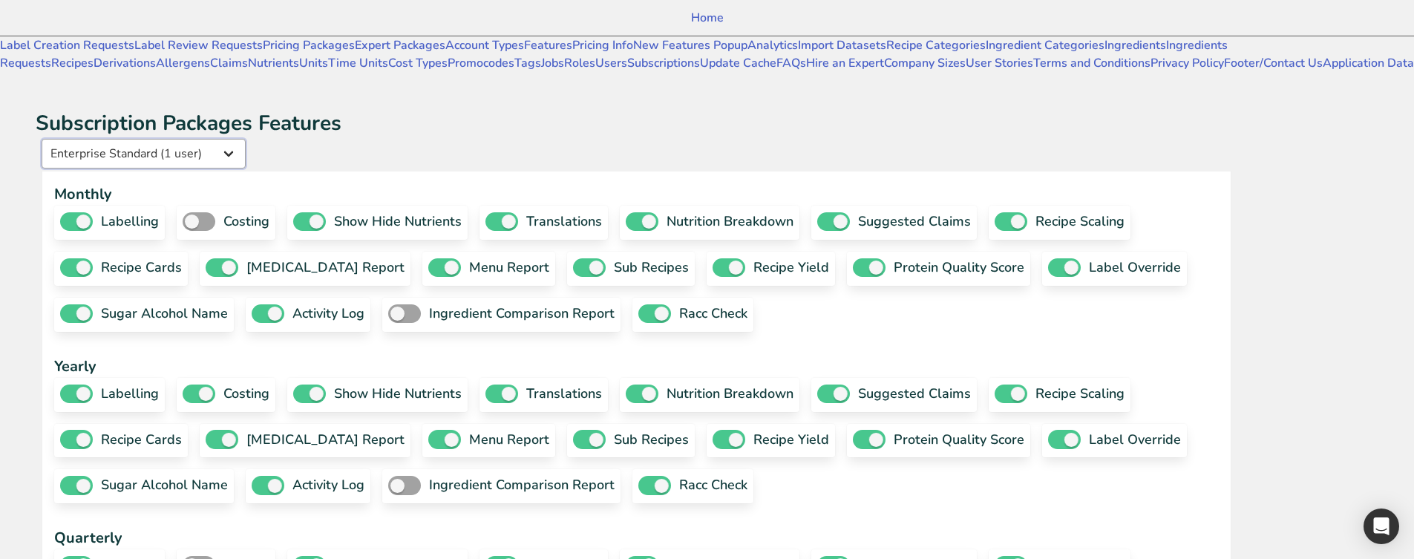
click at [200, 139] on select "Individual Essential Pro Business Old Enterprise 3 Users (799$) Old Enterprise …" at bounding box center [144, 154] width 204 height 30
checkbox input "true"
checkbox input "false"
checkbox input "true"
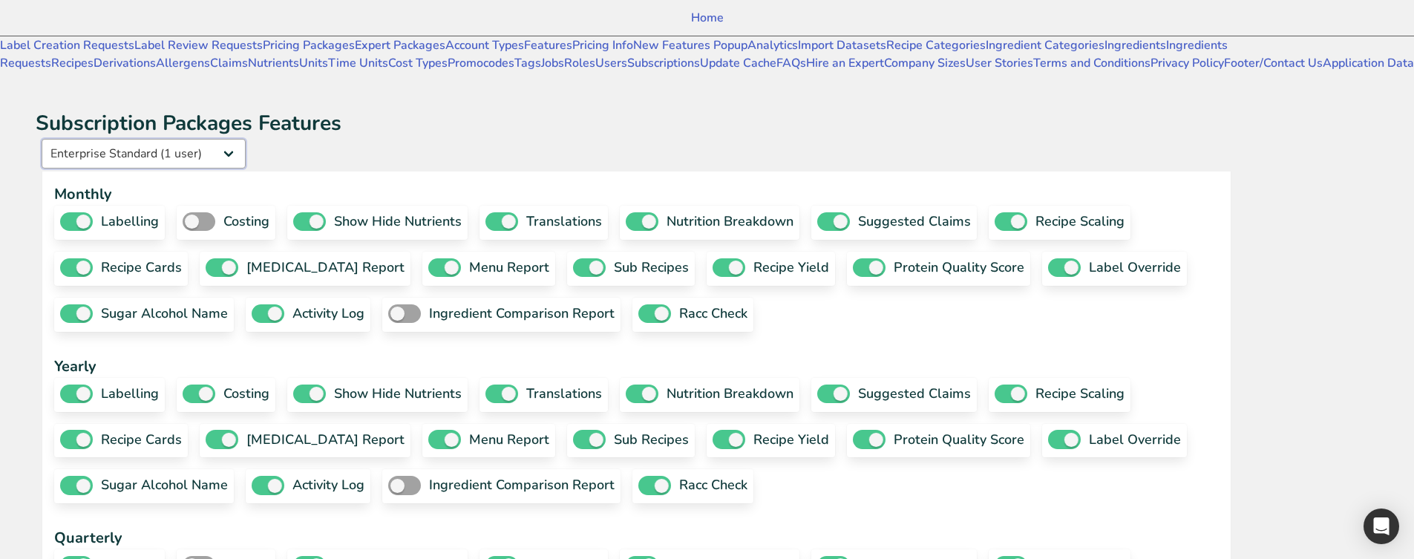
checkbox input "true"
checkbox input "false"
checkbox input "true"
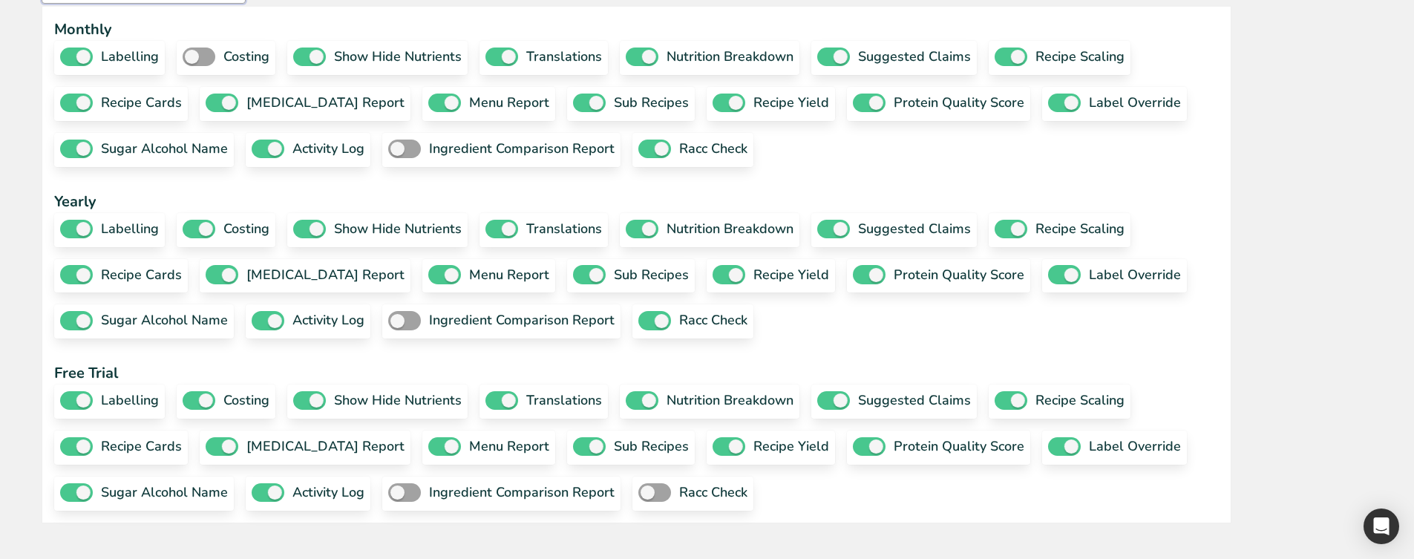
scroll to position [445, 0]
click at [215, 220] on span at bounding box center [199, 229] width 33 height 19
click at [192, 224] on input "costing" at bounding box center [188, 229] width 10 height 10
checkbox input "false"
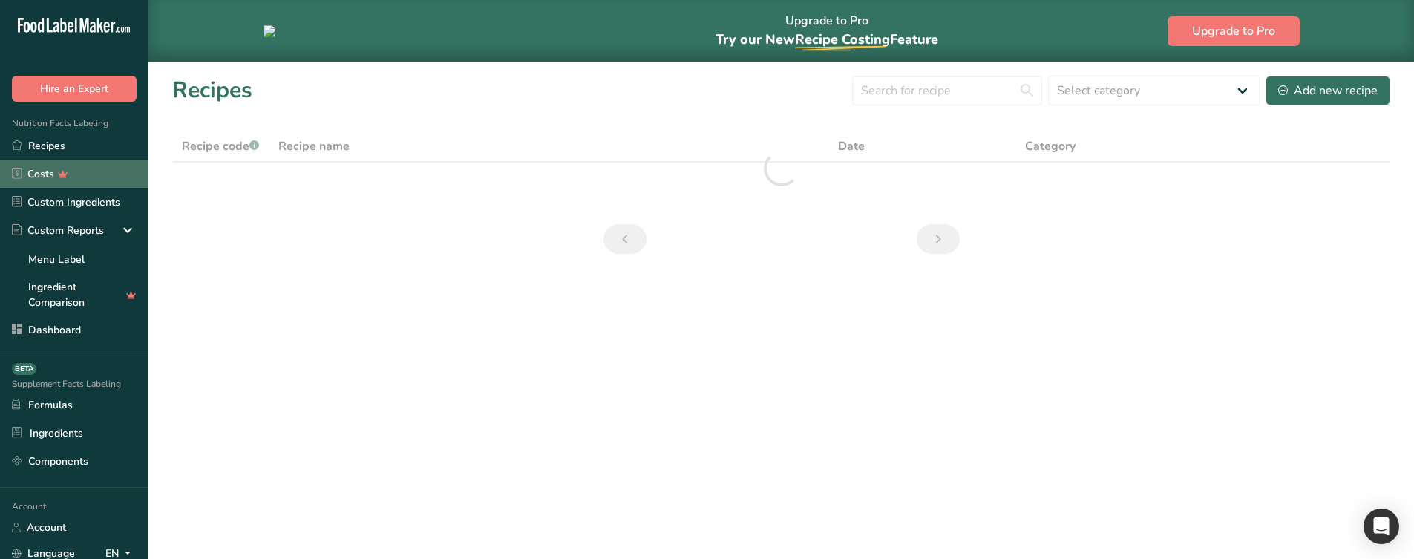
click at [57, 185] on link "Costs" at bounding box center [74, 174] width 148 height 28
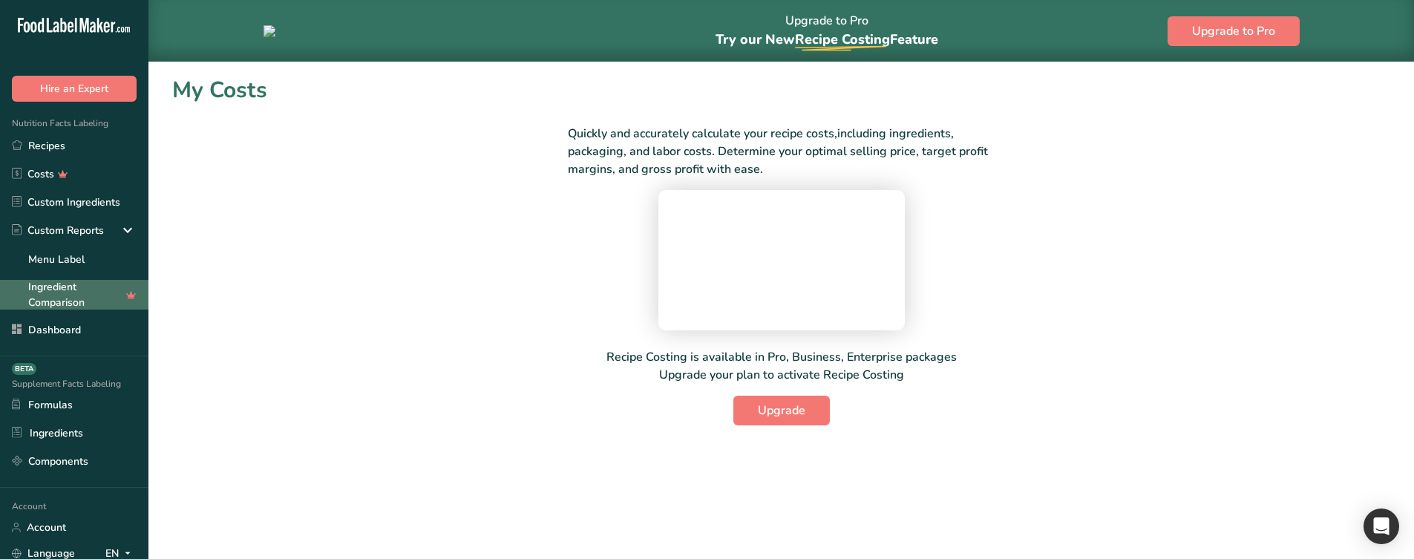
click at [78, 297] on link "Ingredient Comparison" at bounding box center [74, 295] width 148 height 30
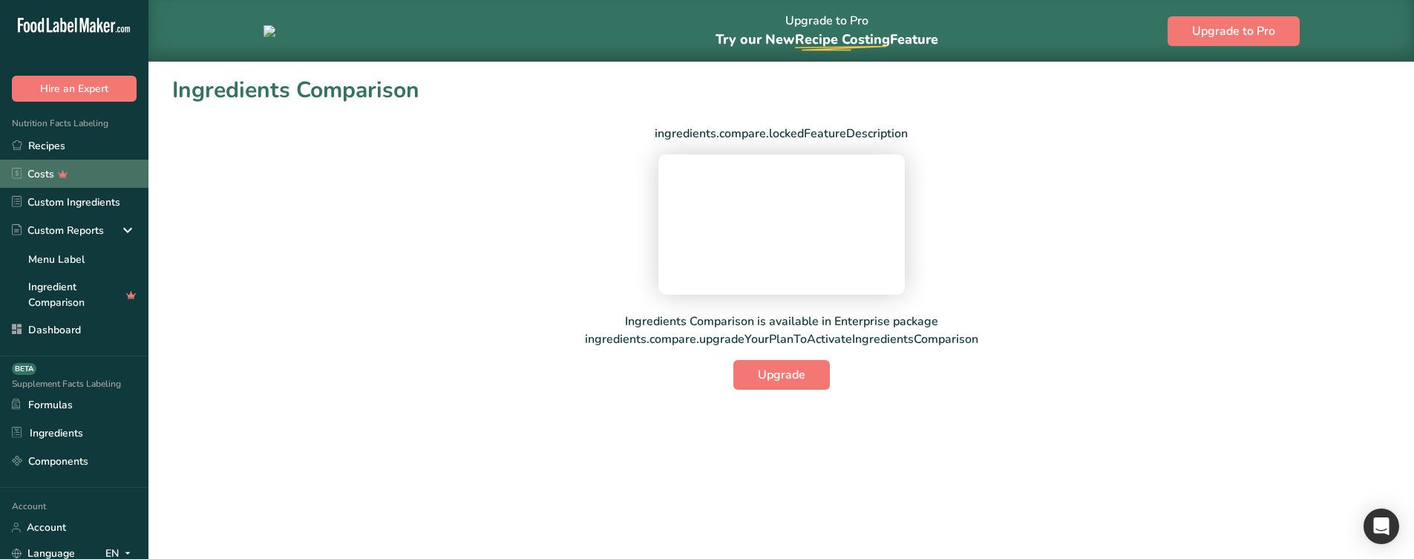
click at [76, 177] on link "Costs" at bounding box center [74, 174] width 148 height 28
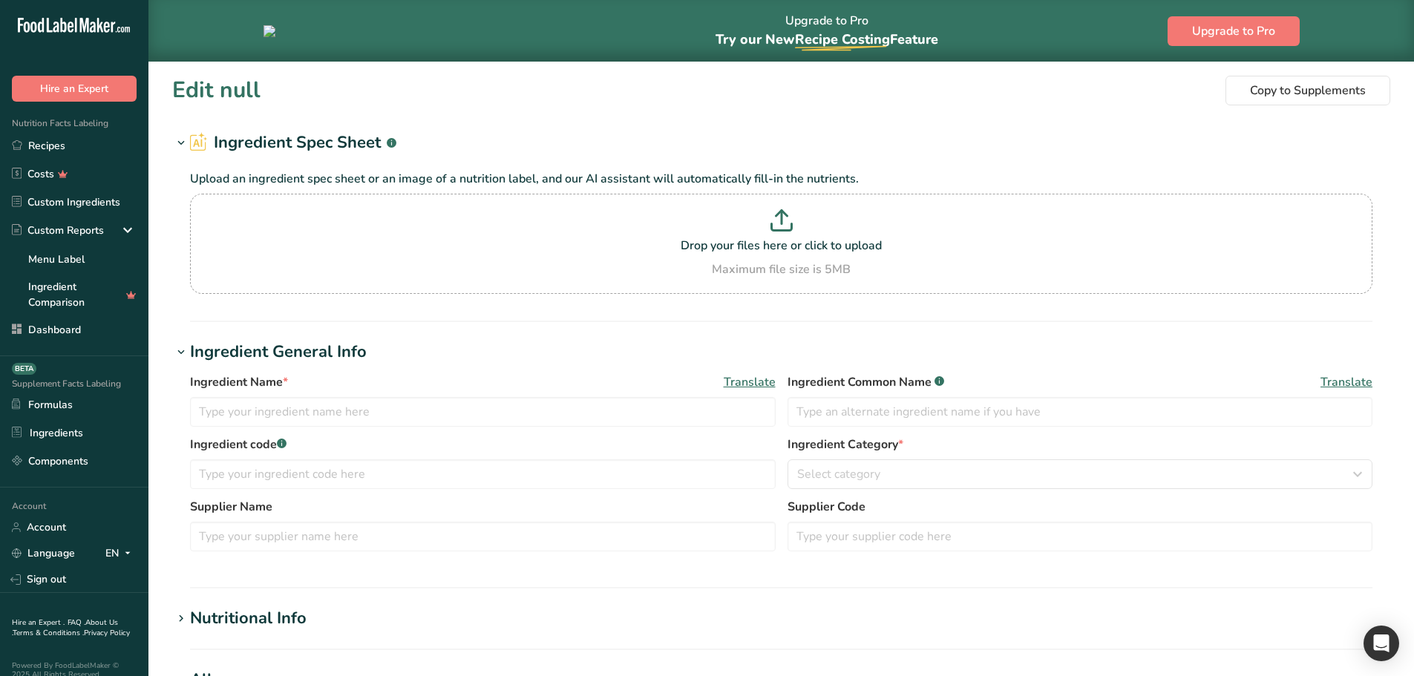
type input "Almond flour"
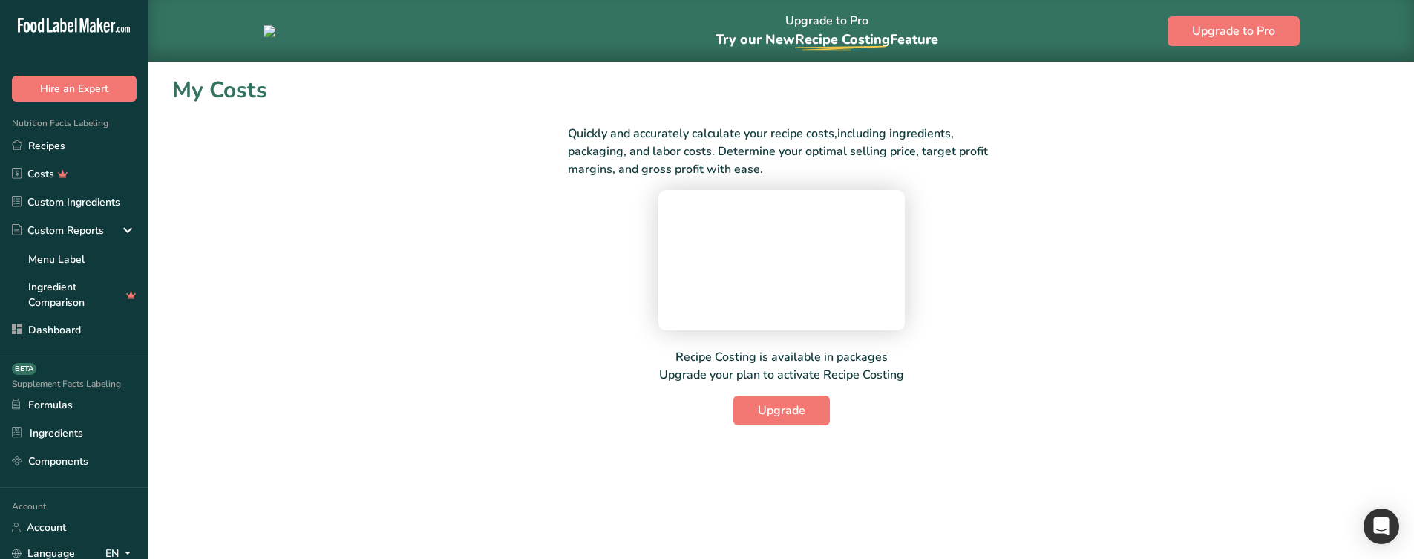
scroll to position [17, 0]
click at [103, 301] on link "Ingredient Comparison" at bounding box center [74, 295] width 148 height 30
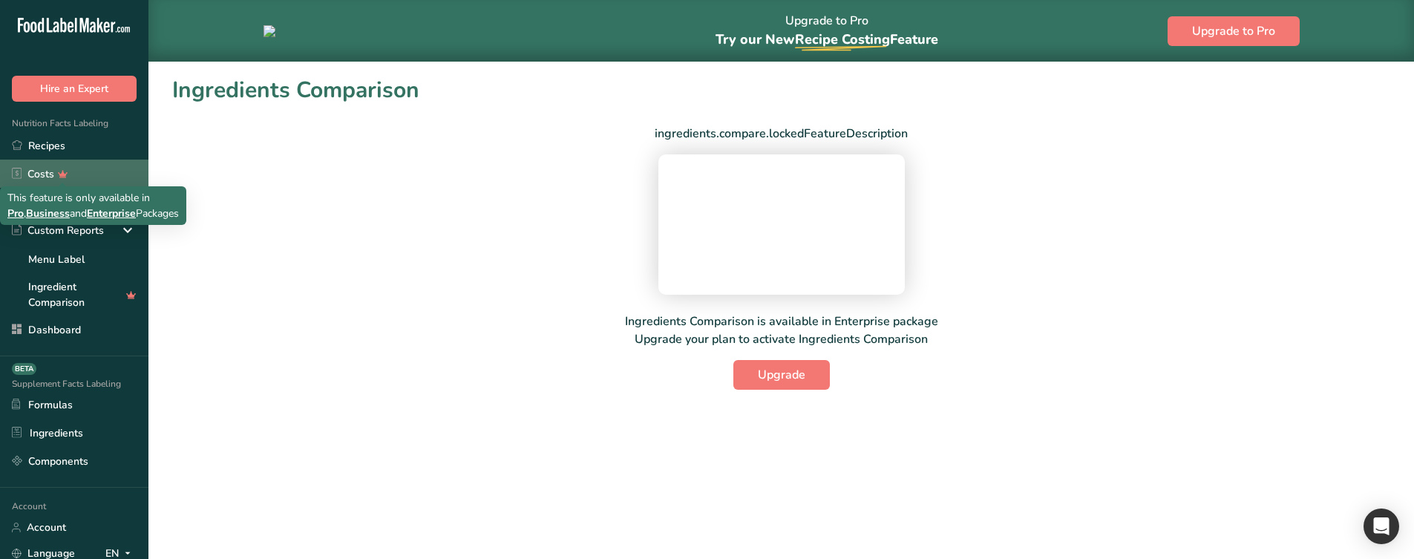
click at [68, 172] on icon at bounding box center [64, 174] width 22 height 16
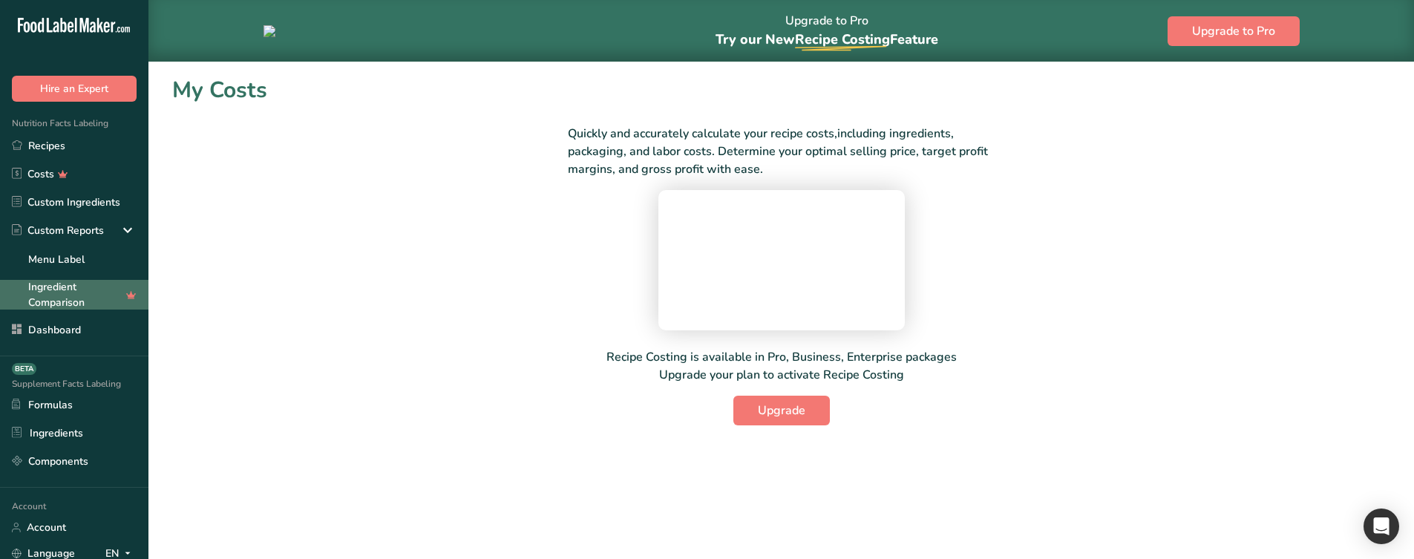
click at [82, 287] on link "Ingredient Comparison" at bounding box center [74, 295] width 148 height 30
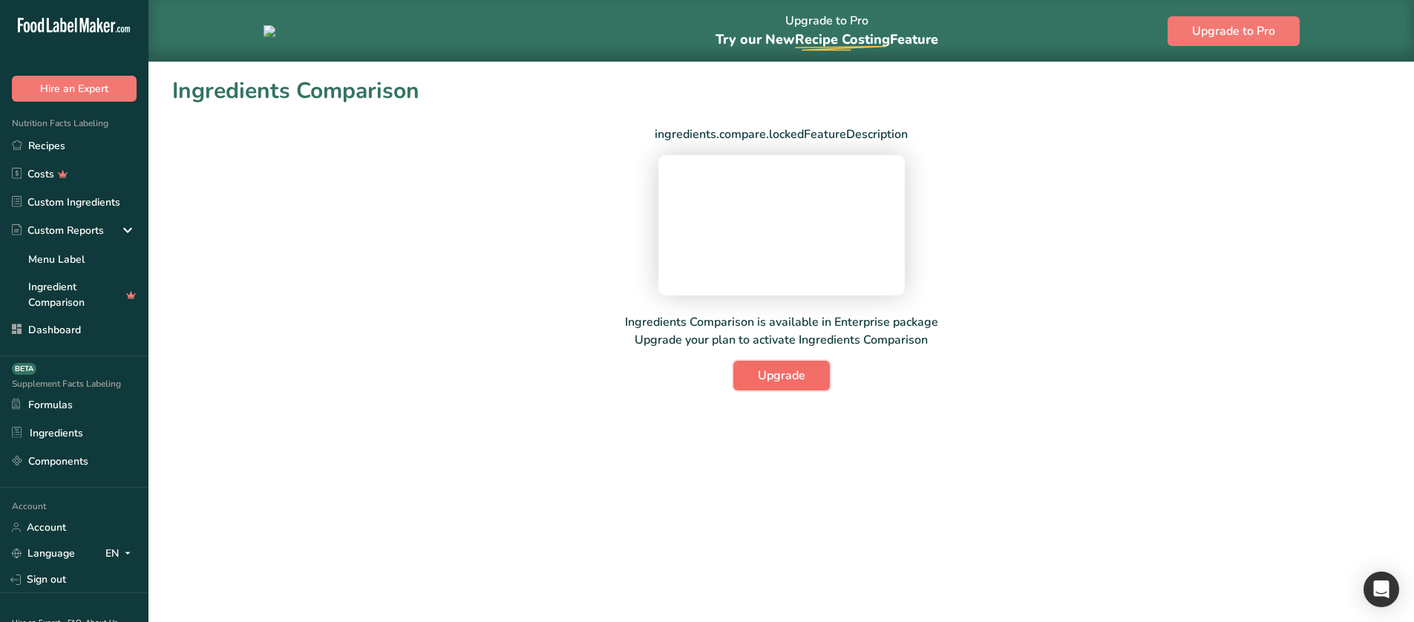
click at [777, 390] on button "Upgrade" at bounding box center [781, 376] width 97 height 30
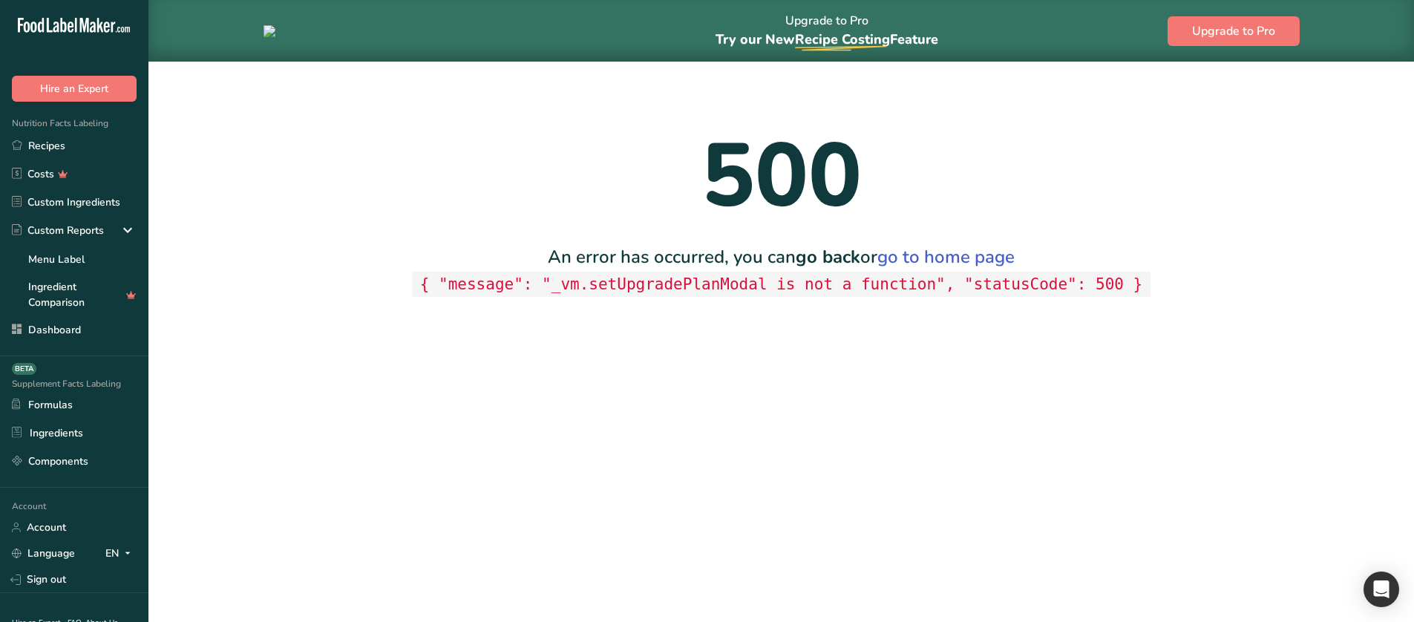
click at [680, 292] on code "{ "message": "_vm.setUpgradePlanModal is not a function", "statusCode": 500 }" at bounding box center [781, 285] width 739 height 26
copy code "setUpgradePlanModal"
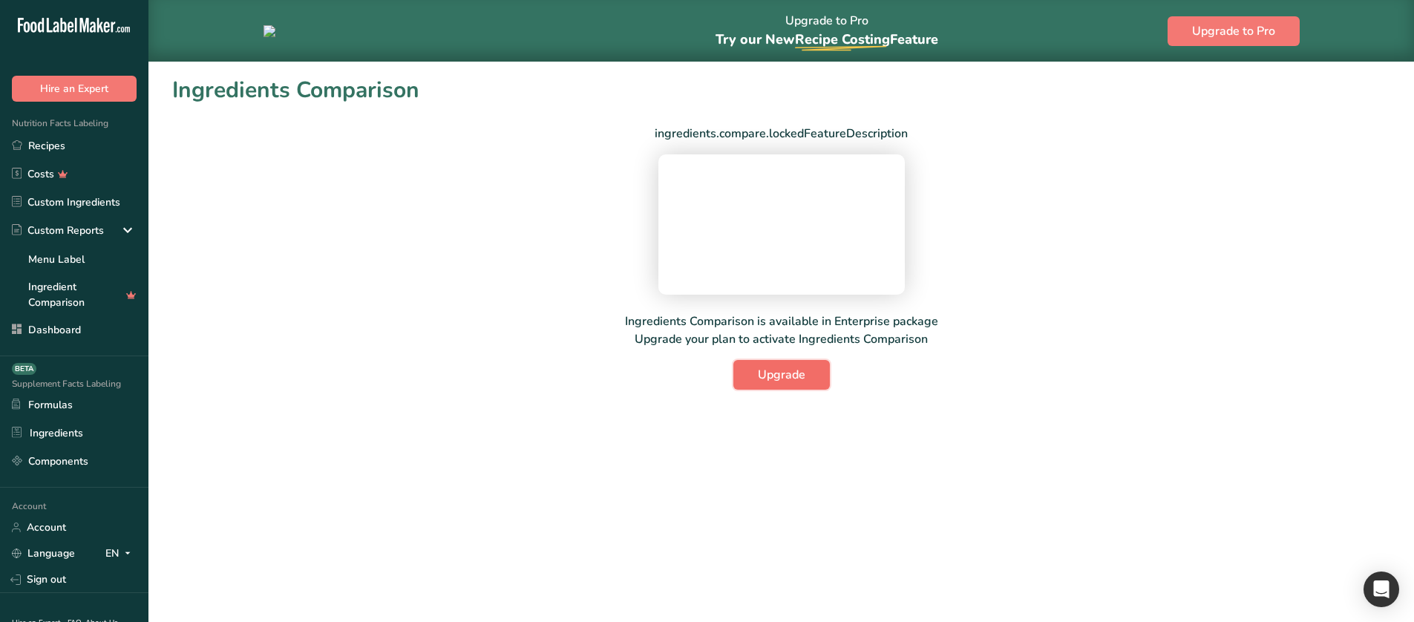
click at [768, 384] on span "Upgrade" at bounding box center [782, 375] width 48 height 18
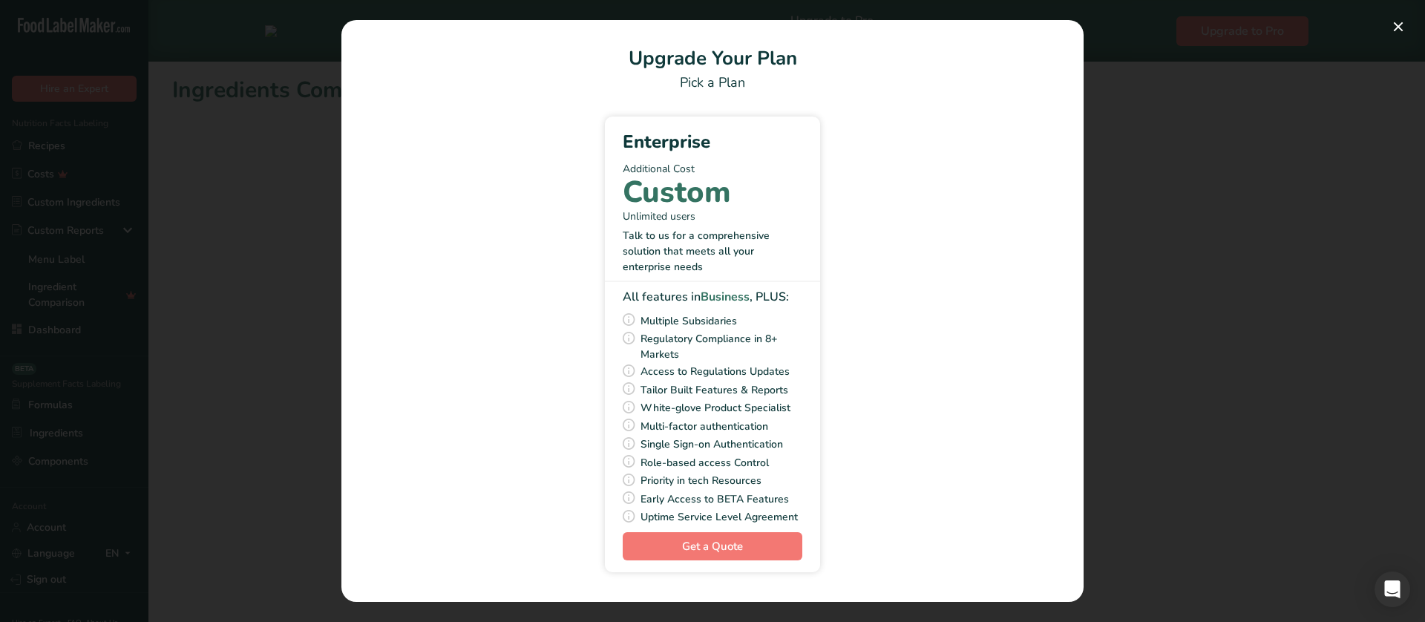
click at [1166, 286] on div "Pick Your Pricing Plan Modal" at bounding box center [712, 311] width 1425 height 622
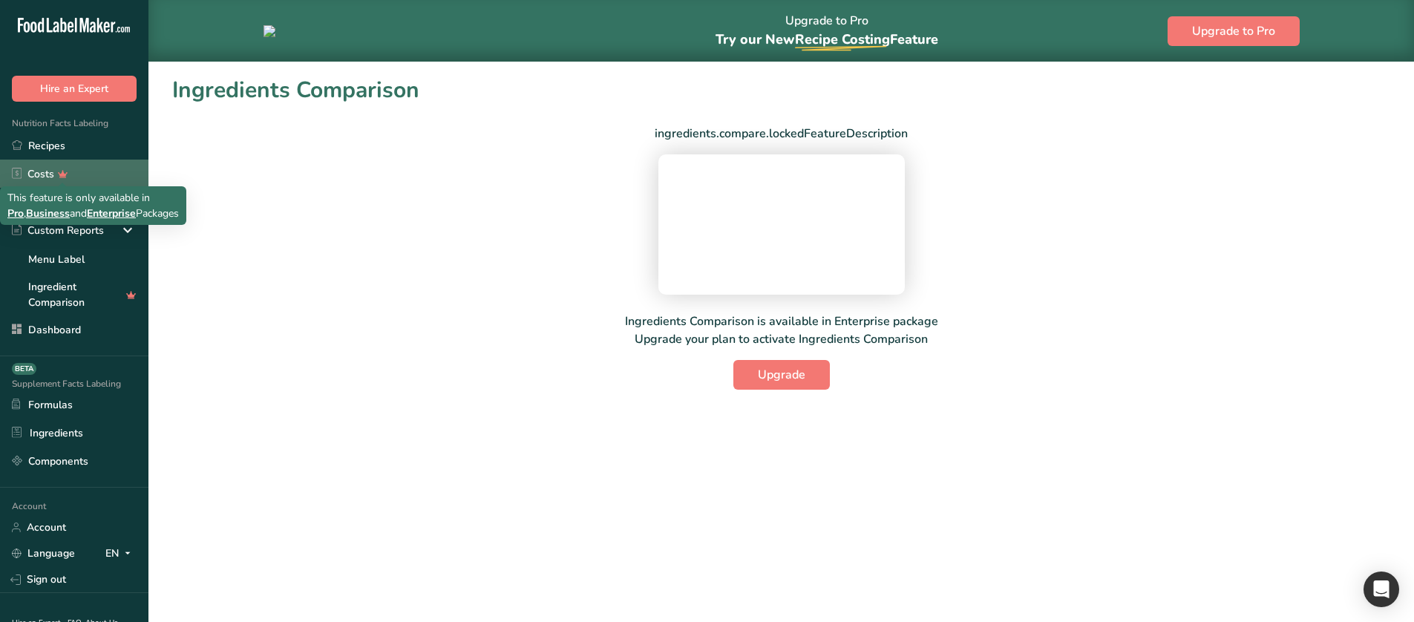
click at [56, 166] on icon at bounding box center [64, 174] width 22 height 16
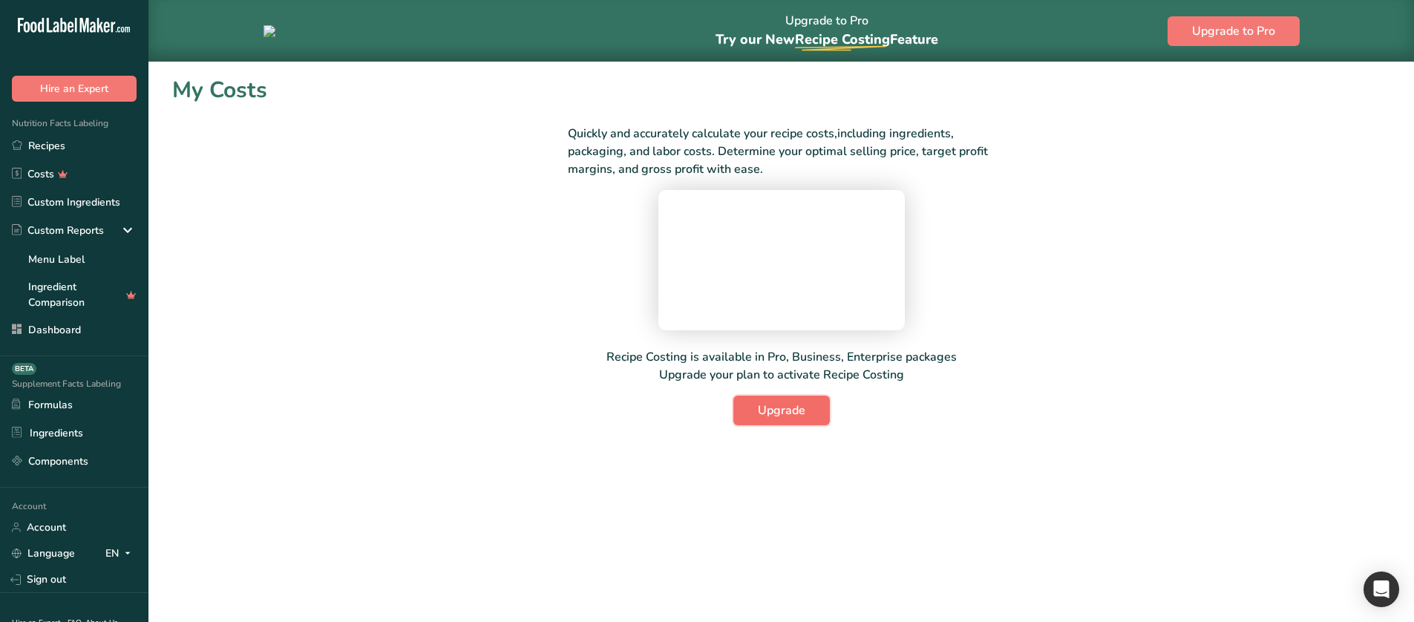
click at [798, 425] on button "Upgrade" at bounding box center [781, 411] width 97 height 30
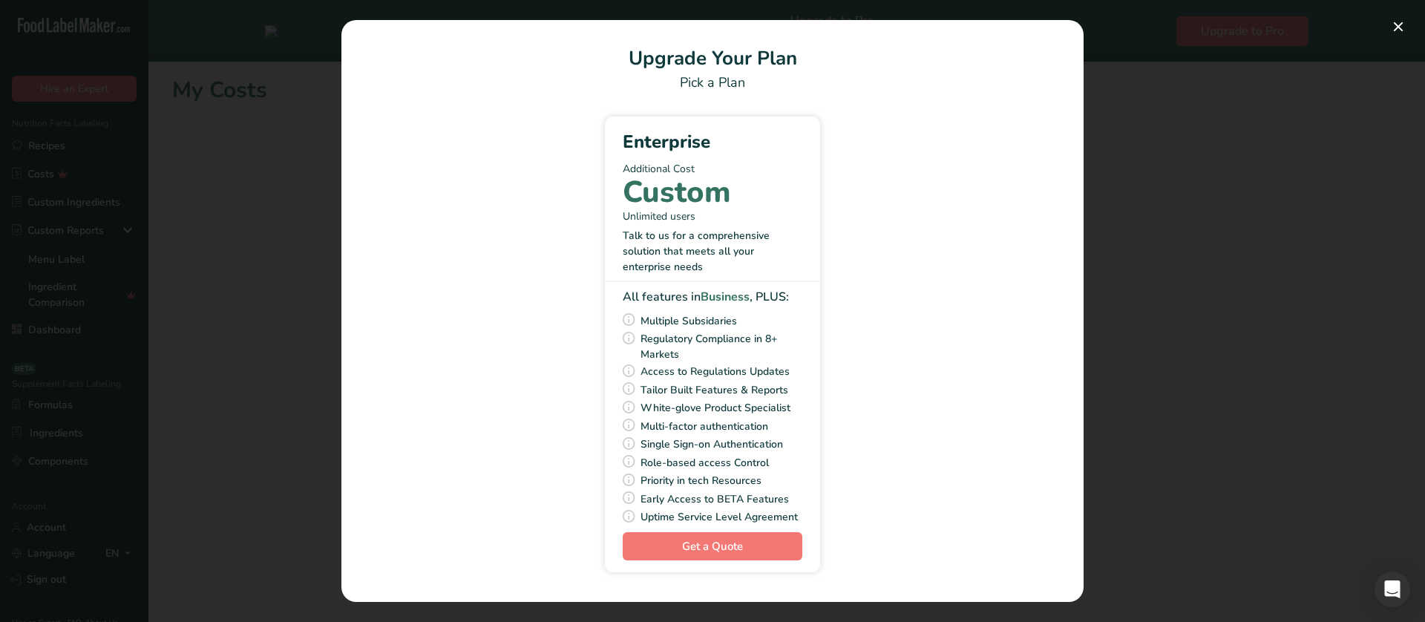
click at [1166, 294] on div "Pick Your Pricing Plan Modal" at bounding box center [712, 311] width 1425 height 622
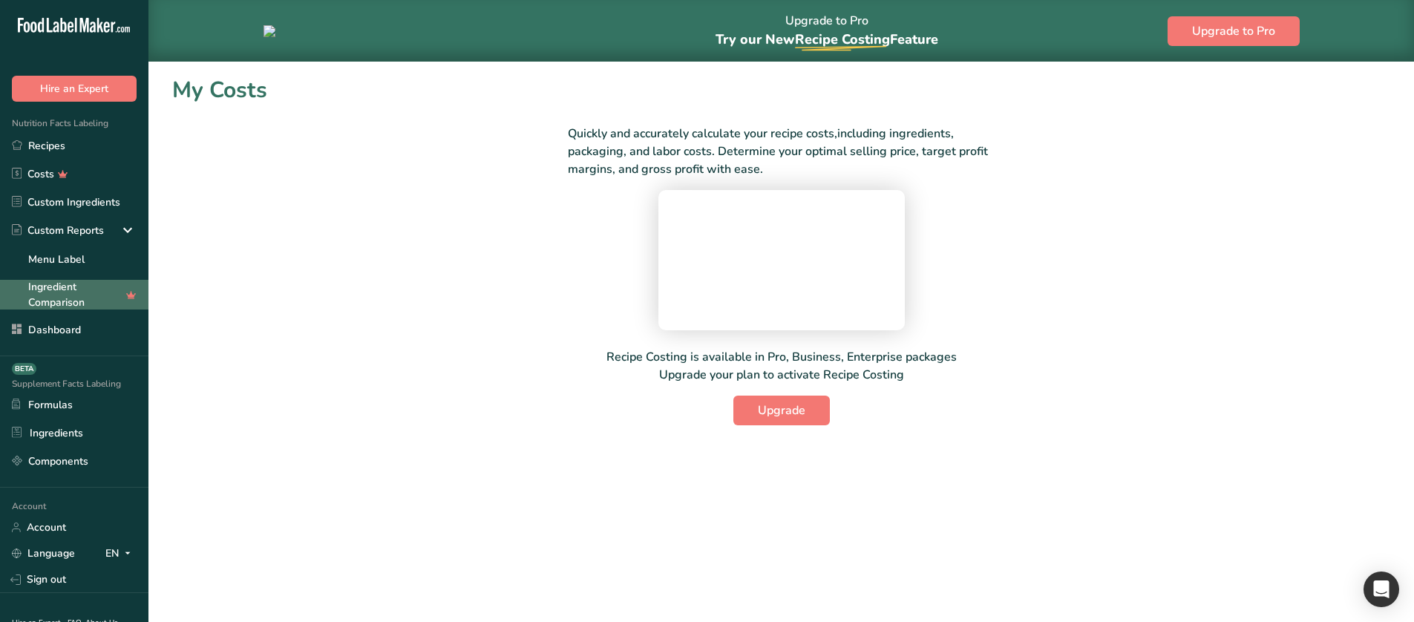
click at [38, 301] on link "Ingredient Comparison" at bounding box center [74, 295] width 148 height 30
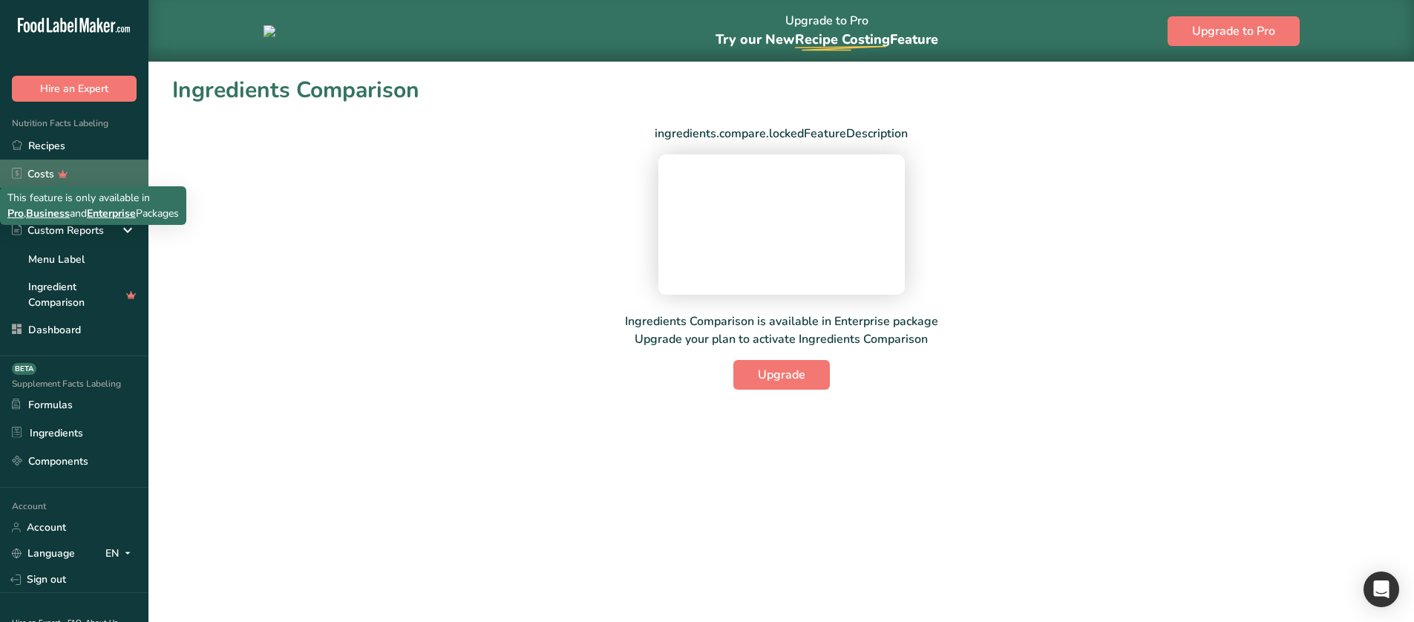
click at [80, 174] on link "Costs" at bounding box center [74, 174] width 148 height 28
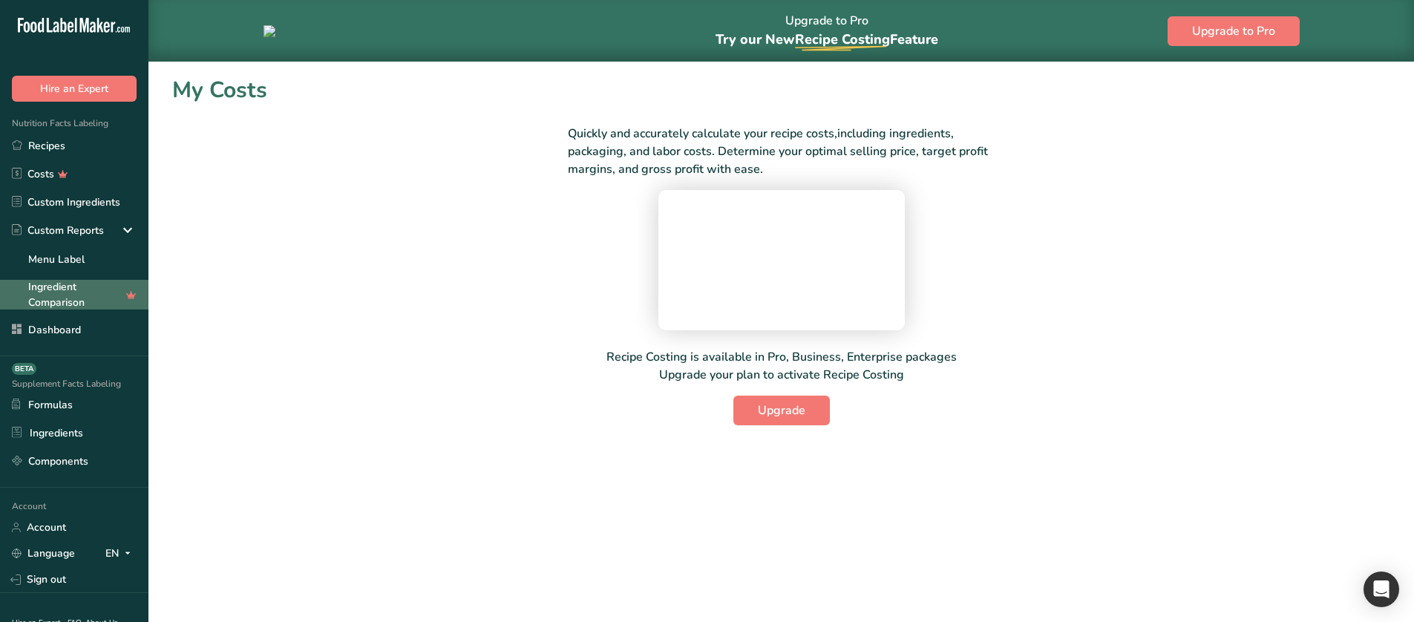
click at [56, 293] on link "Ingredient Comparison" at bounding box center [74, 295] width 148 height 30
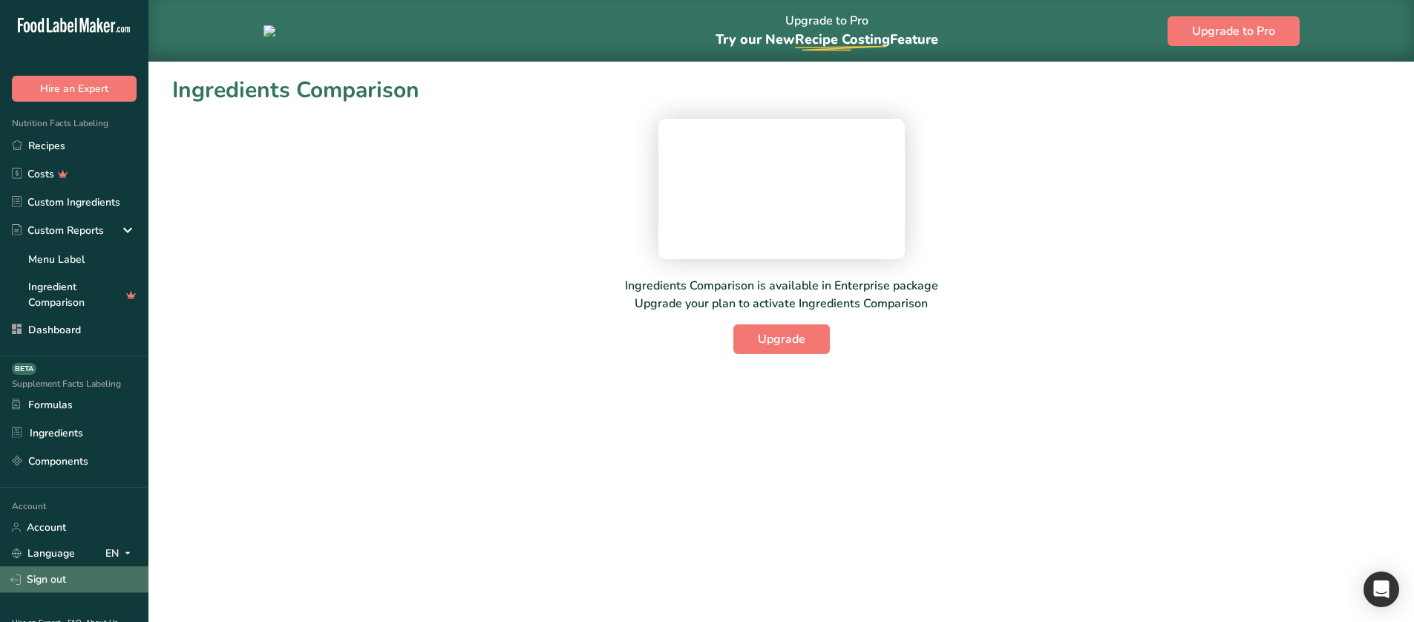
click at [56, 577] on link "Sign out" at bounding box center [74, 579] width 148 height 26
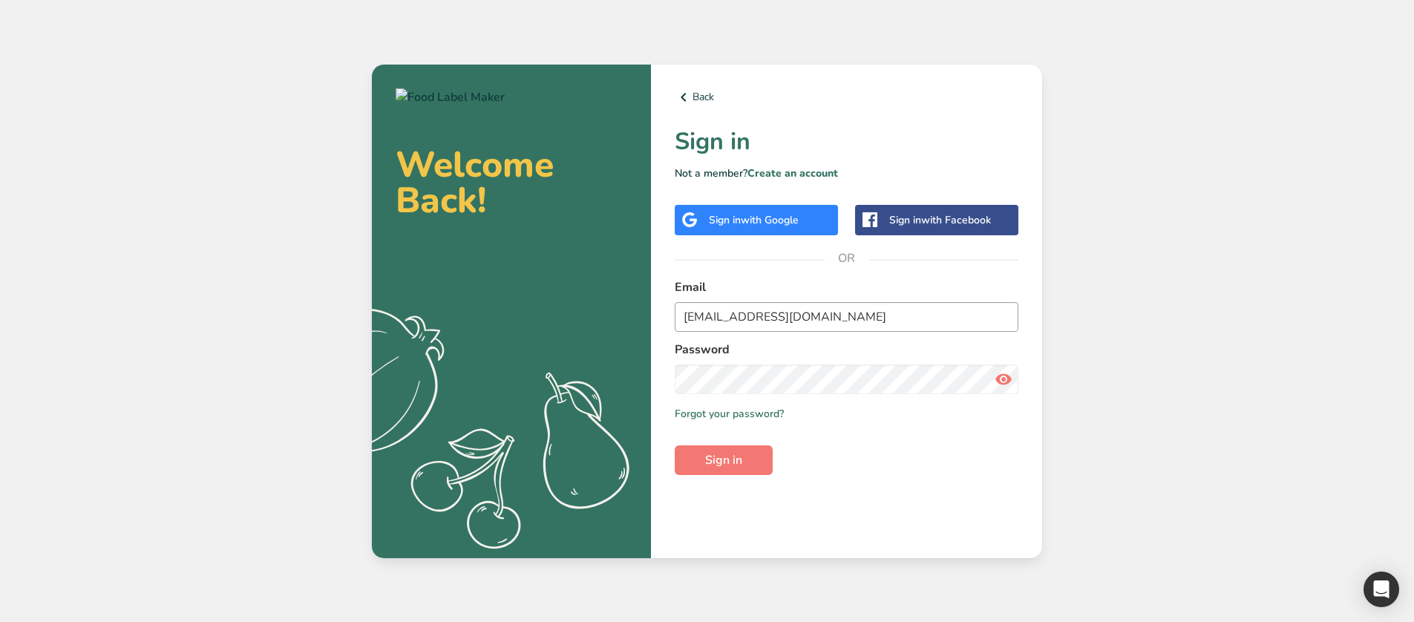
drag, startPoint x: 717, startPoint y: 299, endPoint x: 716, endPoint y: 318, distance: 19.4
click at [717, 299] on div "Email a.essam@foodlabelmaker.com" at bounding box center [847, 304] width 344 height 53
click at [716, 319] on input "a.essam@foodlabelmaker.com" at bounding box center [847, 317] width 344 height 30
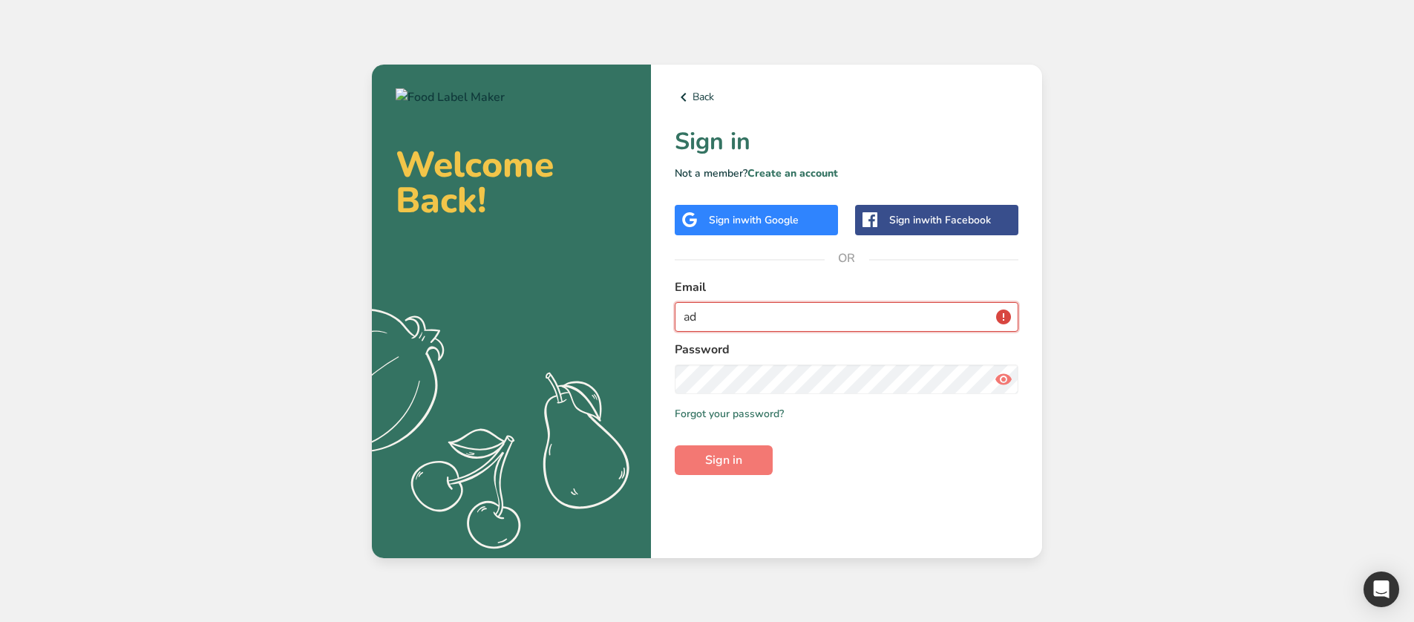
type input "admin@test.com"
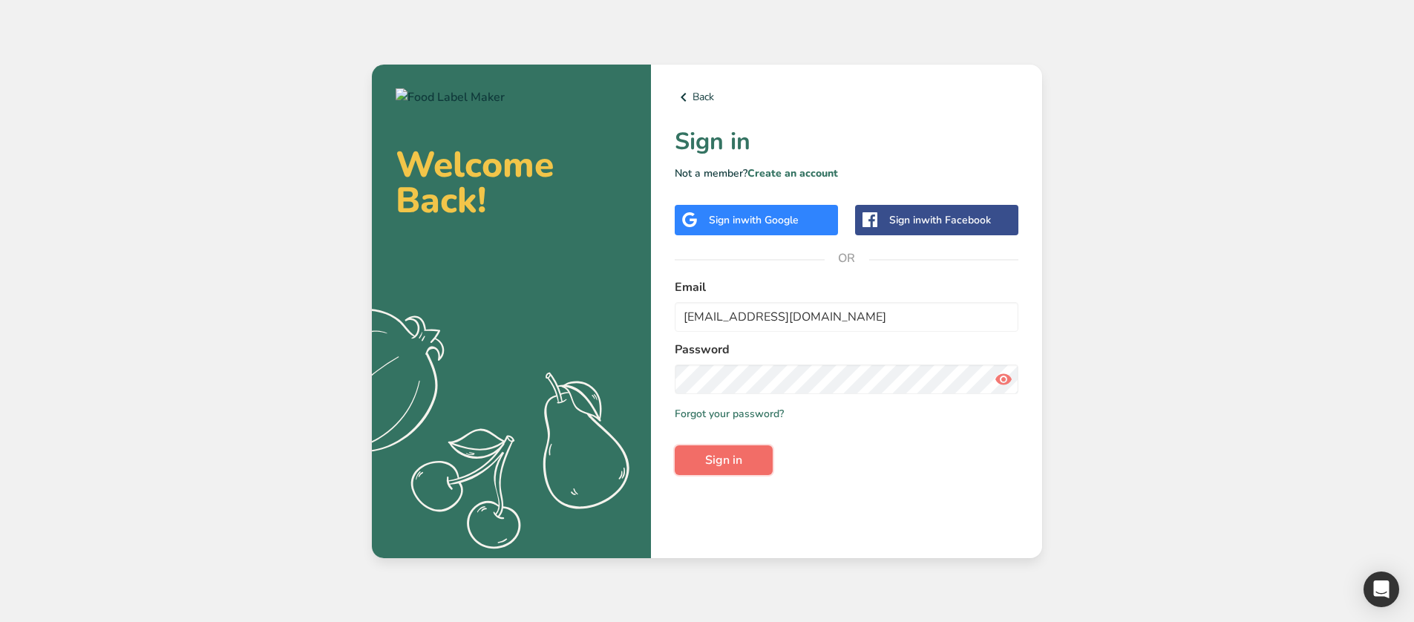
click at [737, 465] on span "Sign in" at bounding box center [723, 460] width 37 height 18
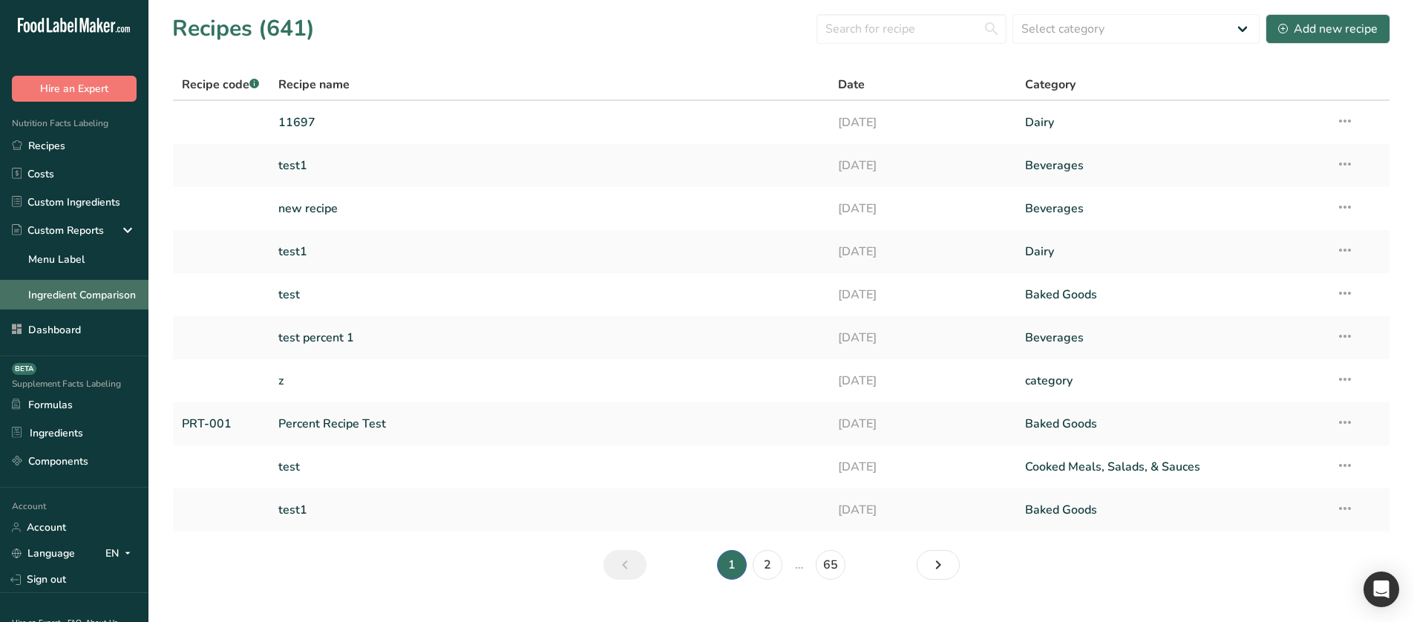
click at [73, 284] on link "Ingredient Comparison" at bounding box center [74, 295] width 148 height 30
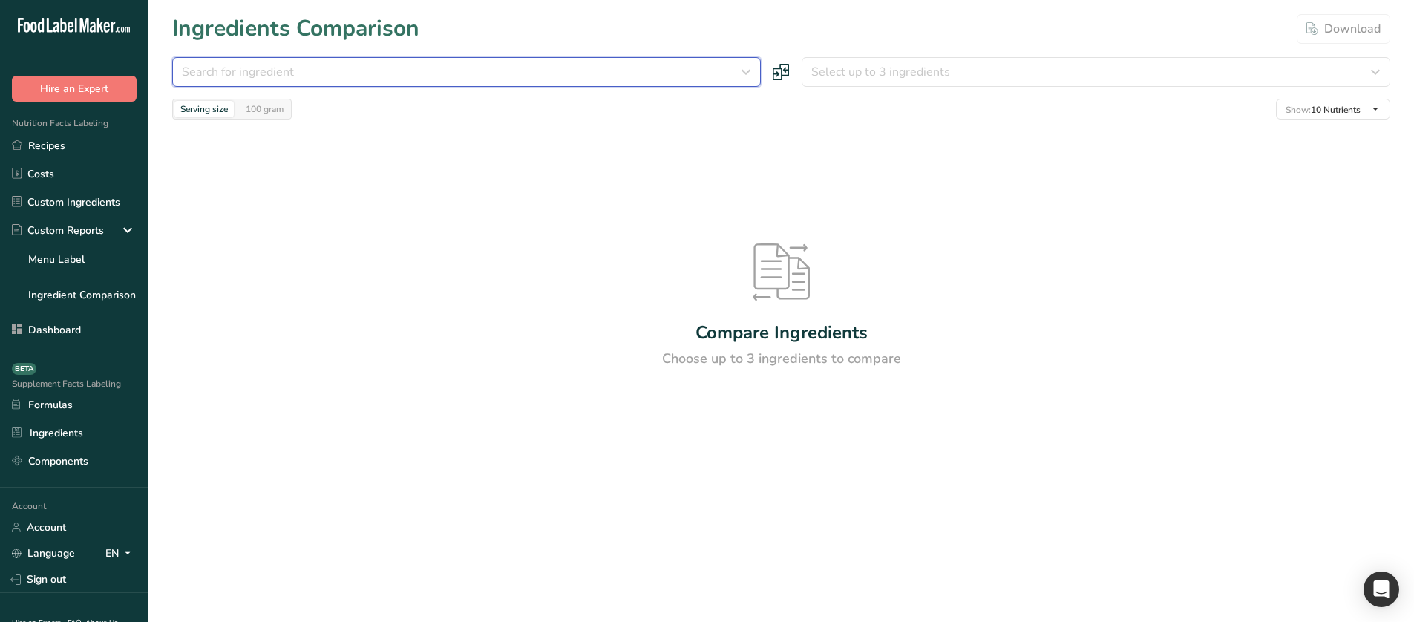
click at [424, 76] on div "Search for ingredient" at bounding box center [462, 72] width 560 height 18
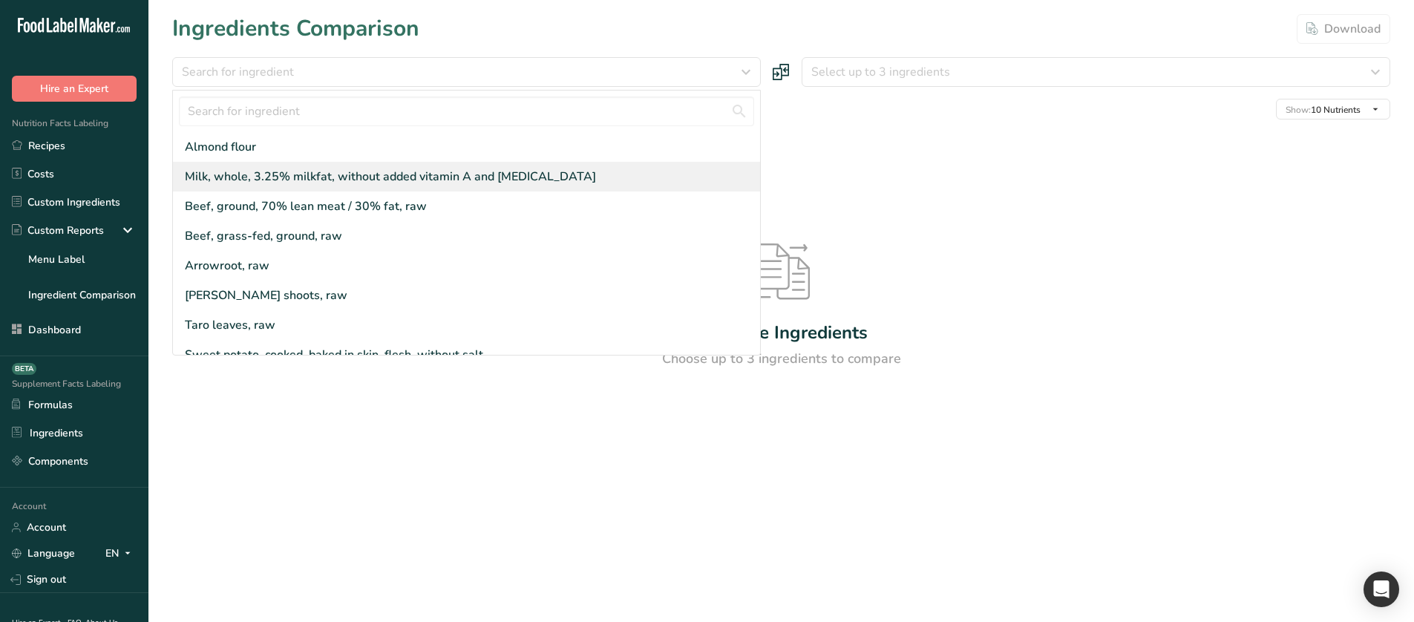
click at [335, 162] on div "Milk, whole, 3.25% milkfat, without added vitamin A and [MEDICAL_DATA]" at bounding box center [466, 177] width 587 height 30
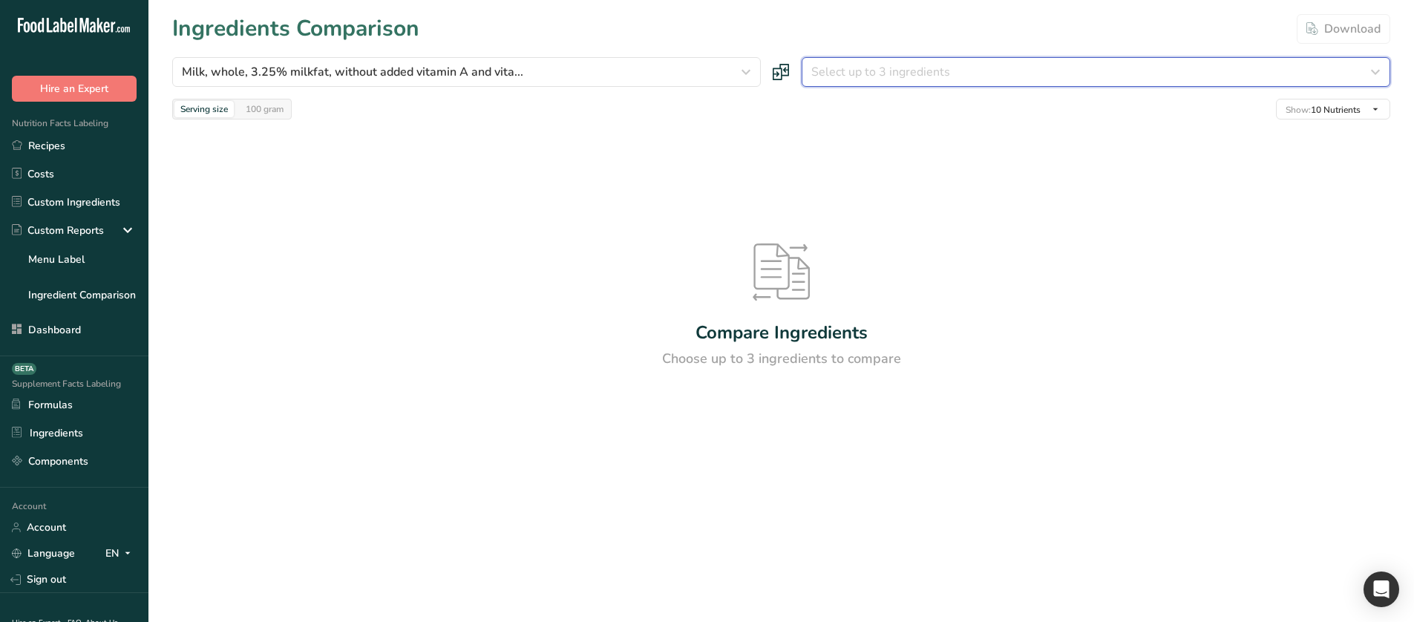
click at [839, 68] on span "Select up to 3 ingredients" at bounding box center [880, 72] width 139 height 18
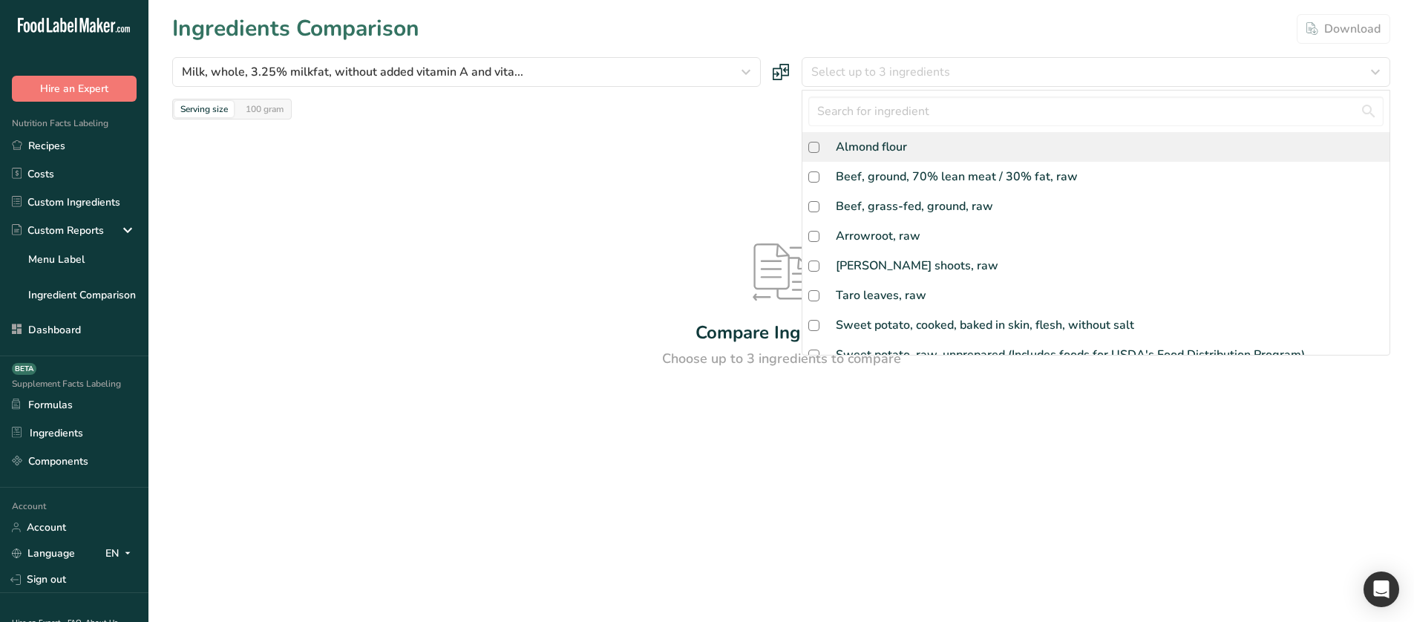
click at [842, 148] on div "Almond flour" at bounding box center [871, 147] width 71 height 18
checkbox input "true"
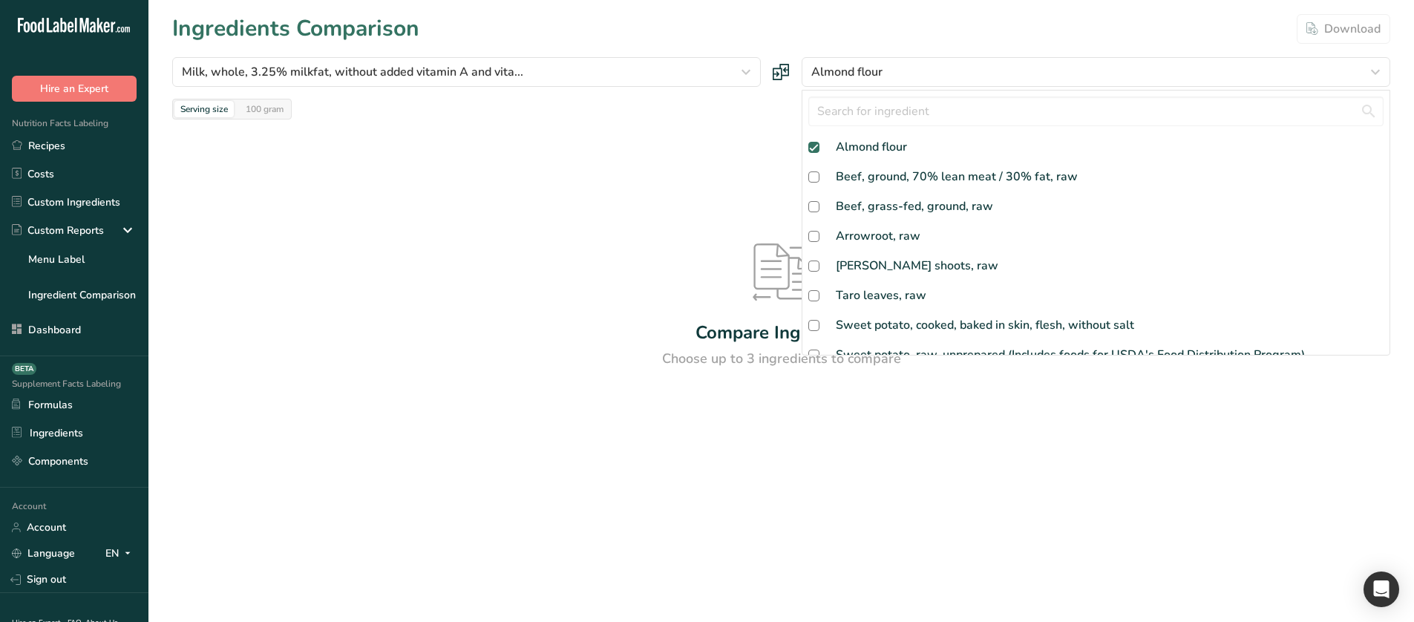
click at [575, 167] on div "Compare Ingredients Choose up to 3 ingredients to compare" at bounding box center [781, 306] width 1218 height 373
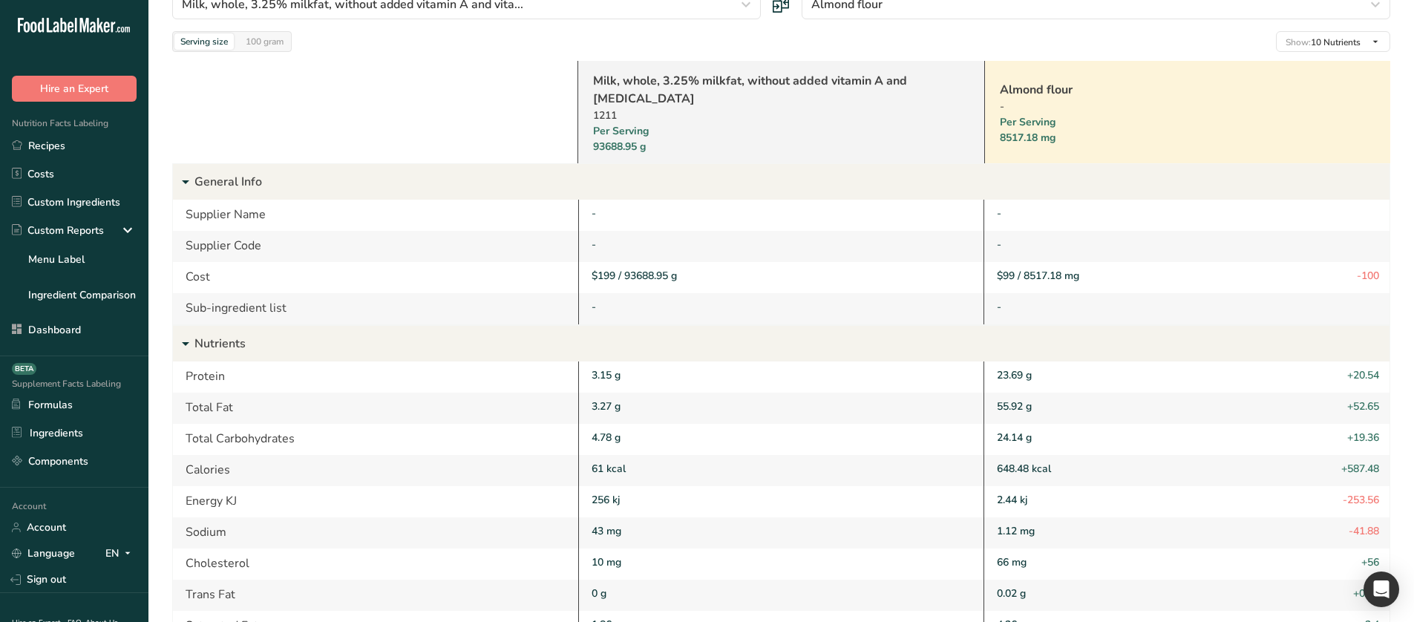
scroll to position [26, 0]
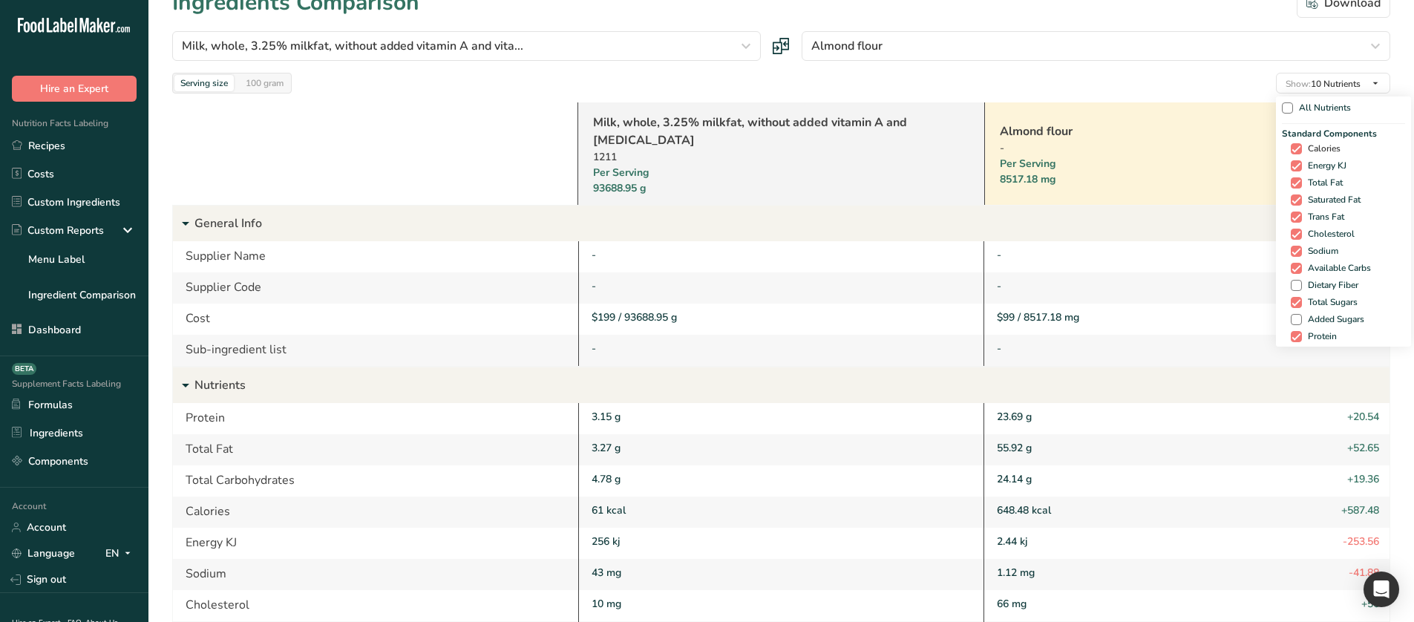
click at [1307, 149] on span "Calories" at bounding box center [1321, 148] width 39 height 11
click at [1301, 149] on input "Calories" at bounding box center [1296, 149] width 10 height 10
checkbox input "false"
click at [1311, 166] on span "Energy KJ" at bounding box center [1329, 165] width 45 height 11
click at [1306, 166] on input "Energy KJ" at bounding box center [1301, 166] width 10 height 10
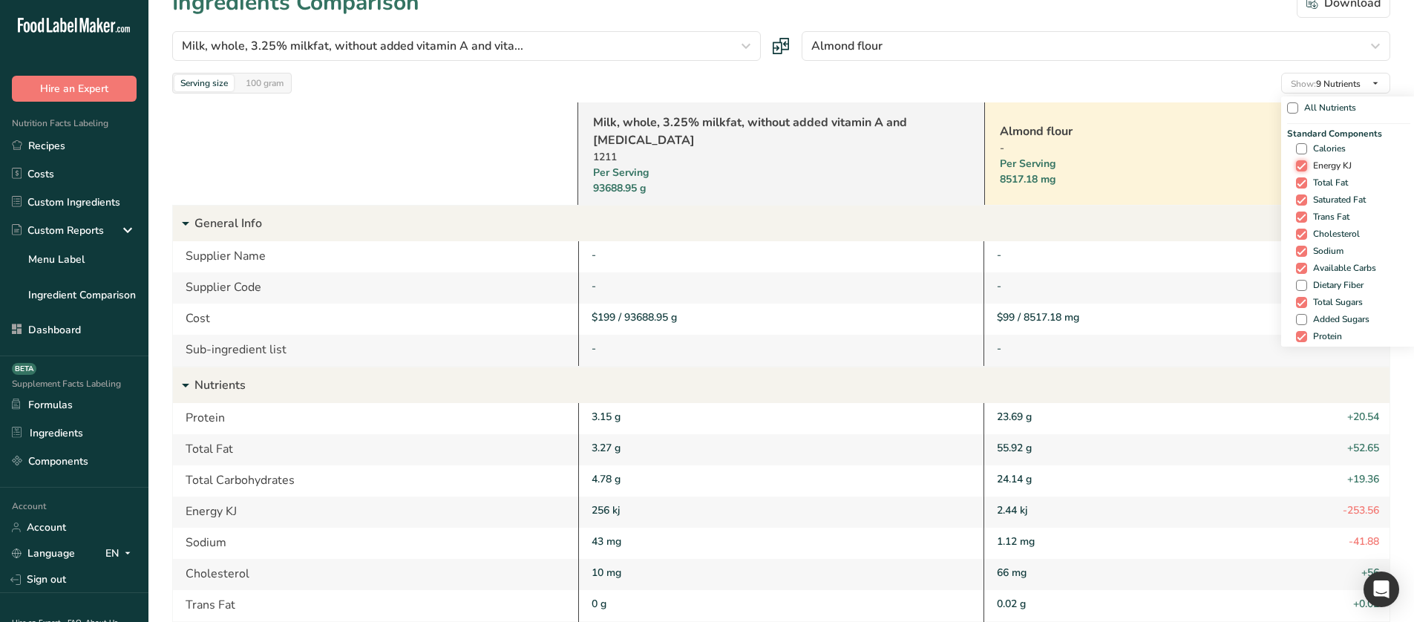
checkbox input "false"
click at [1310, 183] on span "Total Fat" at bounding box center [1327, 182] width 41 height 11
click at [1306, 183] on input "Total Fat" at bounding box center [1301, 183] width 10 height 10
checkbox input "false"
click at [1312, 197] on span "Saturated Fat" at bounding box center [1336, 199] width 59 height 11
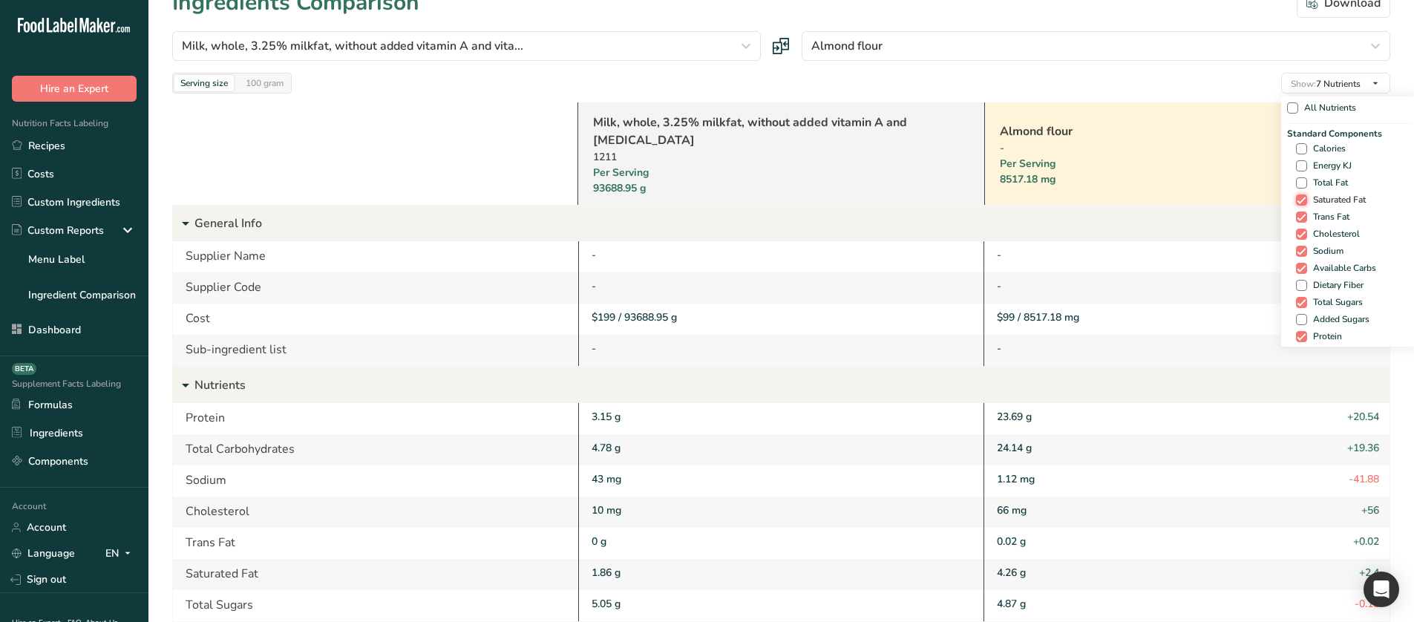
click at [1306, 197] on input "Saturated Fat" at bounding box center [1301, 200] width 10 height 10
checkbox input "false"
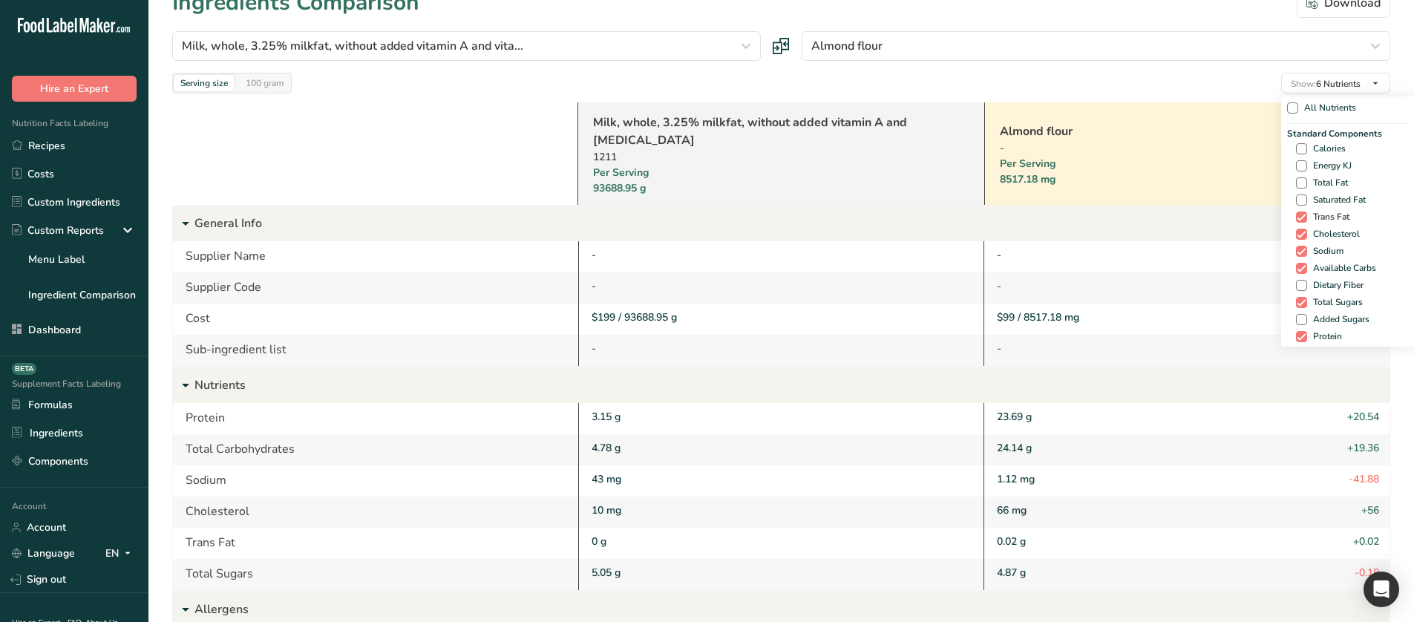
click at [1314, 214] on span "Trans Fat" at bounding box center [1328, 217] width 42 height 11
click at [1306, 214] on input "Trans Fat" at bounding box center [1301, 217] width 10 height 10
checkbox input "false"
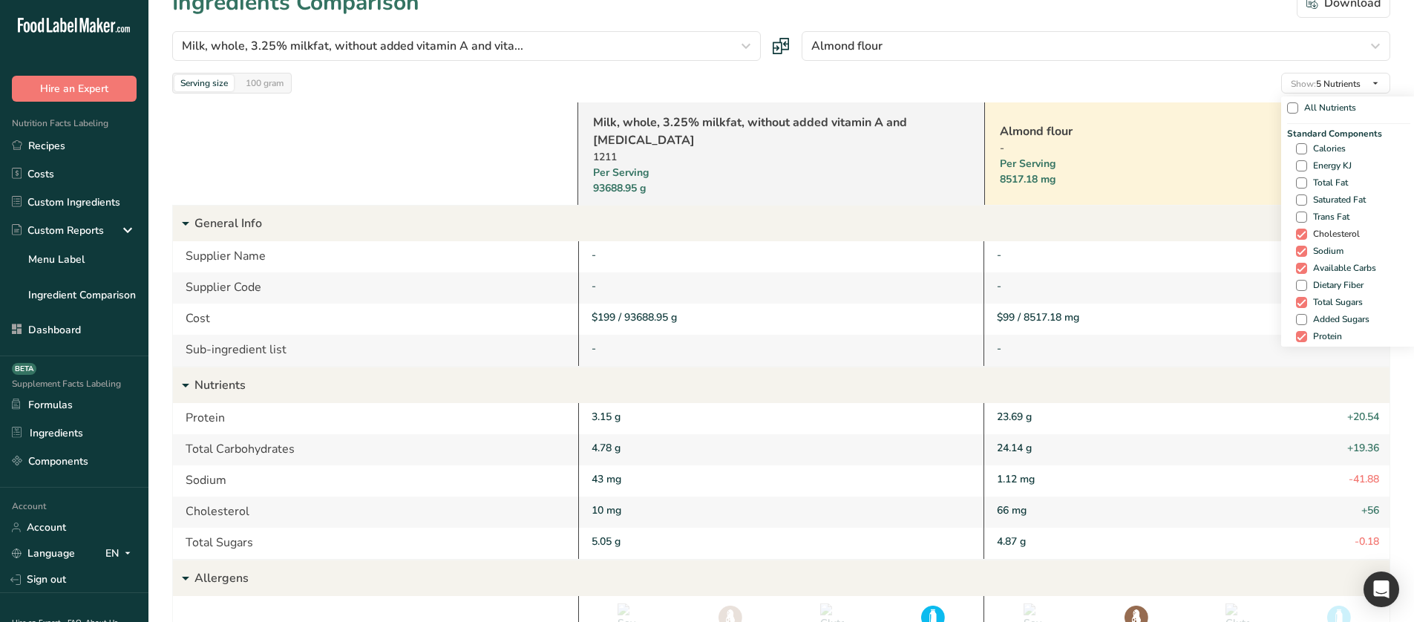
click at [1313, 229] on span "Cholesterol" at bounding box center [1333, 234] width 53 height 11
click at [1306, 229] on input "Cholesterol" at bounding box center [1301, 234] width 10 height 10
checkbox input "false"
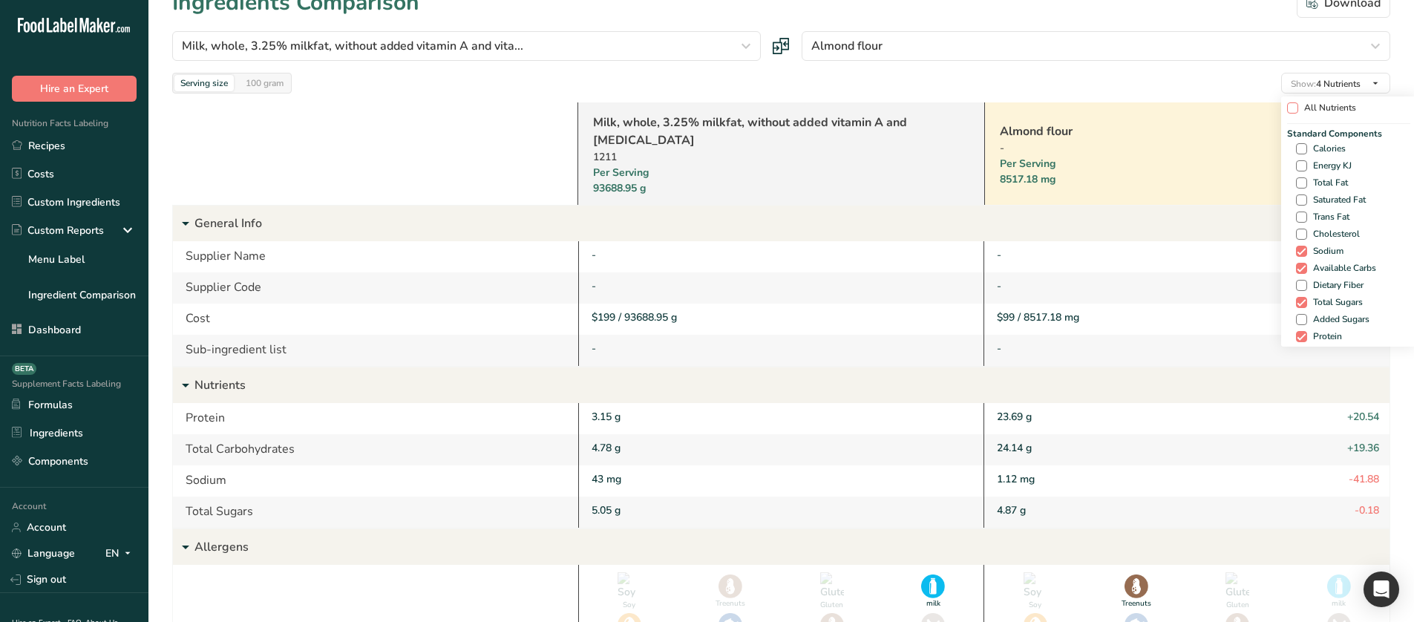
click at [1307, 105] on span "All Nutrients" at bounding box center [1327, 107] width 58 height 11
click at [1297, 105] on input "All Nutrients" at bounding box center [1292, 108] width 10 height 10
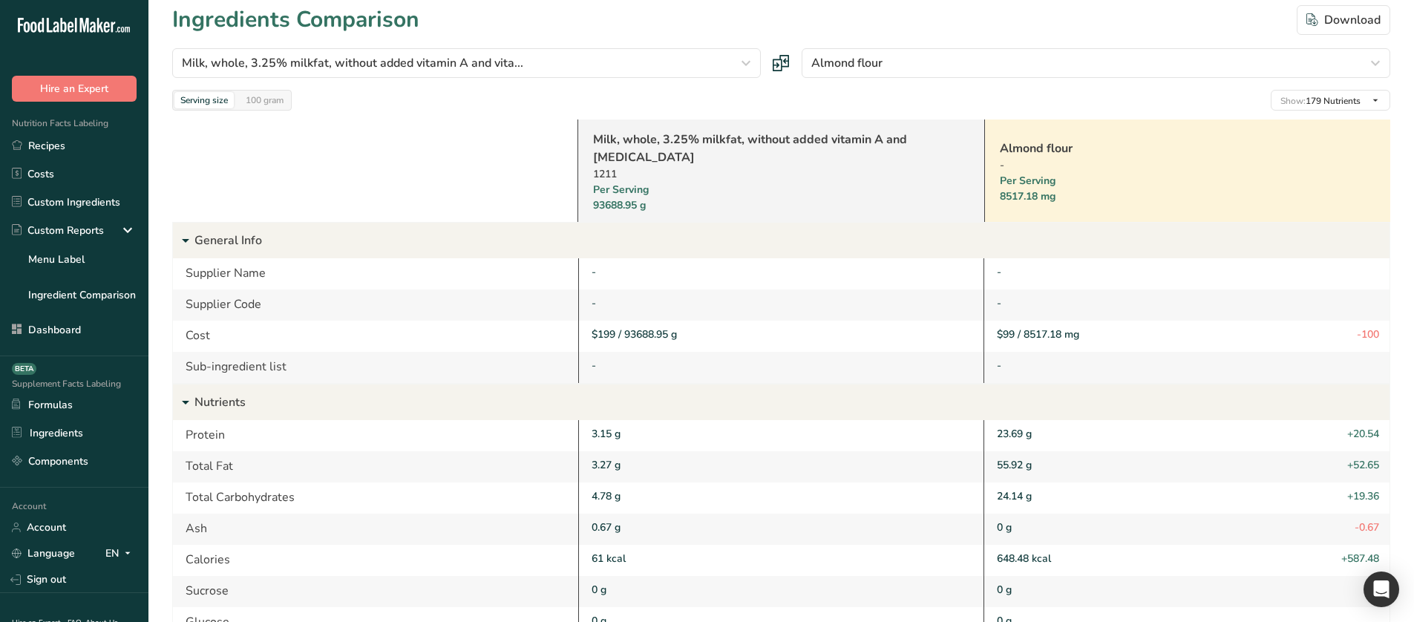
scroll to position [0, 0]
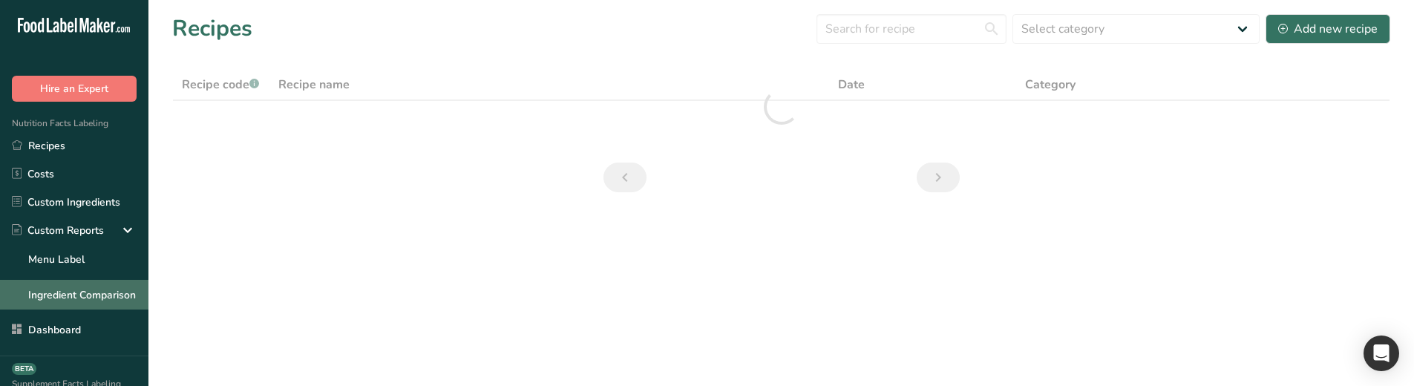
click at [63, 286] on link "Ingredient Comparison" at bounding box center [74, 295] width 148 height 30
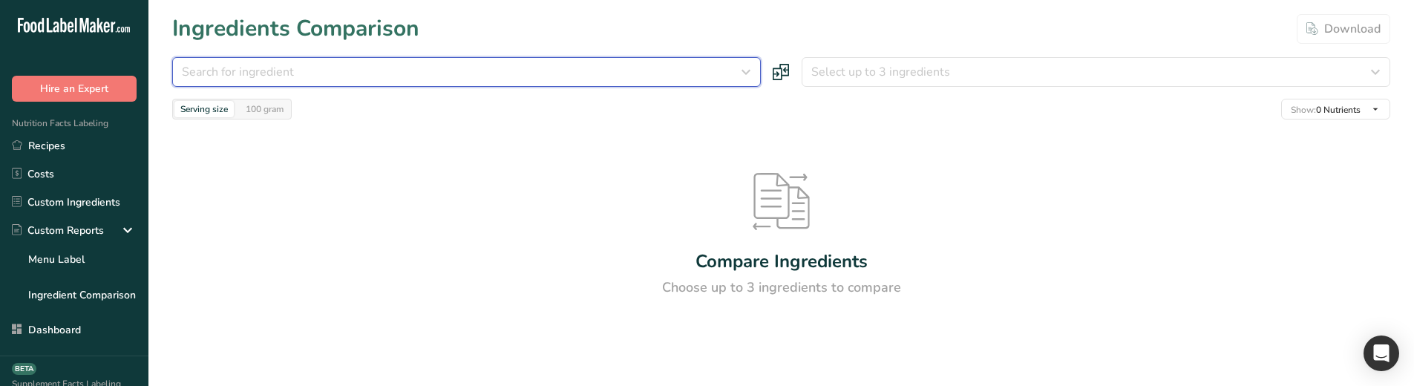
click at [401, 72] on div "Search for ingredient" at bounding box center [462, 72] width 560 height 18
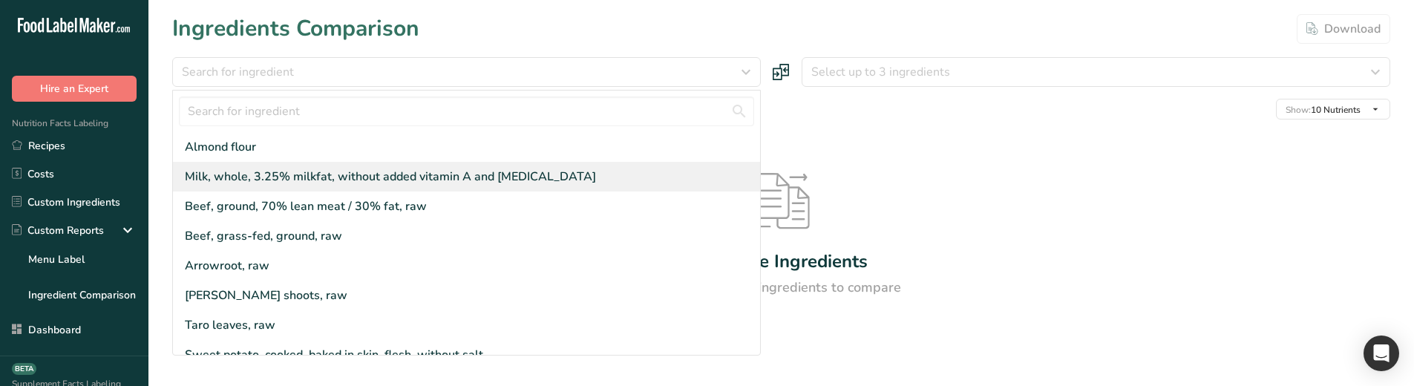
click at [419, 166] on div "Milk, whole, 3.25% milkfat, without added vitamin A and [MEDICAL_DATA]" at bounding box center [466, 177] width 587 height 30
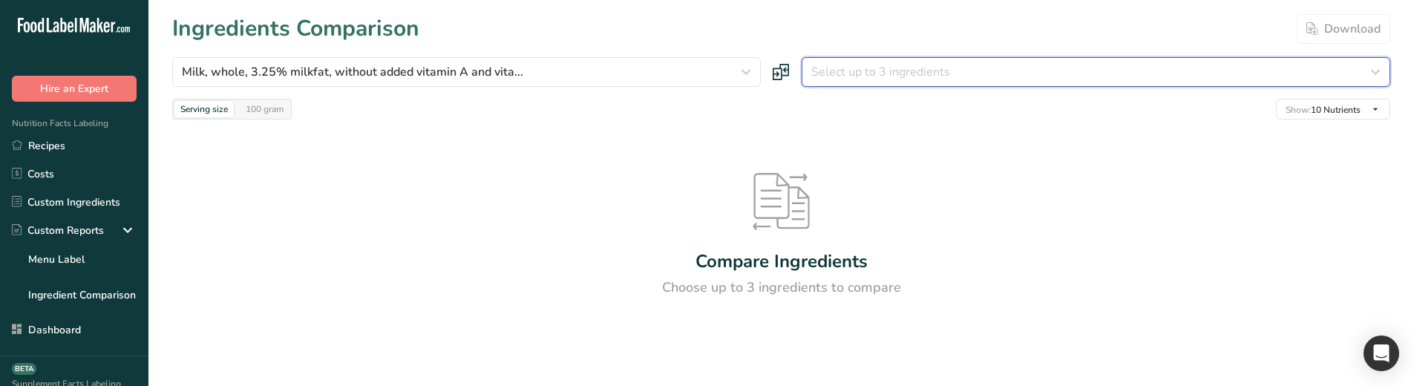
click at [895, 78] on span "Select up to 3 ingredients" at bounding box center [880, 72] width 139 height 18
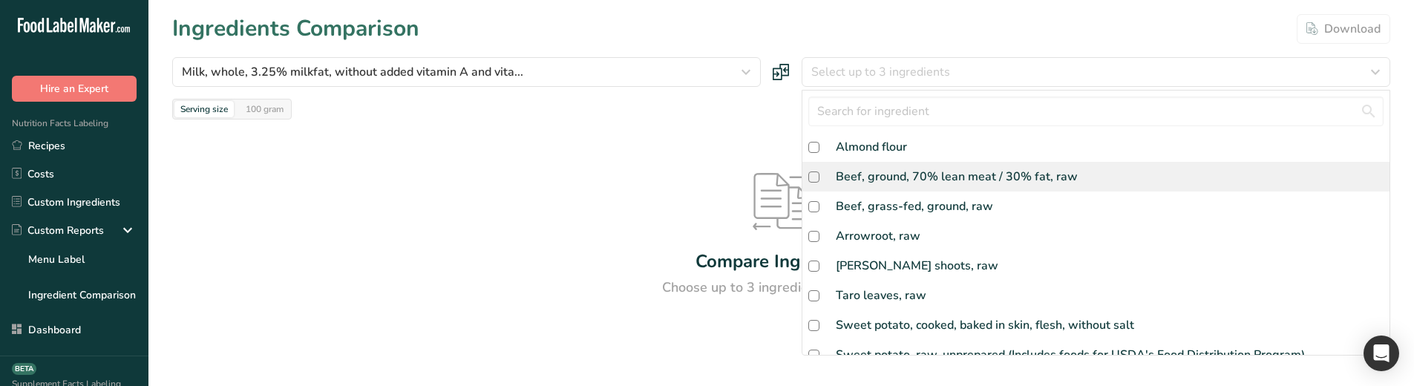
click at [899, 182] on div "Beef, ground, 70% lean meat / 30% fat, raw" at bounding box center [957, 177] width 242 height 18
checkbox input "true"
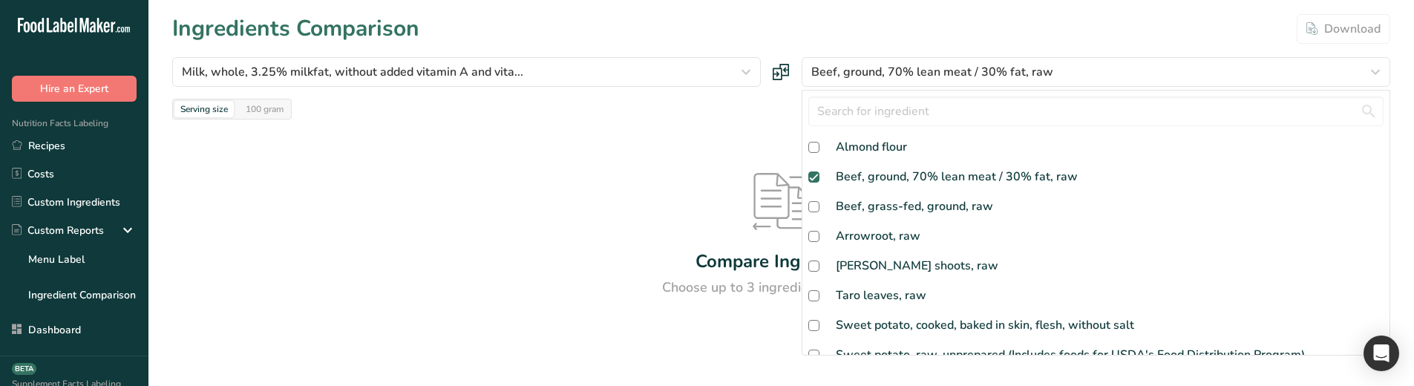
drag, startPoint x: 558, startPoint y: 205, endPoint x: 555, endPoint y: 215, distance: 10.8
click at [555, 215] on div "Compare Ingredients Choose up to 3 ingredients to compare" at bounding box center [781, 236] width 1218 height 232
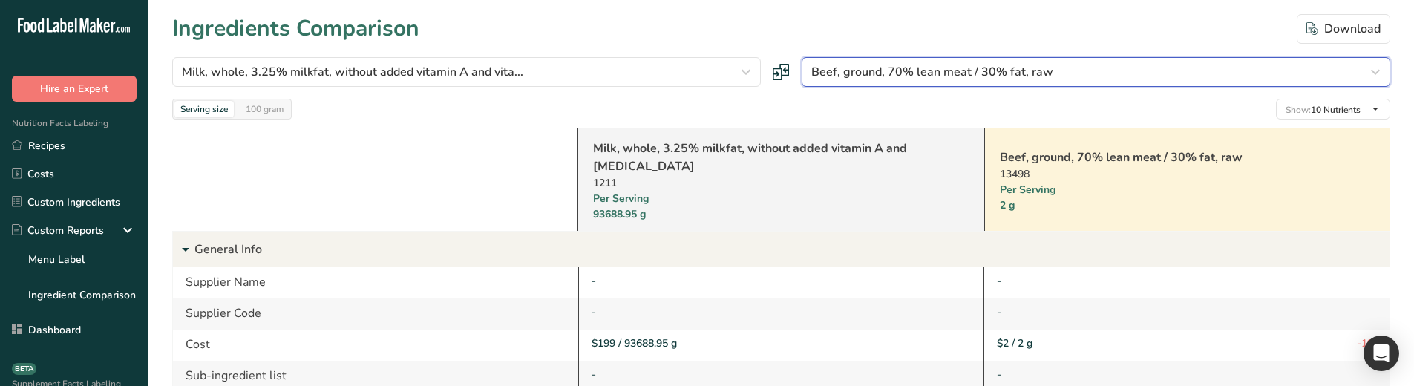
drag, startPoint x: 870, startPoint y: 79, endPoint x: 869, endPoint y: 101, distance: 22.3
click at [870, 78] on span "Beef, ground, 70% lean meat / 30% fat, raw" at bounding box center [932, 72] width 242 height 18
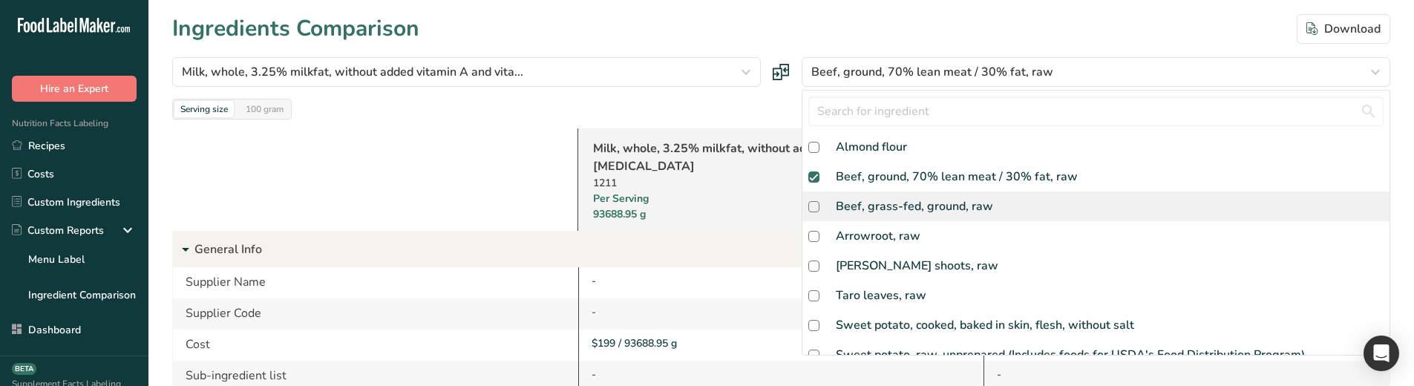
click at [867, 200] on div "Beef, grass-fed, ground, raw" at bounding box center [914, 206] width 157 height 18
checkbox input "true"
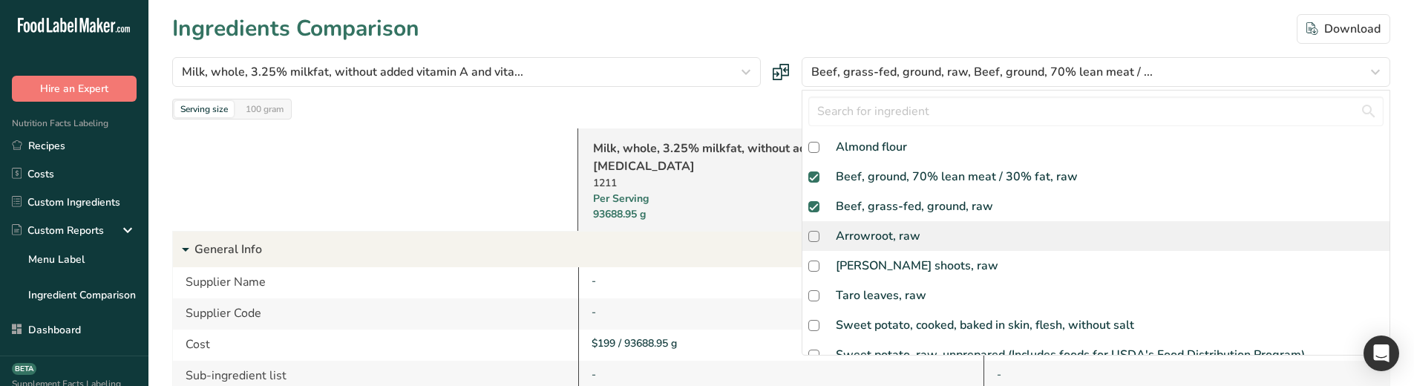
click at [854, 239] on div "Arrowroot, raw" at bounding box center [878, 236] width 85 height 18
checkbox input "true"
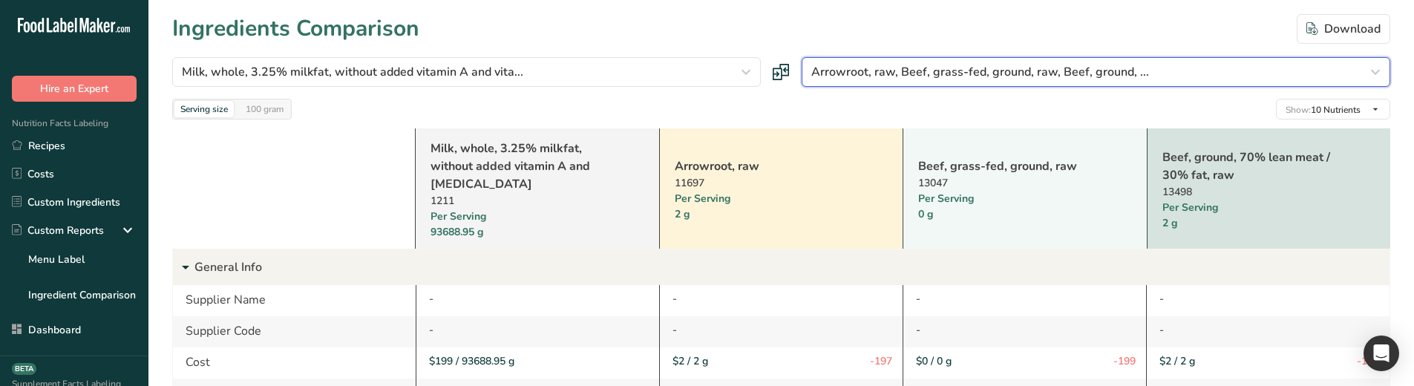
click at [906, 64] on span "Arrowroot, raw, Beef, grass-fed, ground, raw, Beef, ground, ..." at bounding box center [980, 72] width 338 height 18
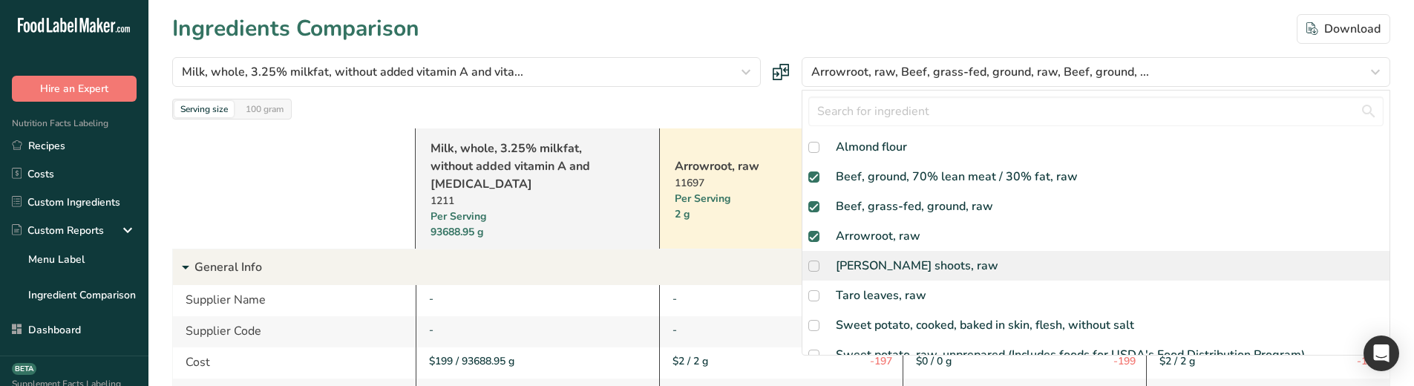
click at [872, 269] on div "[PERSON_NAME] shoots, raw" at bounding box center [917, 266] width 163 height 18
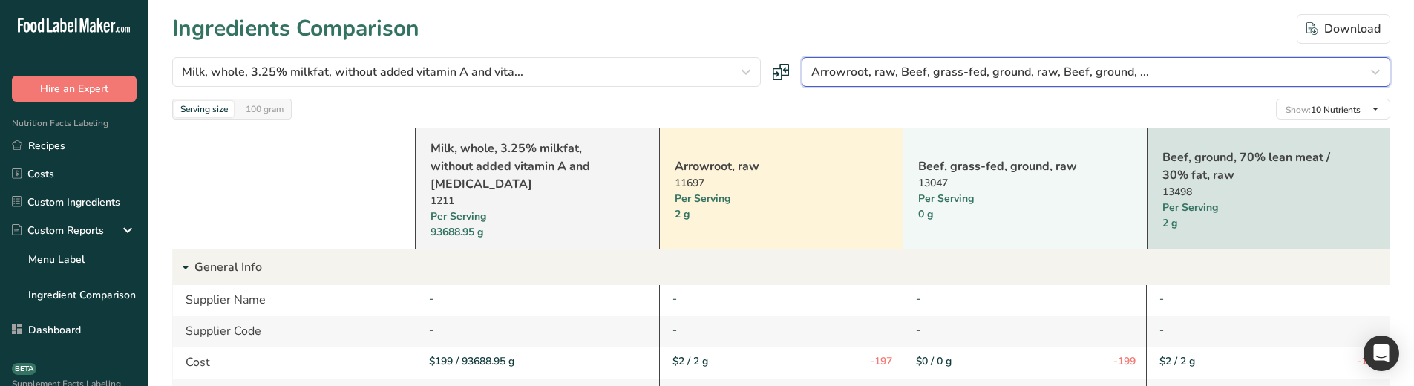
click at [890, 73] on span "Arrowroot, raw, Beef, grass-fed, ground, raw, Beef, ground, ..." at bounding box center [980, 72] width 338 height 18
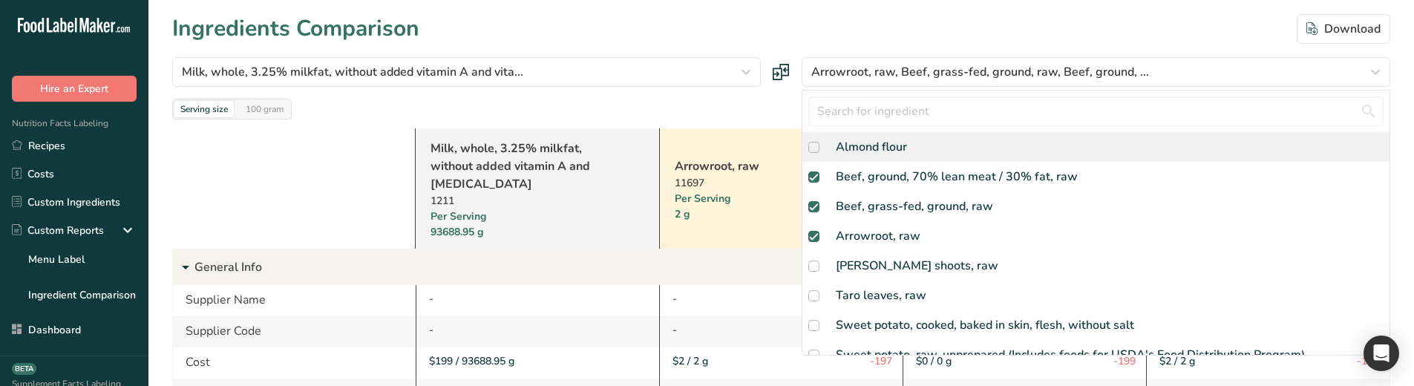
click at [814, 147] on span at bounding box center [813, 147] width 11 height 11
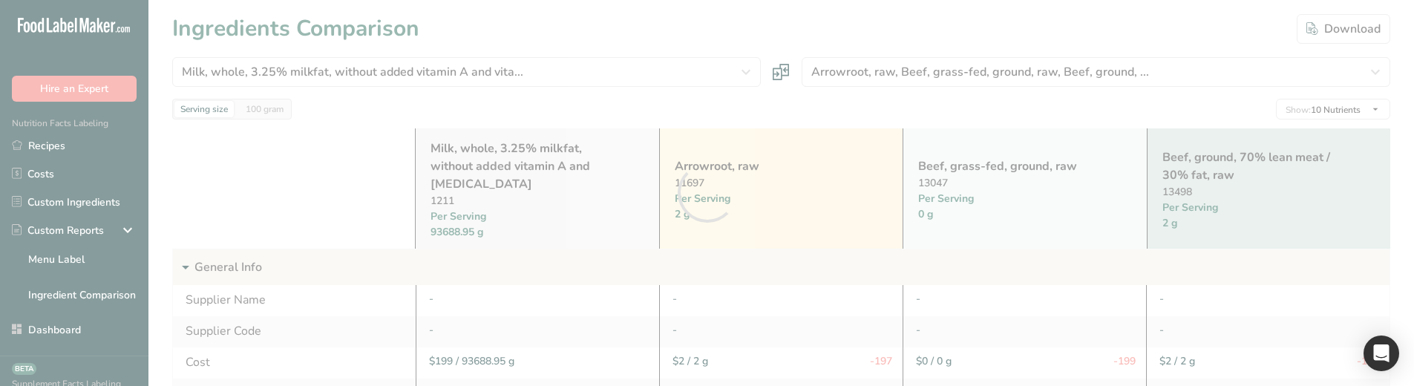
click at [832, 61] on div at bounding box center [707, 193] width 1414 height 386
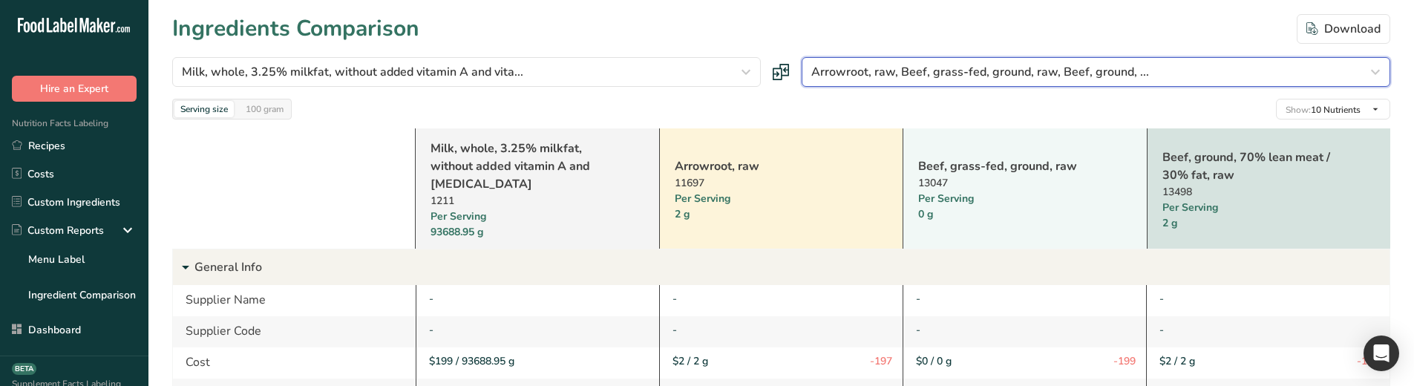
click at [880, 73] on span "Arrowroot, raw, Beef, grass-fed, ground, raw, Beef, ground, ..." at bounding box center [980, 72] width 338 height 18
click at [901, 80] on span "Arrowroot, raw, Beef, grass-fed, ground, raw, Beef, ground, ..." at bounding box center [980, 72] width 338 height 18
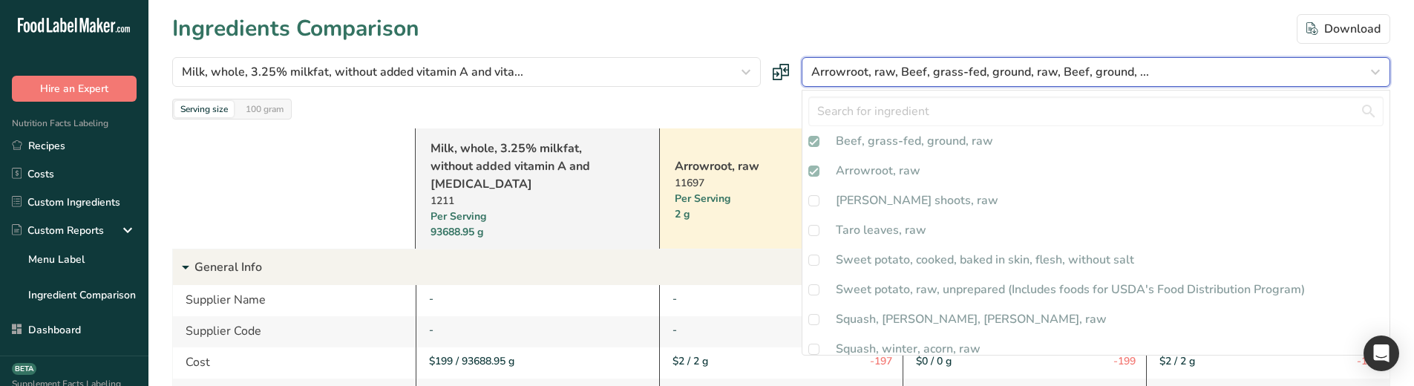
scroll to position [74, 0]
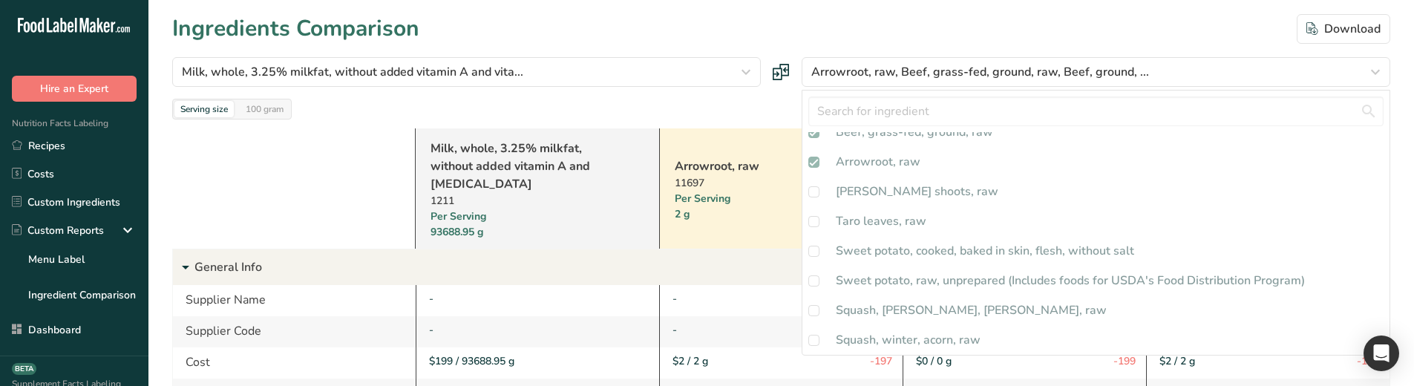
click at [851, 170] on div "Arrowroot, raw" at bounding box center [878, 162] width 85 height 18
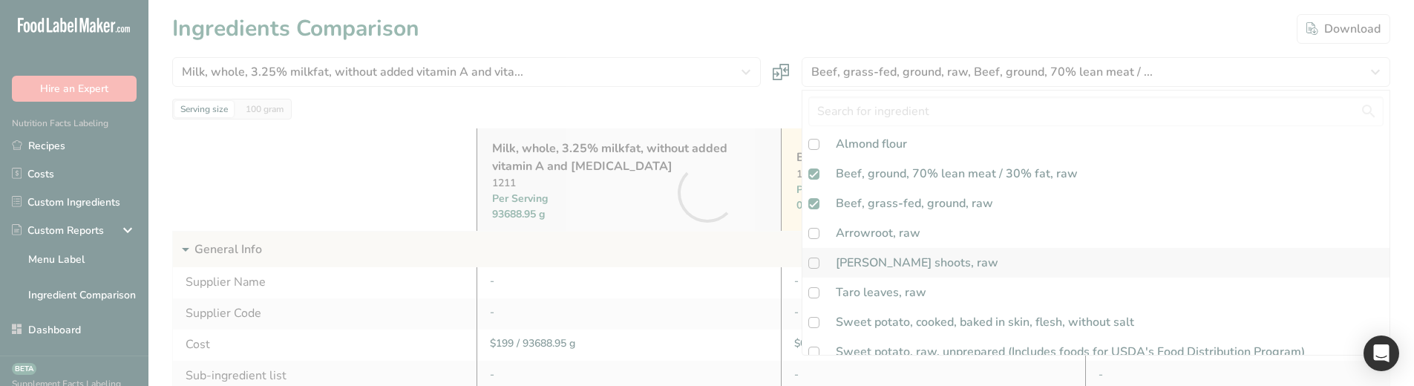
scroll to position [0, 0]
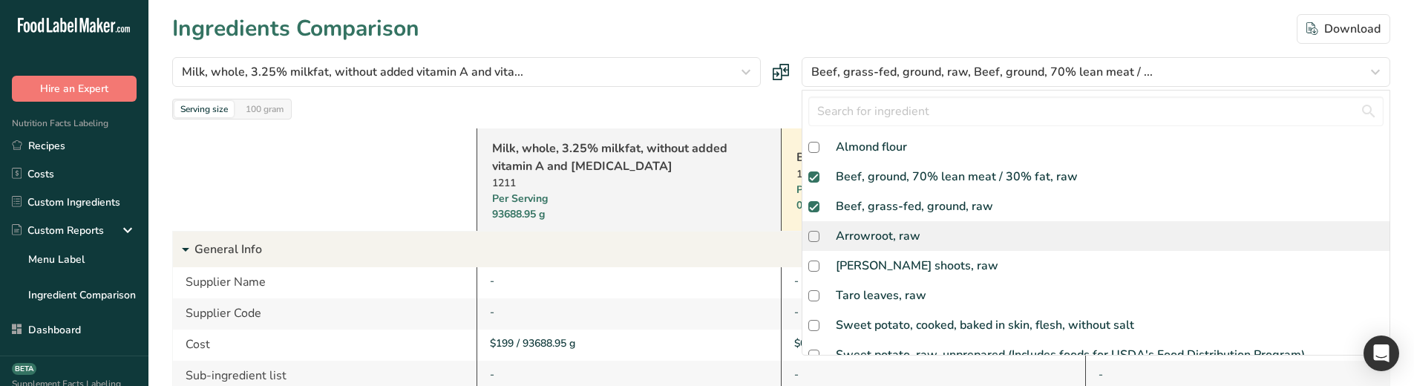
click at [869, 238] on div "Arrowroot, raw" at bounding box center [878, 236] width 85 height 18
checkbox input "true"
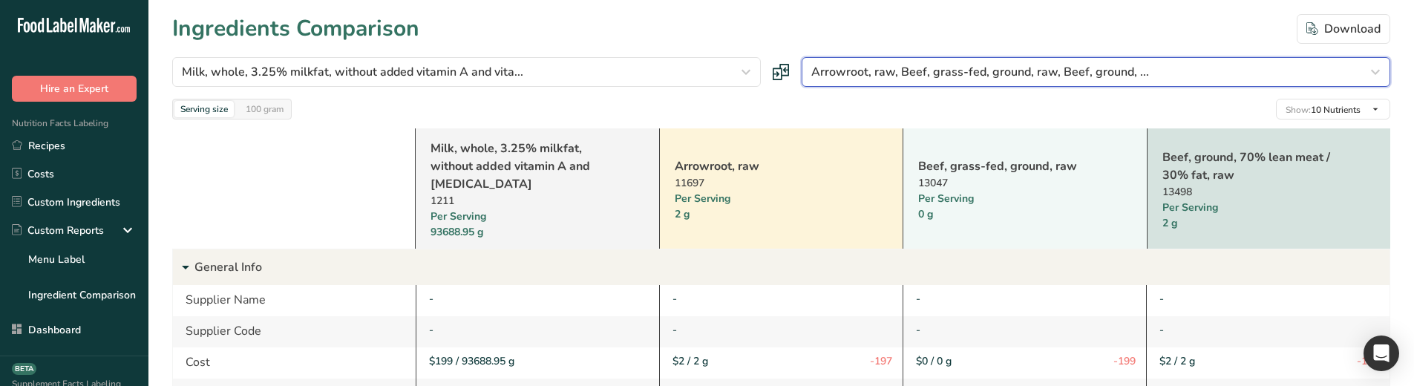
click at [877, 76] on span "Arrowroot, raw, Beef, grass-fed, ground, raw, Beef, ground, ..." at bounding box center [980, 72] width 338 height 18
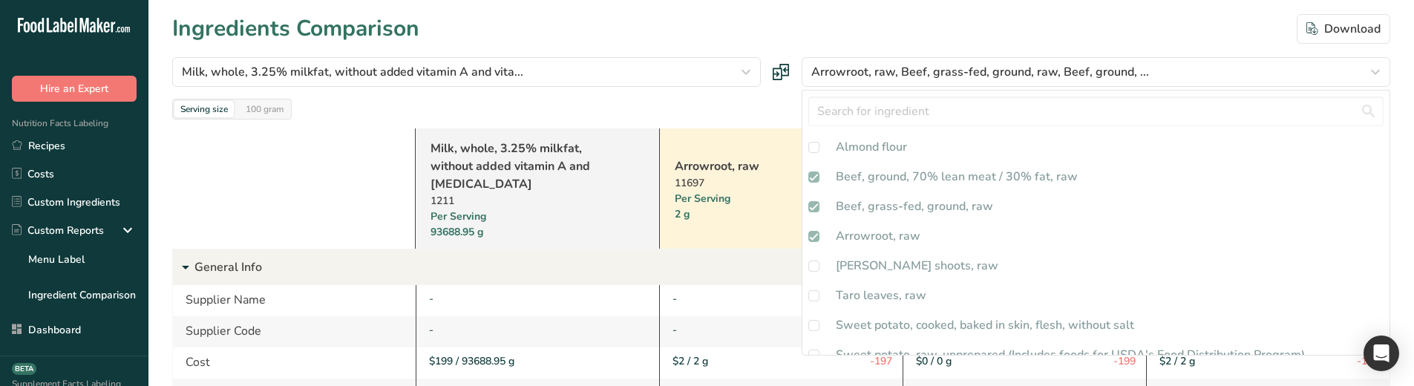
drag, startPoint x: 889, startPoint y: 262, endPoint x: 884, endPoint y: 272, distance: 10.6
click at [884, 271] on div "[PERSON_NAME] shoots, raw" at bounding box center [917, 266] width 163 height 18
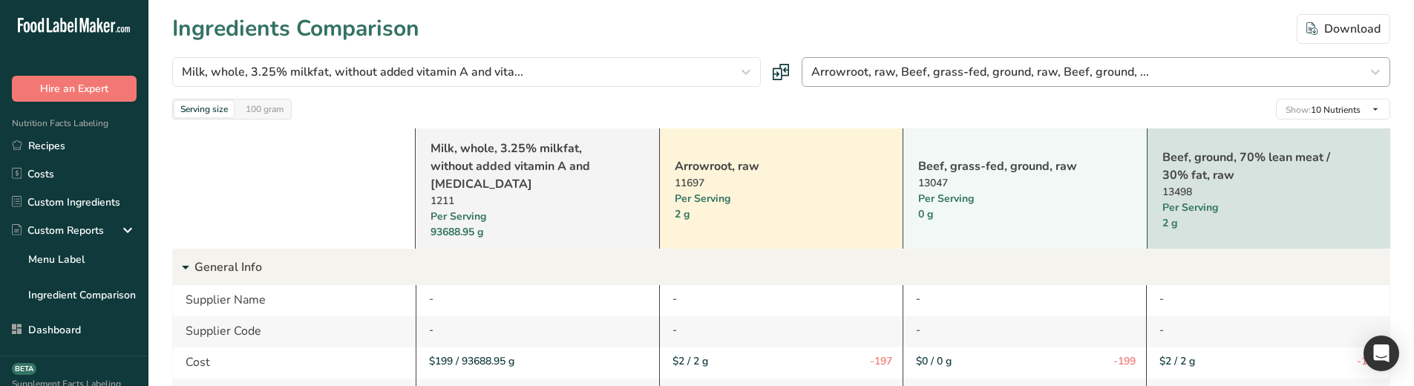
click at [0, 0] on div at bounding box center [0, 0] width 0 height 0
click at [902, 71] on span "Arrowroot, raw, Beef, grass-fed, ground, raw, Beef, ground, ..." at bounding box center [980, 72] width 338 height 18
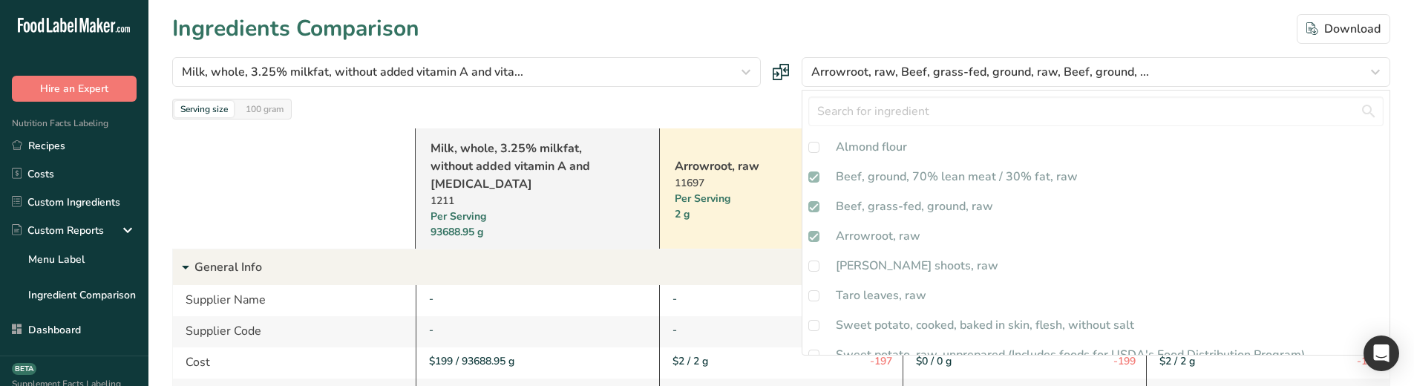
click at [903, 268] on div "[PERSON_NAME] shoots, raw" at bounding box center [917, 266] width 163 height 18
